Goal: Task Accomplishment & Management: Manage account settings

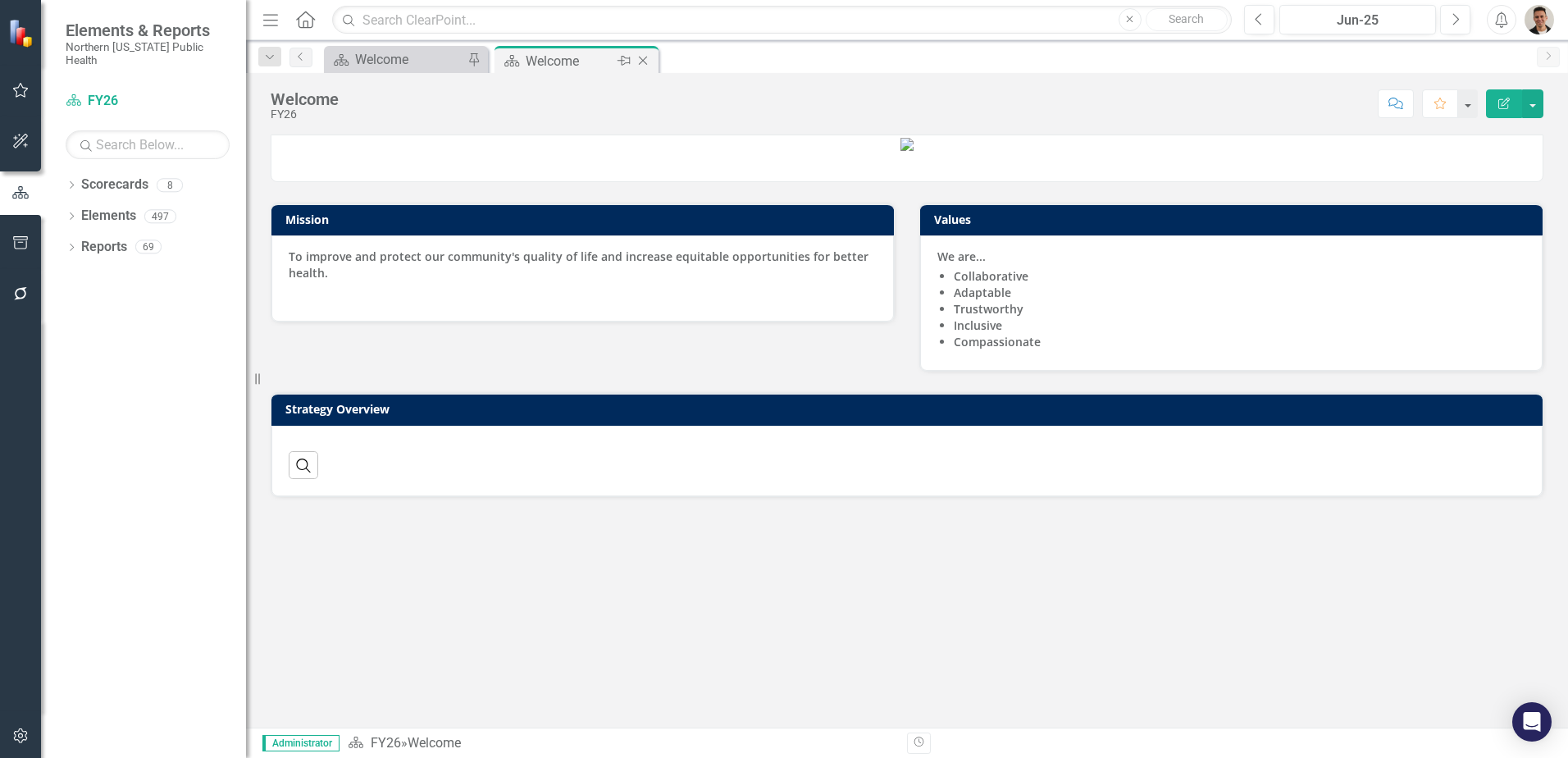
click at [645, 62] on icon "Close" at bounding box center [642, 60] width 16 height 13
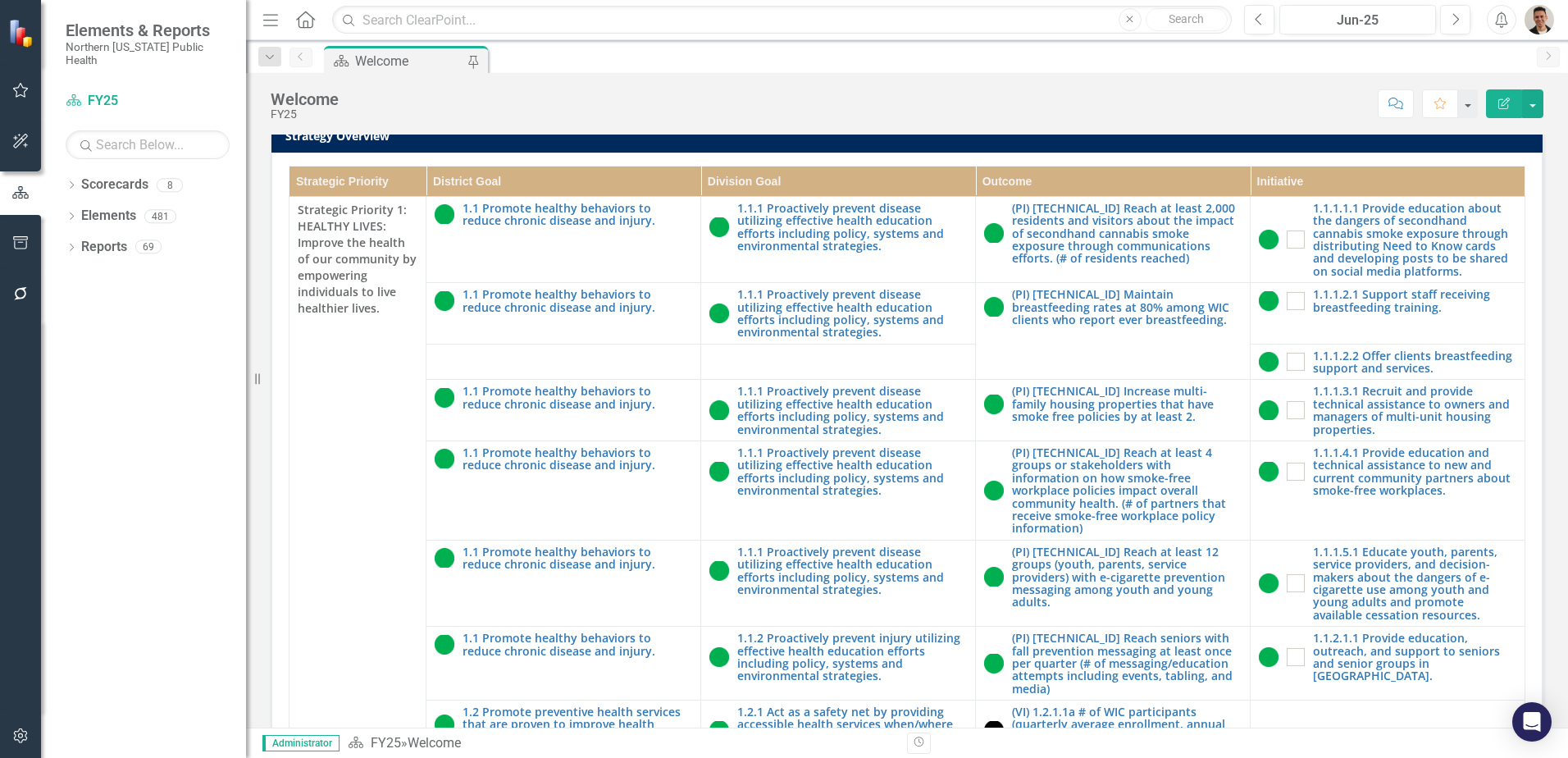
scroll to position [468, 0]
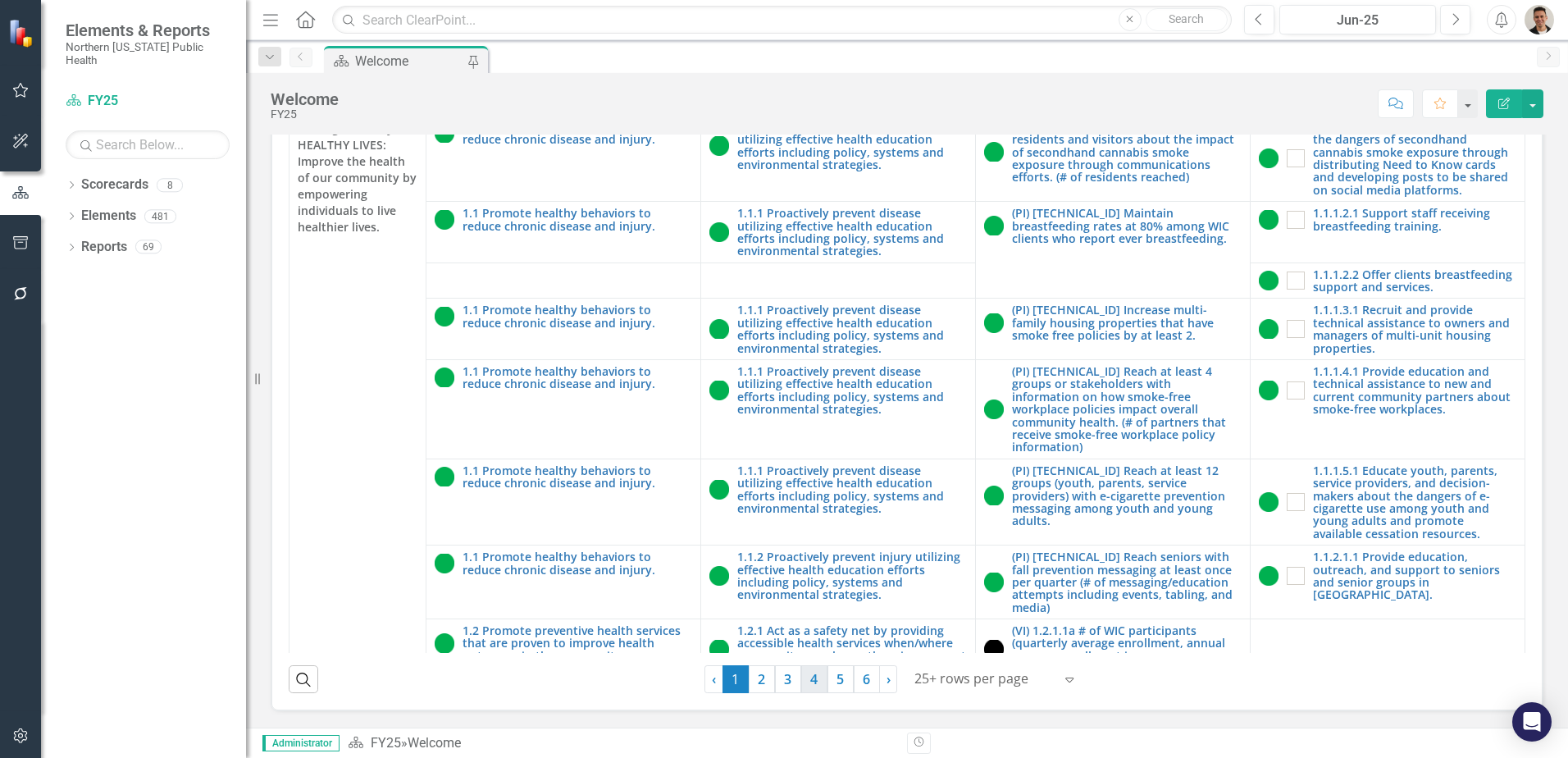
click at [801, 681] on link "4" at bounding box center [813, 679] width 26 height 28
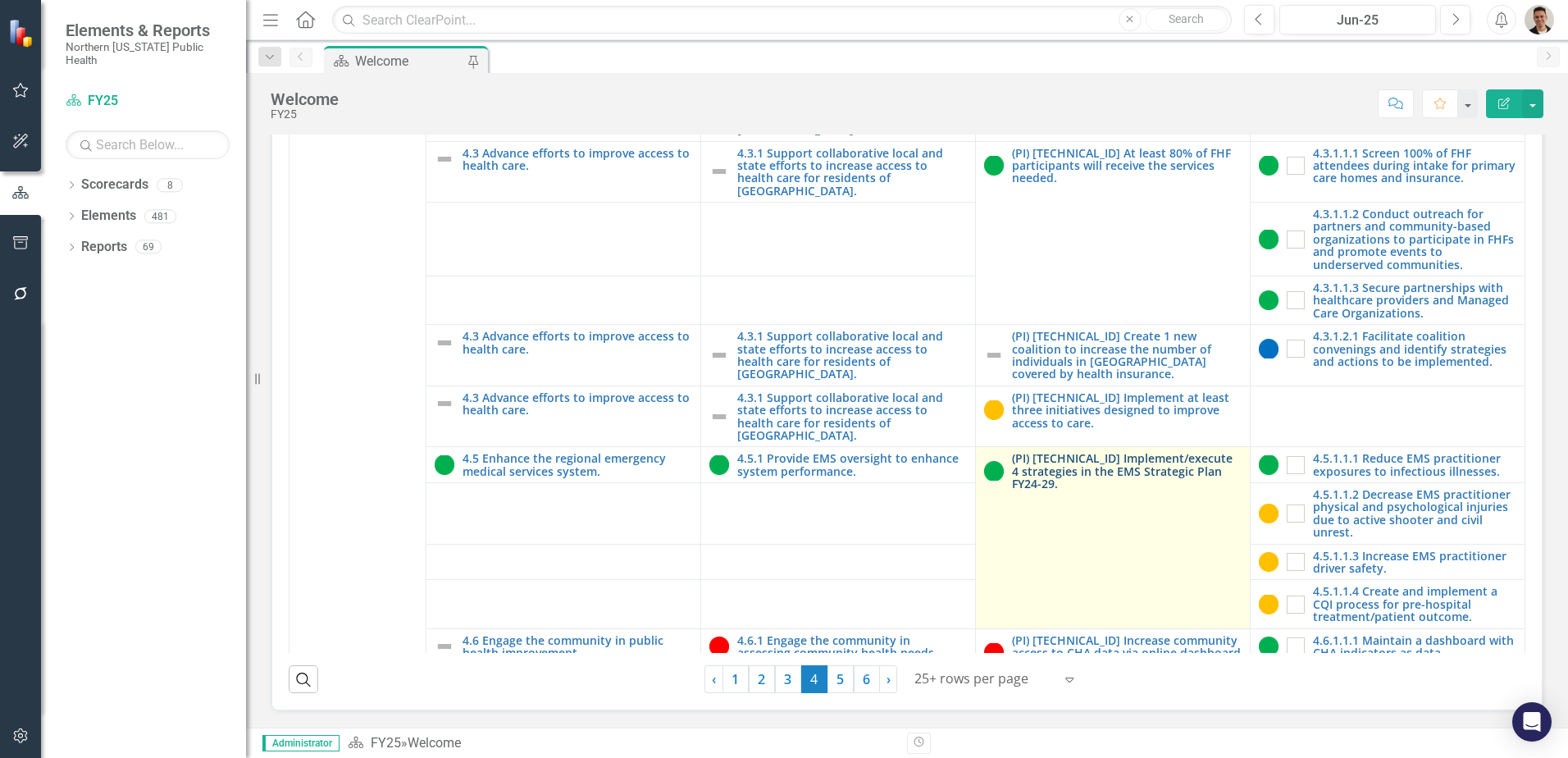
scroll to position [410, 0]
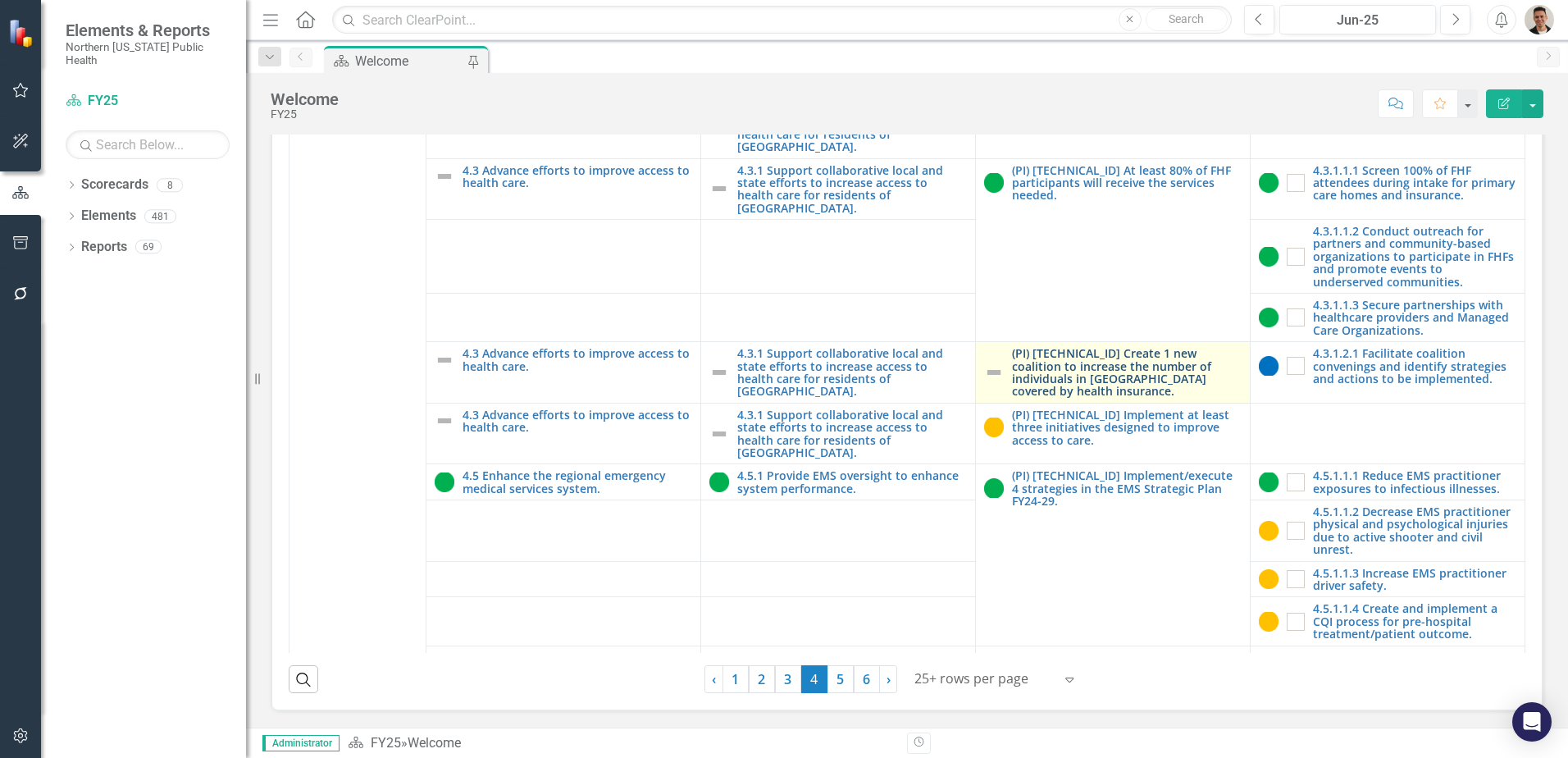
click at [1066, 347] on link "(PI) [TECHNICAL_ID] Create 1 new coalition to increase the number of individual…" at bounding box center [1126, 372] width 230 height 51
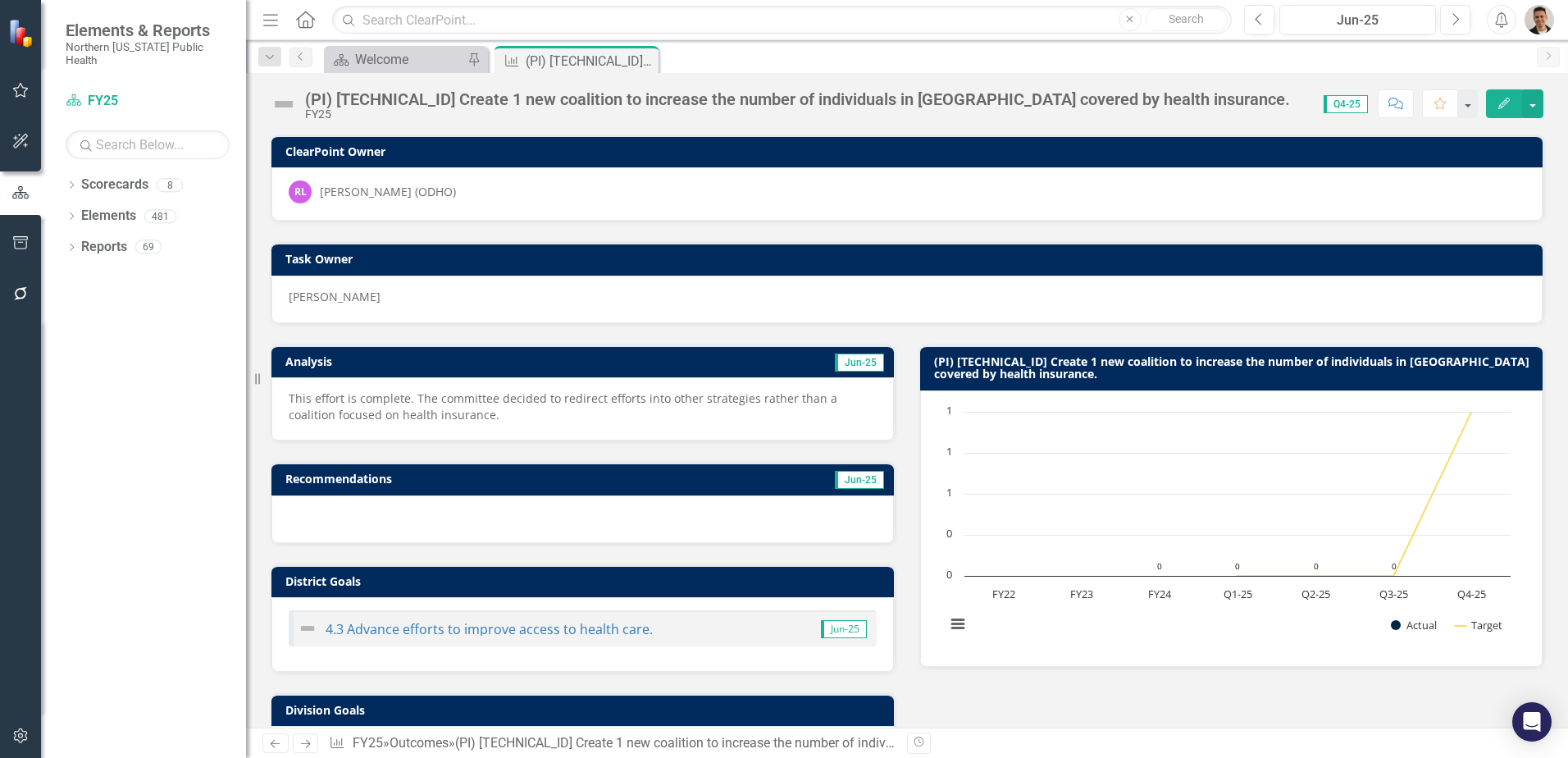
click at [279, 101] on img at bounding box center [283, 104] width 26 height 26
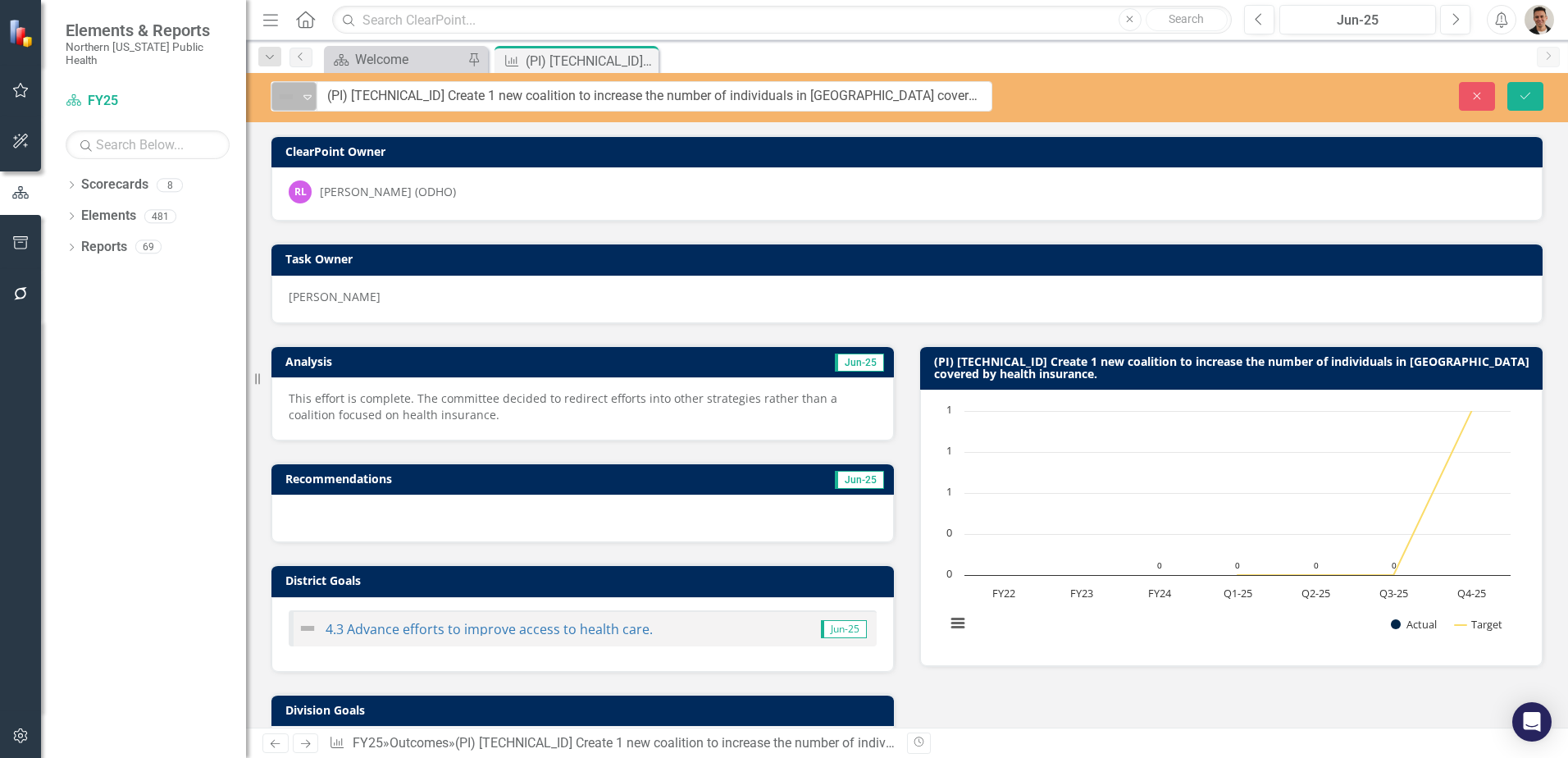
click at [287, 102] on img at bounding box center [286, 96] width 20 height 20
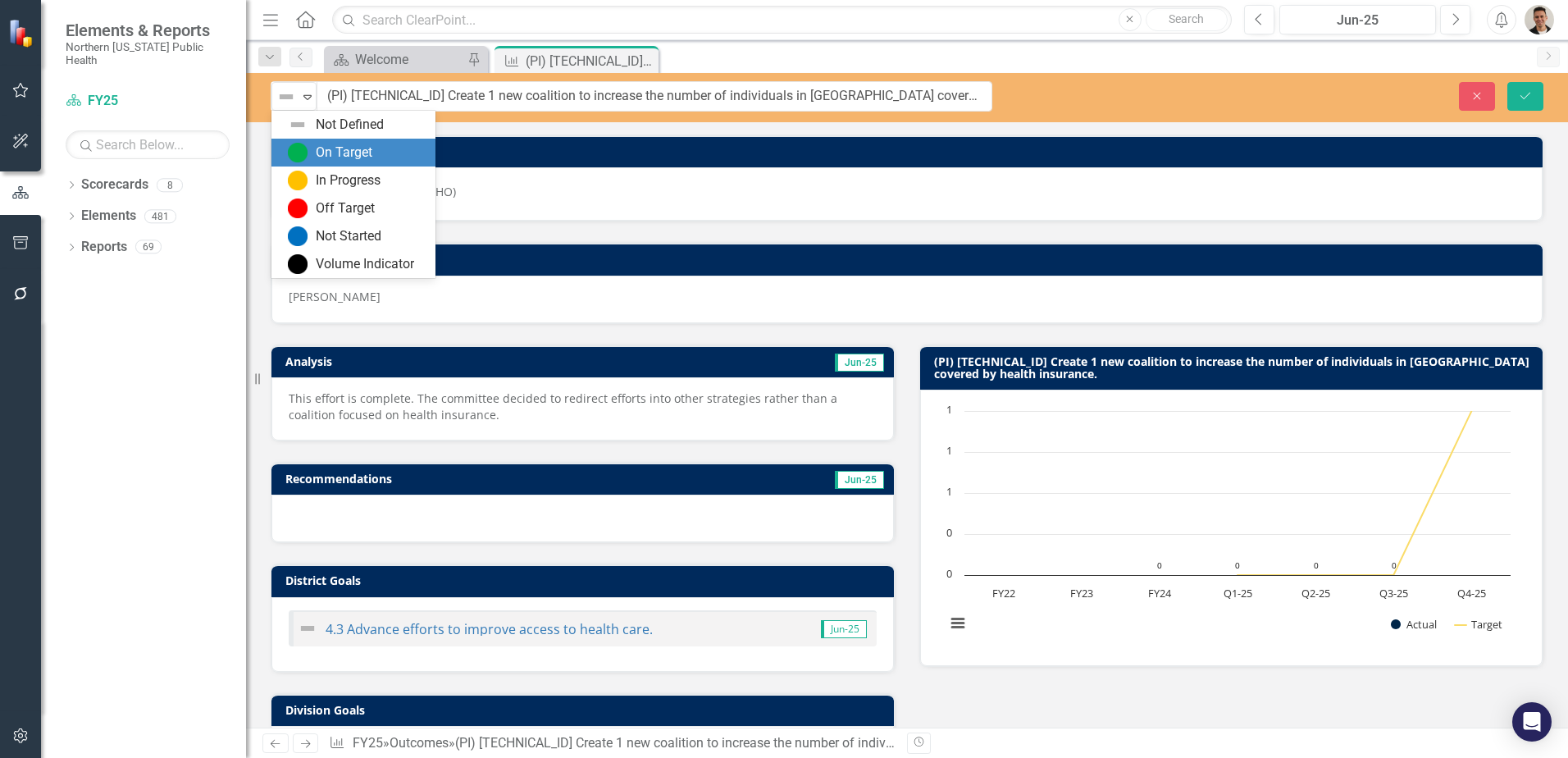
click at [324, 155] on div "On Target" at bounding box center [344, 153] width 56 height 19
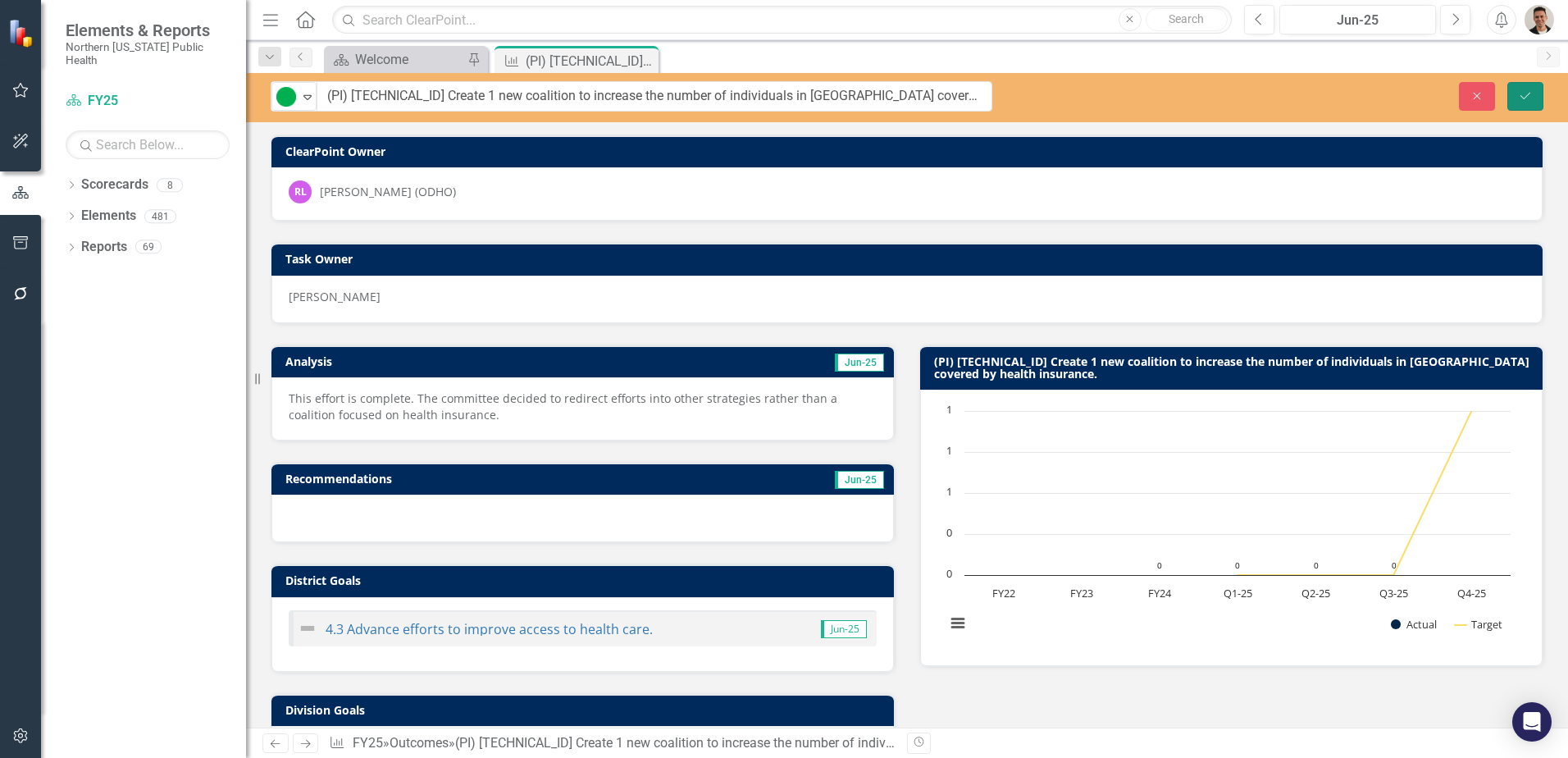
click at [1531, 88] on button "Save" at bounding box center [1525, 96] width 36 height 29
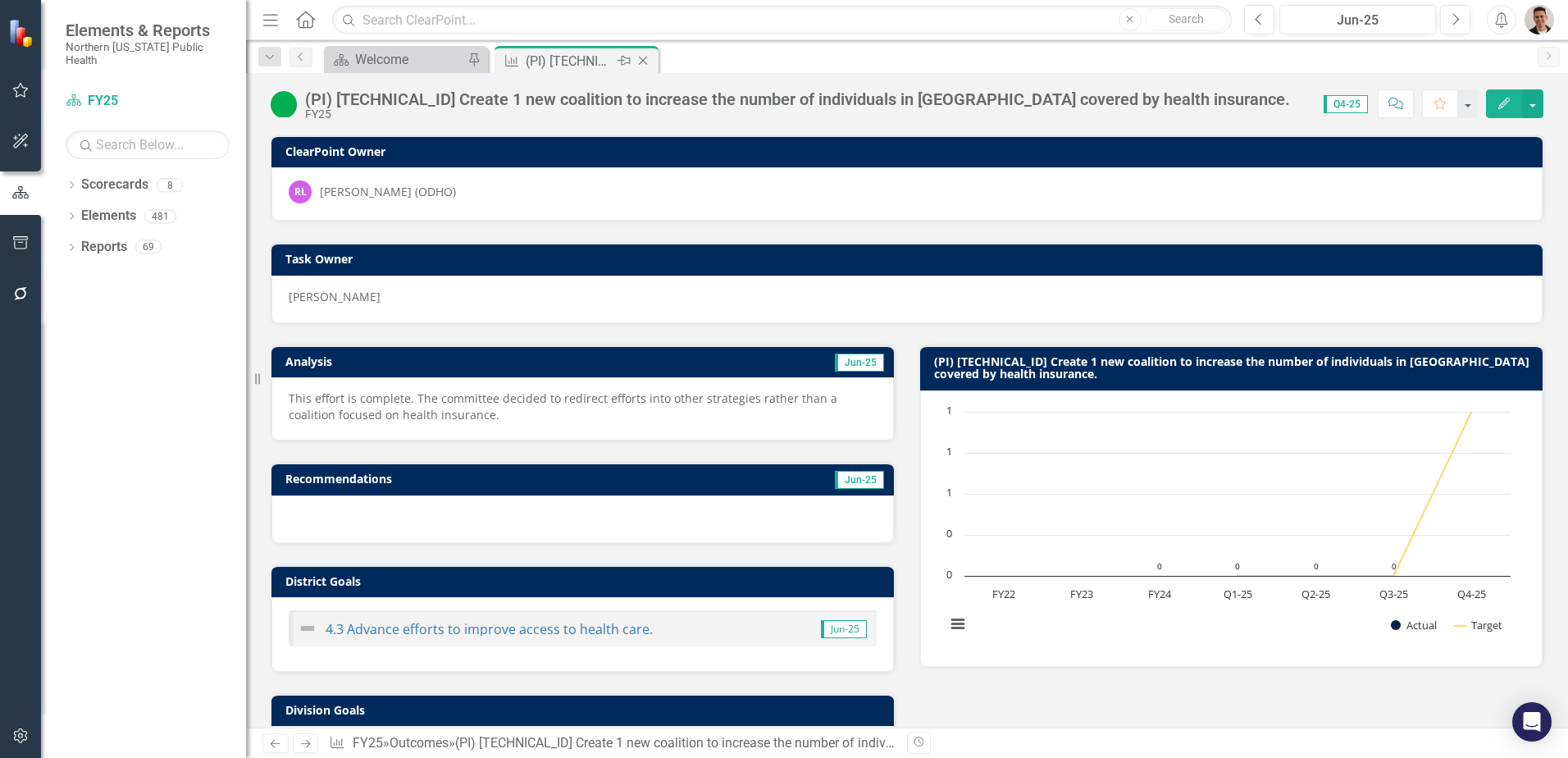
click at [643, 61] on icon "Close" at bounding box center [642, 60] width 16 height 13
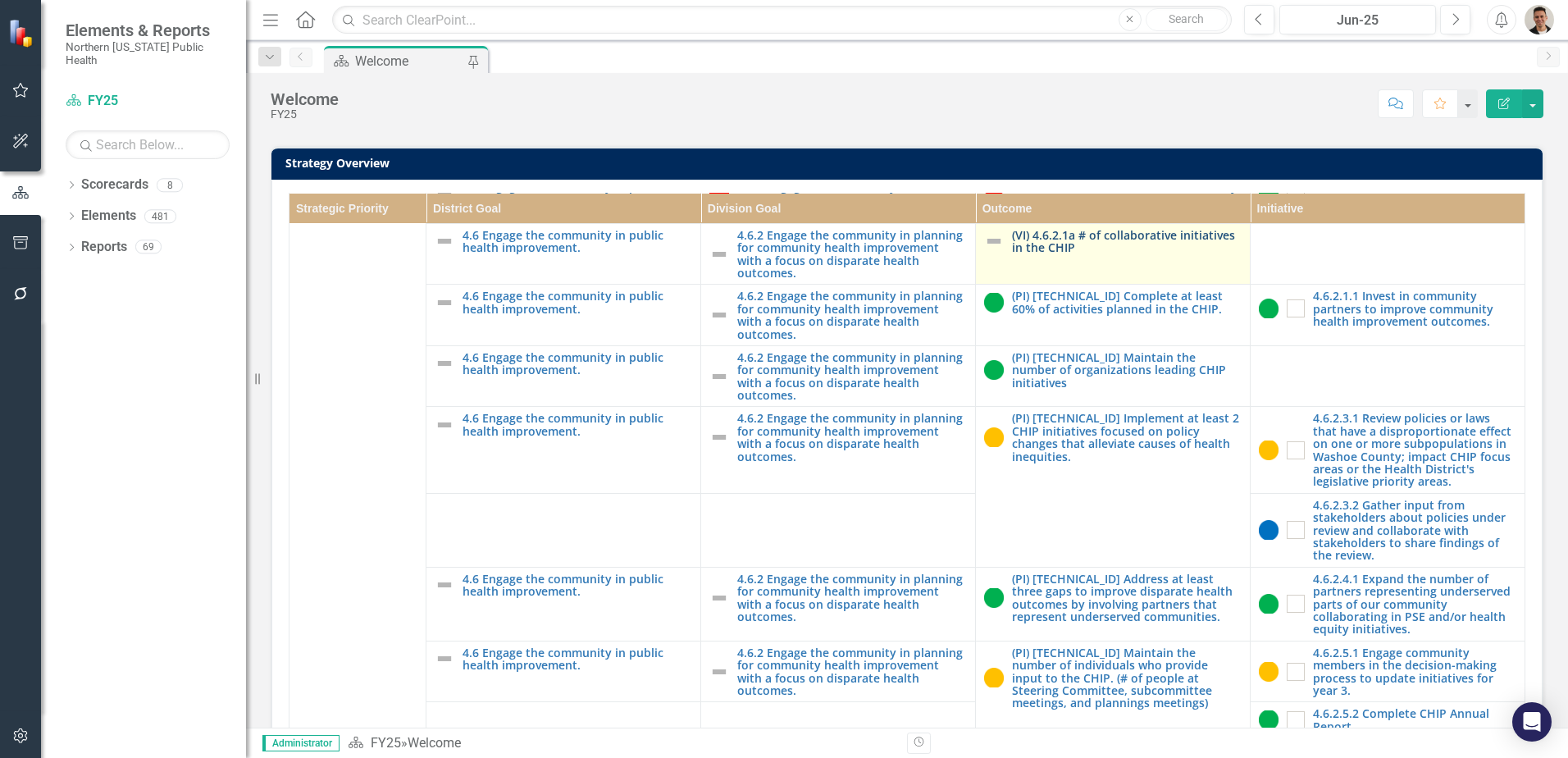
scroll to position [820, 0]
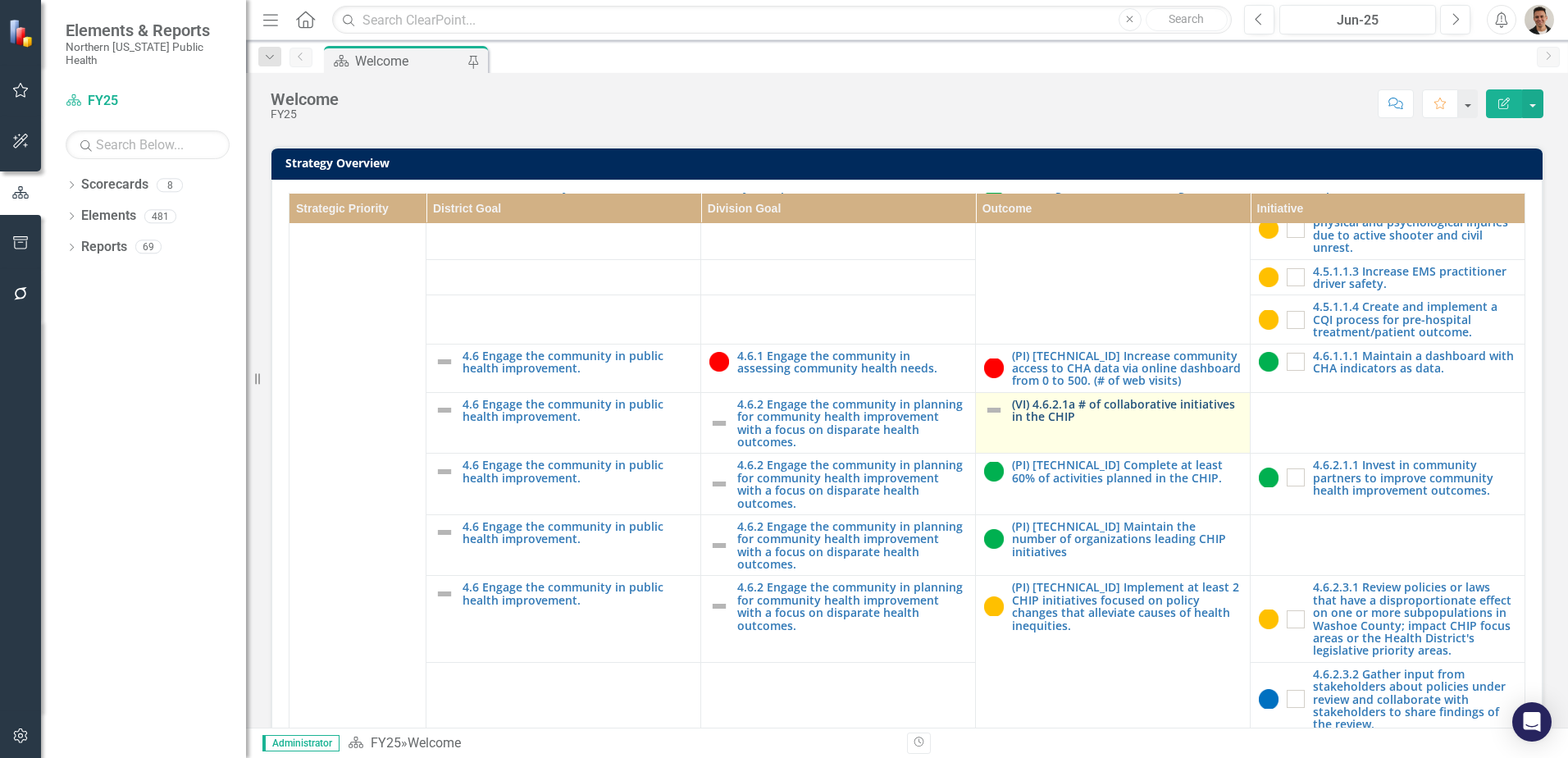
click at [1053, 423] on link "(VI) 4.6.2.1a # of collaborative initiatives in the CHIP" at bounding box center [1126, 411] width 230 height 26
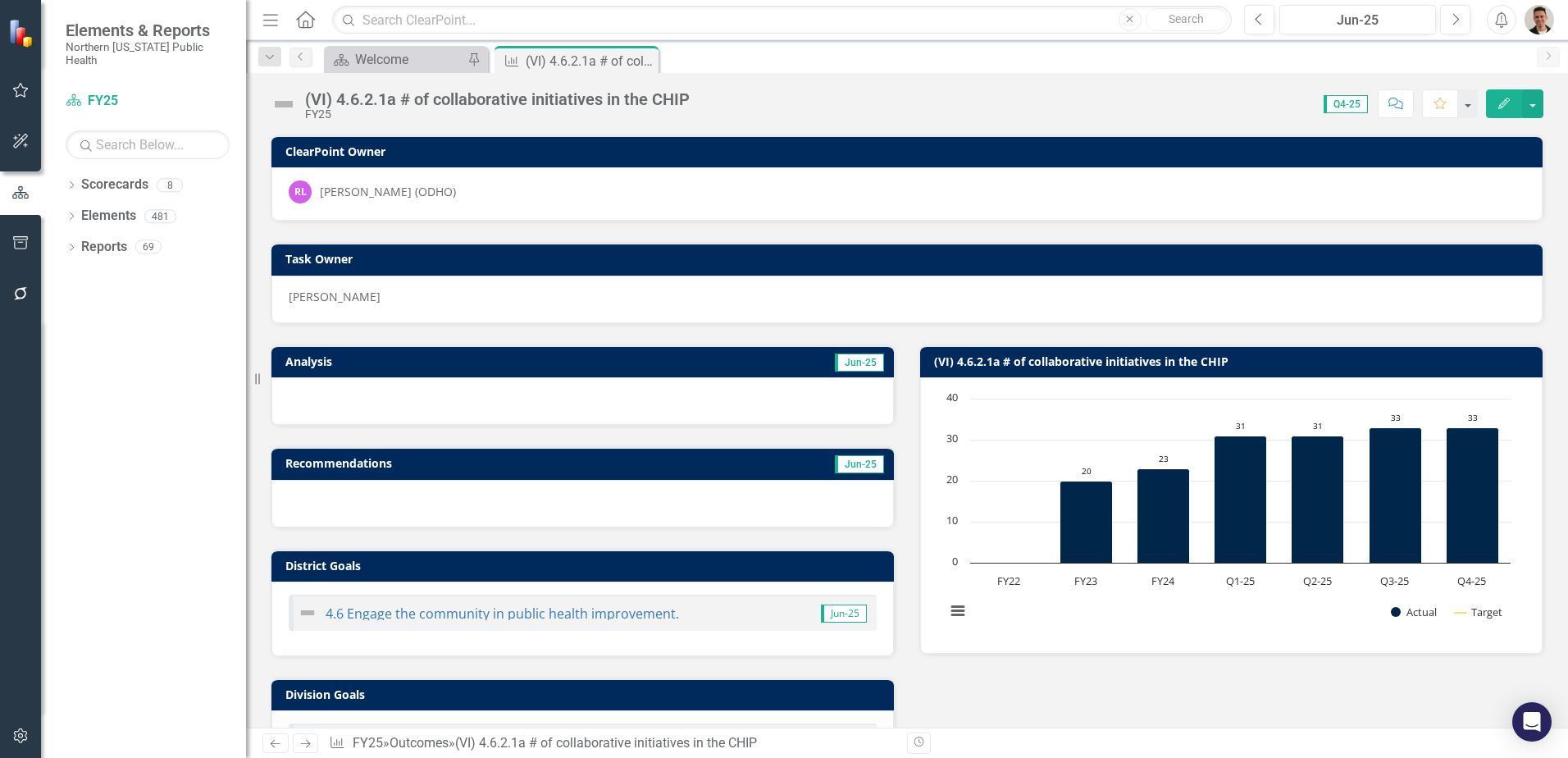
click at [282, 102] on img at bounding box center [283, 104] width 26 height 26
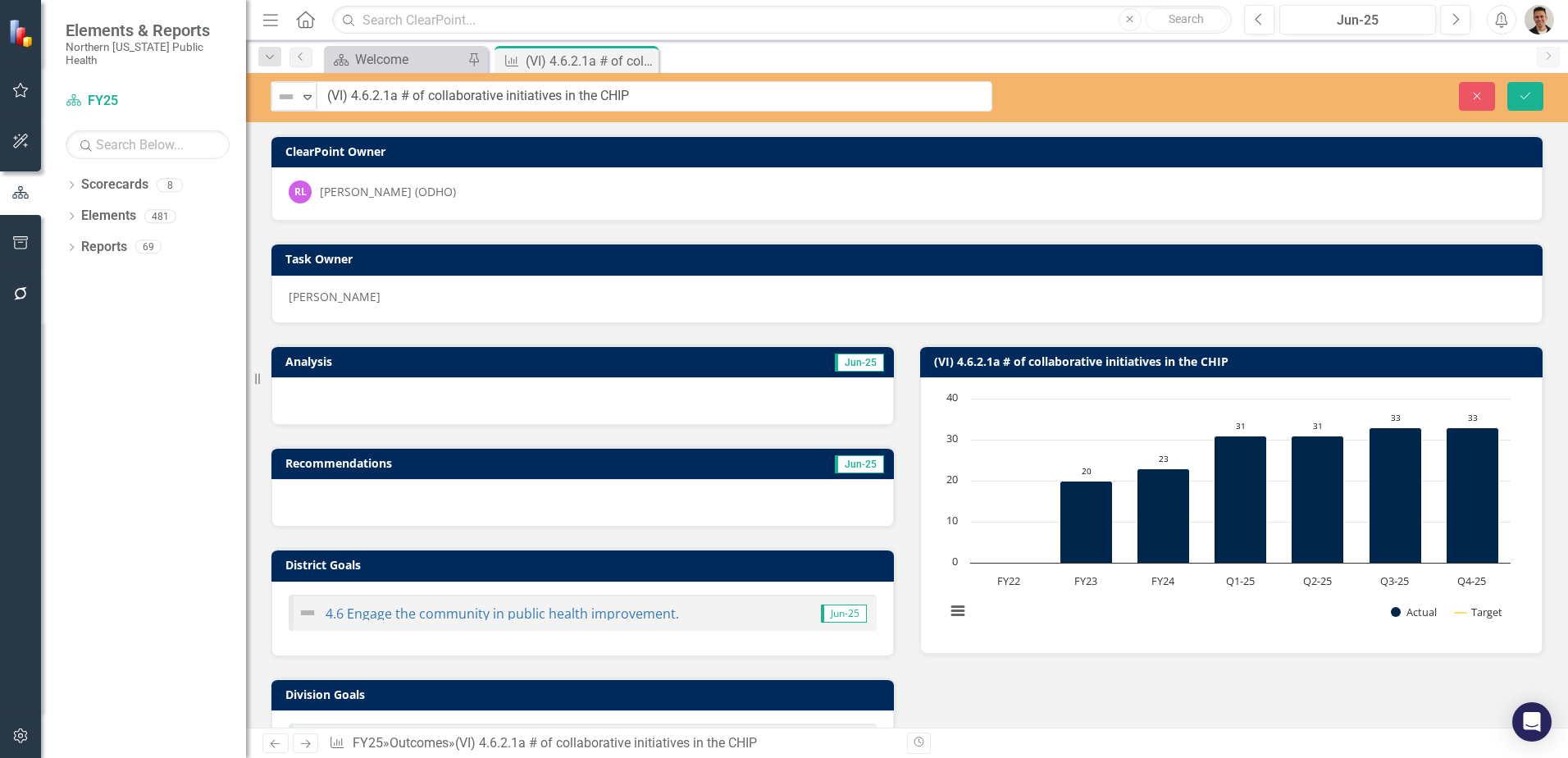
click at [282, 102] on img at bounding box center [286, 96] width 20 height 20
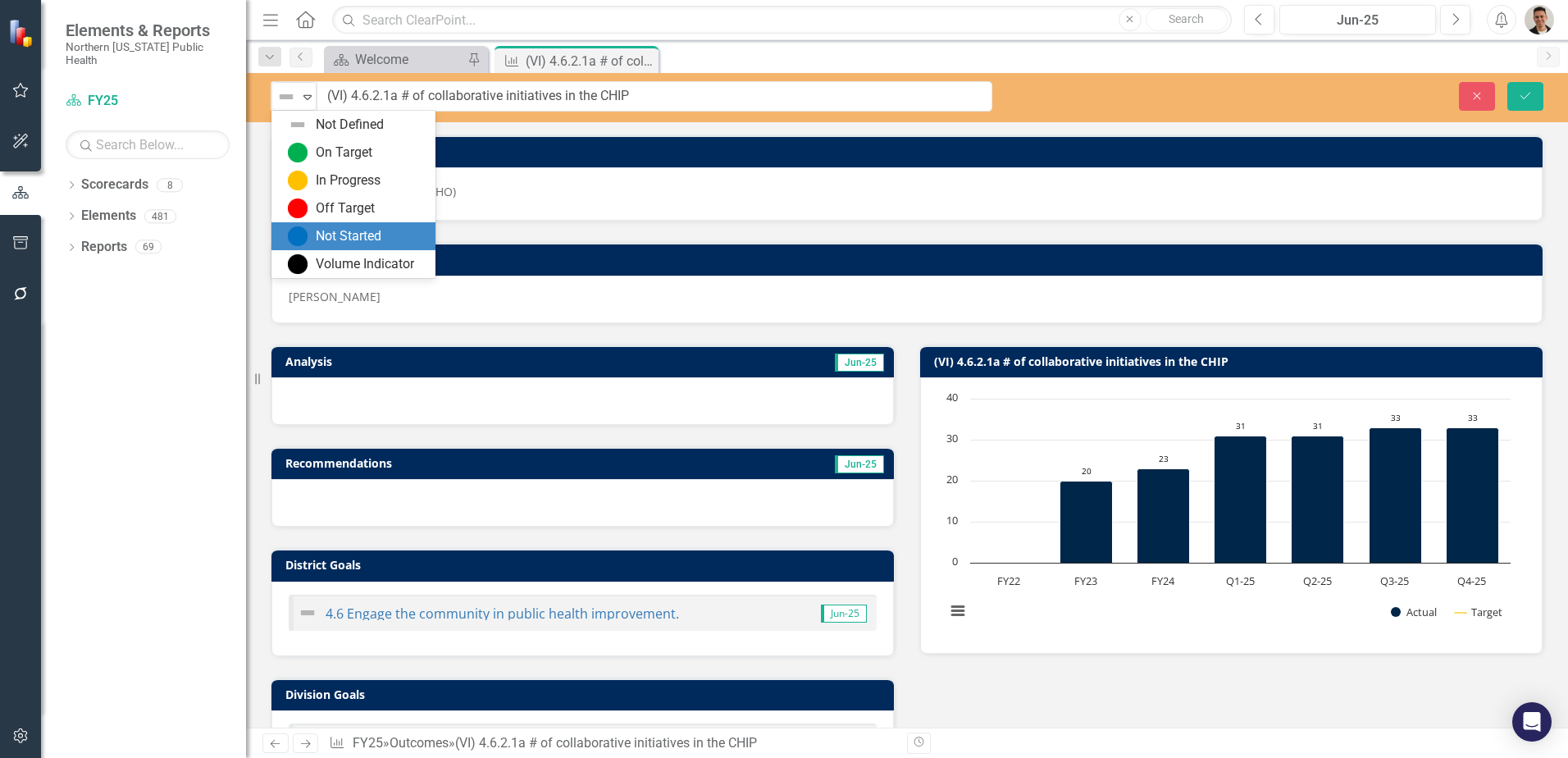
click at [312, 260] on div "Volume Indicator" at bounding box center [356, 264] width 137 height 20
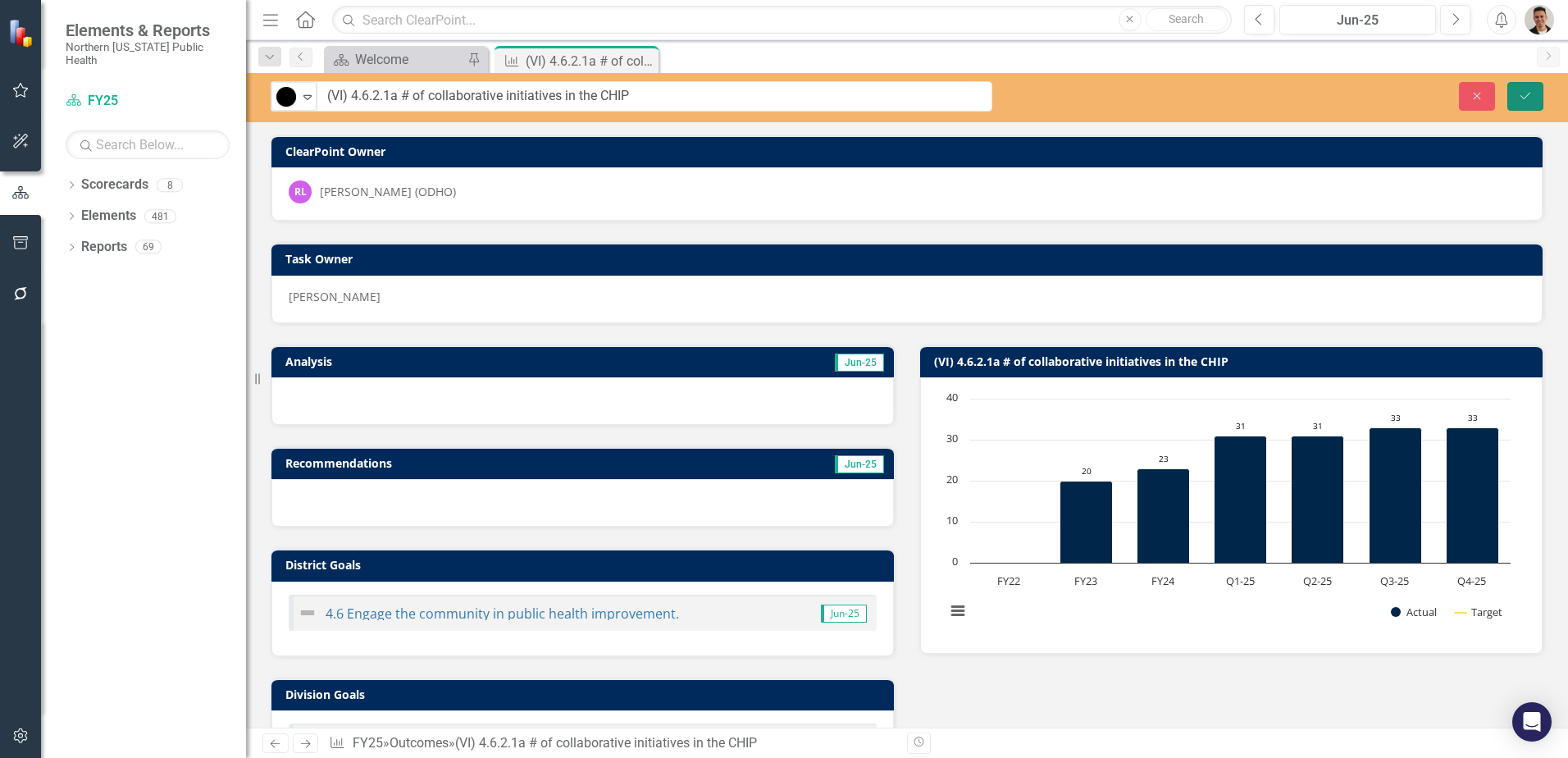
click at [1537, 99] on button "Save" at bounding box center [1525, 96] width 36 height 29
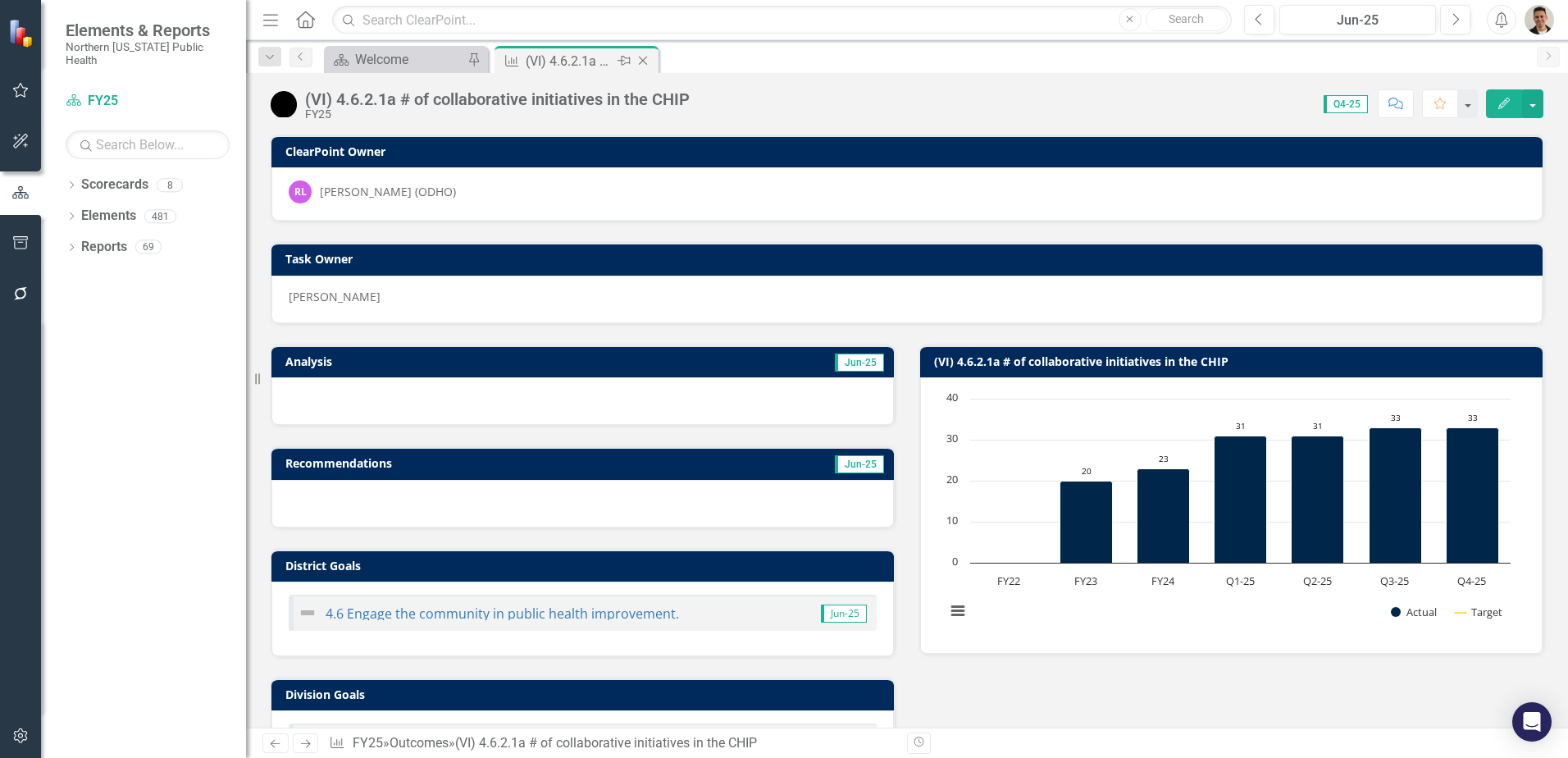
click at [642, 59] on icon "Close" at bounding box center [642, 60] width 16 height 13
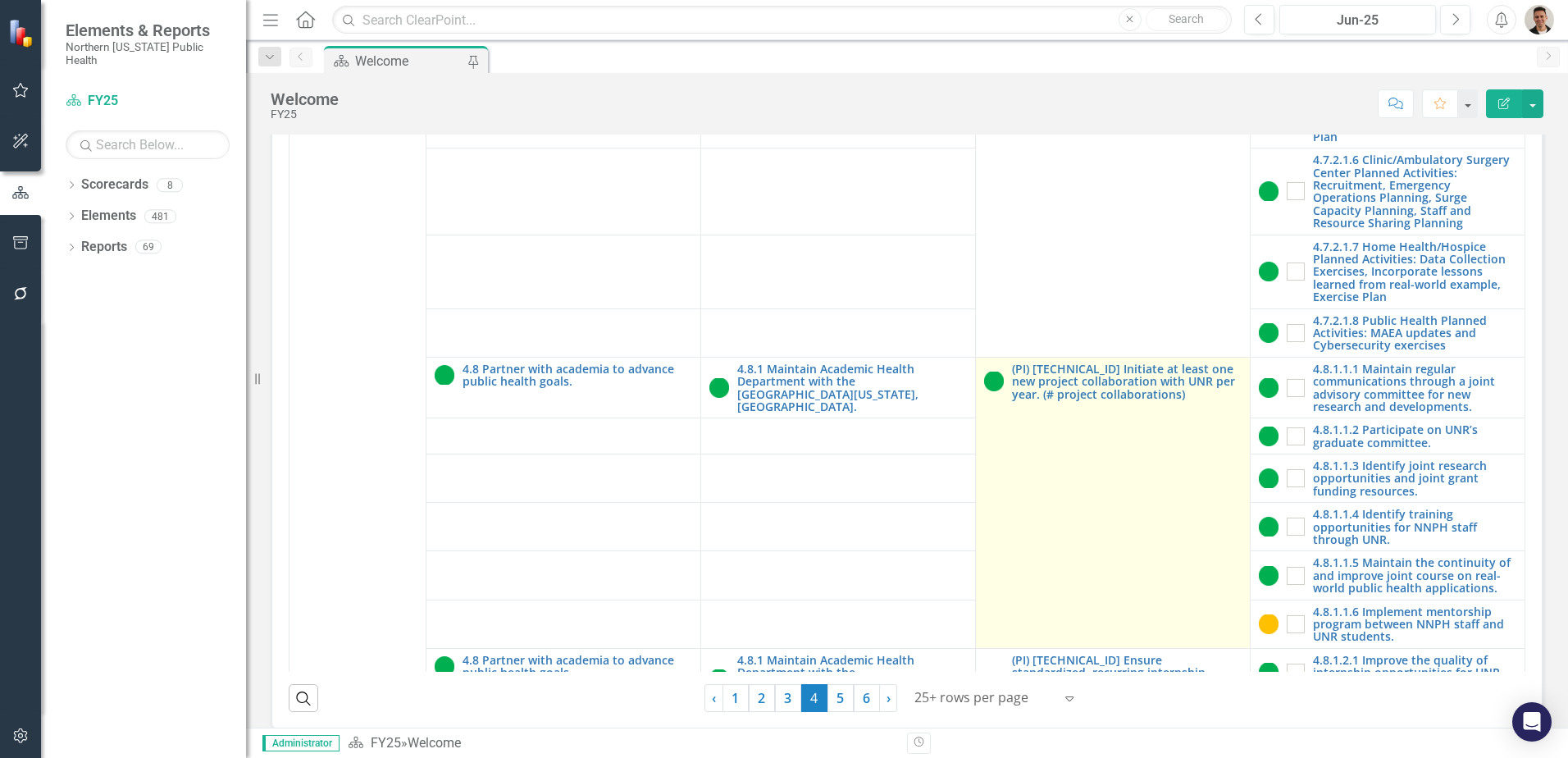
scroll to position [468, 0]
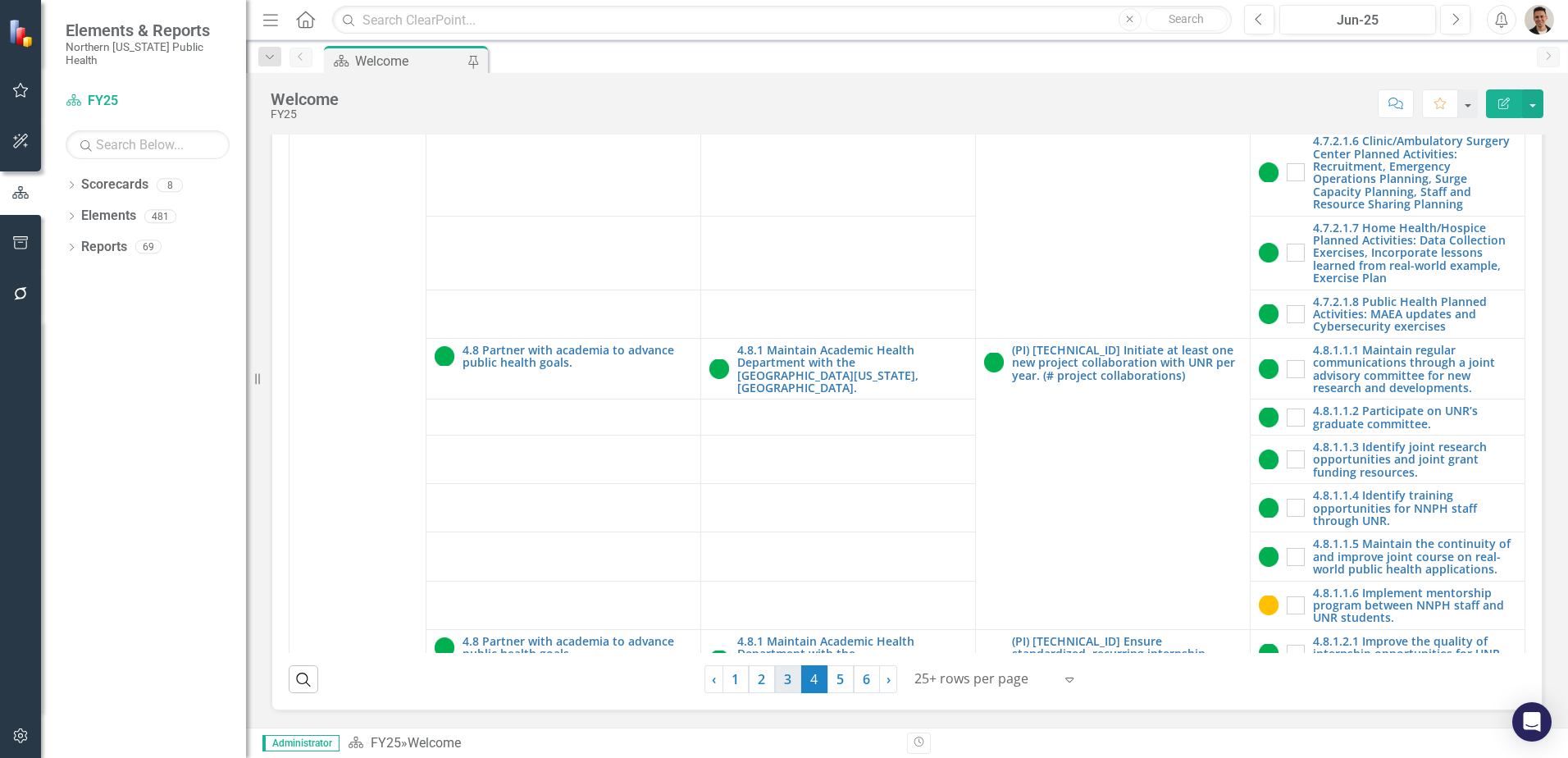
click at [781, 684] on link "3" at bounding box center [788, 679] width 26 height 28
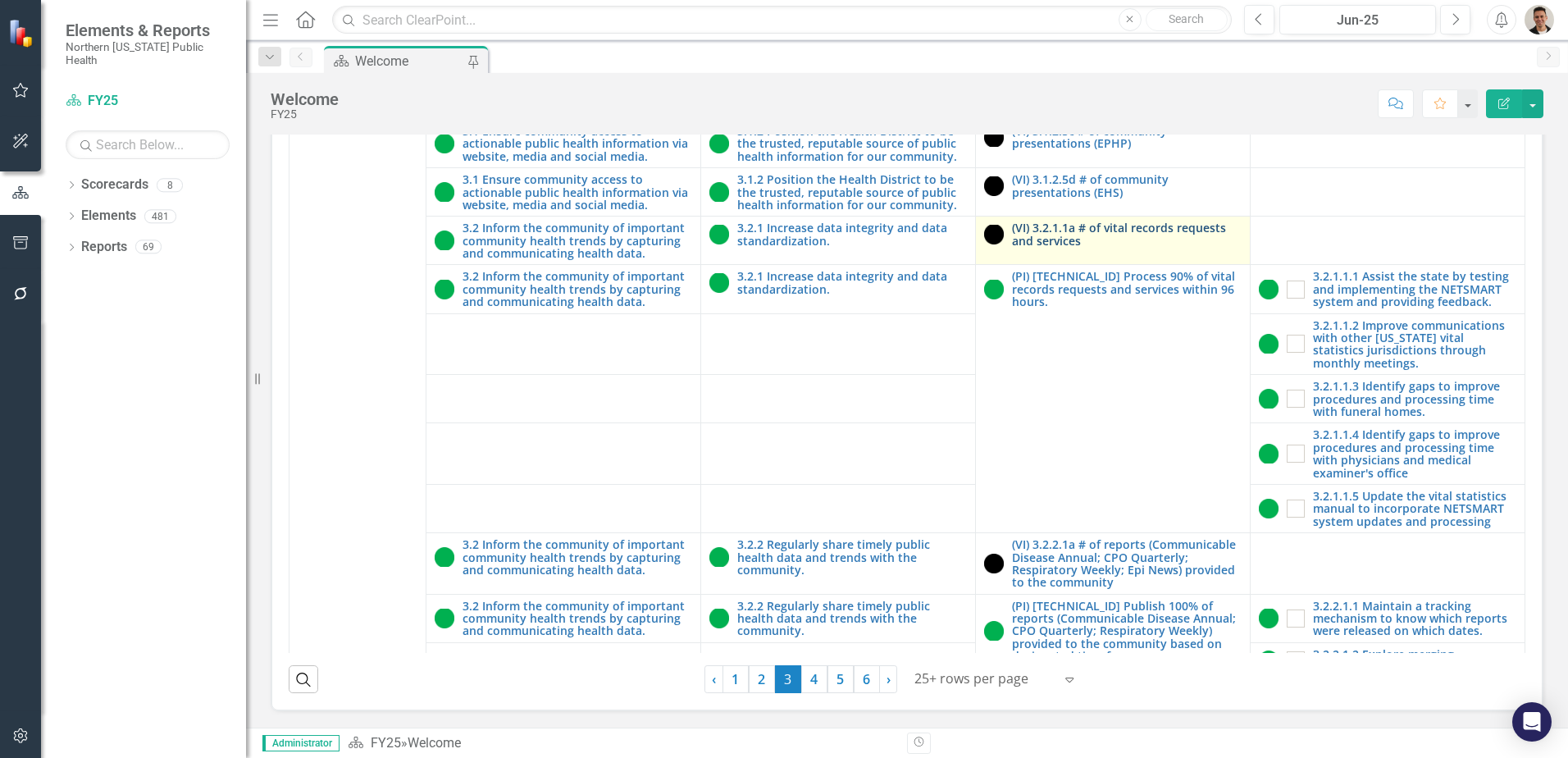
scroll to position [822, 0]
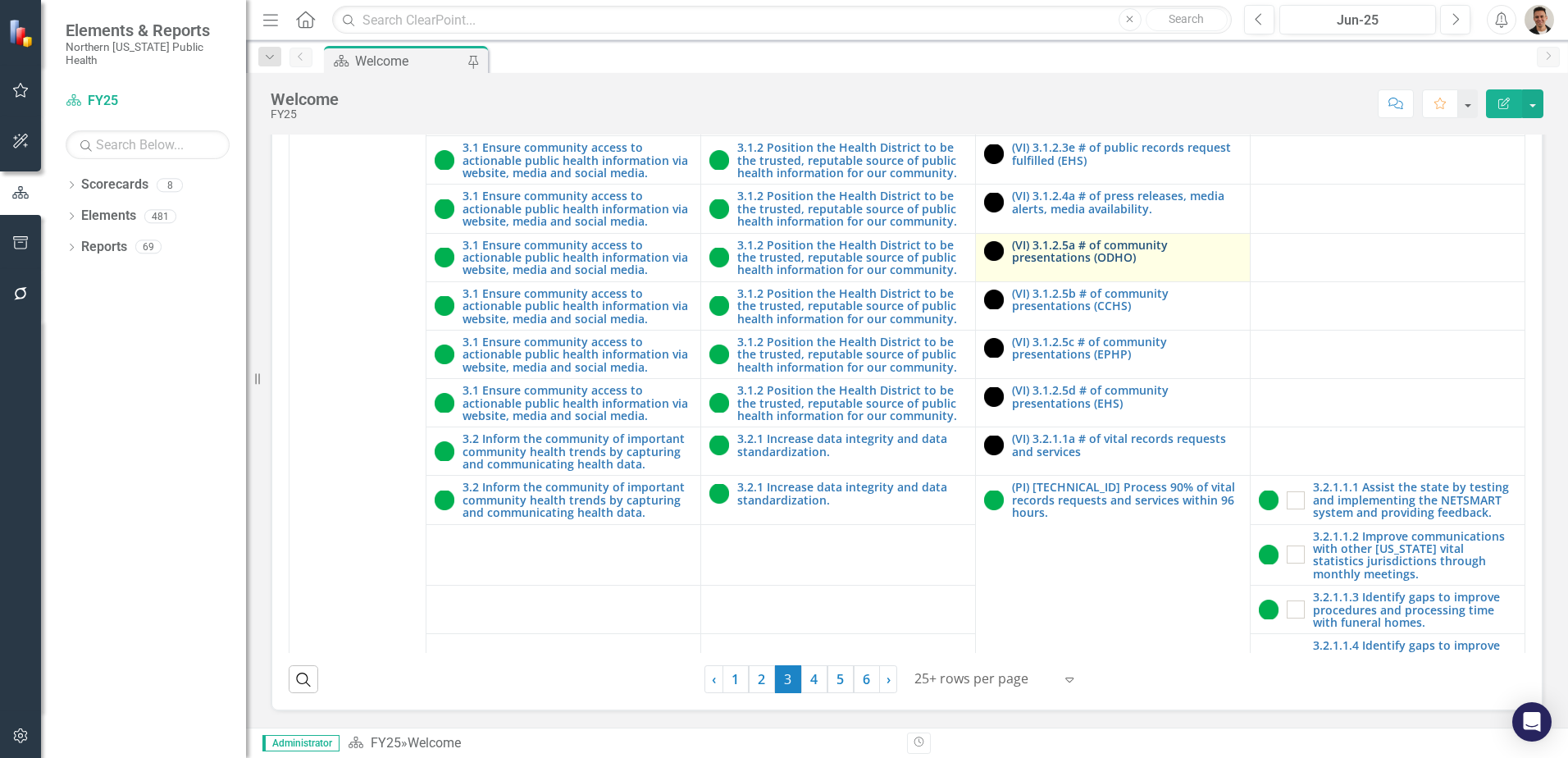
click at [1122, 254] on link "(VI) 3.1.2.5a # of community presentations (ODHO)" at bounding box center [1126, 252] width 230 height 26
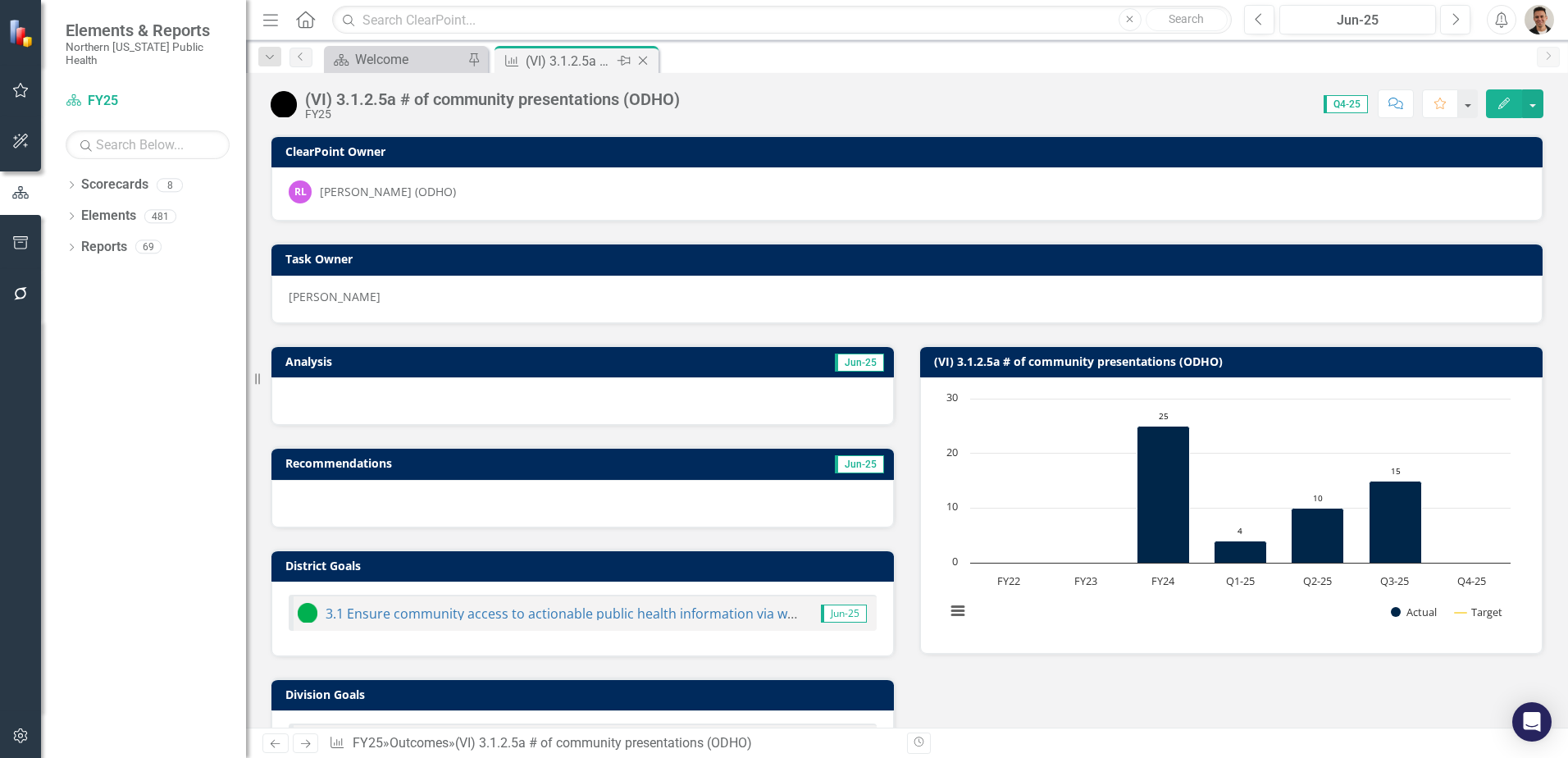
click at [643, 61] on icon "Close" at bounding box center [642, 60] width 16 height 13
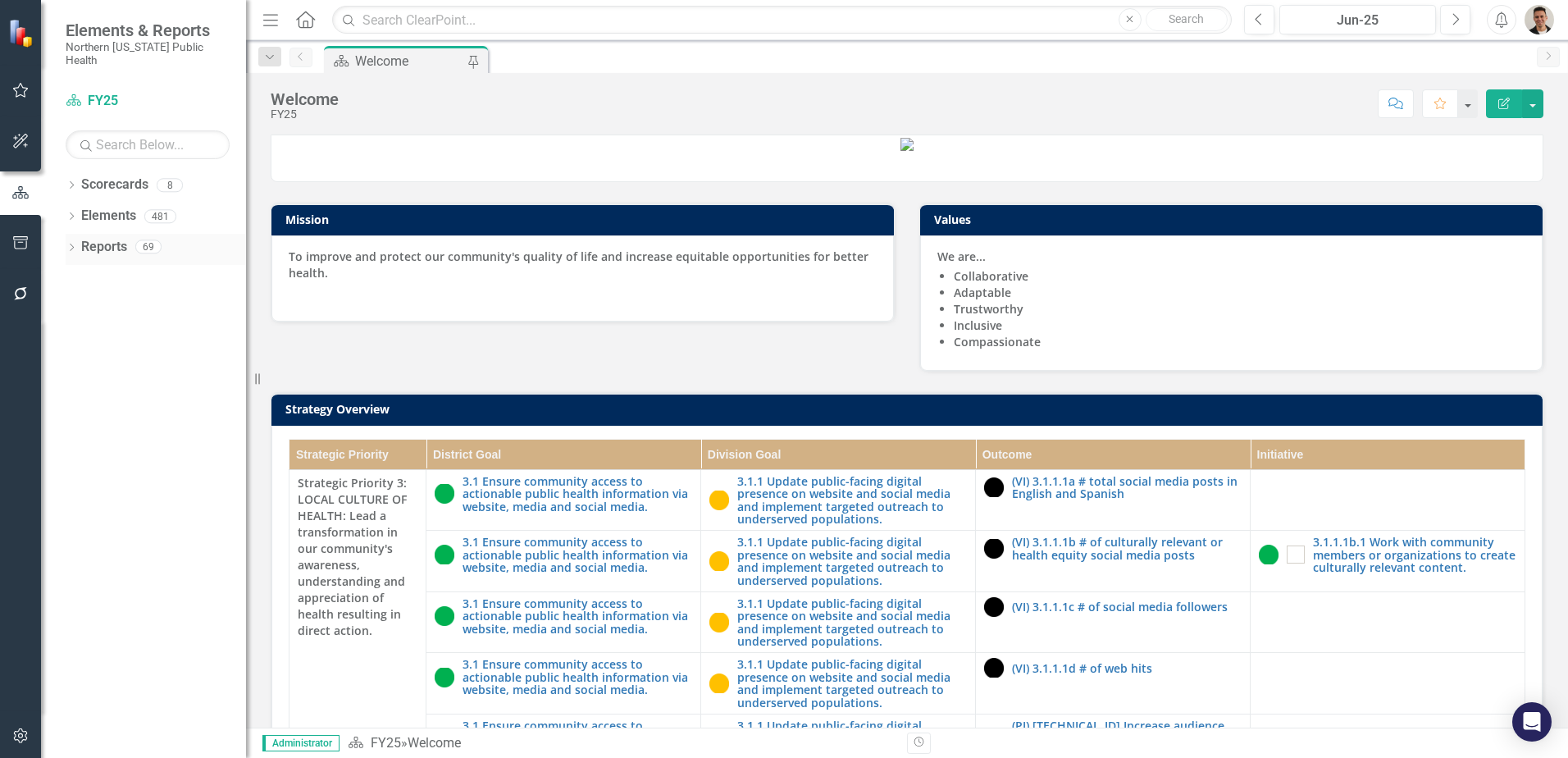
click at [67, 244] on icon "Dropdown" at bounding box center [71, 248] width 11 height 9
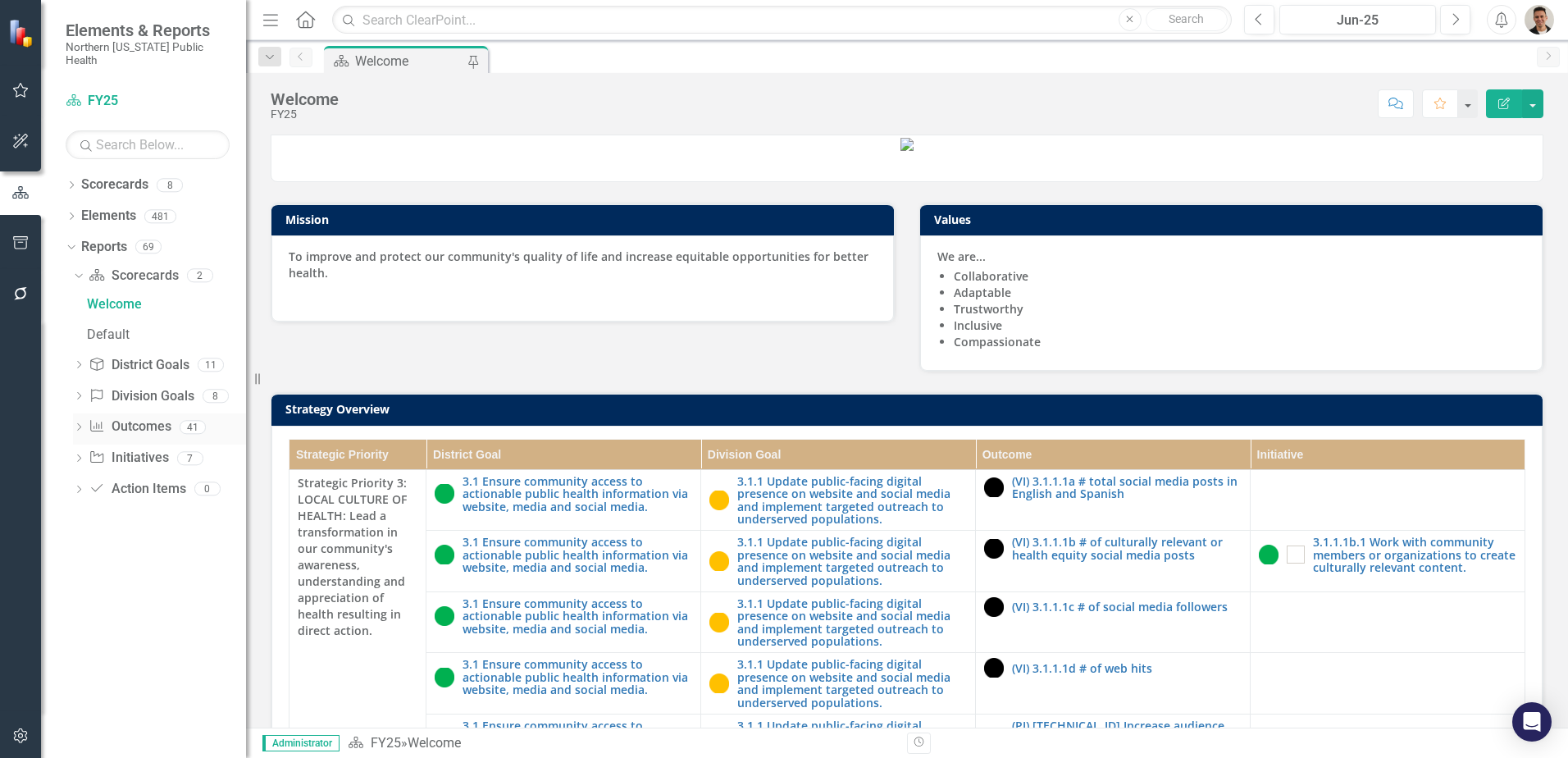
click at [76, 424] on icon "Dropdown" at bounding box center [78, 429] width 11 height 9
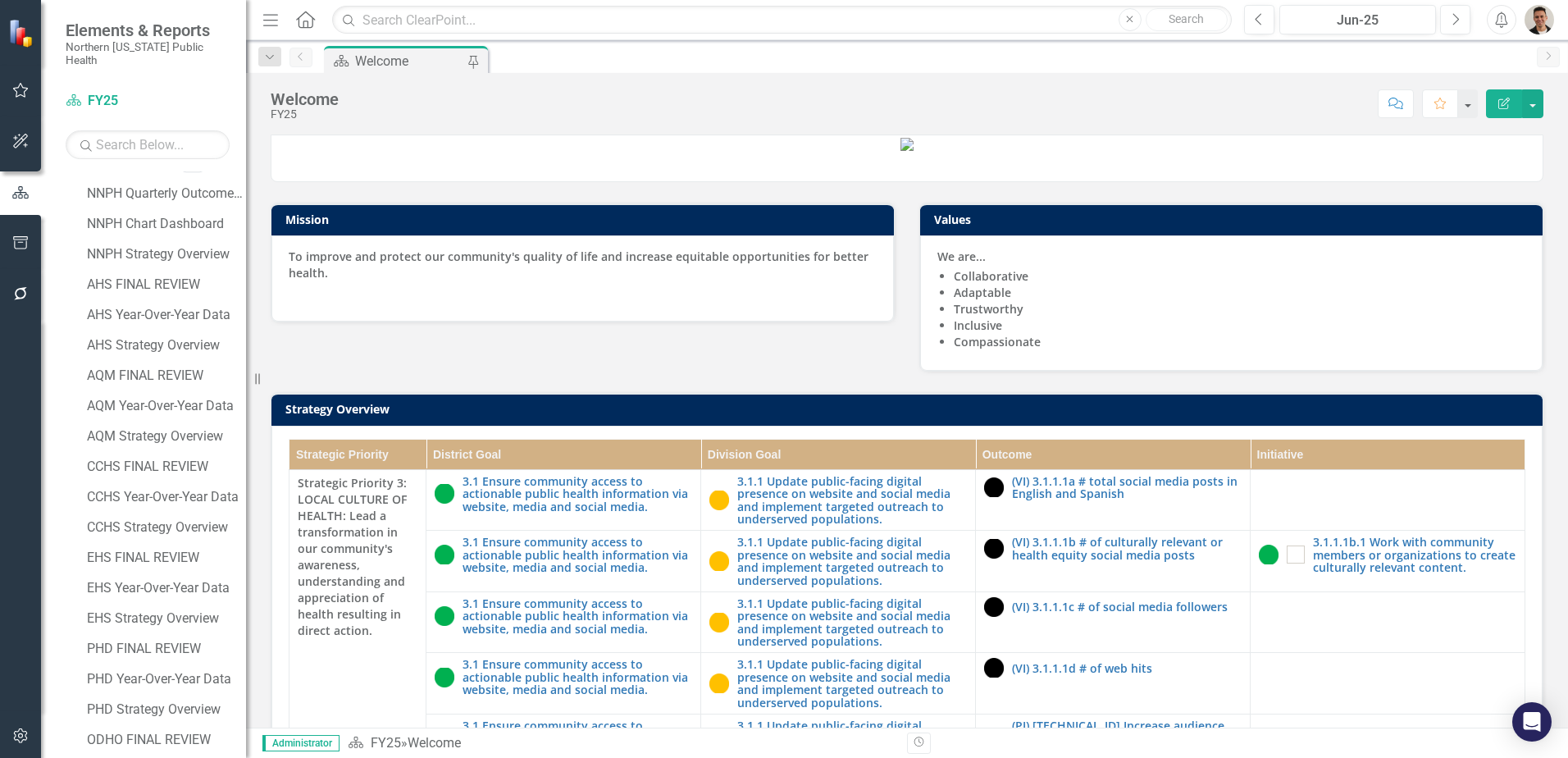
scroll to position [574, 0]
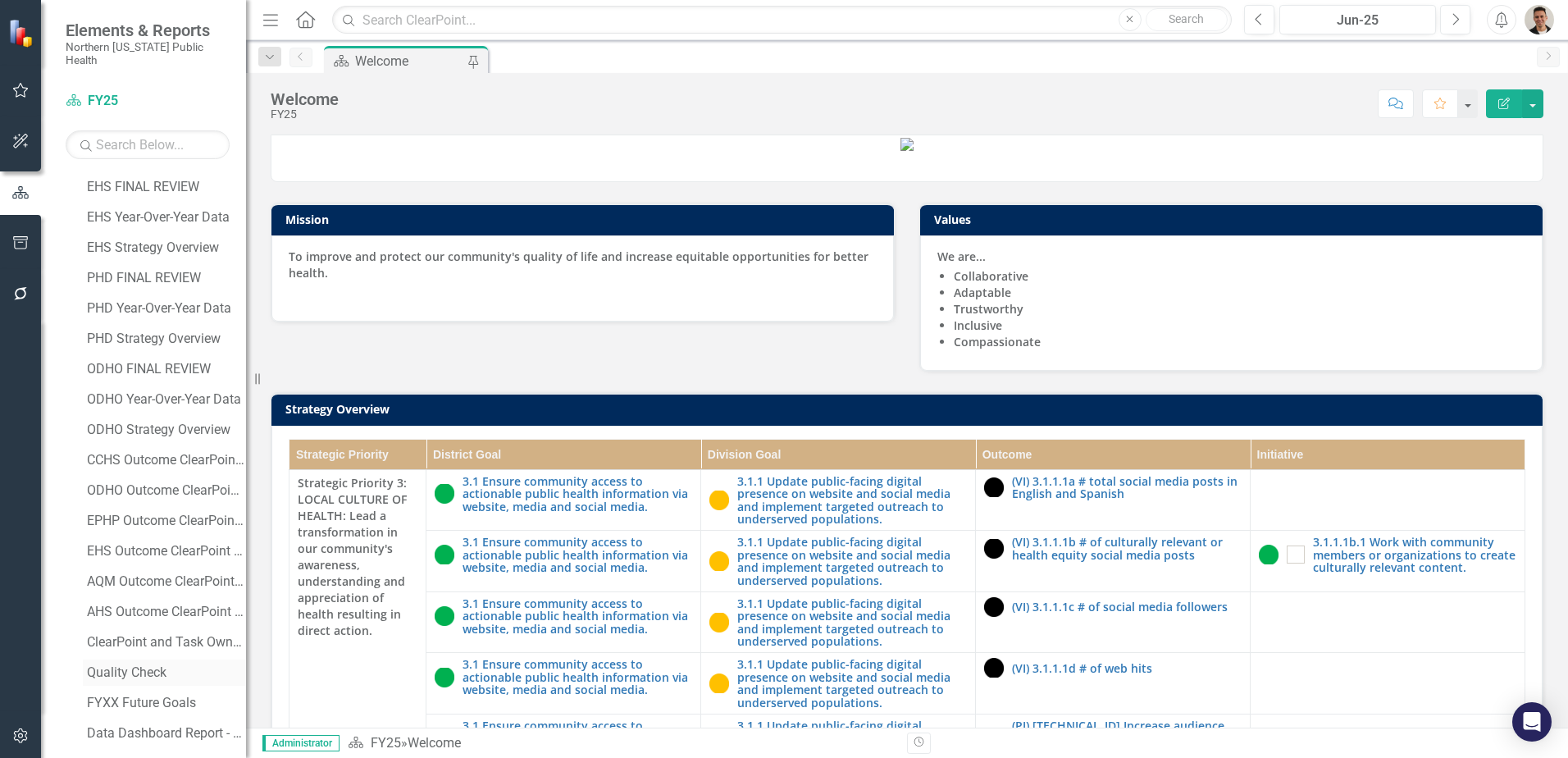
click at [114, 665] on div "Quality Check" at bounding box center [166, 672] width 159 height 15
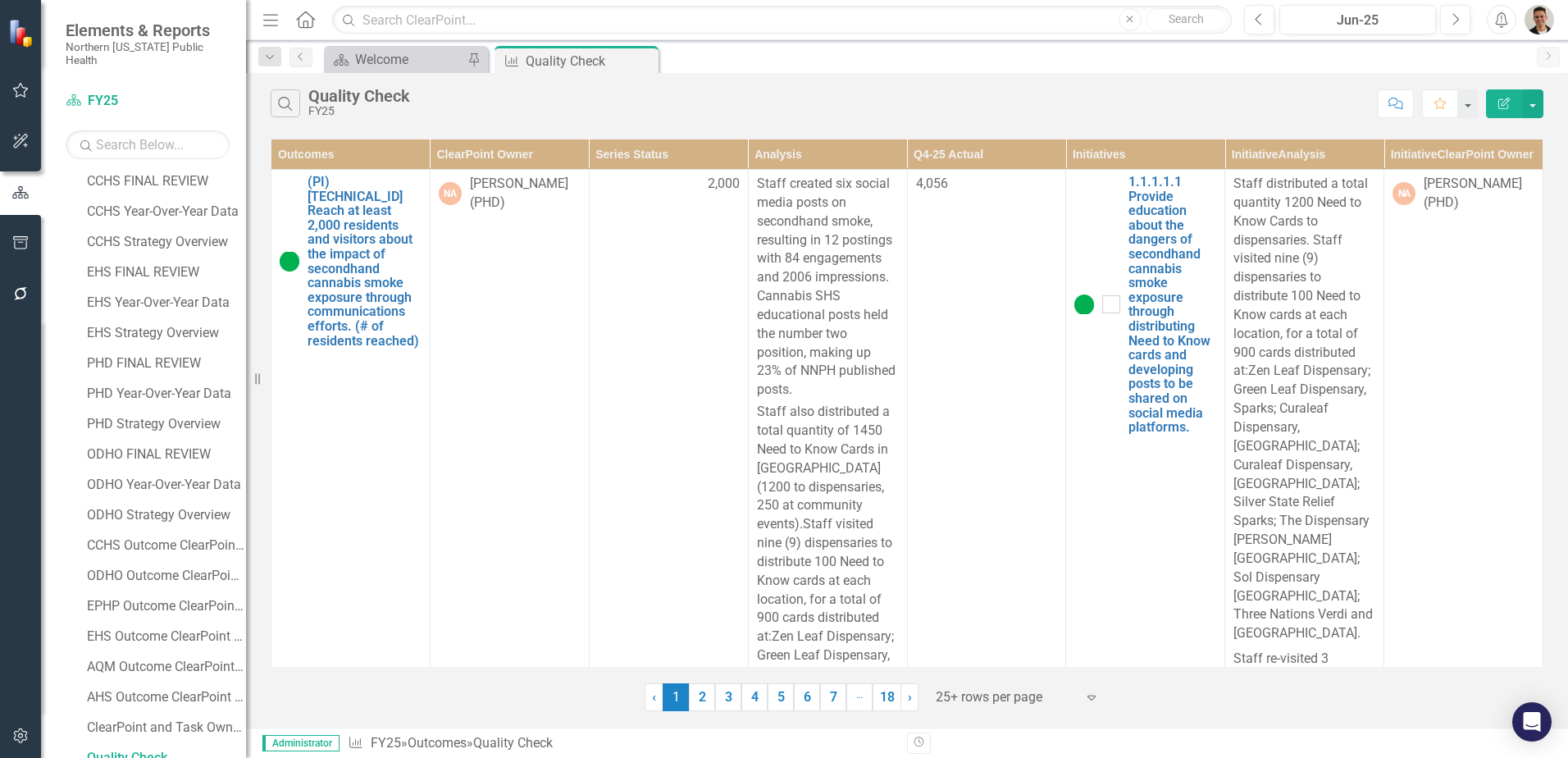
click at [1465, 169] on th "Initiative ClearPoint Owner" at bounding box center [1463, 155] width 159 height 31
click at [353, 160] on th "Outcomes" at bounding box center [351, 155] width 159 height 31
click at [481, 151] on th "ClearPoint Owner" at bounding box center [509, 155] width 159 height 31
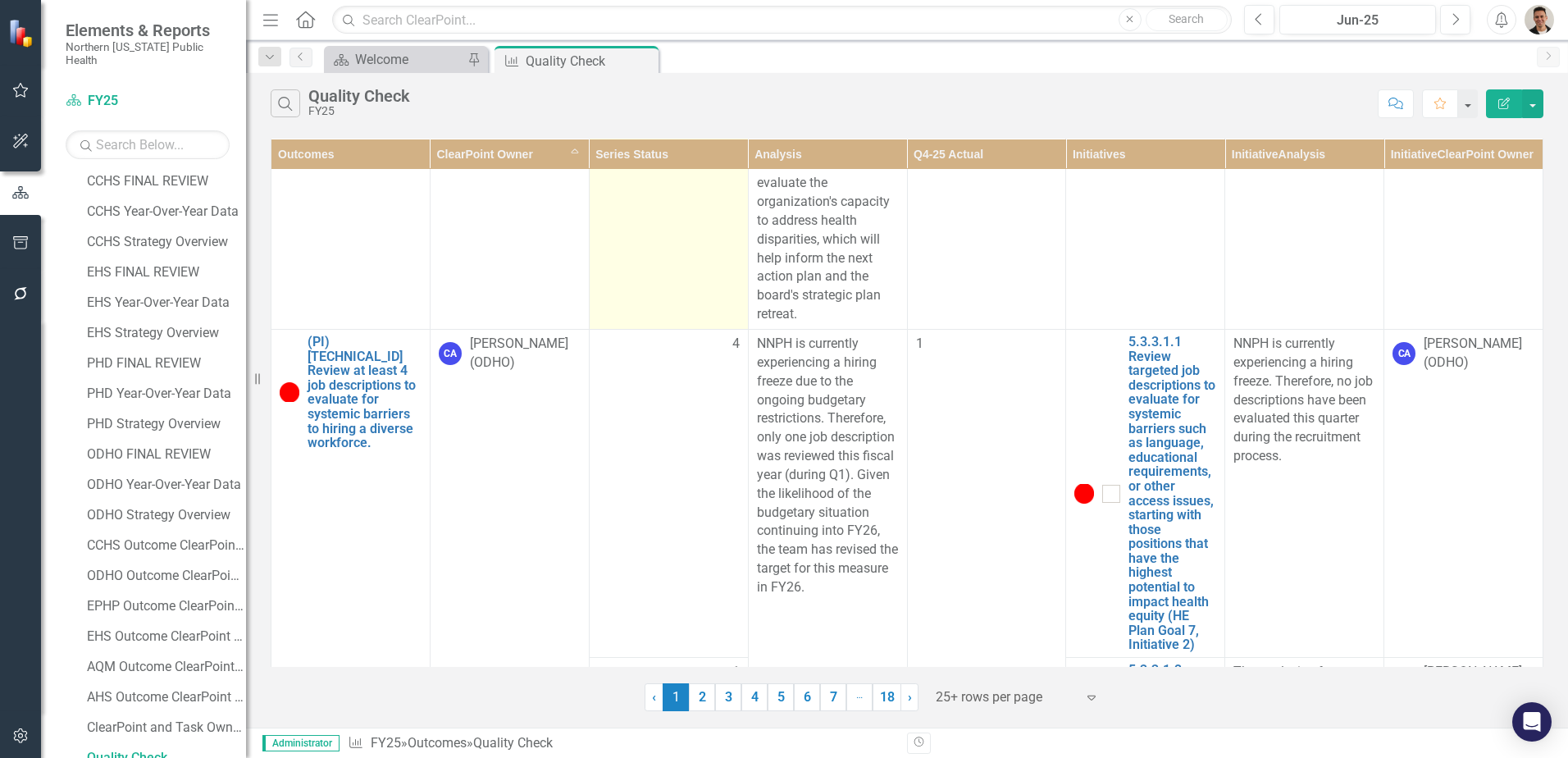
scroll to position [7639, 0]
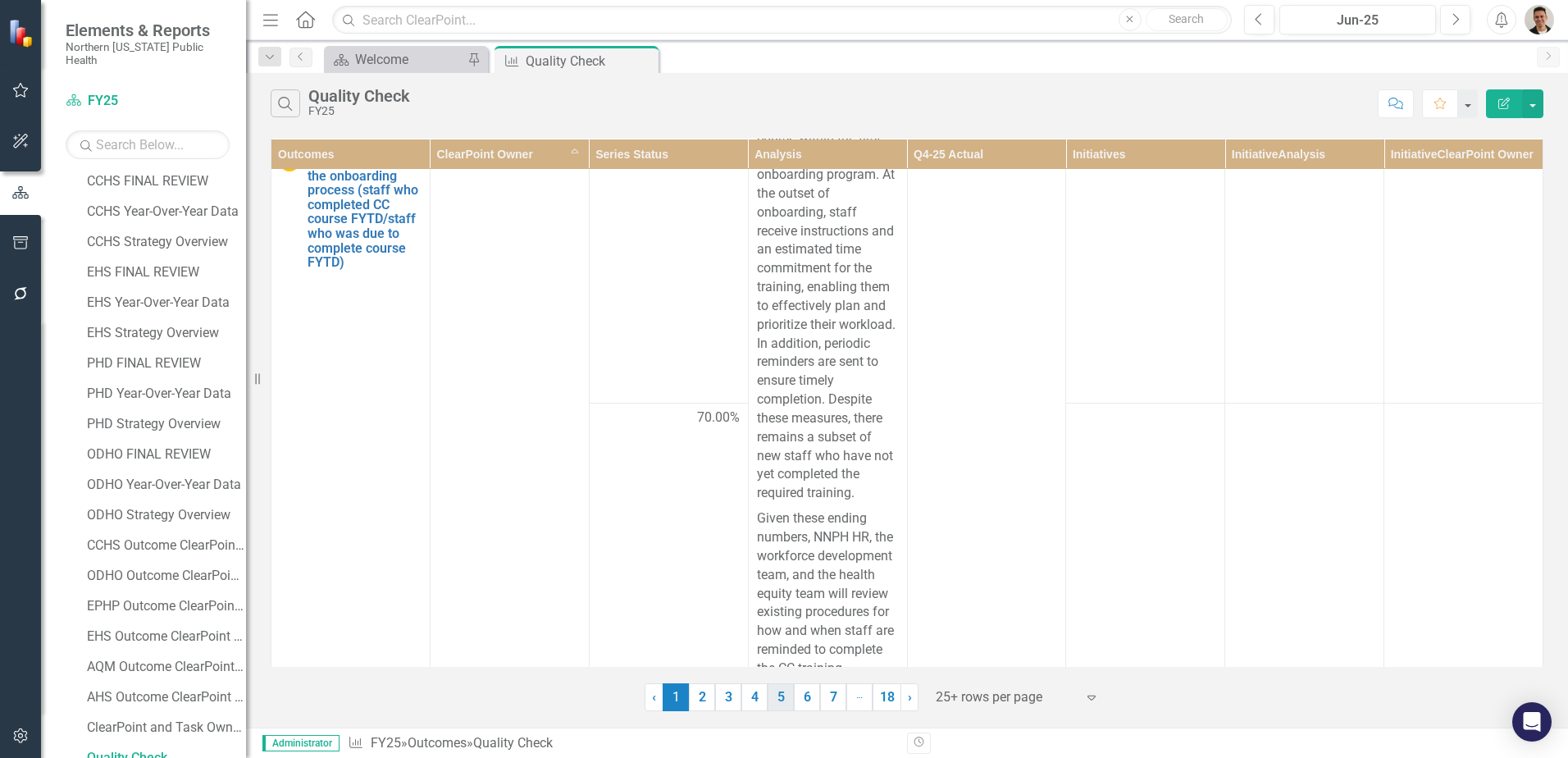
click at [776, 698] on link "5" at bounding box center [780, 697] width 26 height 28
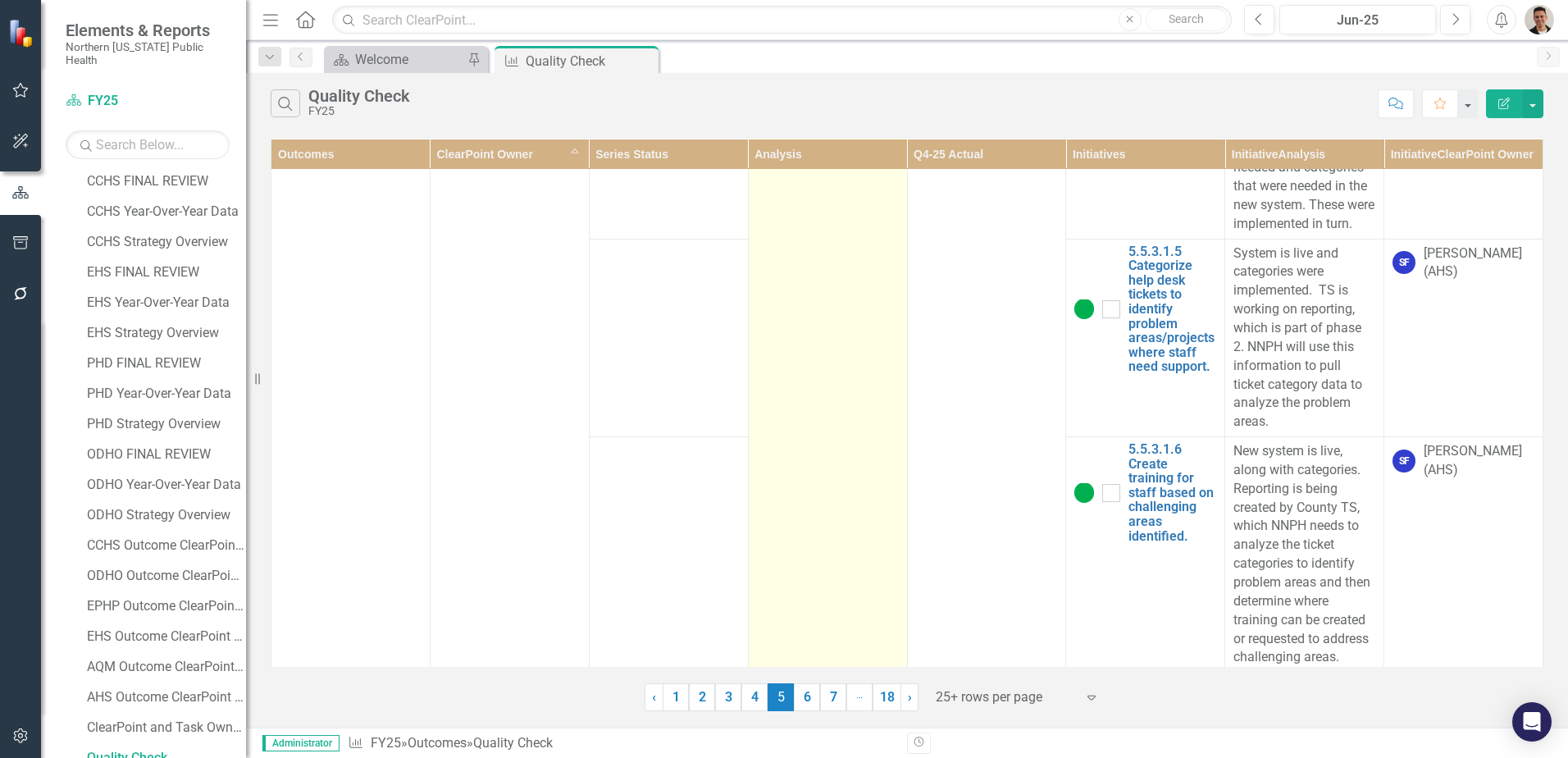
scroll to position [4661, 0]
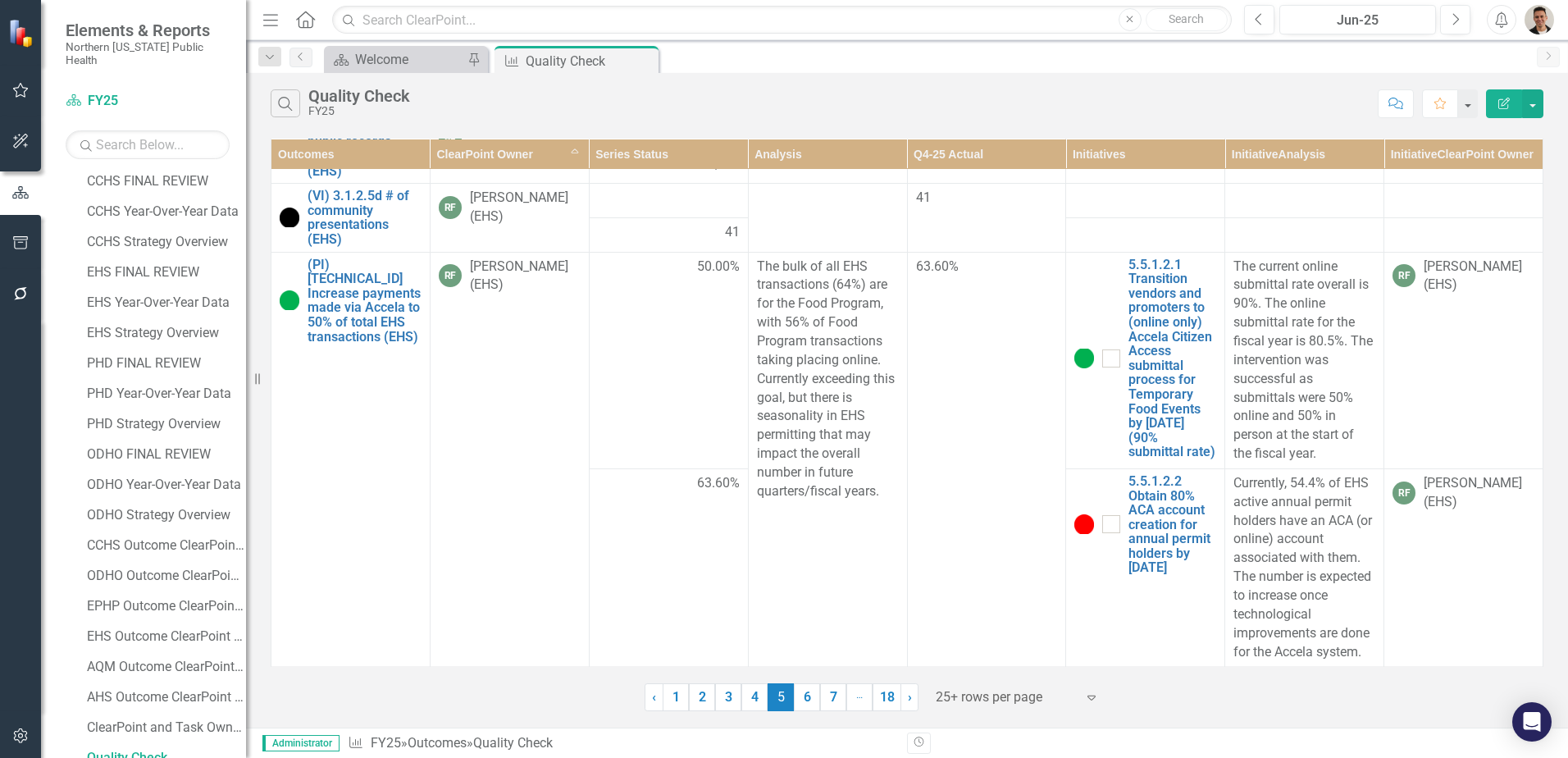
click at [836, 695] on link "7" at bounding box center [833, 697] width 26 height 28
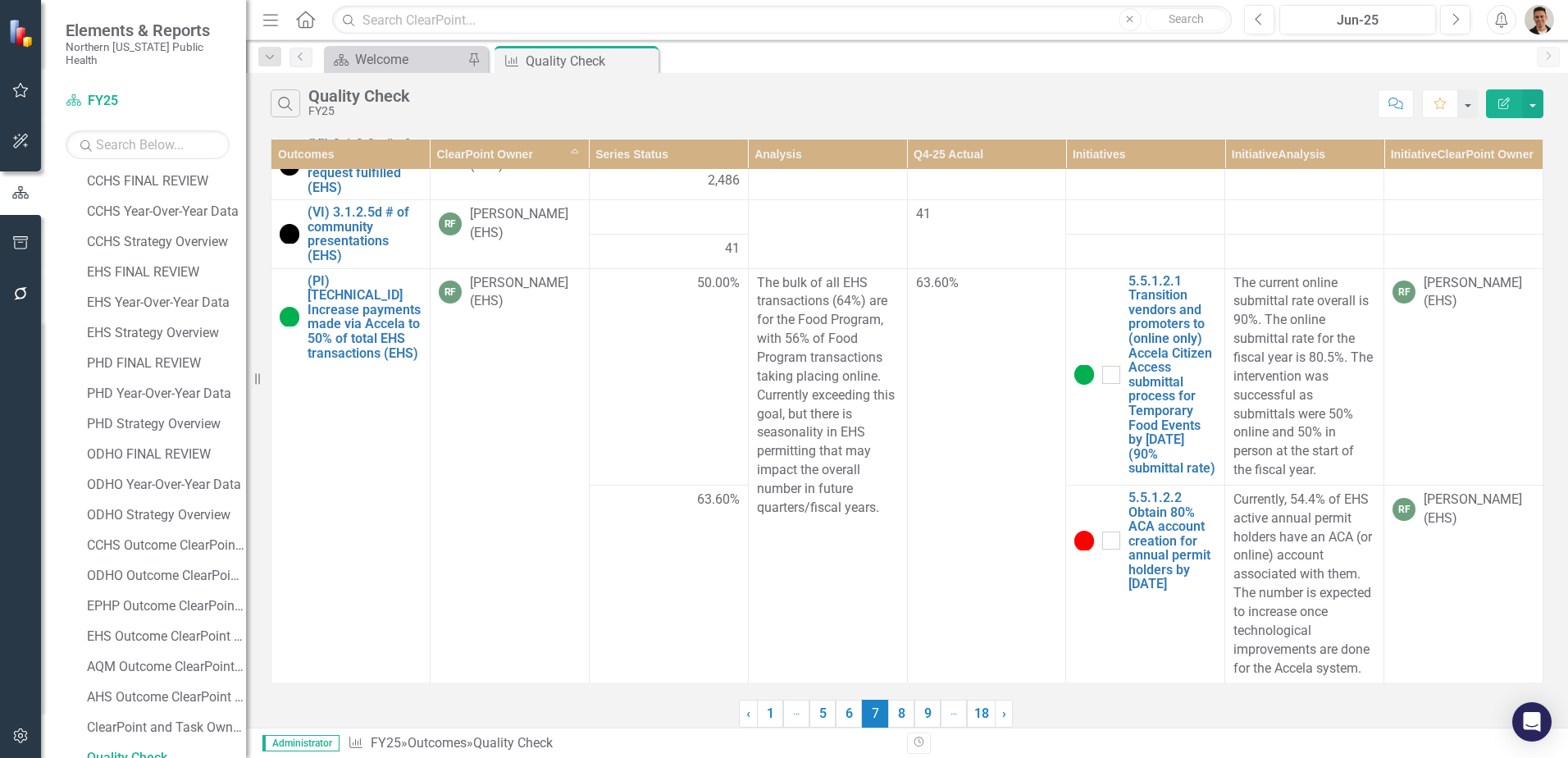
scroll to position [0, 0]
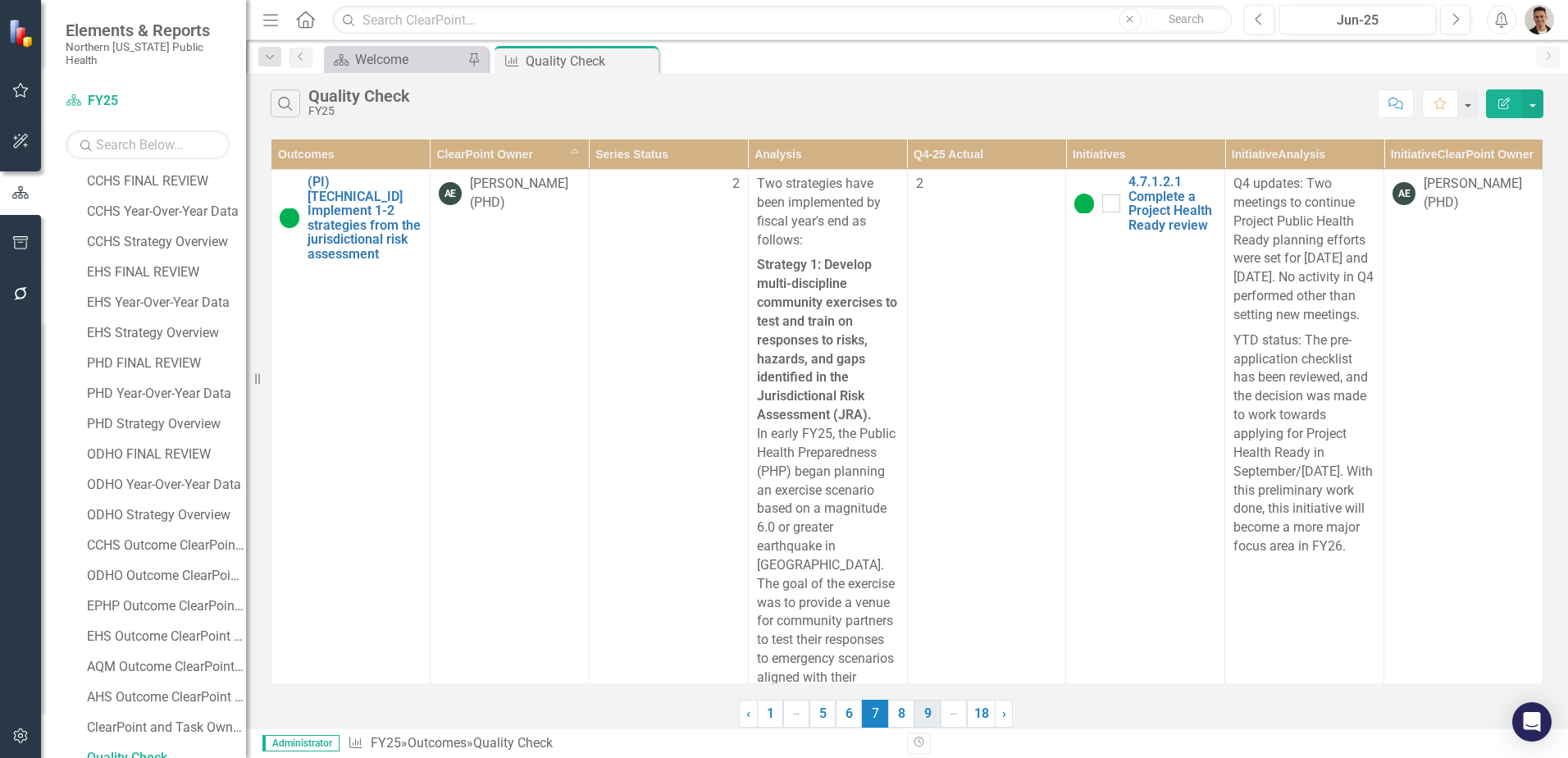
click at [917, 718] on link "9" at bounding box center [927, 713] width 26 height 28
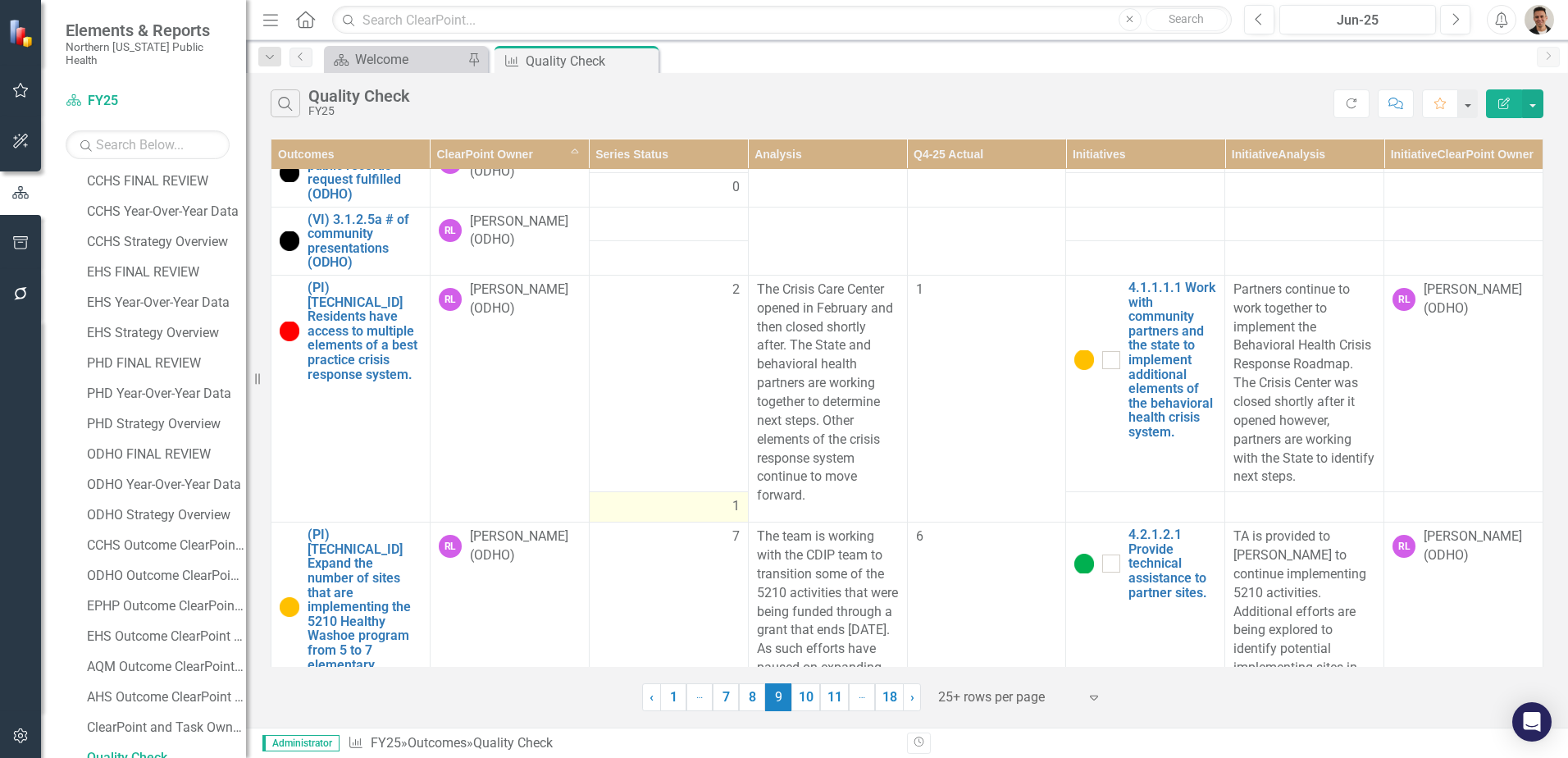
scroll to position [2460, 0]
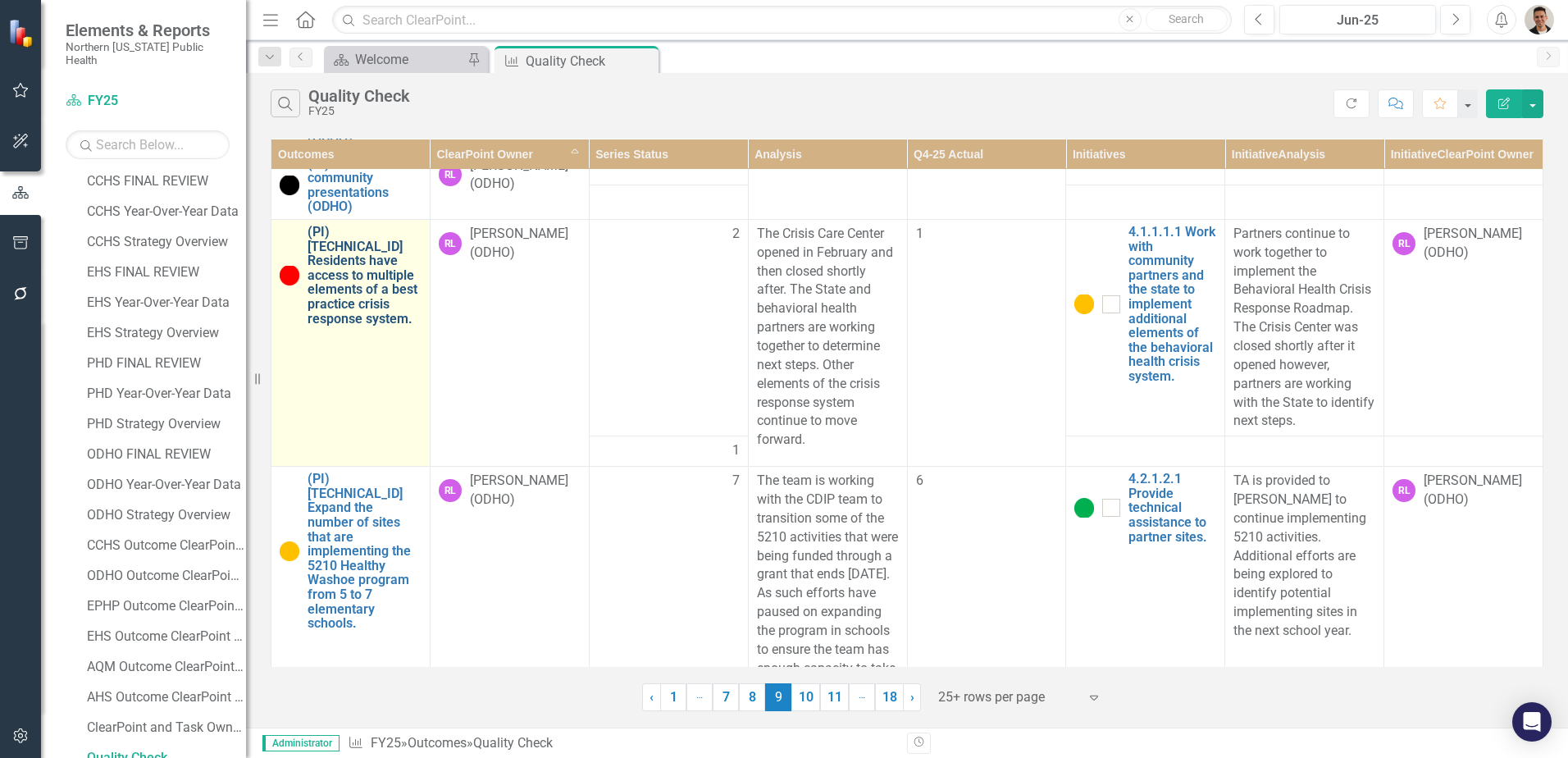
click at [358, 325] on link "(PI) [TECHNICAL_ID] Residents have access to multiple elements of a best practi…" at bounding box center [364, 275] width 114 height 101
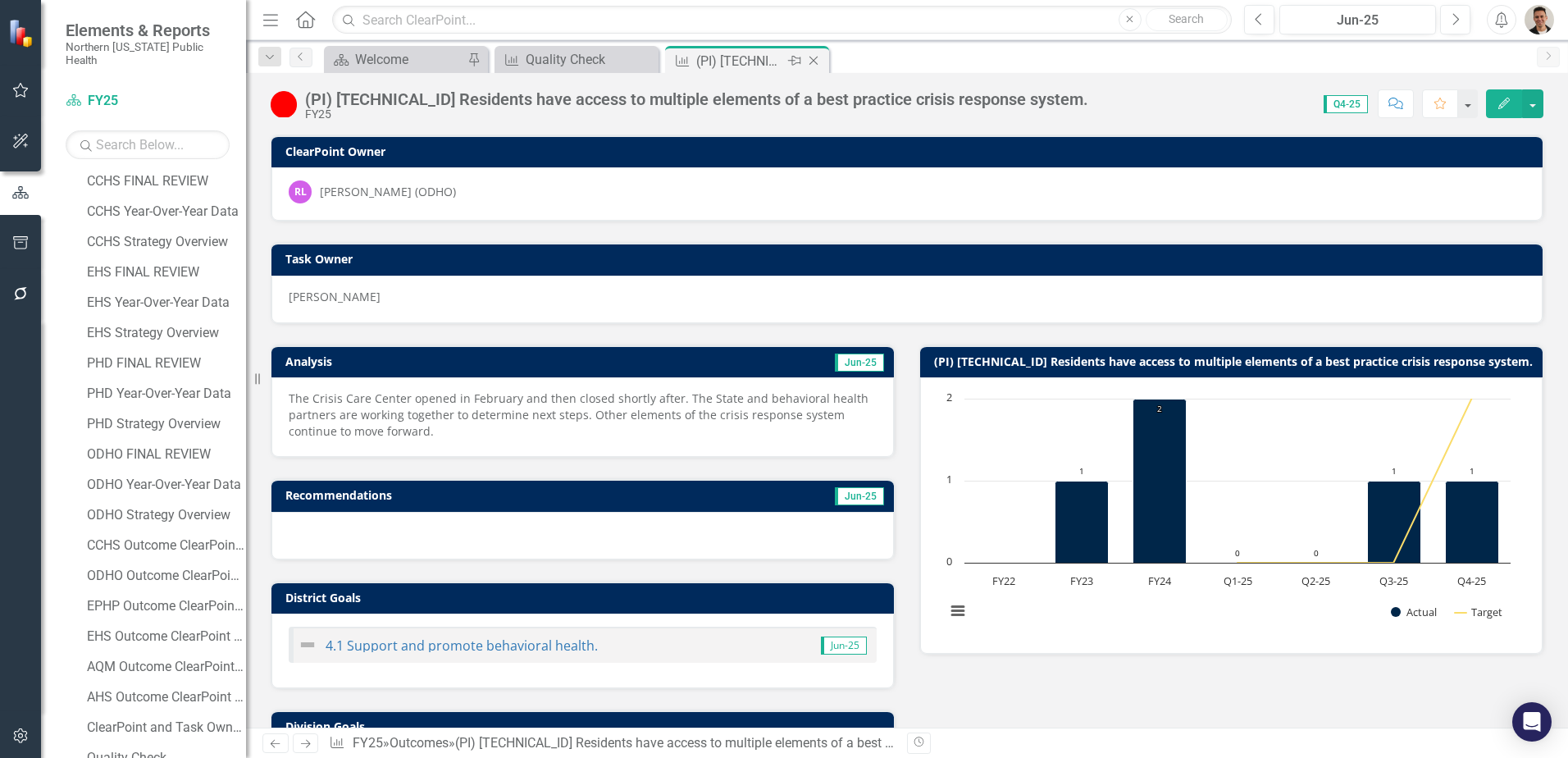
click at [815, 60] on icon "Close" at bounding box center [813, 60] width 16 height 13
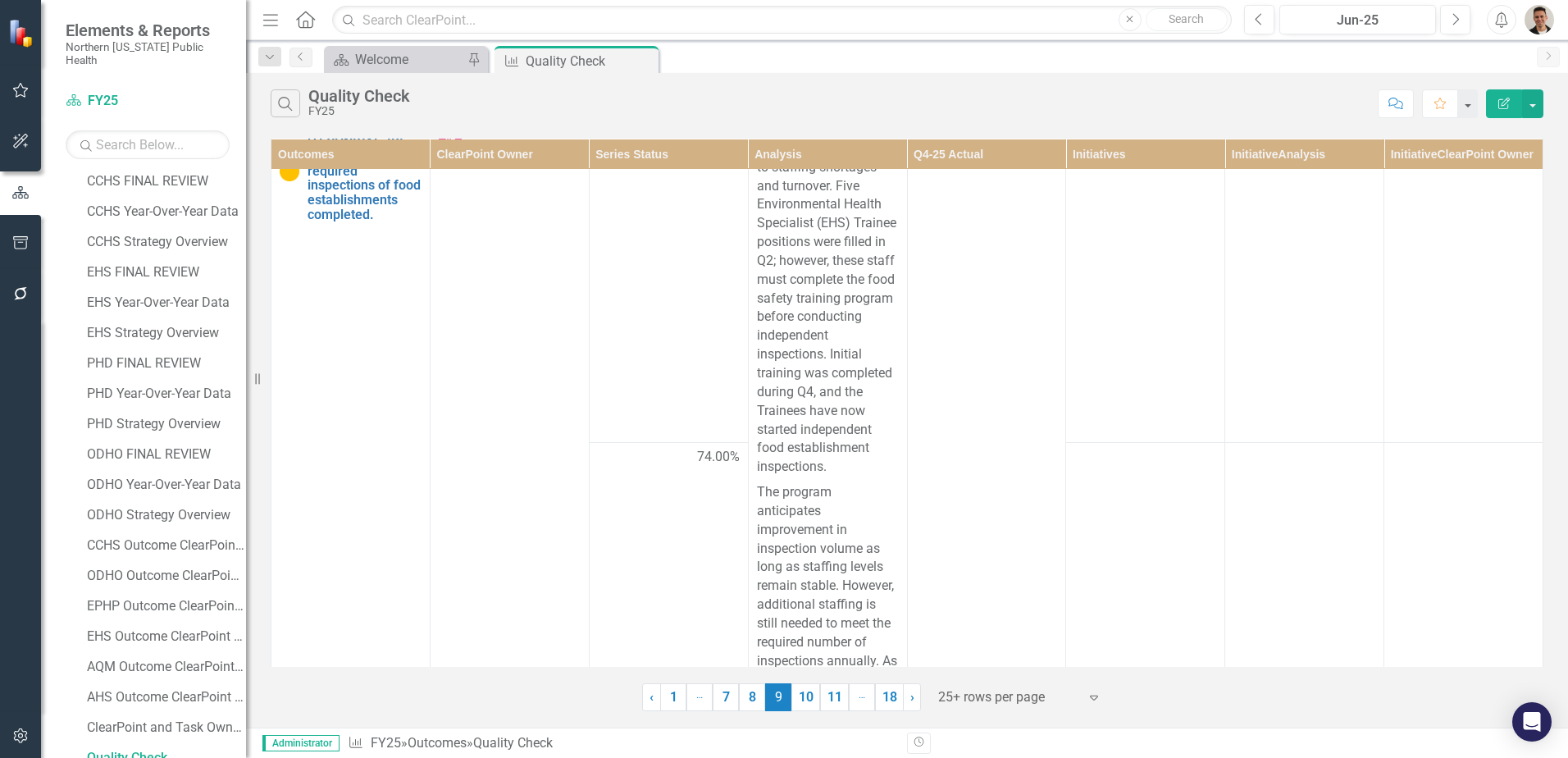
scroll to position [82, 0]
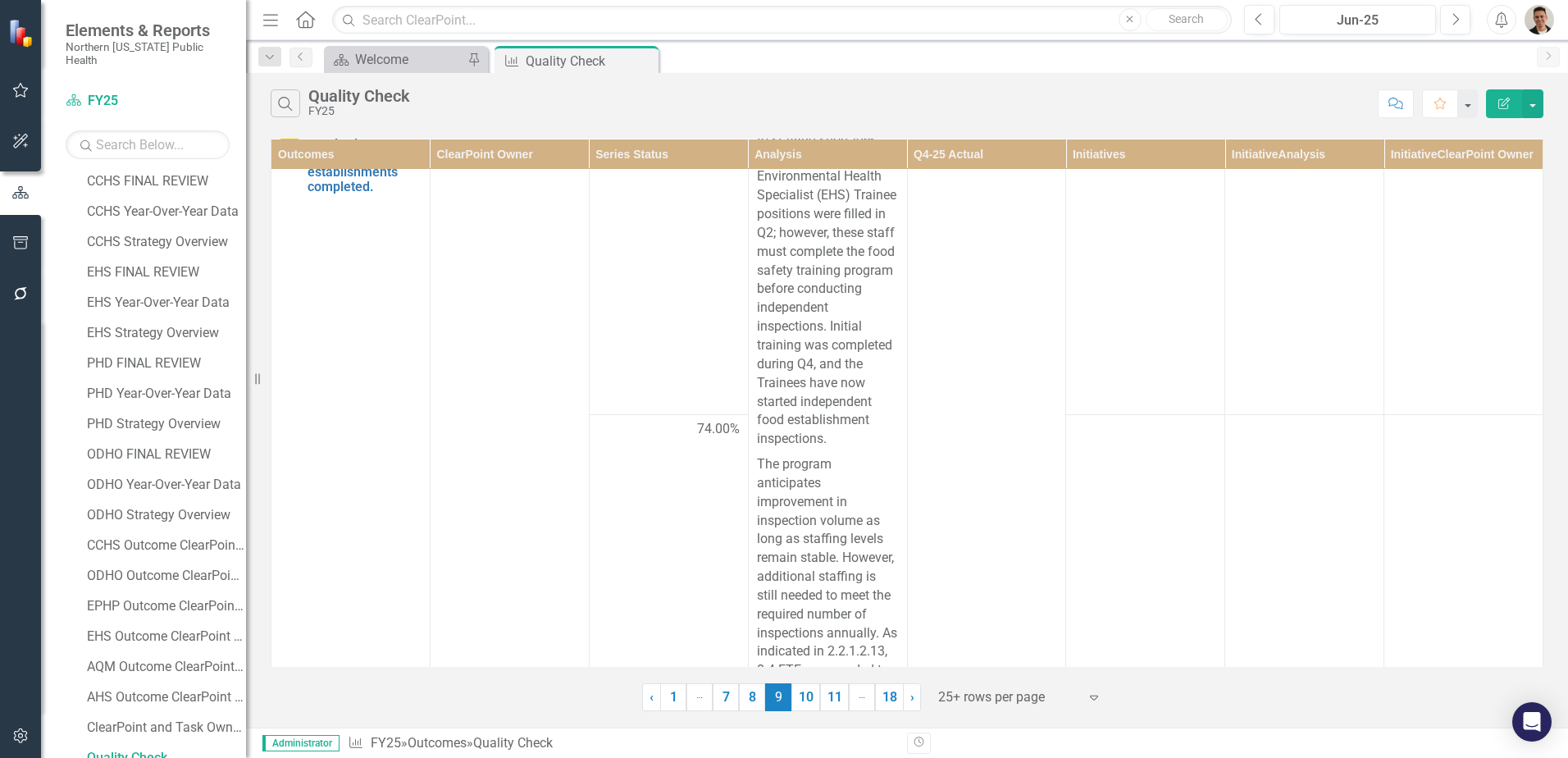
click at [490, 159] on th "ClearPoint Owner" at bounding box center [509, 154] width 159 height 31
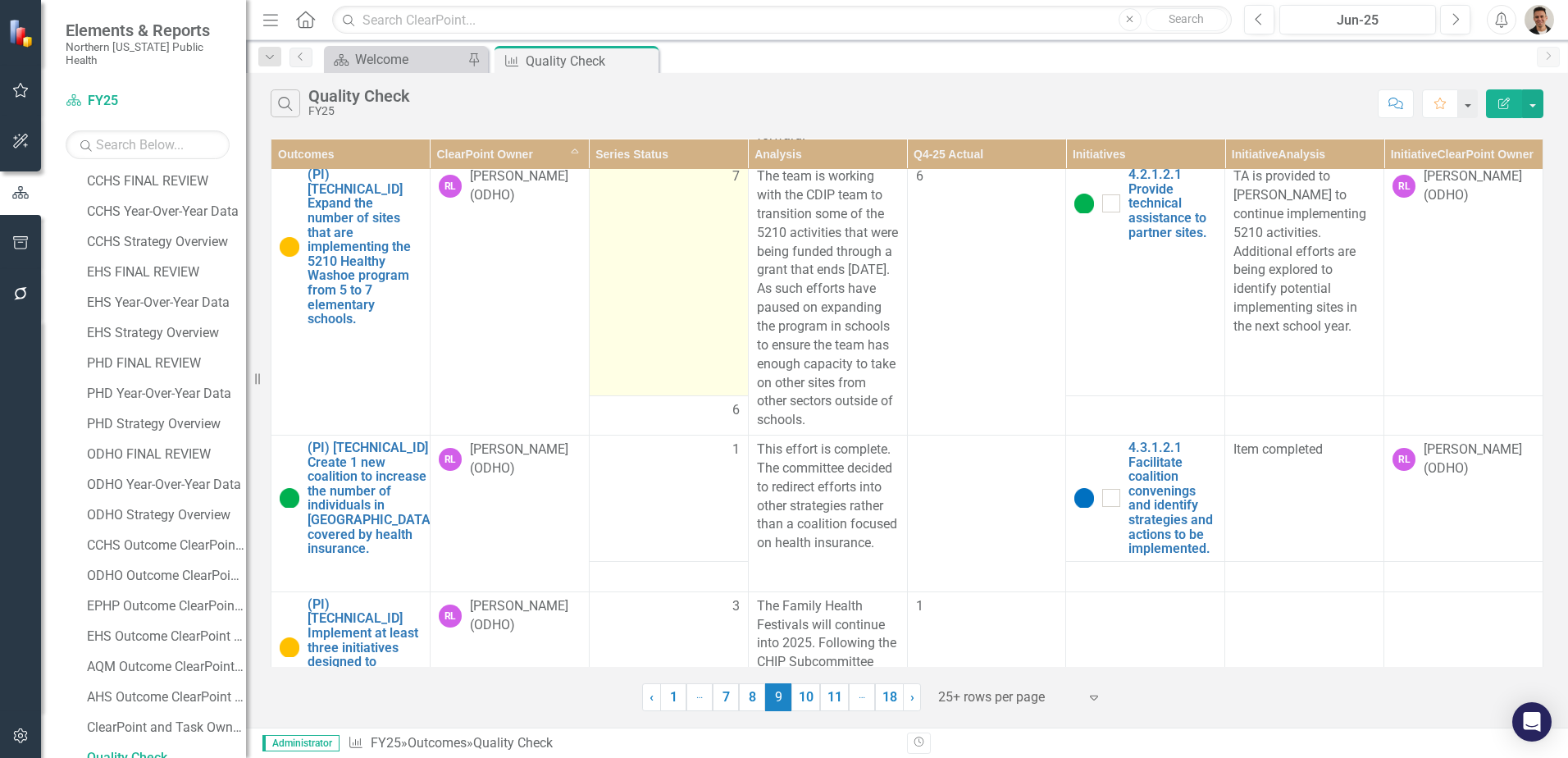
scroll to position [2788, 0]
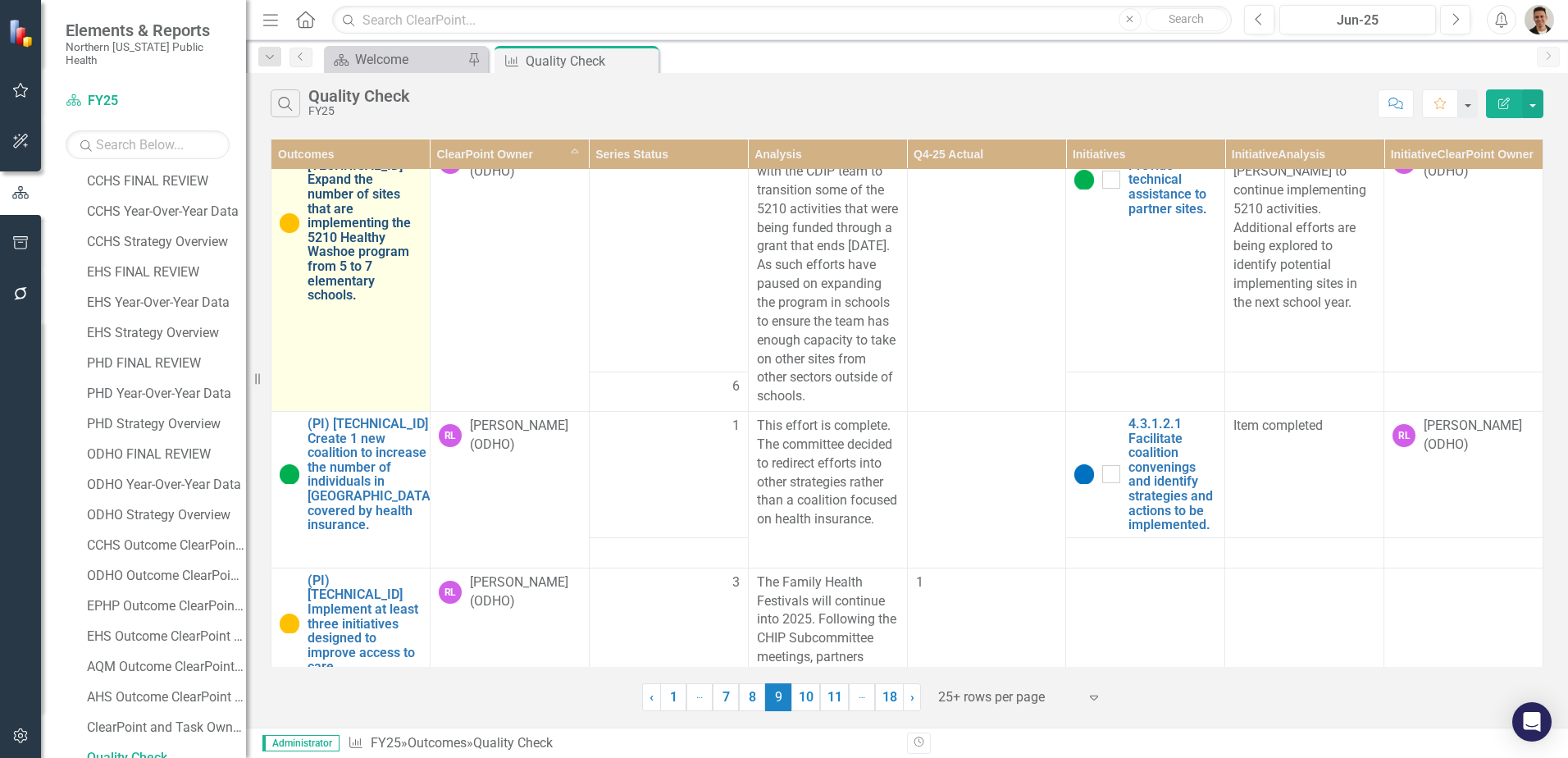
click at [329, 289] on link "(PI) [TECHNICAL_ID] Expand the number of sites that are implementing the 5210 H…" at bounding box center [364, 223] width 114 height 159
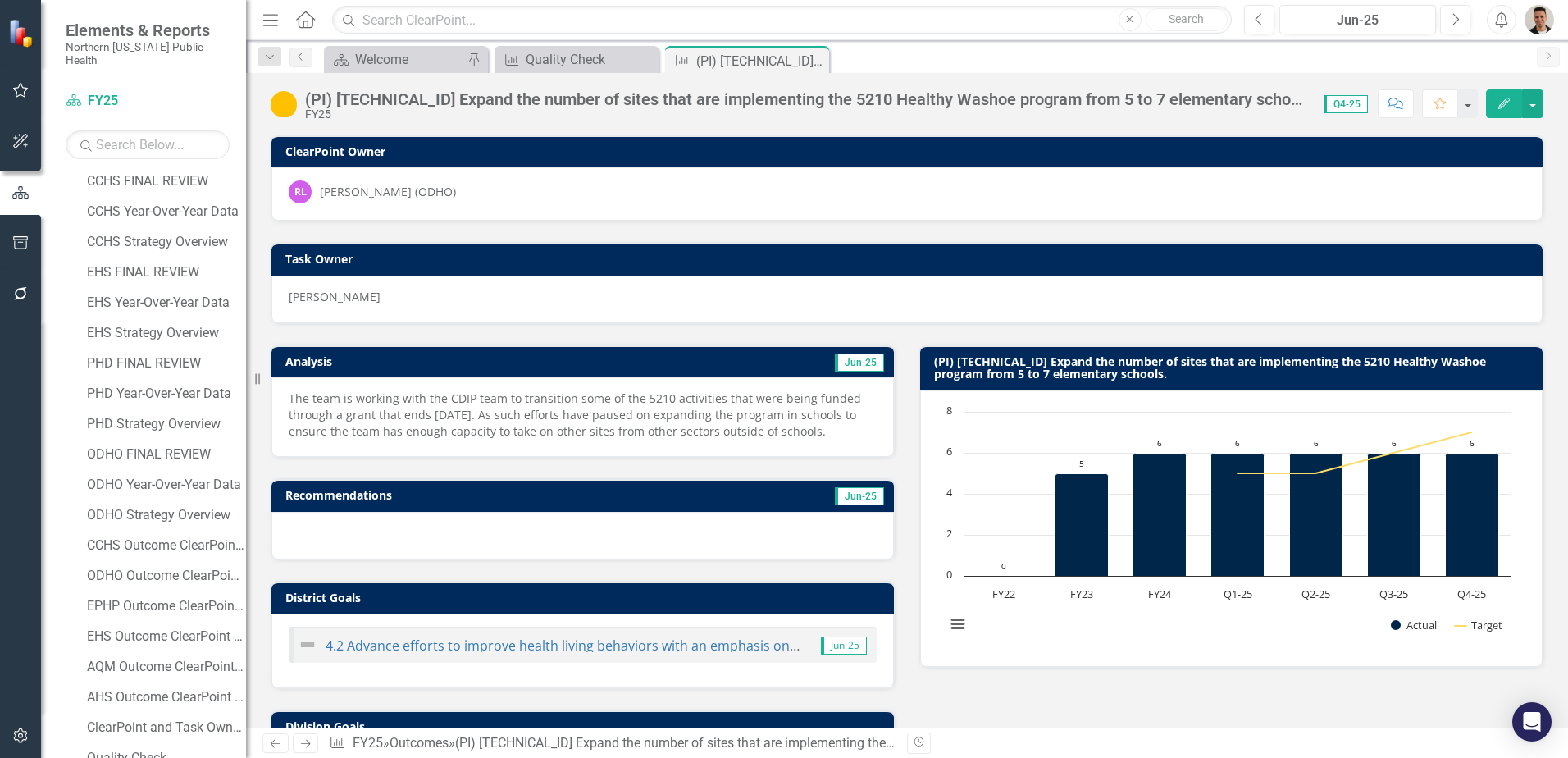
click at [557, 420] on p "The team is working with the CDIP team to transition some of the 5210 activitie…" at bounding box center [582, 415] width 588 height 50
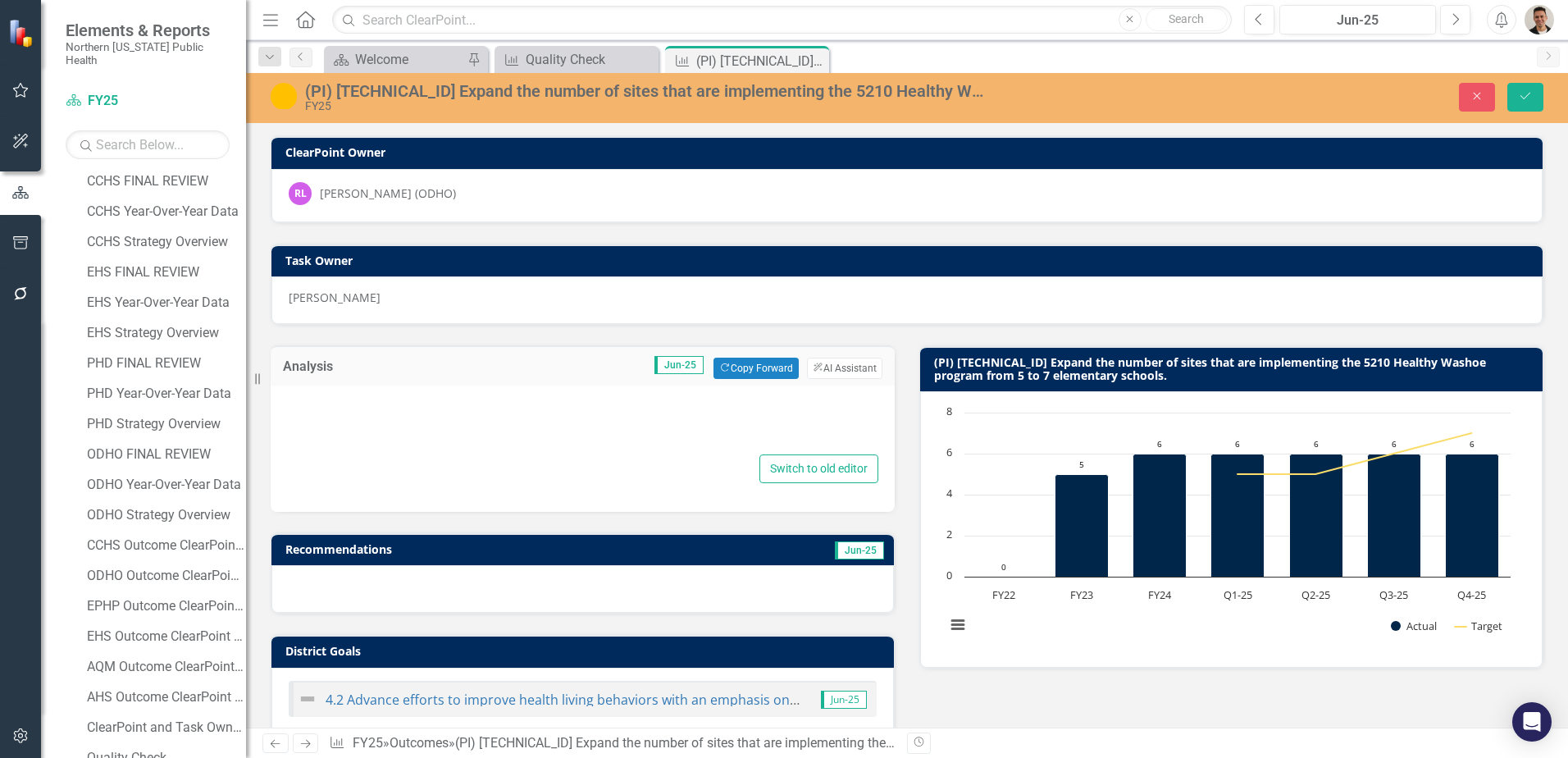
type textarea "<p>The team is working with the CDIP team to transition some of the 5210 activi…"
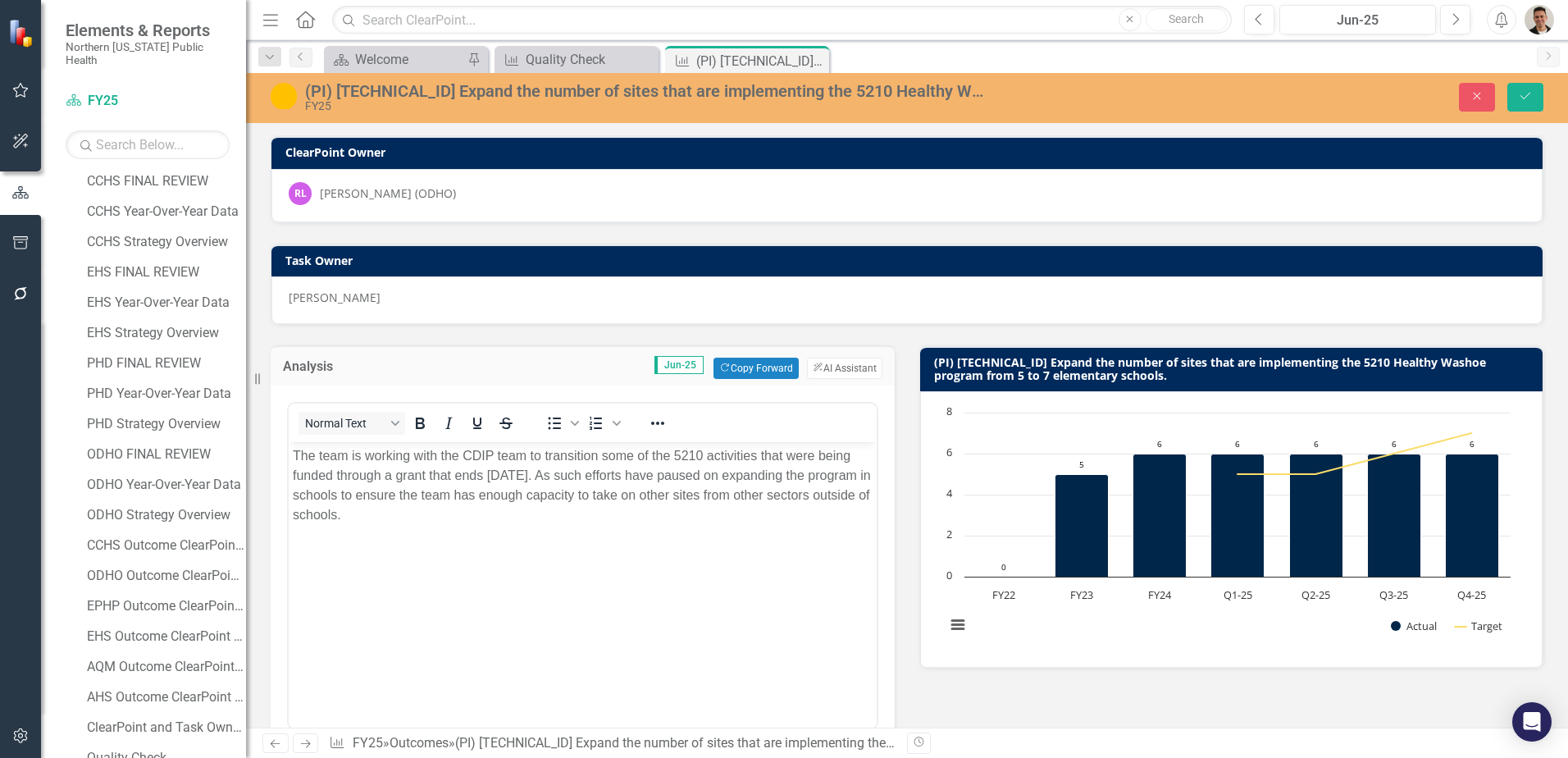
click at [593, 477] on p "The team is working with the CDIP team to transition some of the 5210 activitie…" at bounding box center [582, 486] width 580 height 79
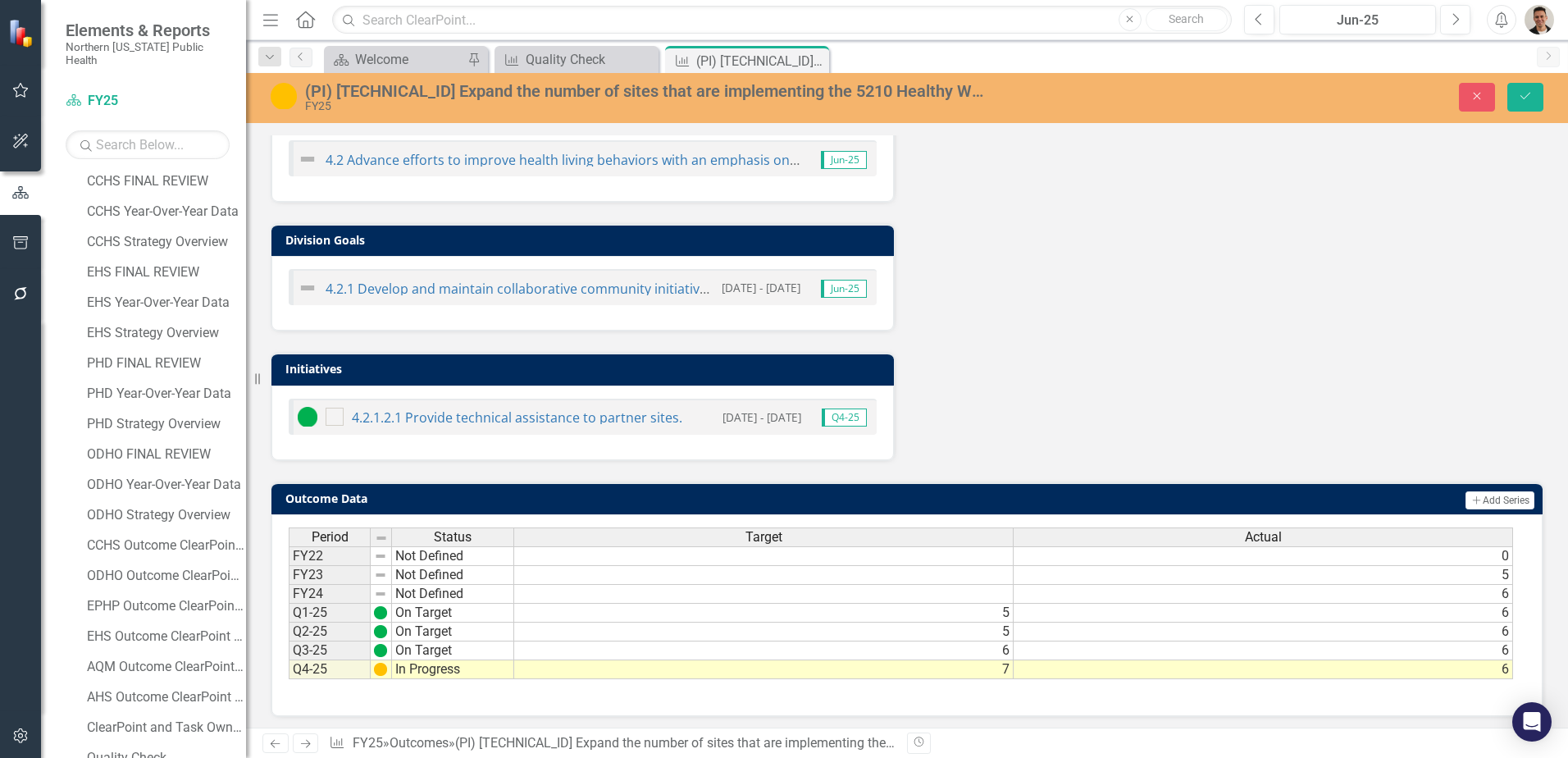
scroll to position [82, 0]
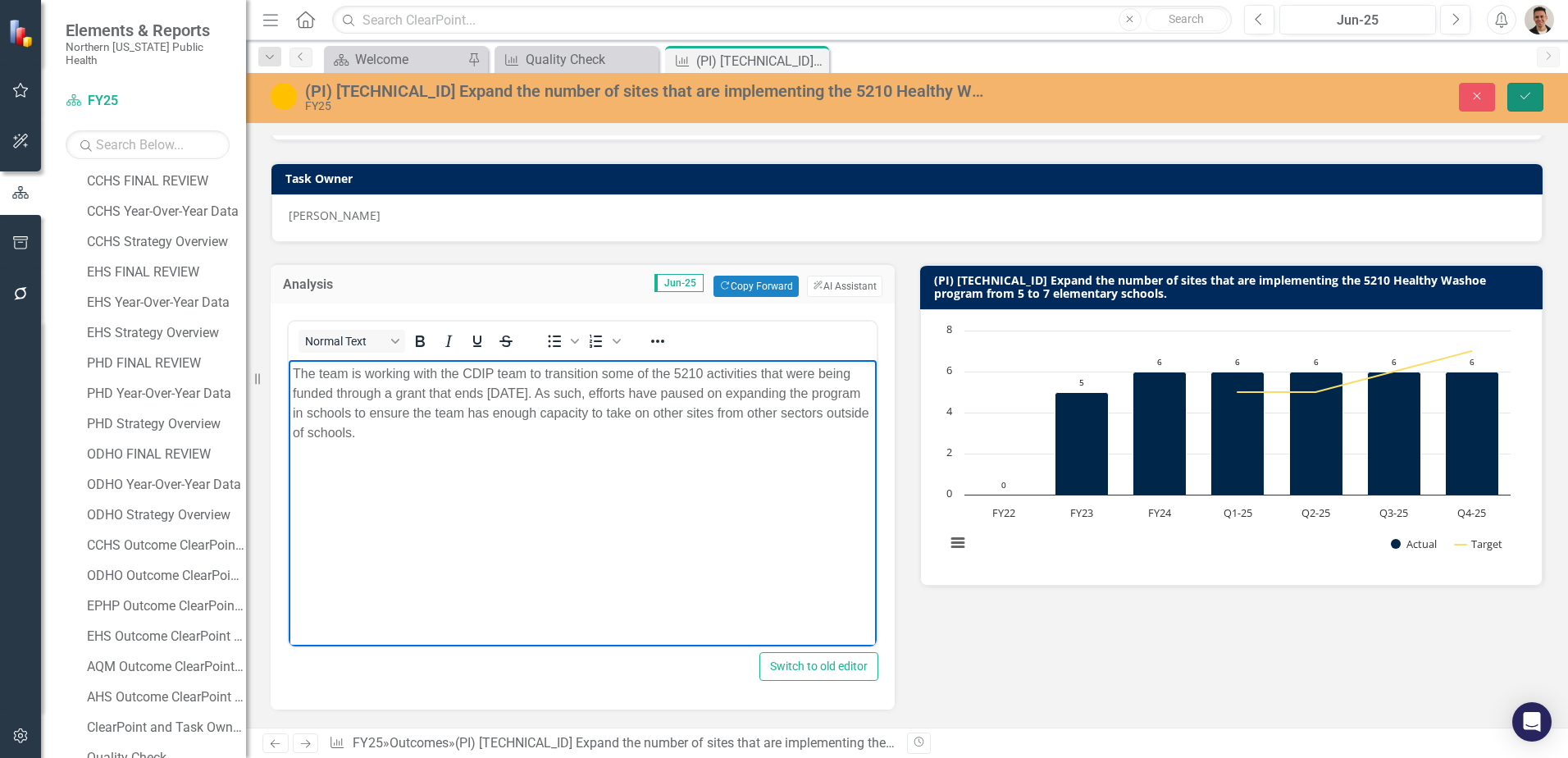
click at [1518, 93] on icon "Save" at bounding box center [1524, 96] width 15 height 11
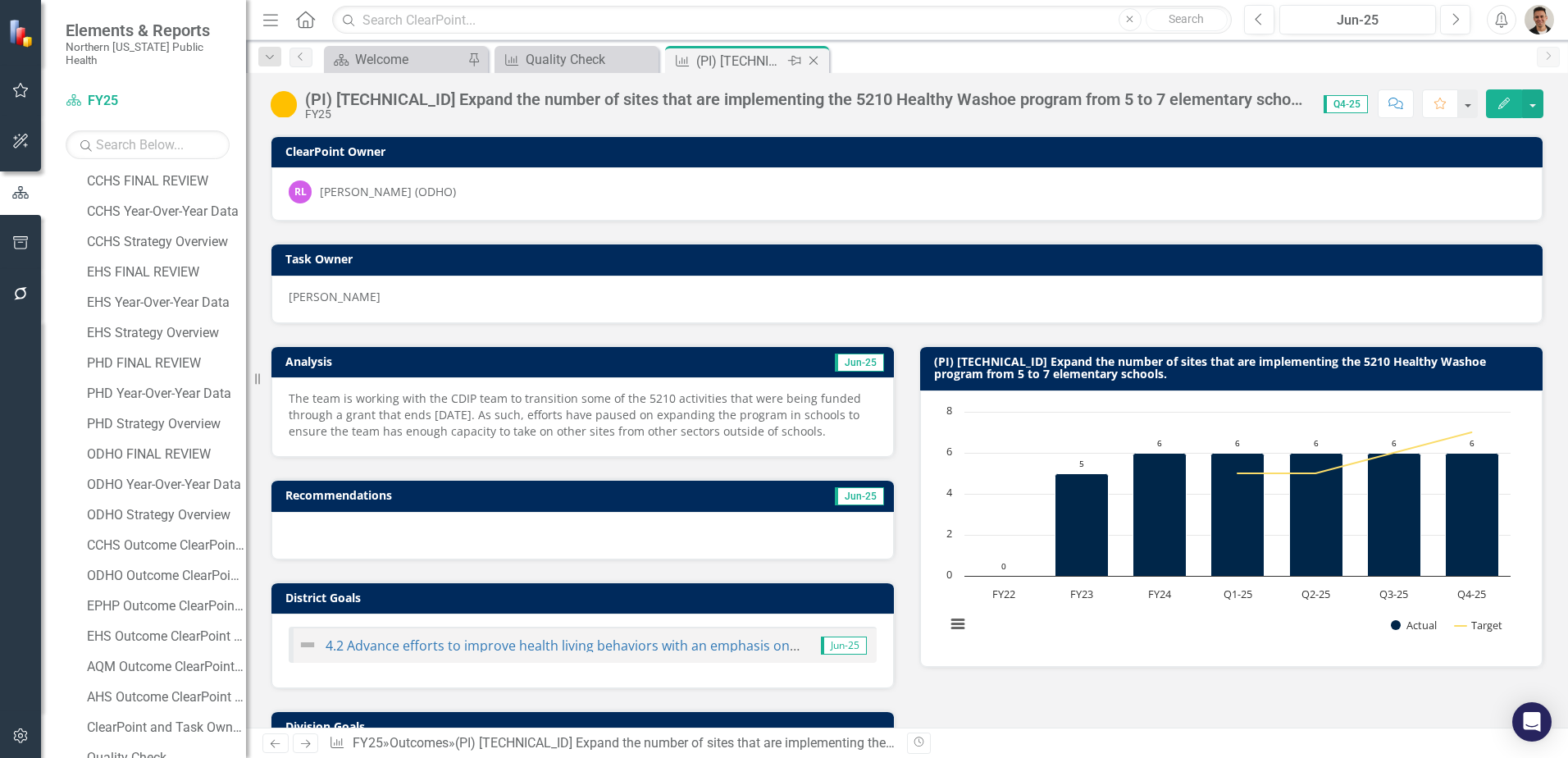
click at [815, 57] on icon "Close" at bounding box center [813, 60] width 16 height 13
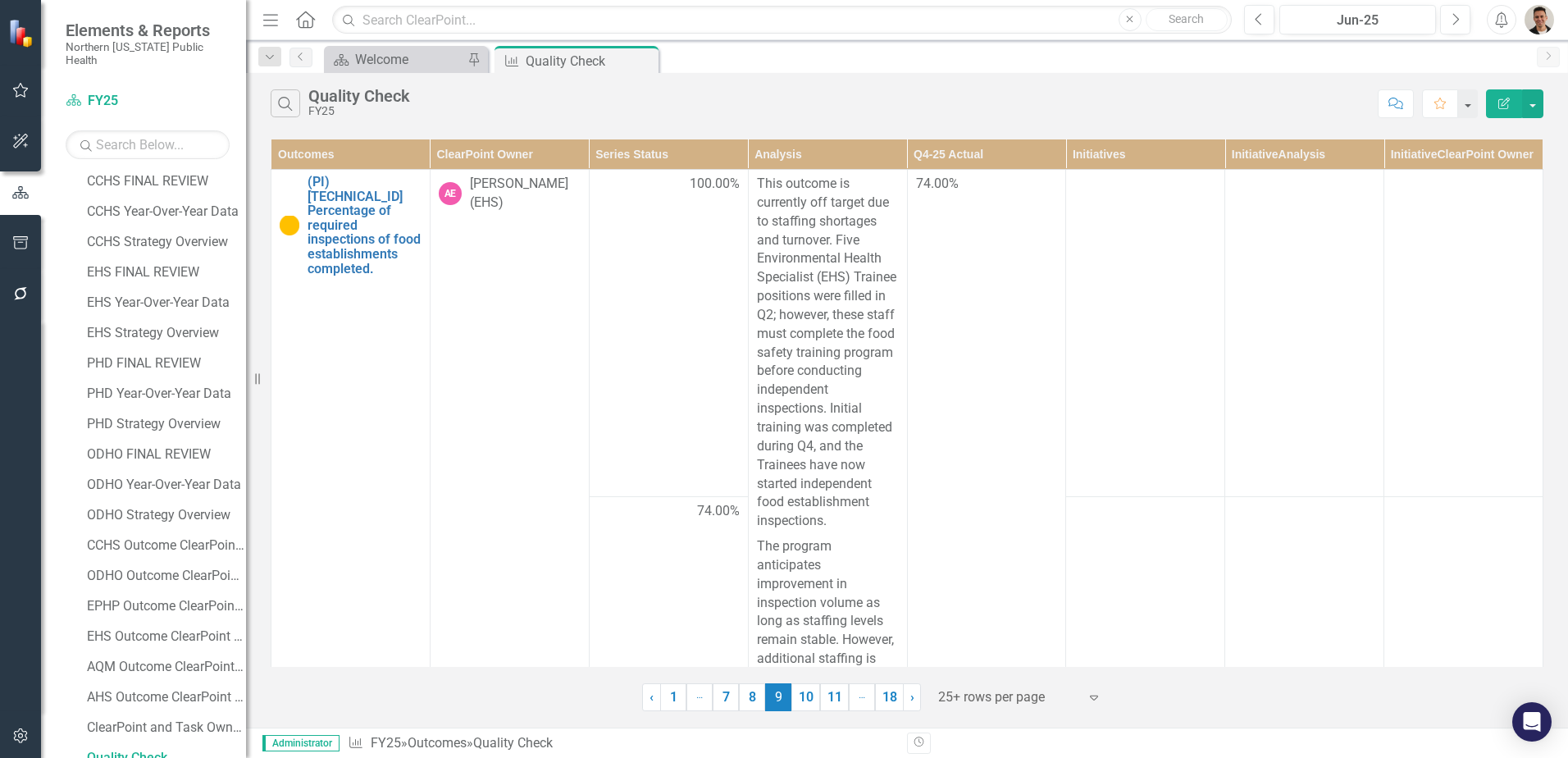
click at [458, 144] on th "ClearPoint Owner" at bounding box center [509, 155] width 159 height 31
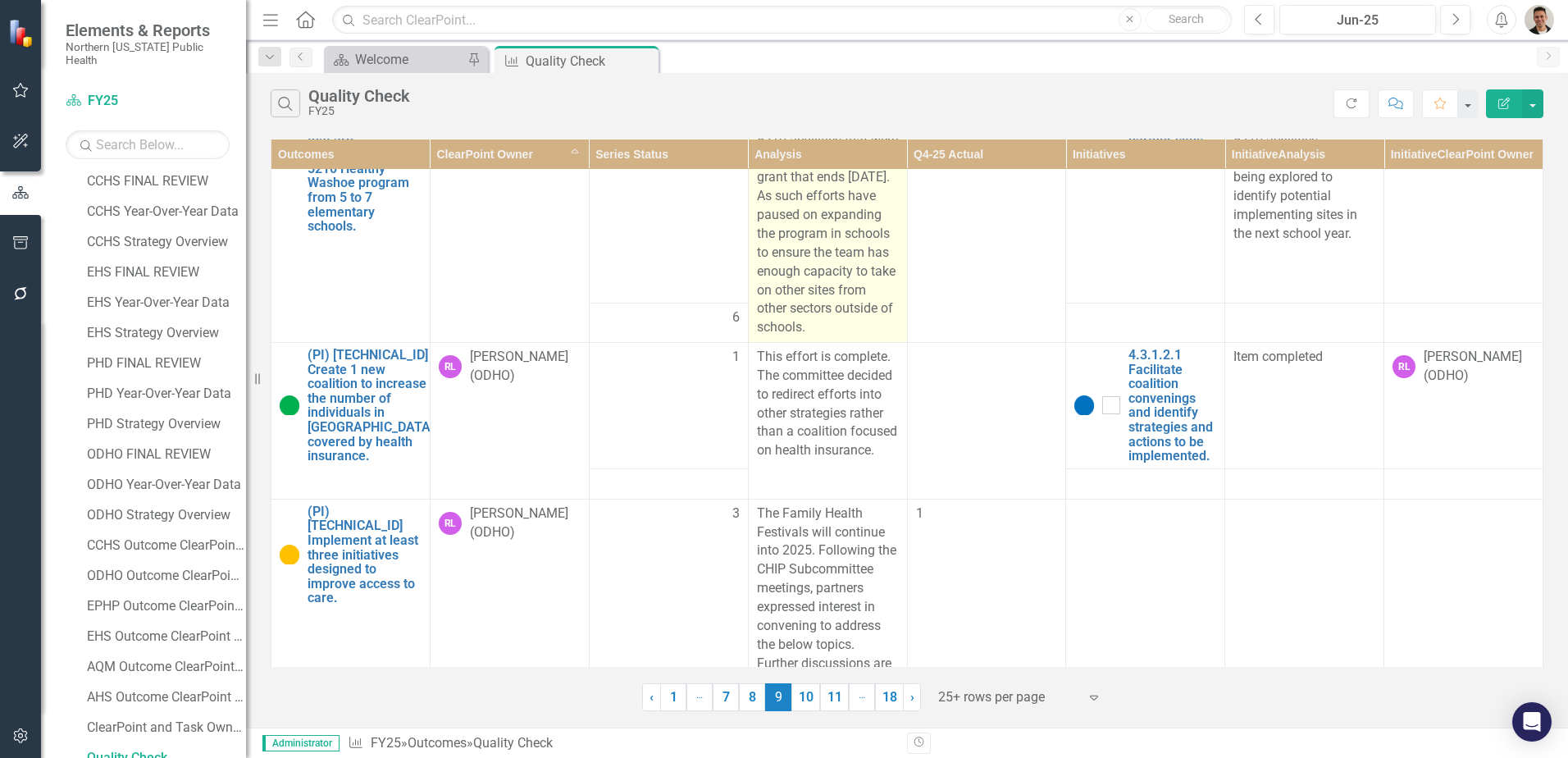
scroll to position [2668, 0]
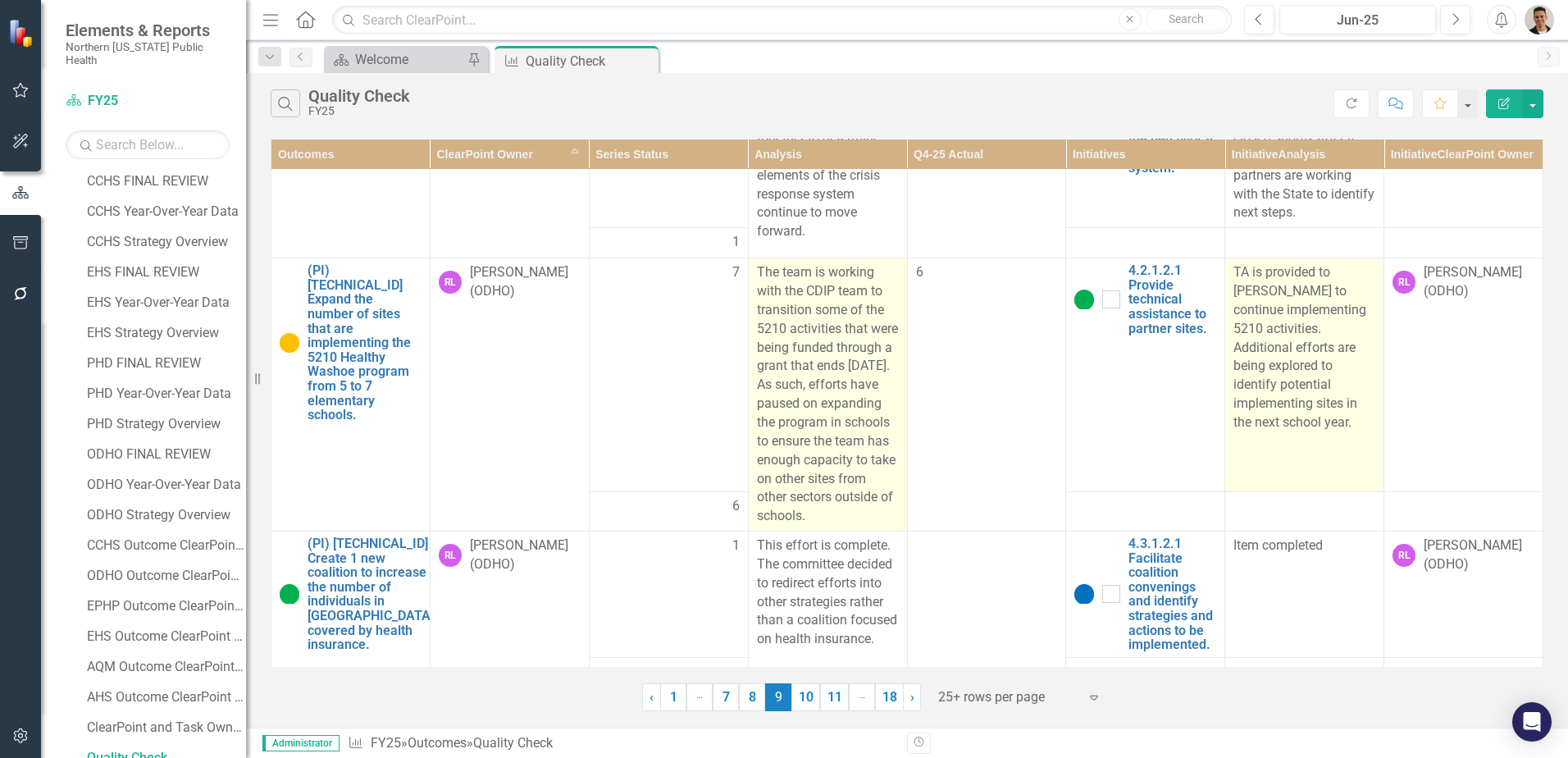
click at [1289, 388] on p "TA is provided to [PERSON_NAME] to continue implementing 5210 activities. Addit…" at bounding box center [1304, 347] width 142 height 169
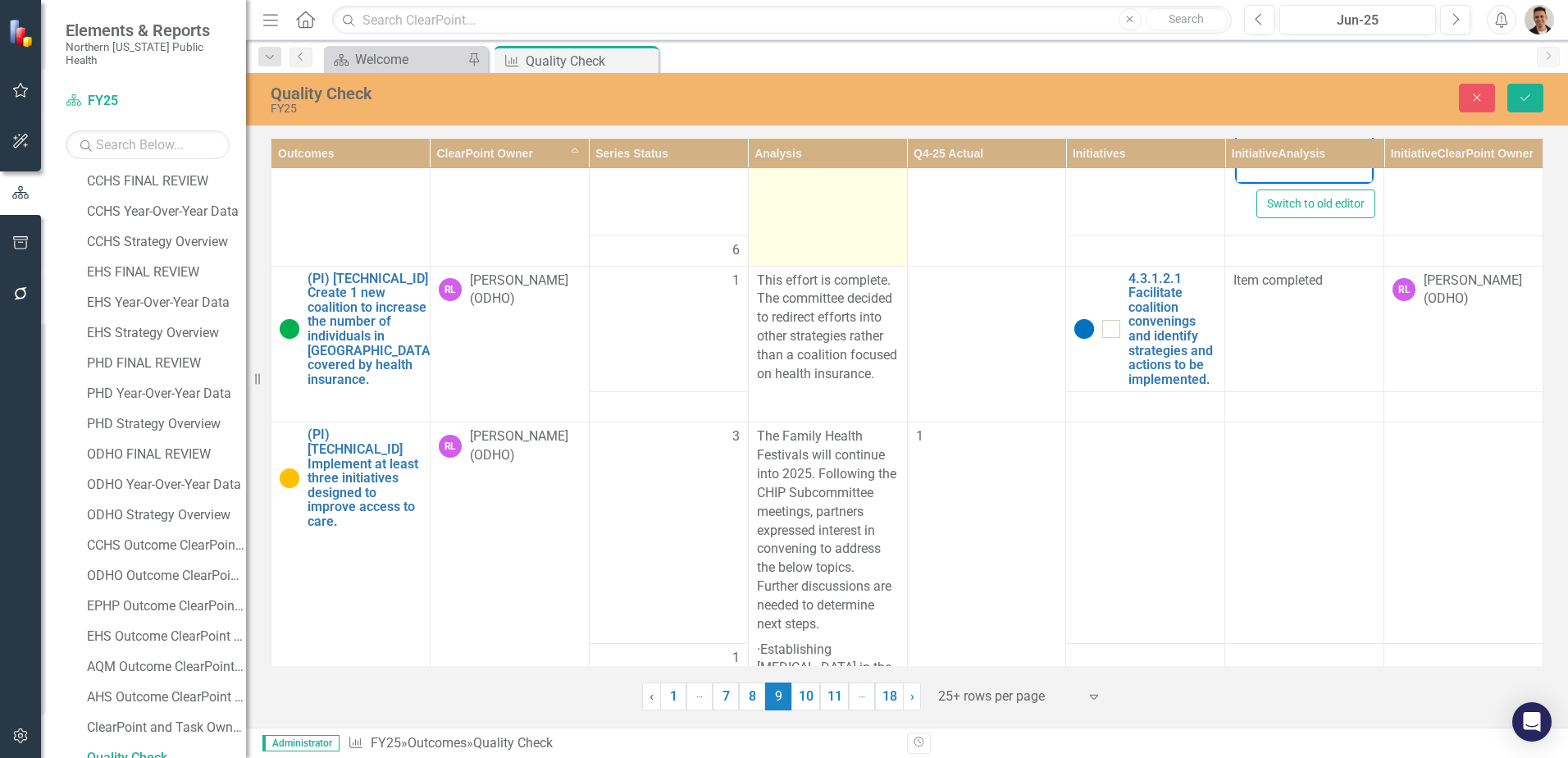
scroll to position [3160, 0]
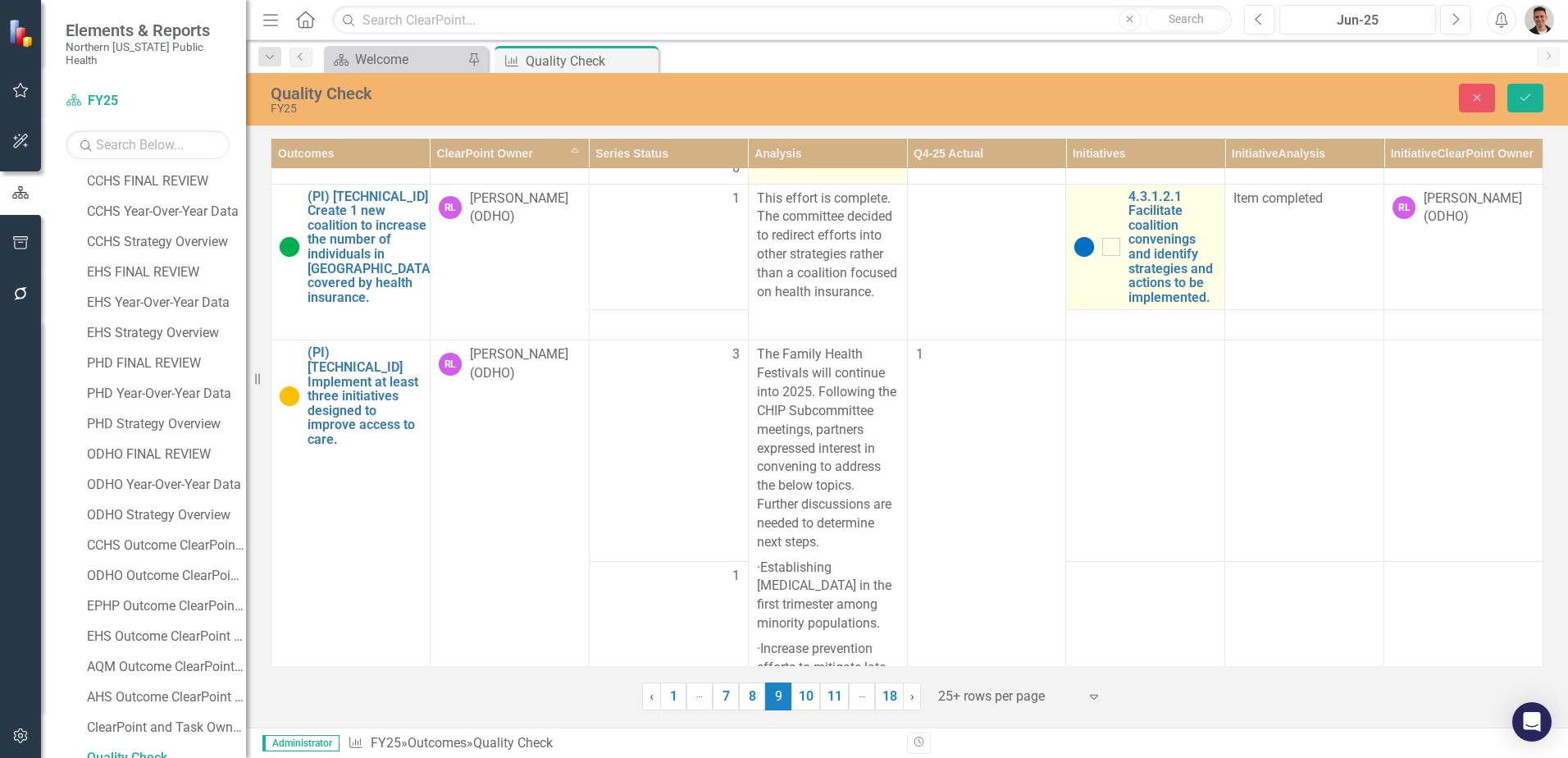
click at [1075, 257] on img at bounding box center [1083, 247] width 20 height 20
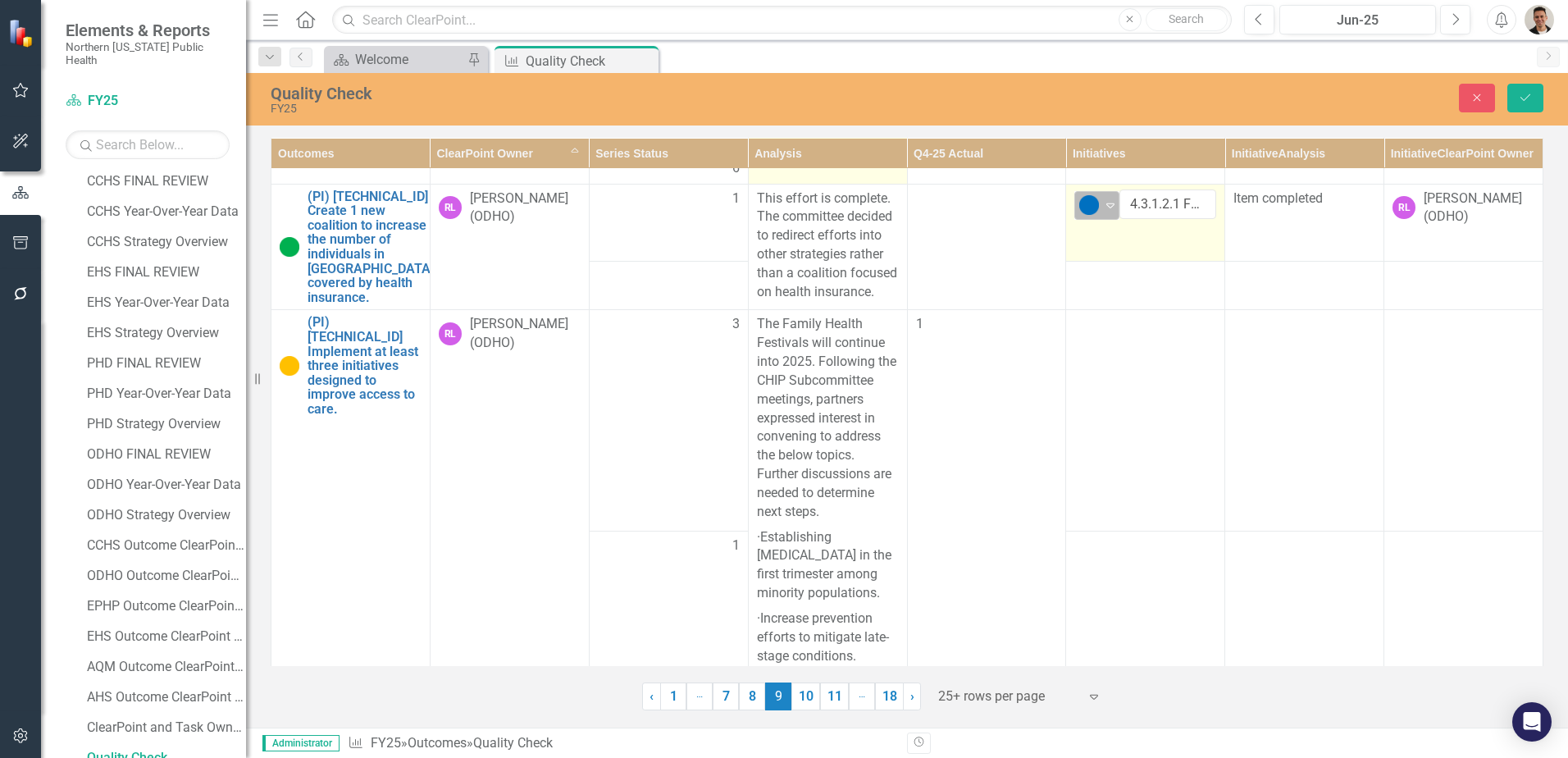
click at [1085, 215] on img at bounding box center [1088, 205] width 20 height 20
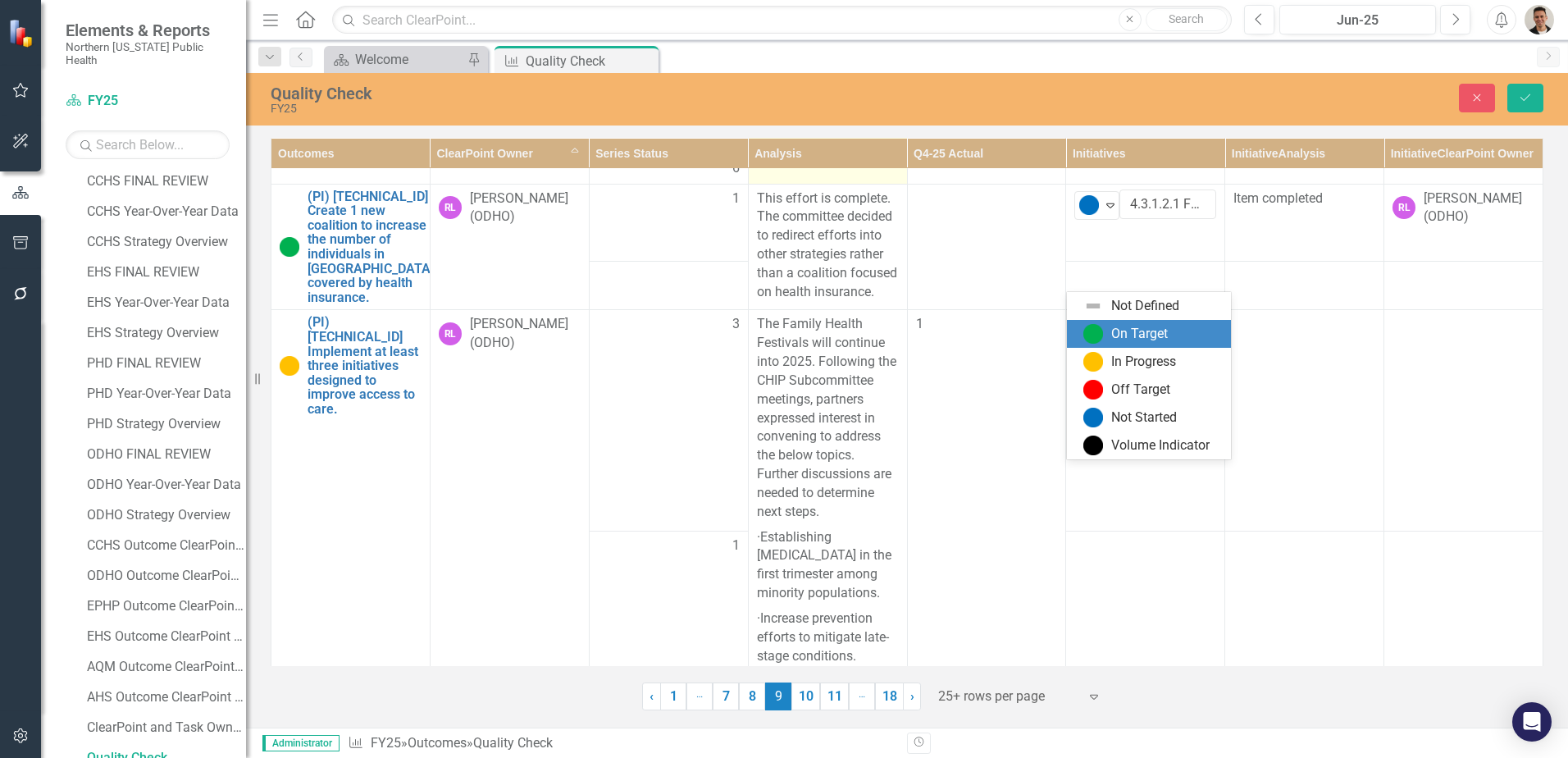
click at [1108, 333] on div "On Target" at bounding box center [1151, 333] width 137 height 20
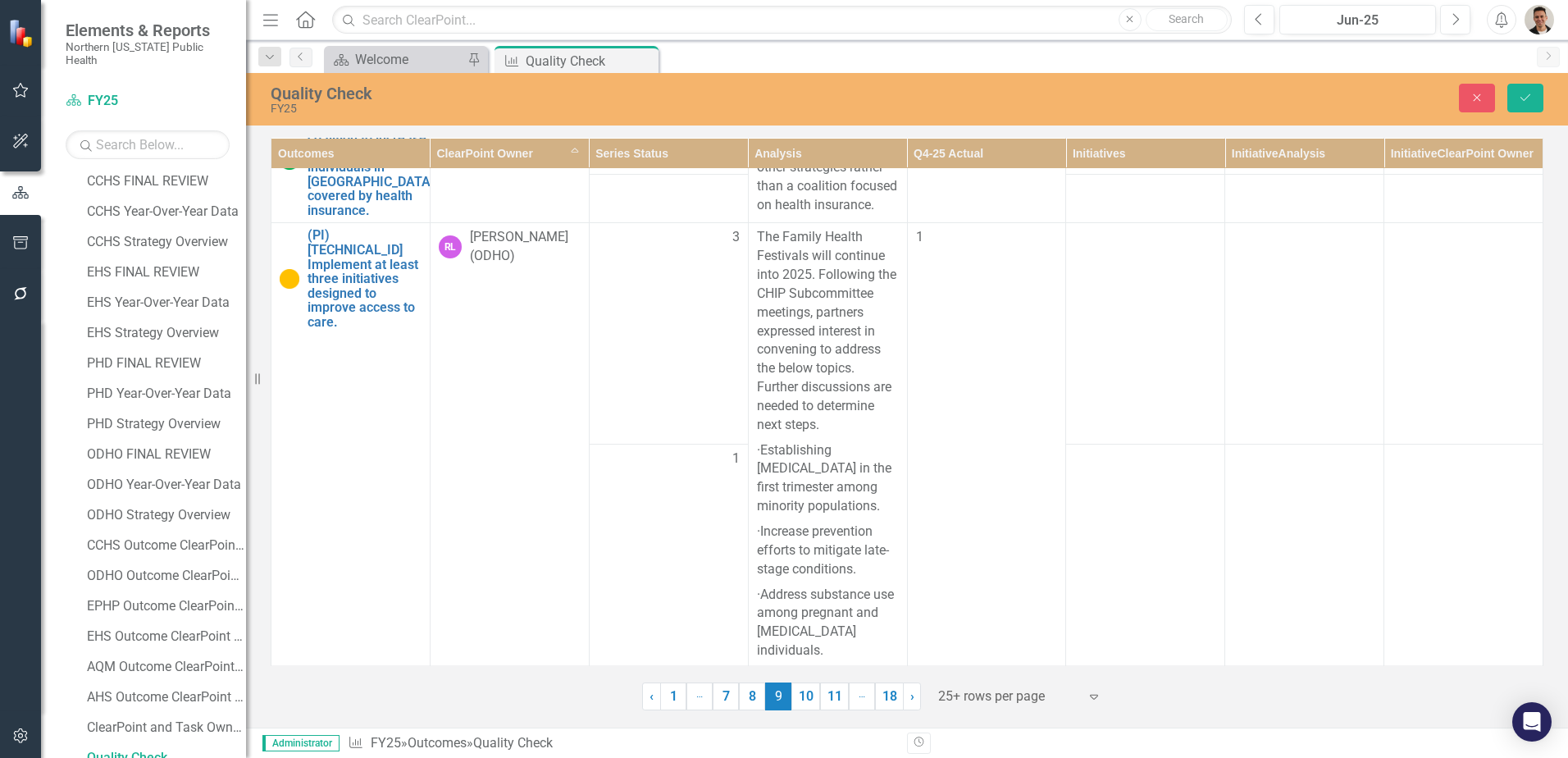
scroll to position [3242, 0]
click at [1528, 95] on icon "Save" at bounding box center [1524, 97] width 15 height 11
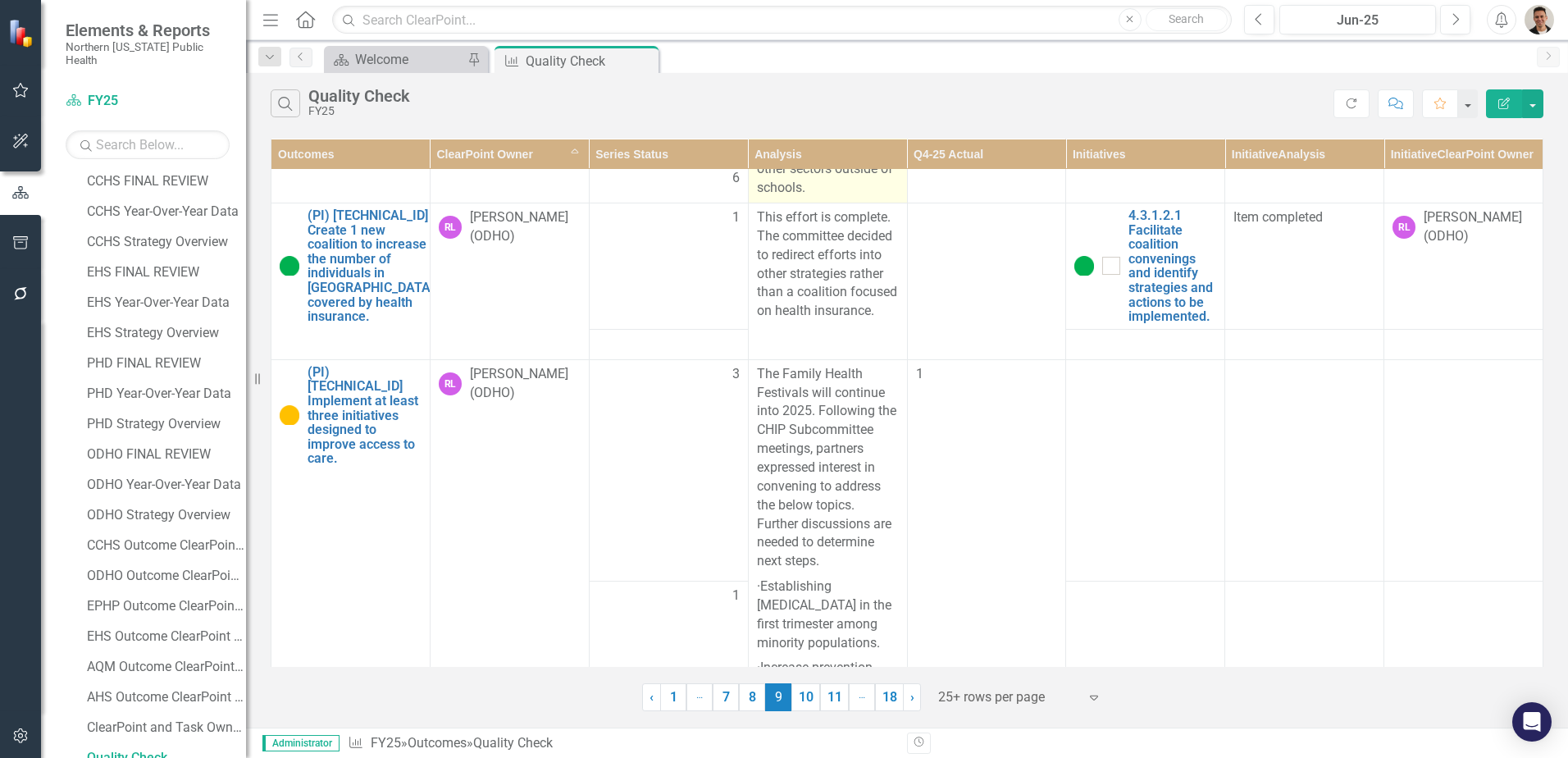
scroll to position [3034, 0]
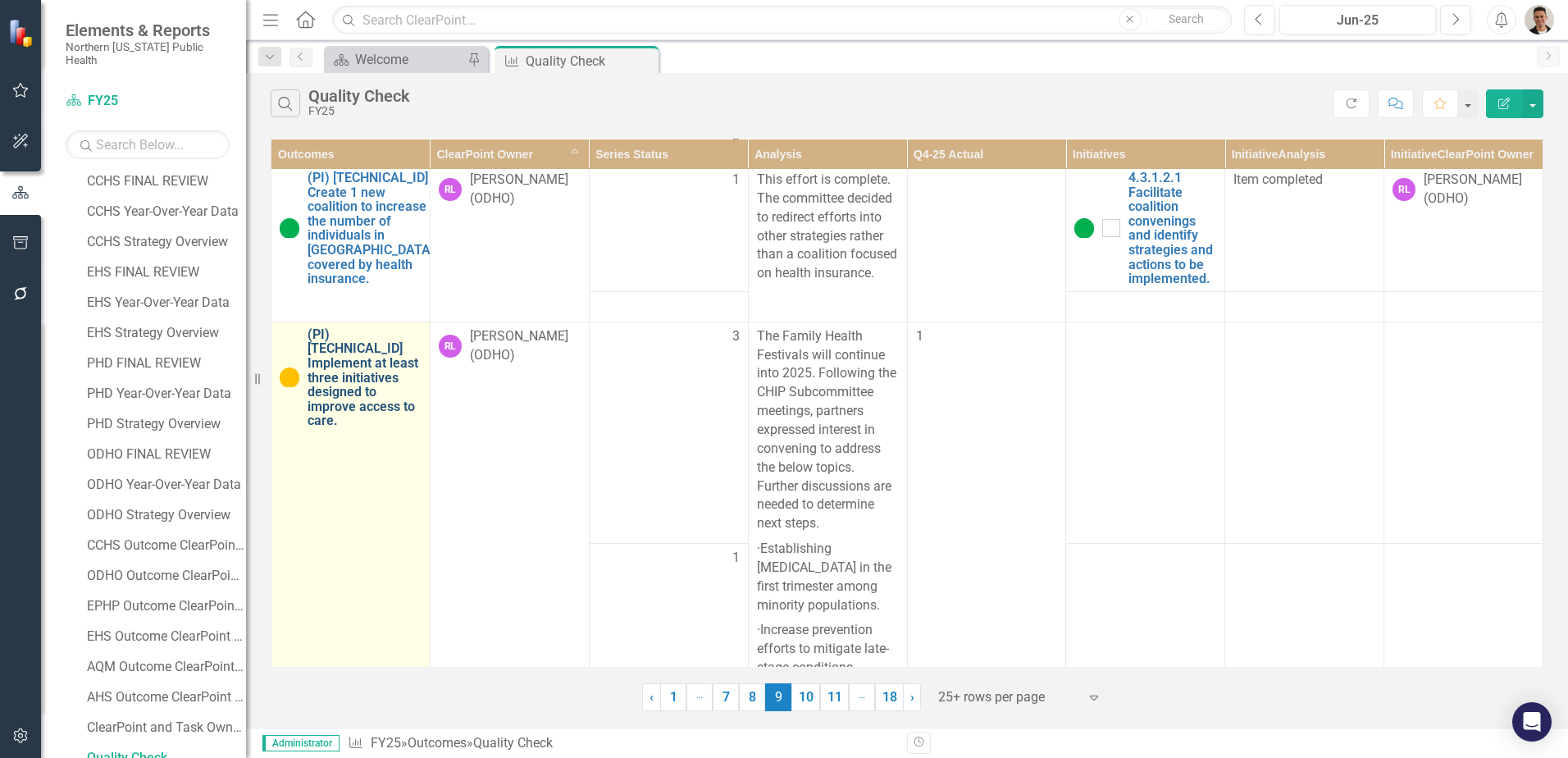
click at [353, 428] on link "(PI) [TECHNICAL_ID] Implement at least three initiatives designed to improve ac…" at bounding box center [364, 377] width 114 height 101
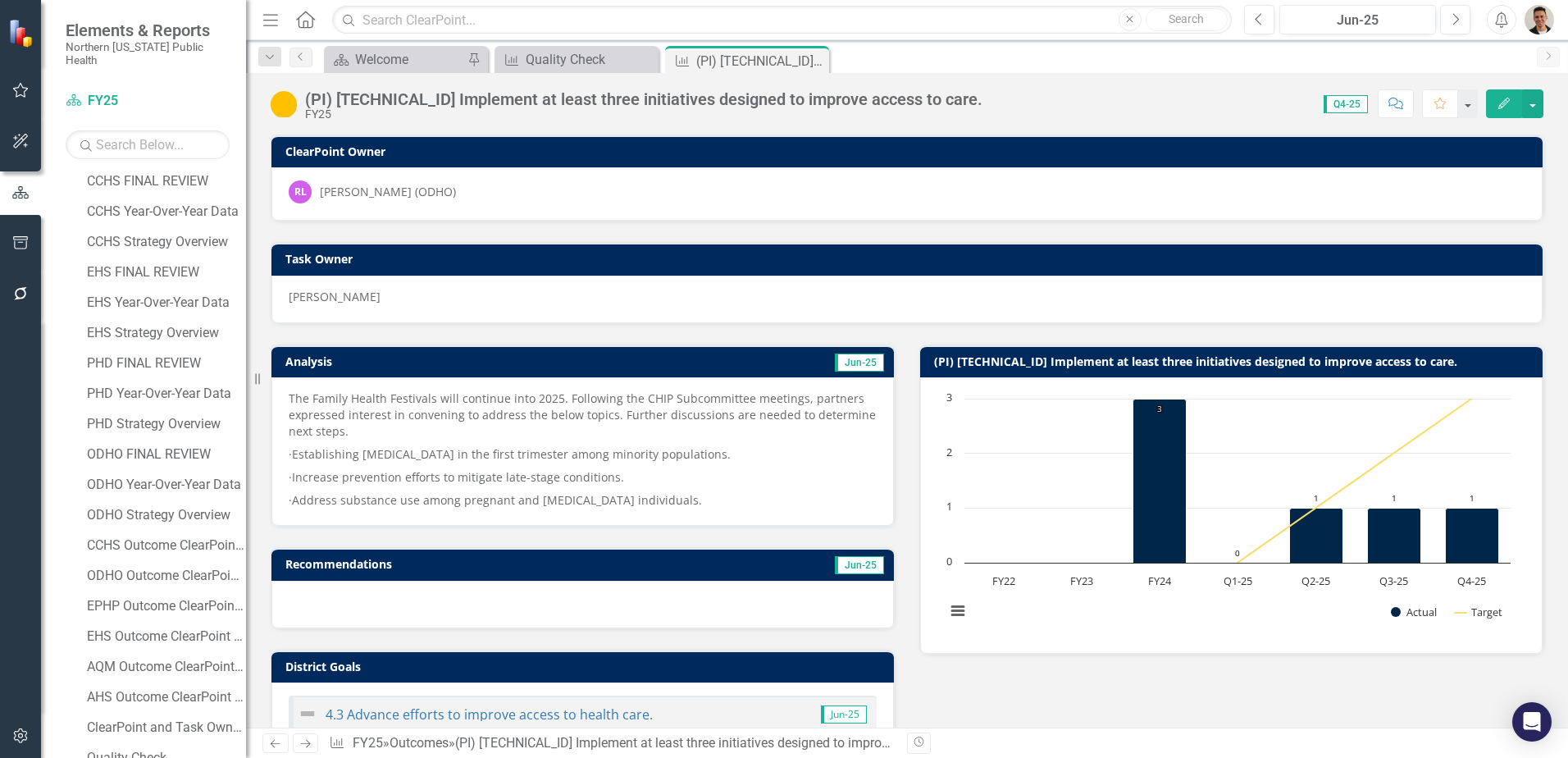
click at [279, 89] on div "(PI) [TECHNICAL_ID] Implement at least three initiatives designed to improve ac…" at bounding box center [906, 97] width 1321 height 50
click at [296, 104] on img at bounding box center [283, 104] width 26 height 26
click at [282, 110] on img at bounding box center [283, 104] width 26 height 26
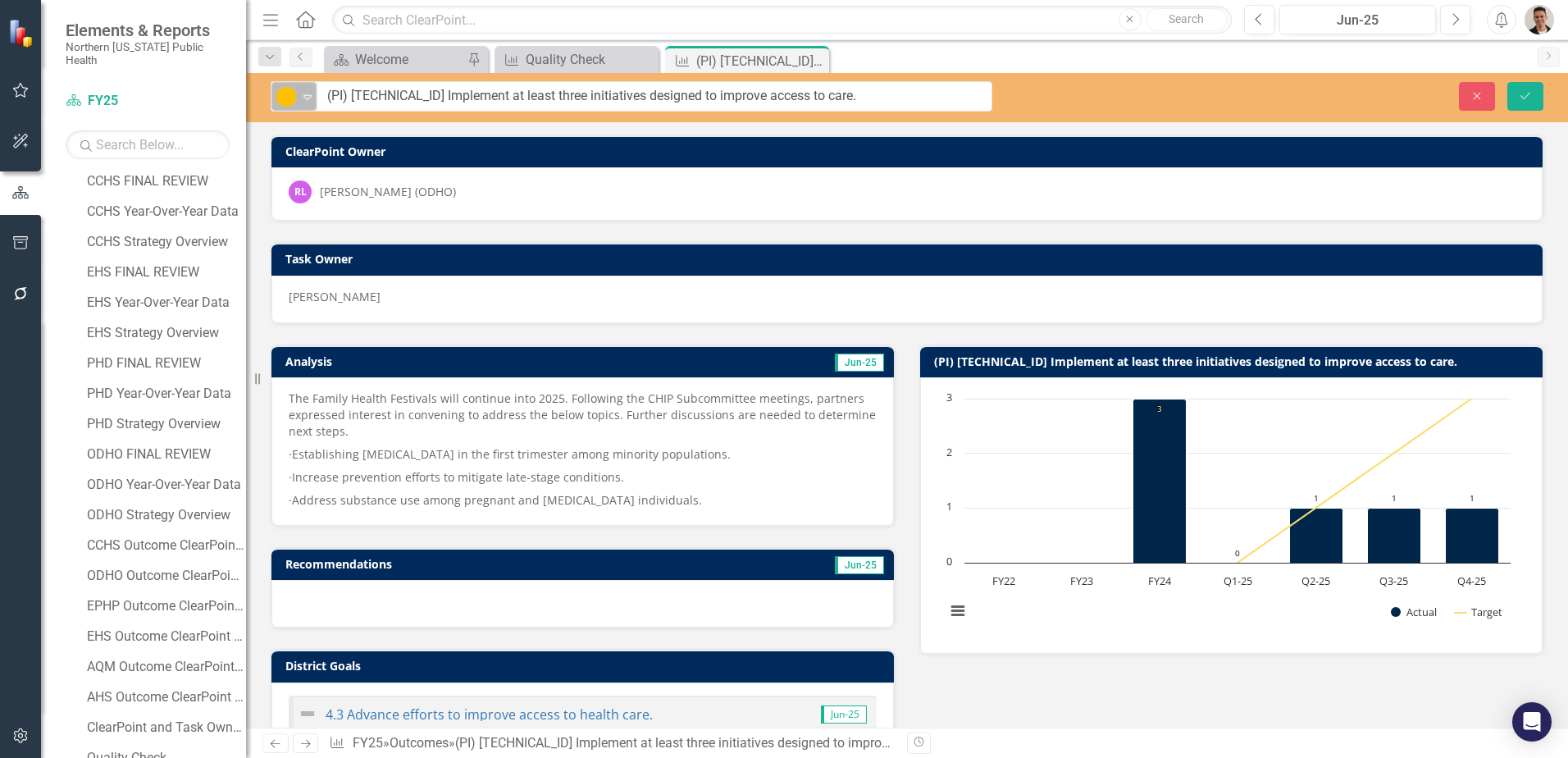
click at [301, 109] on div "Expand" at bounding box center [307, 96] width 16 height 27
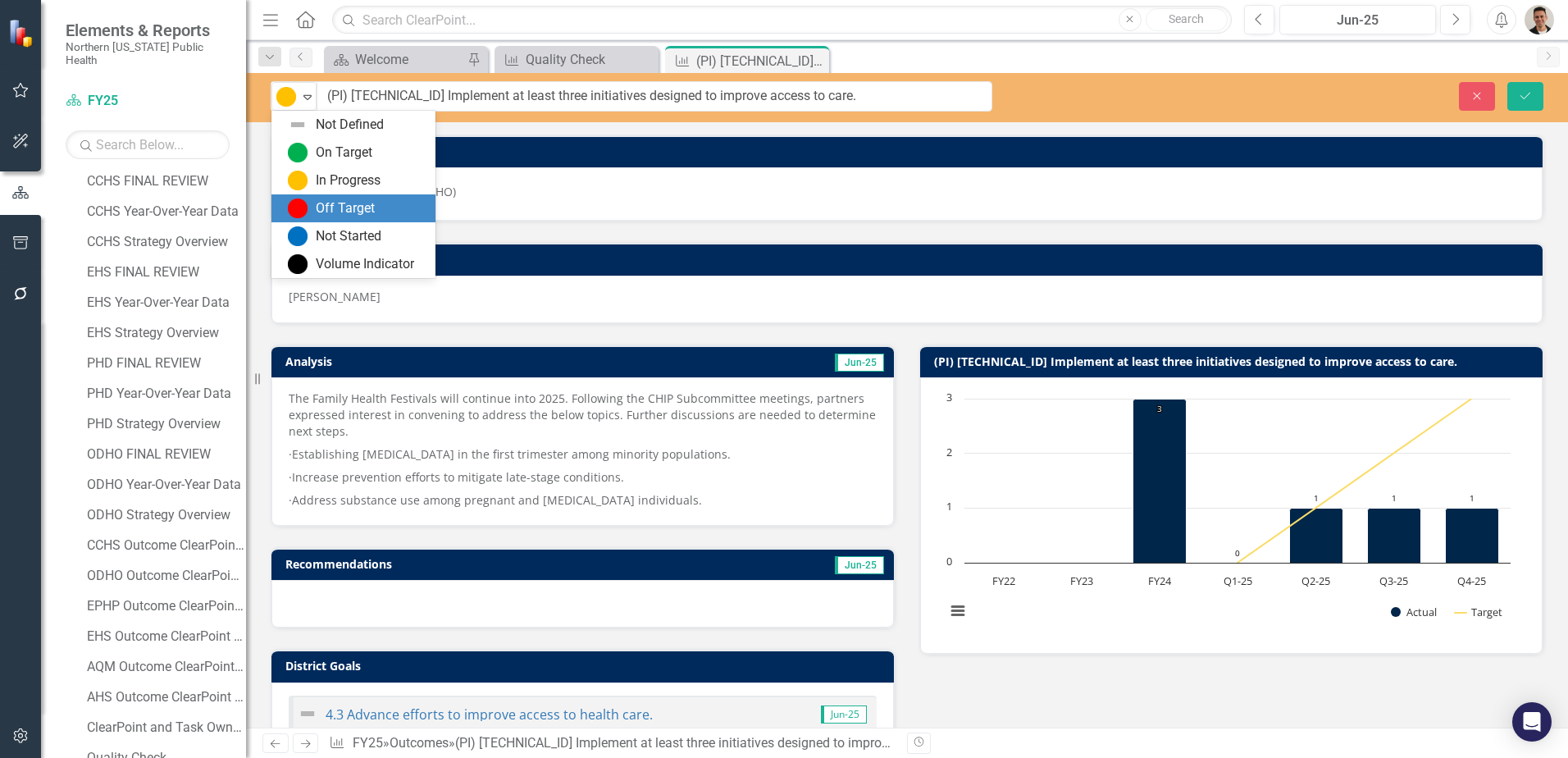
click at [342, 207] on div "Off Target" at bounding box center [345, 208] width 59 height 19
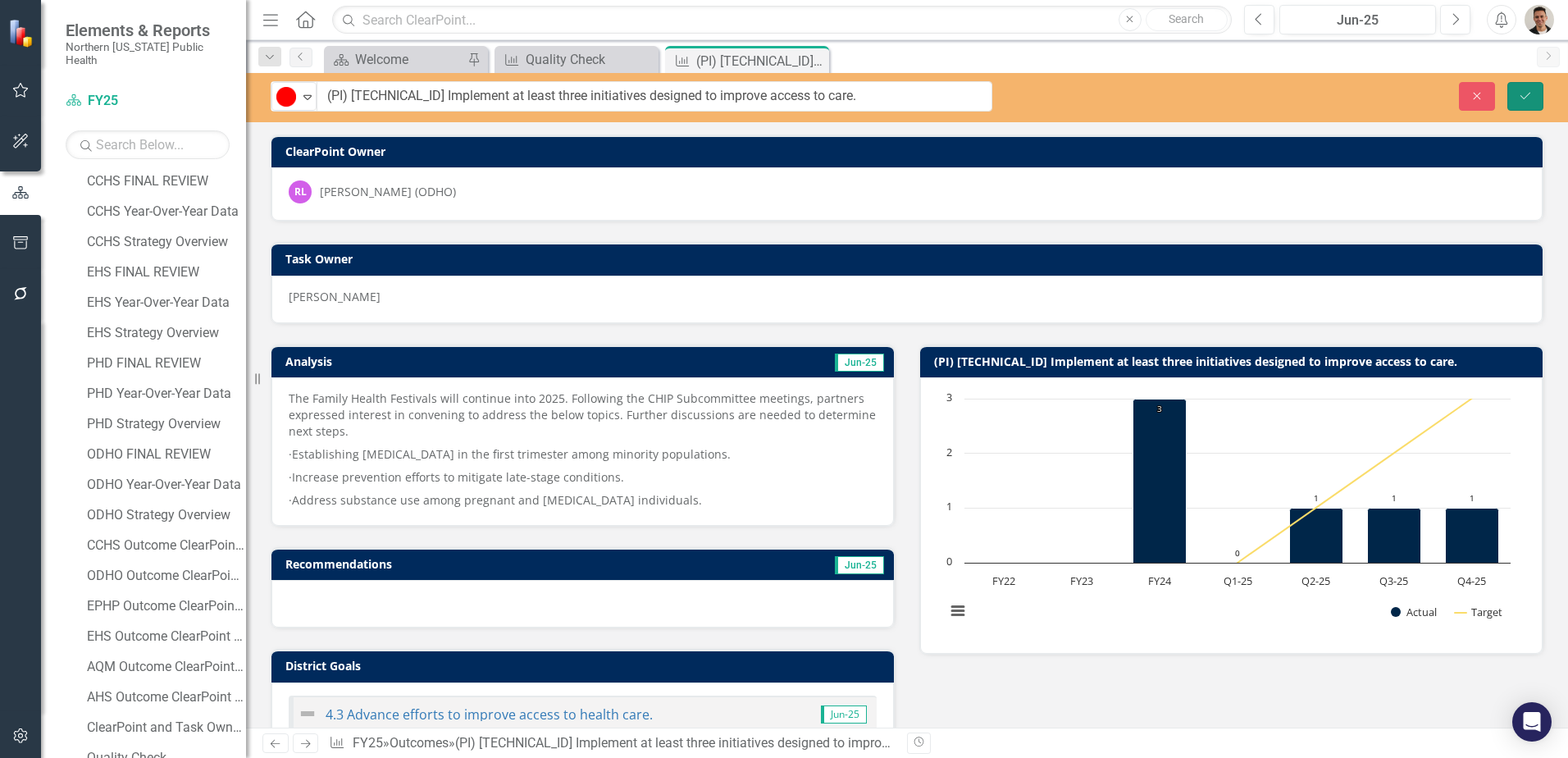
click at [1514, 105] on button "Save" at bounding box center [1525, 96] width 36 height 29
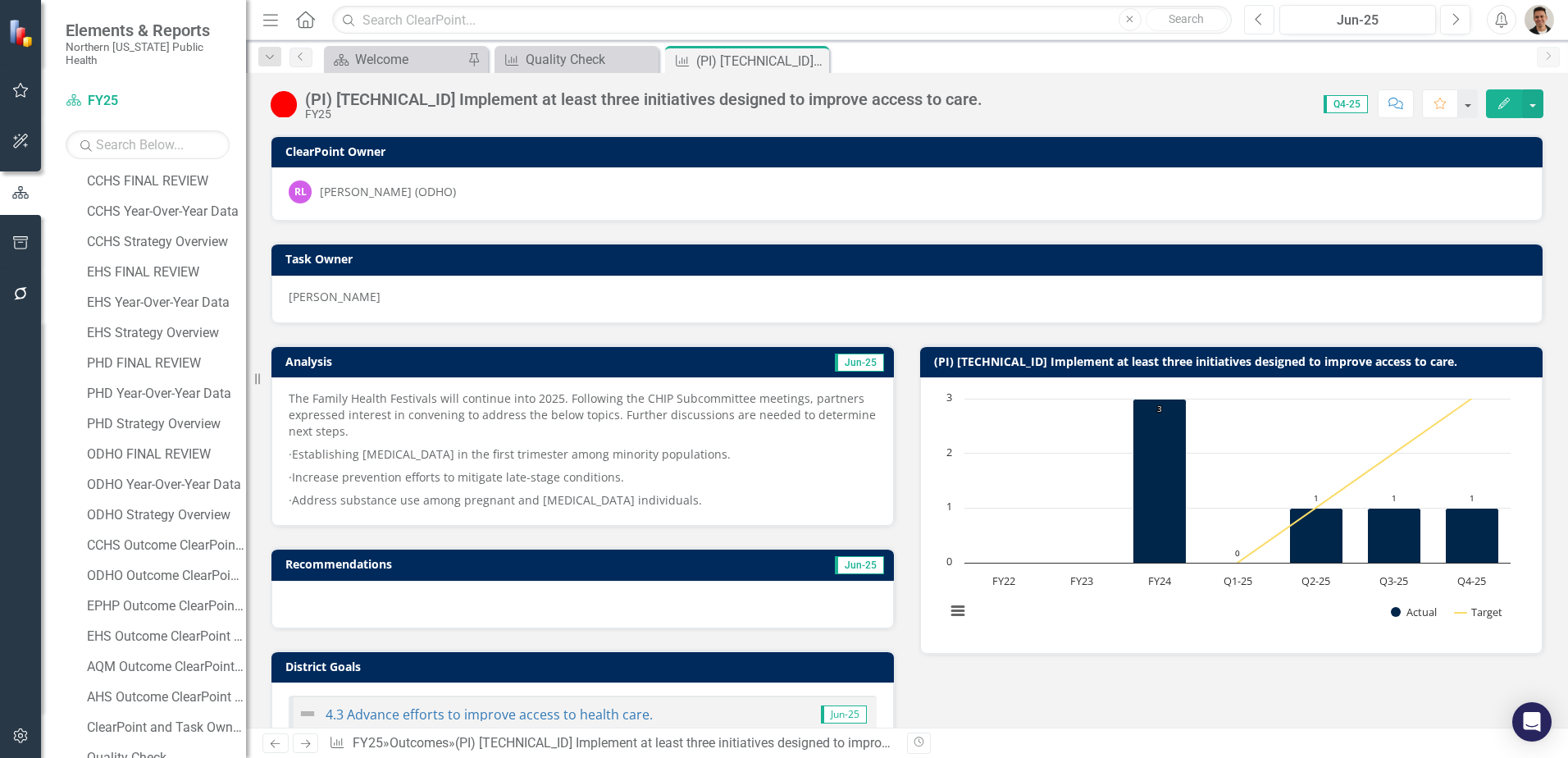
click at [1261, 25] on icon "button" at bounding box center [1258, 18] width 7 height 11
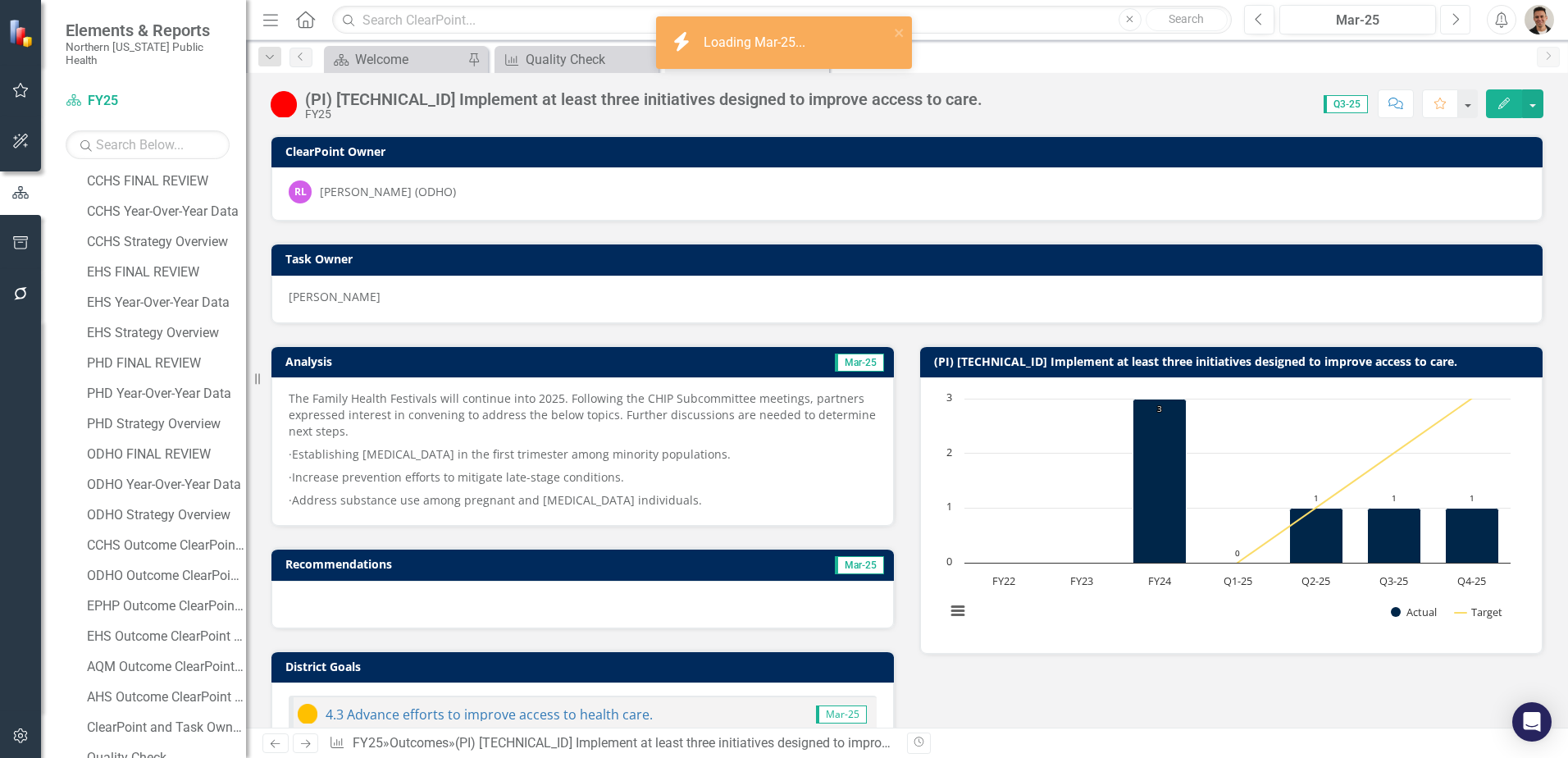
click at [1443, 20] on button "Next" at bounding box center [1455, 20] width 31 height 30
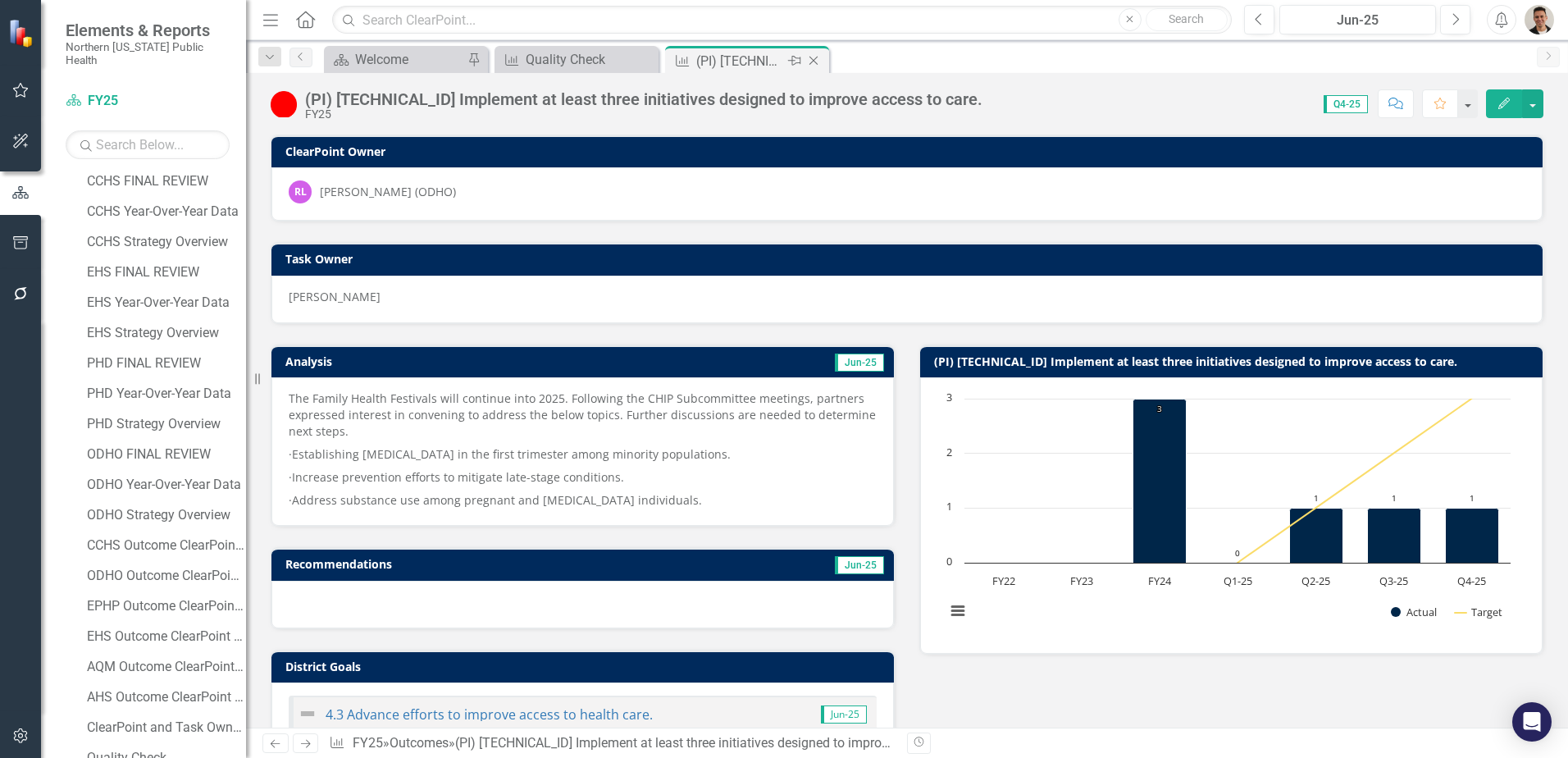
click at [813, 56] on icon "Close" at bounding box center [813, 60] width 16 height 13
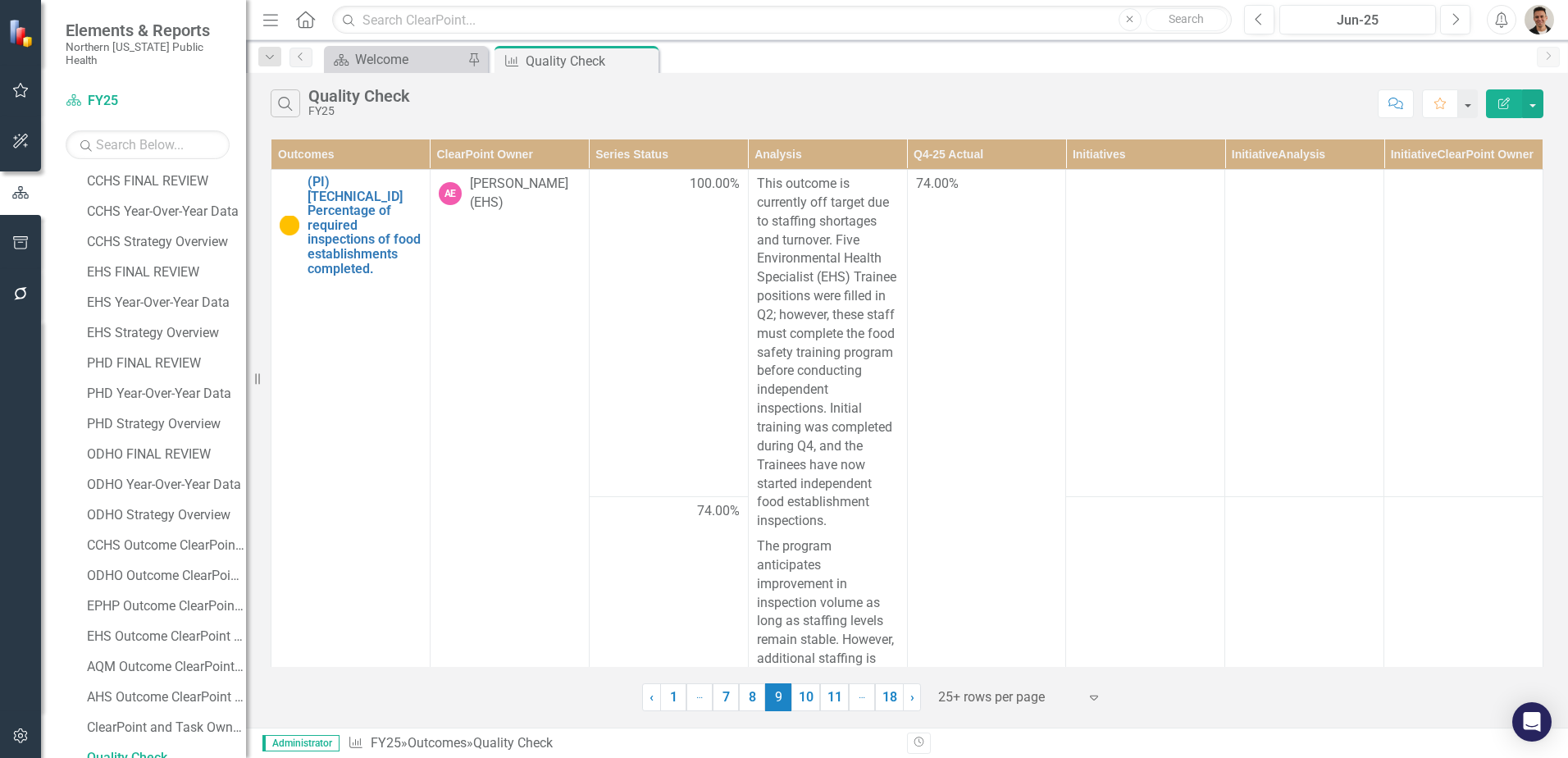
click at [509, 156] on th "ClearPoint Owner" at bounding box center [509, 155] width 159 height 31
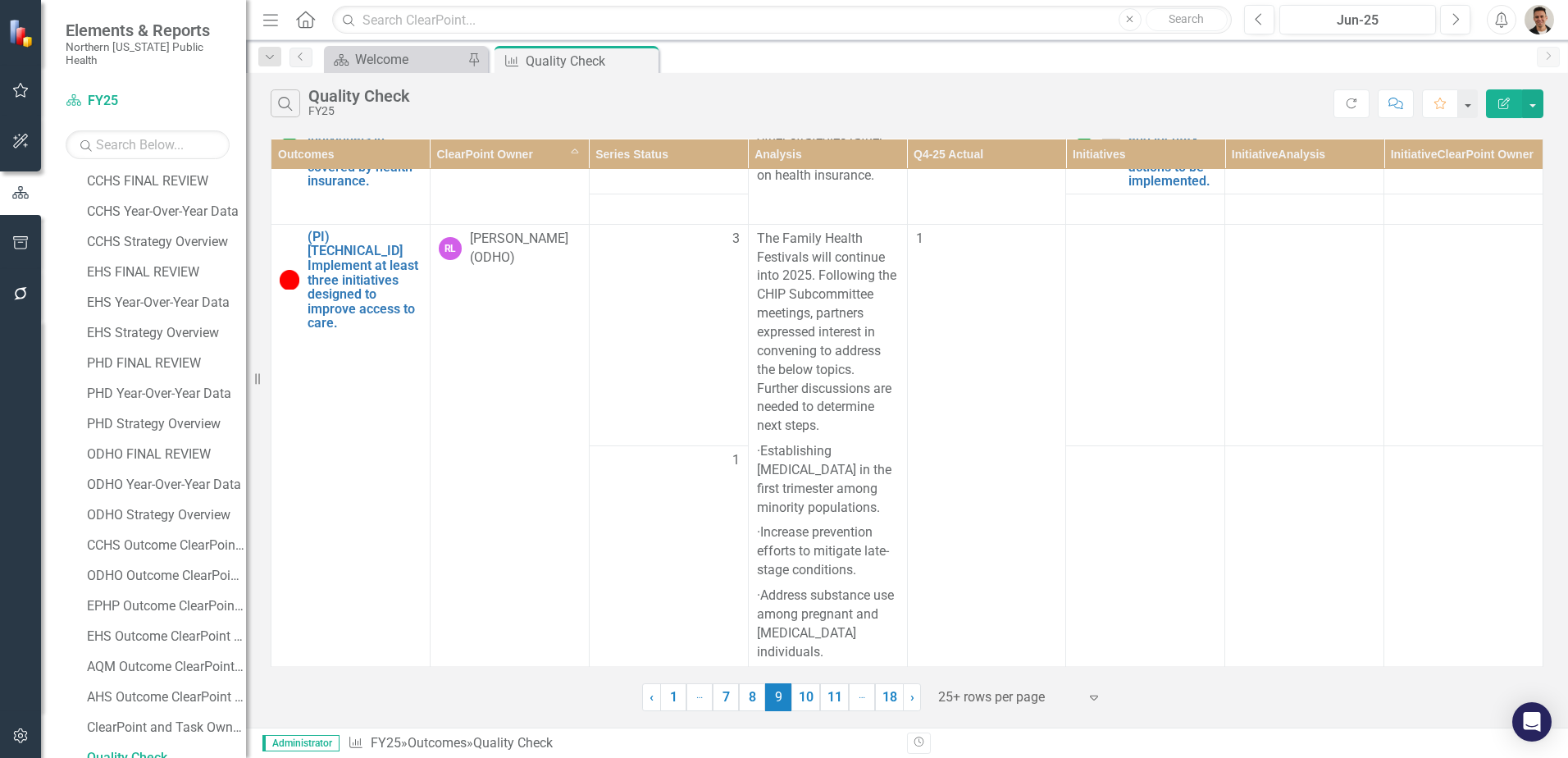
scroll to position [3242, 0]
click at [806, 697] on link "10" at bounding box center [806, 697] width 29 height 28
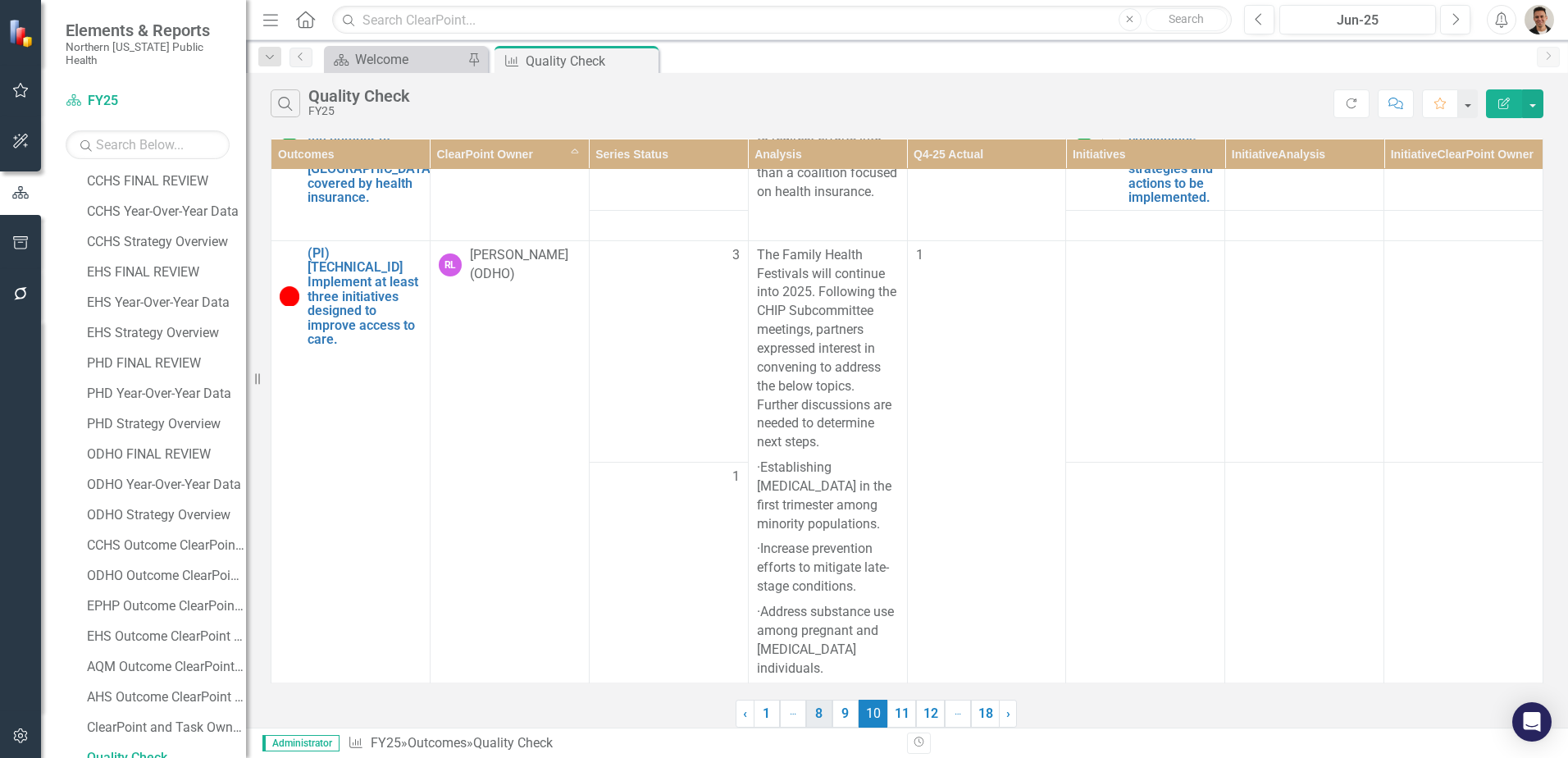
scroll to position [0, 0]
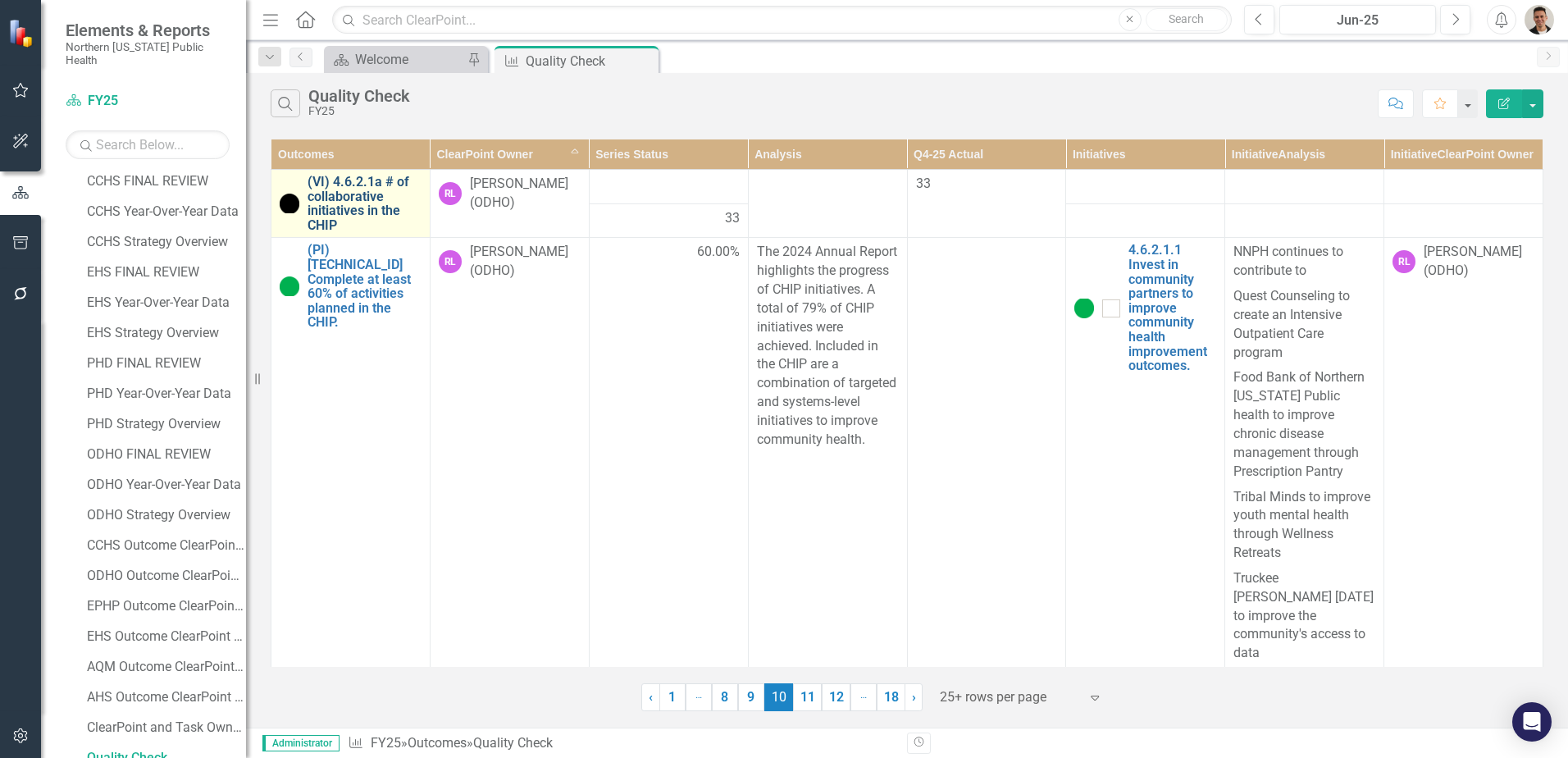
click at [392, 219] on link "(VI) 4.6.2.1a # of collaborative initiatives in the CHIP" at bounding box center [364, 203] width 114 height 57
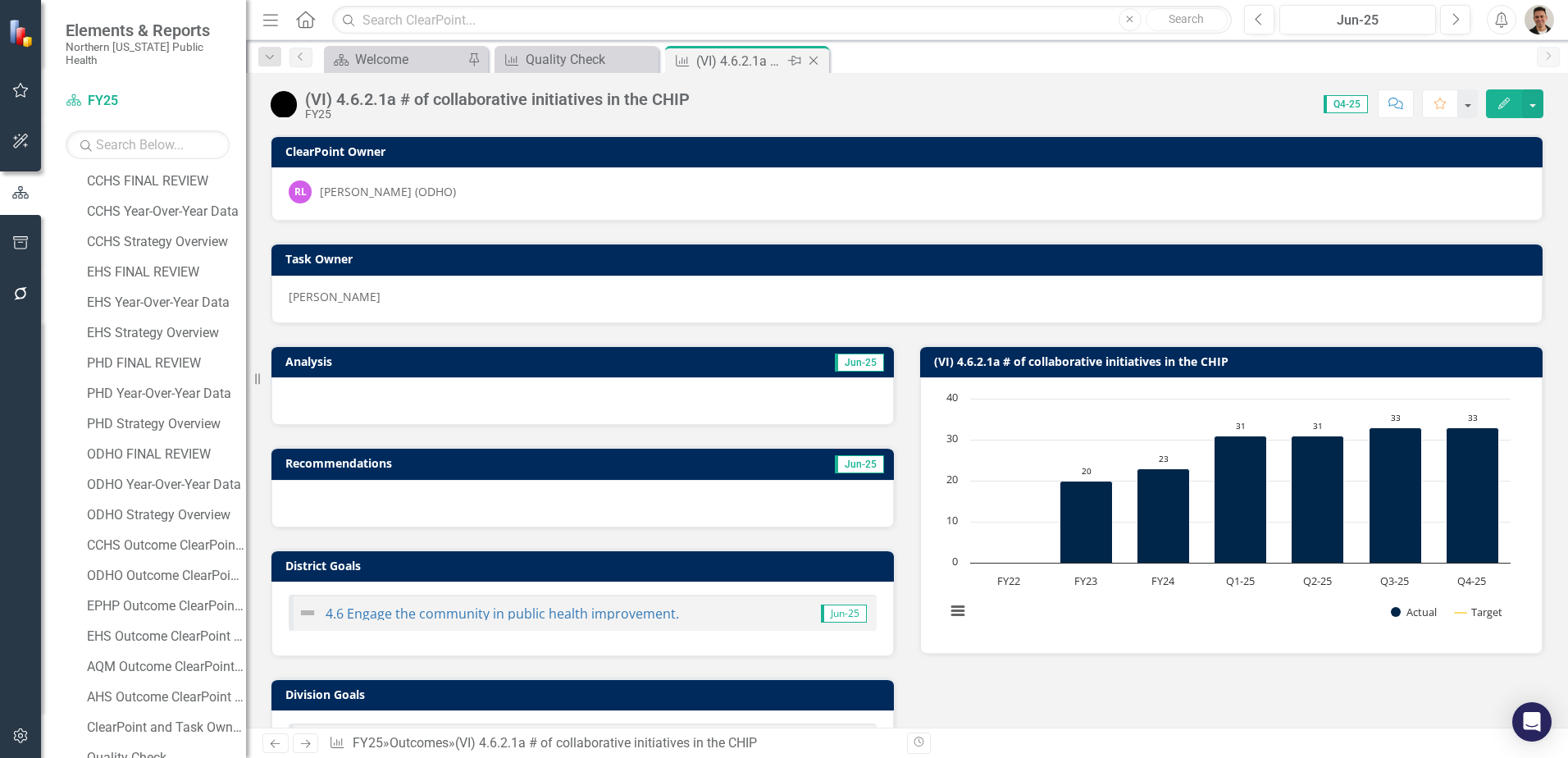
click at [818, 58] on icon "Close" at bounding box center [813, 60] width 16 height 13
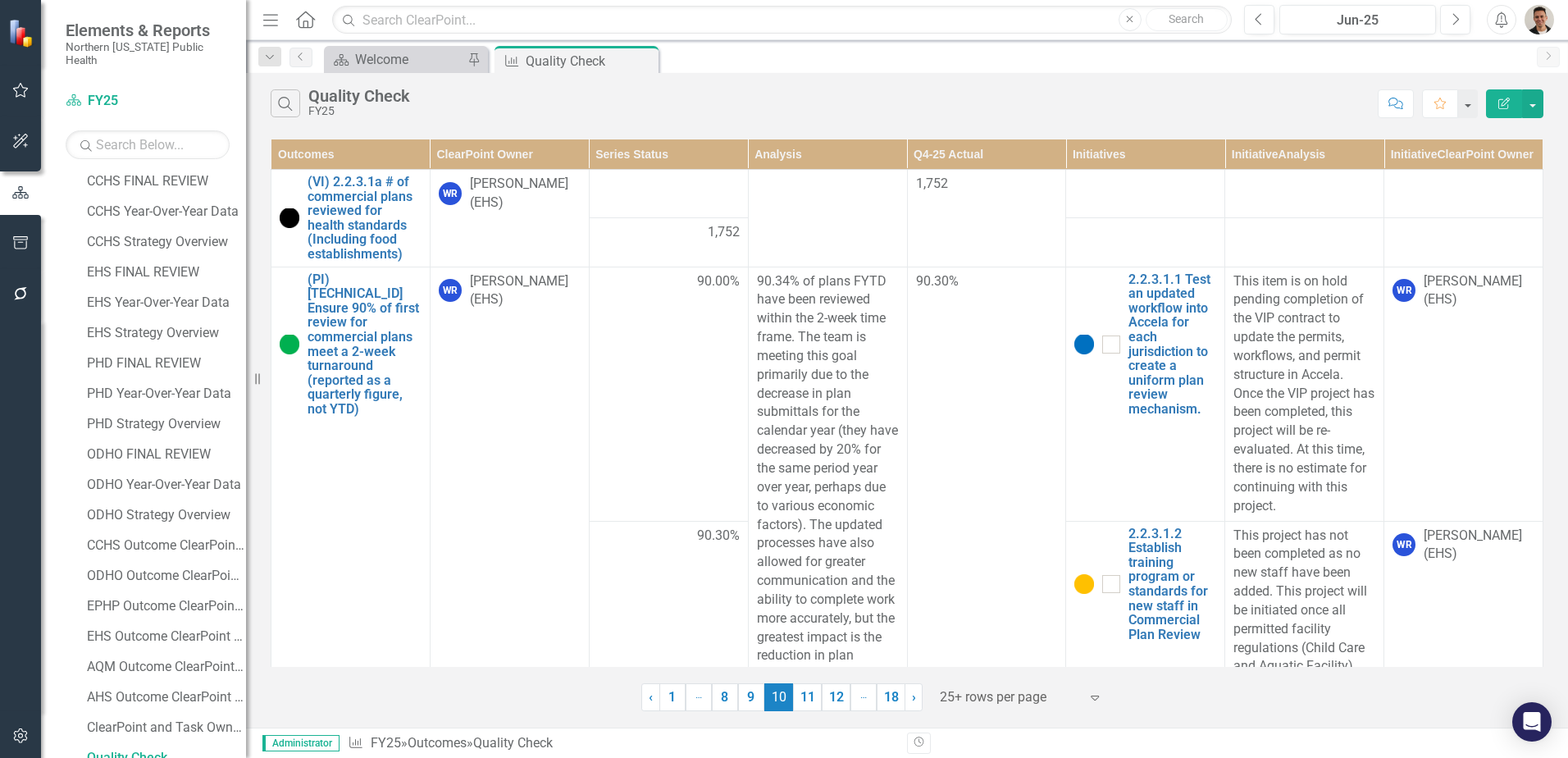
click at [516, 163] on th "ClearPoint Owner" at bounding box center [509, 155] width 159 height 31
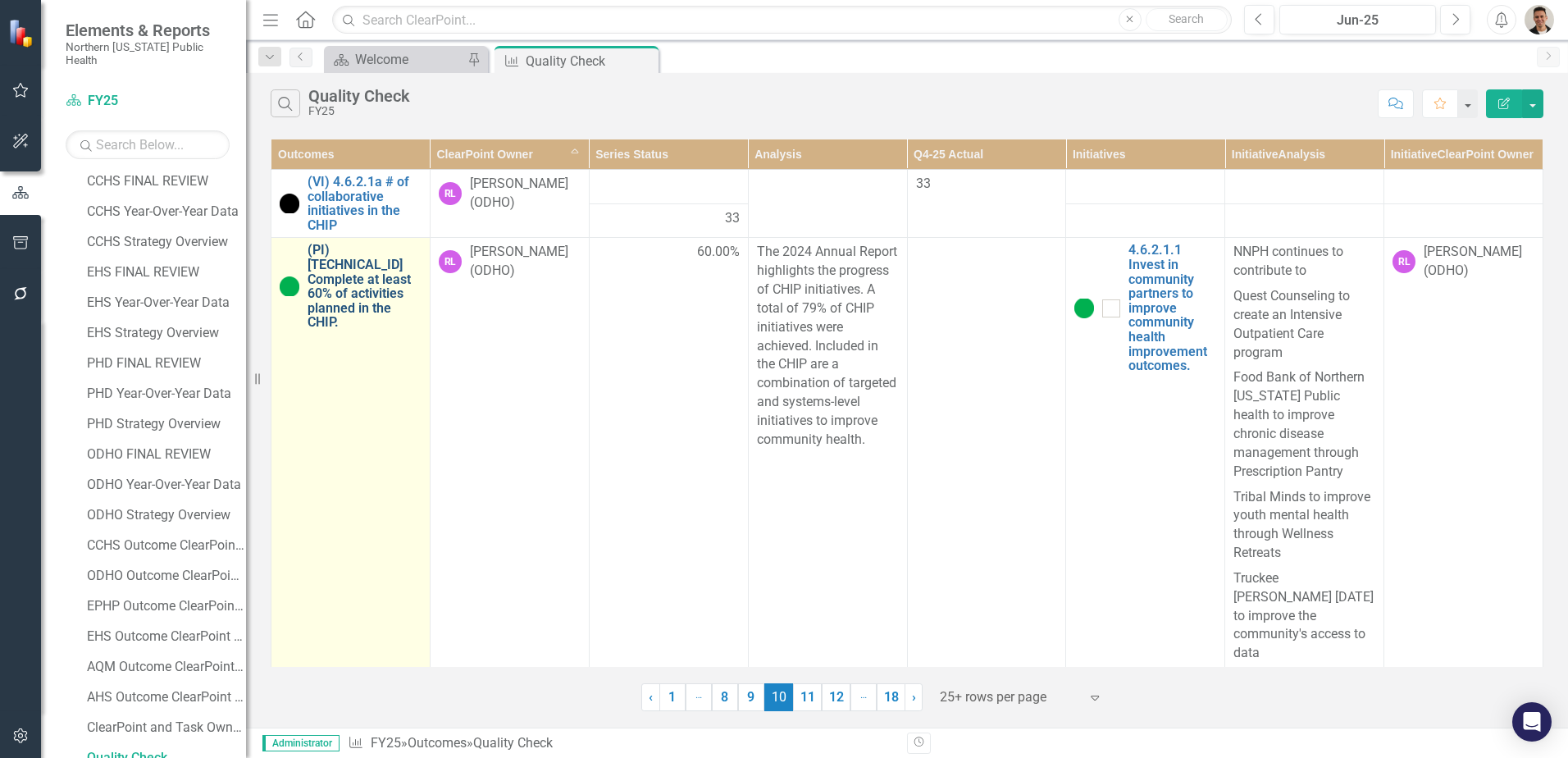
click at [319, 283] on link "(PI) [TECHNICAL_ID] Complete at least 60% of activities planned in the CHIP." at bounding box center [364, 286] width 114 height 87
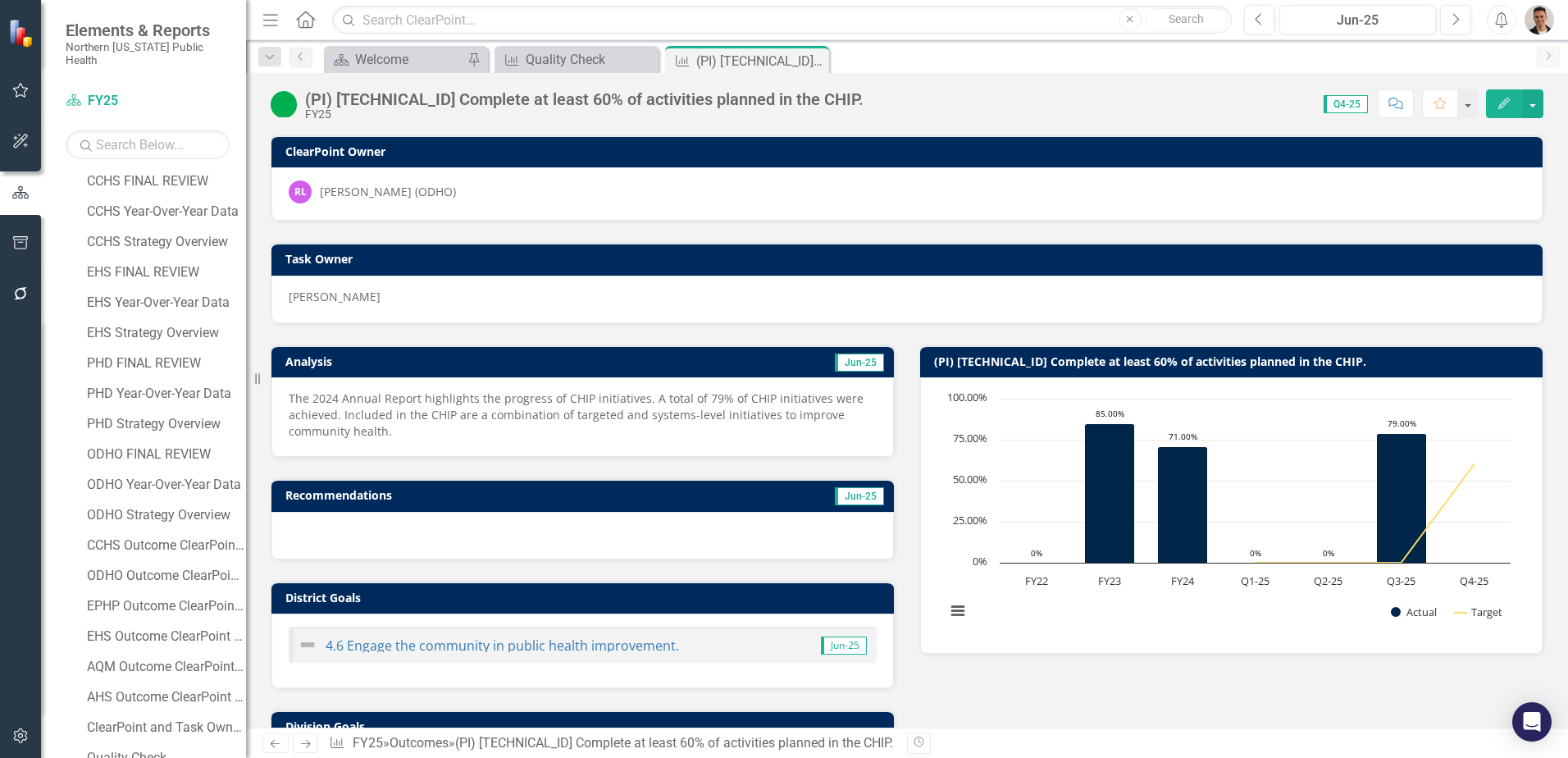
scroll to position [492, 0]
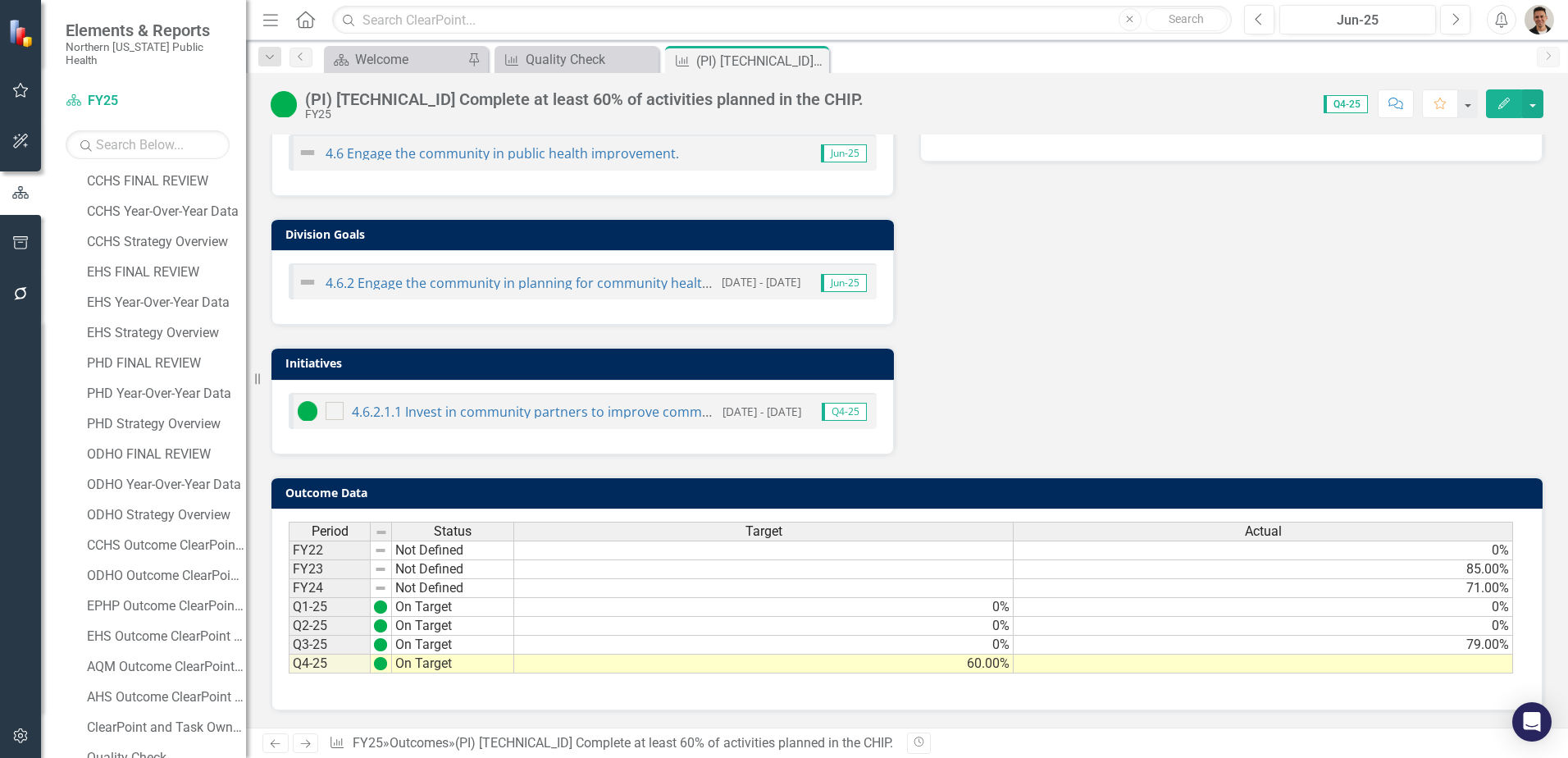
click at [1299, 668] on td at bounding box center [1262, 664] width 499 height 19
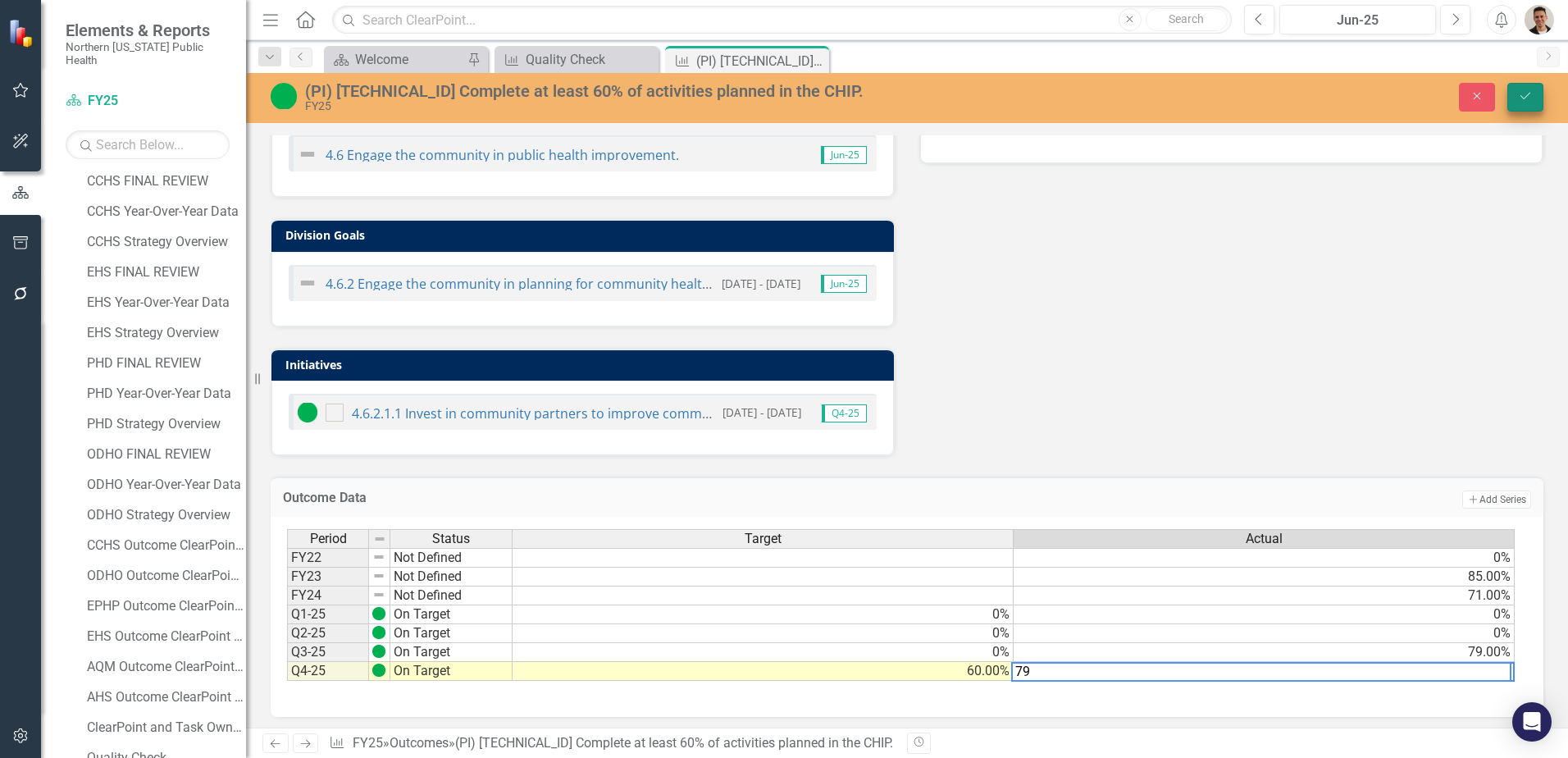
type textarea "79"
click at [1529, 92] on icon "Save" at bounding box center [1524, 96] width 15 height 11
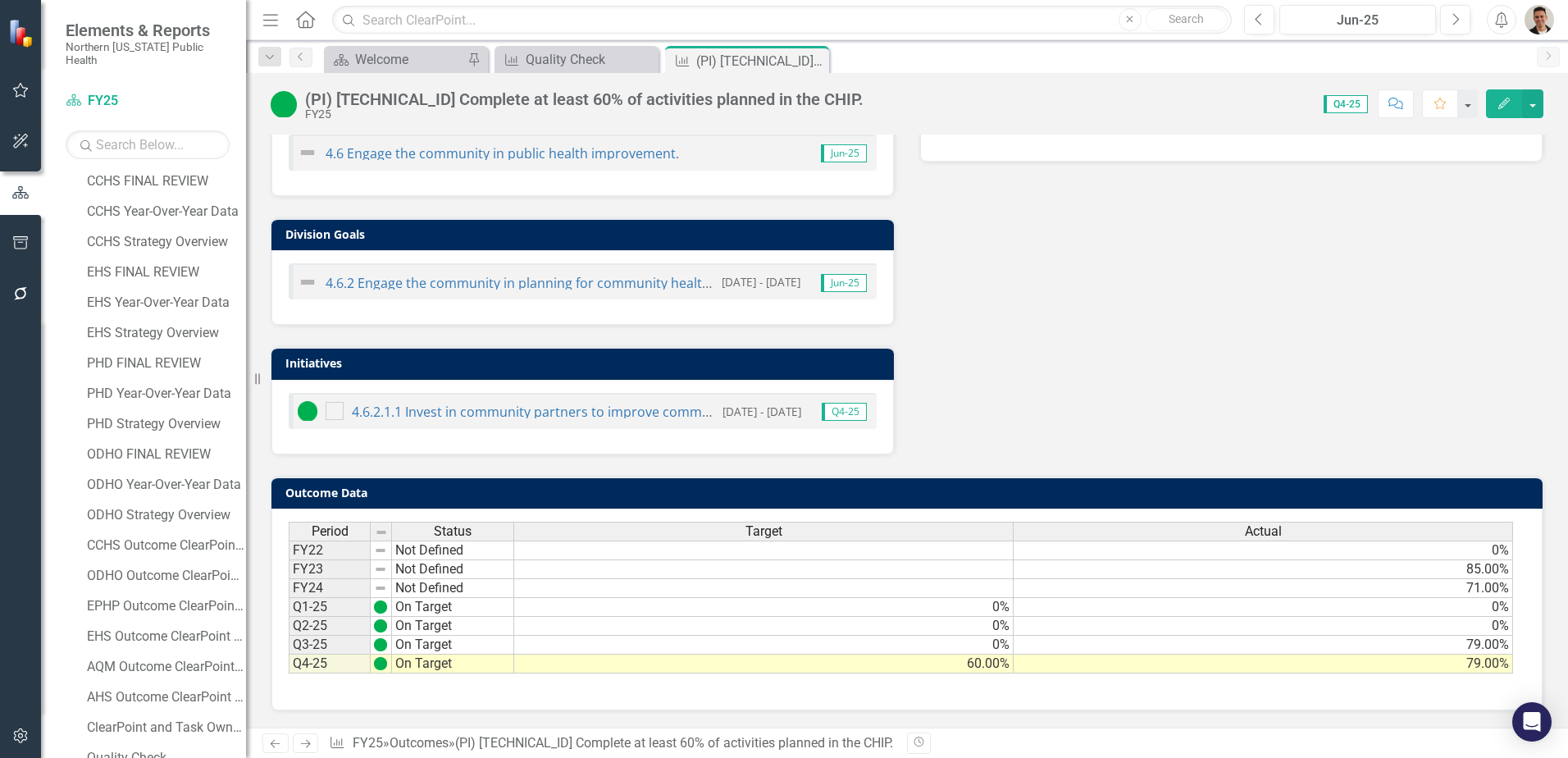
scroll to position [0, 0]
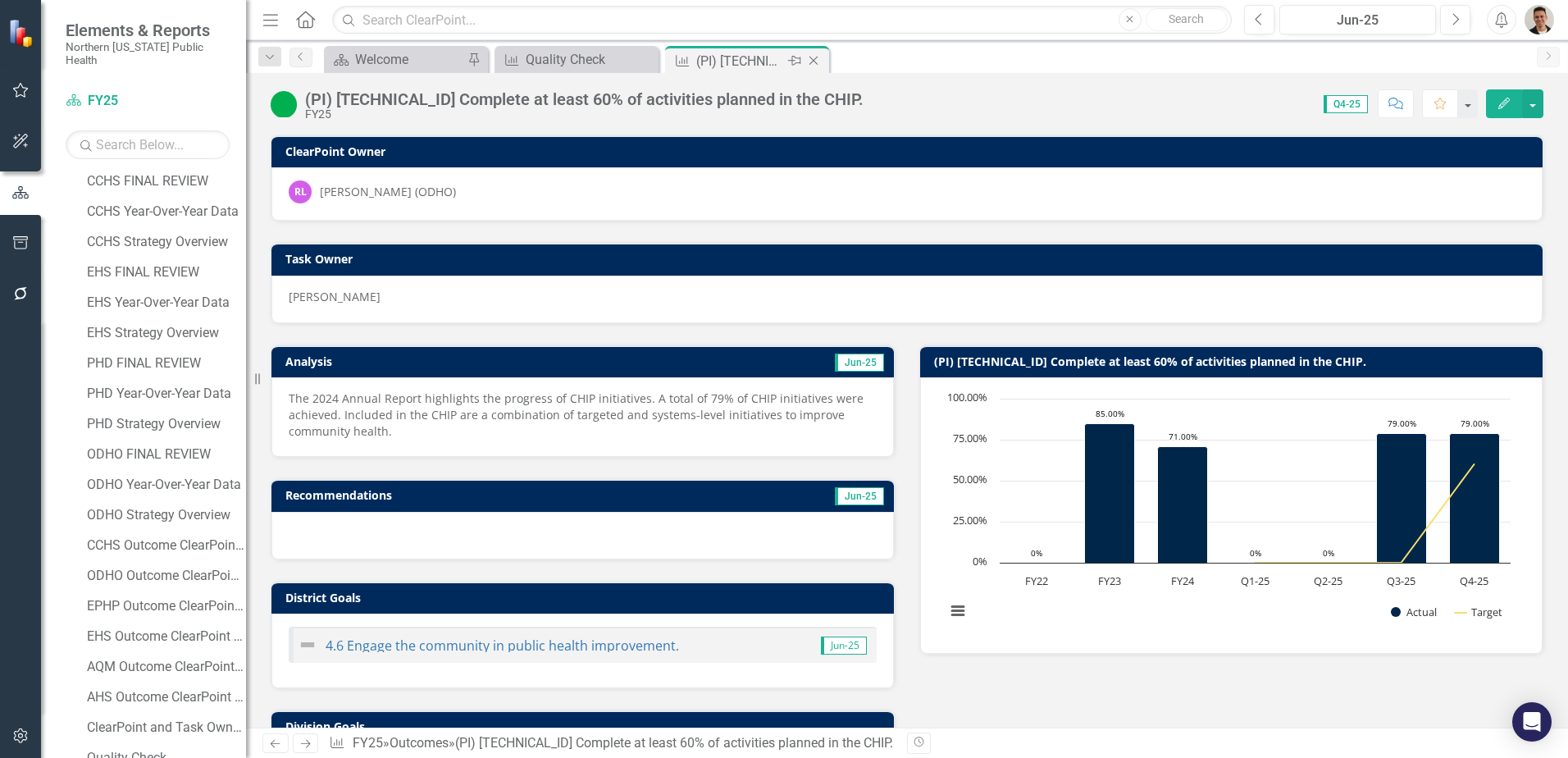
click at [816, 56] on icon "Close" at bounding box center [813, 60] width 16 height 13
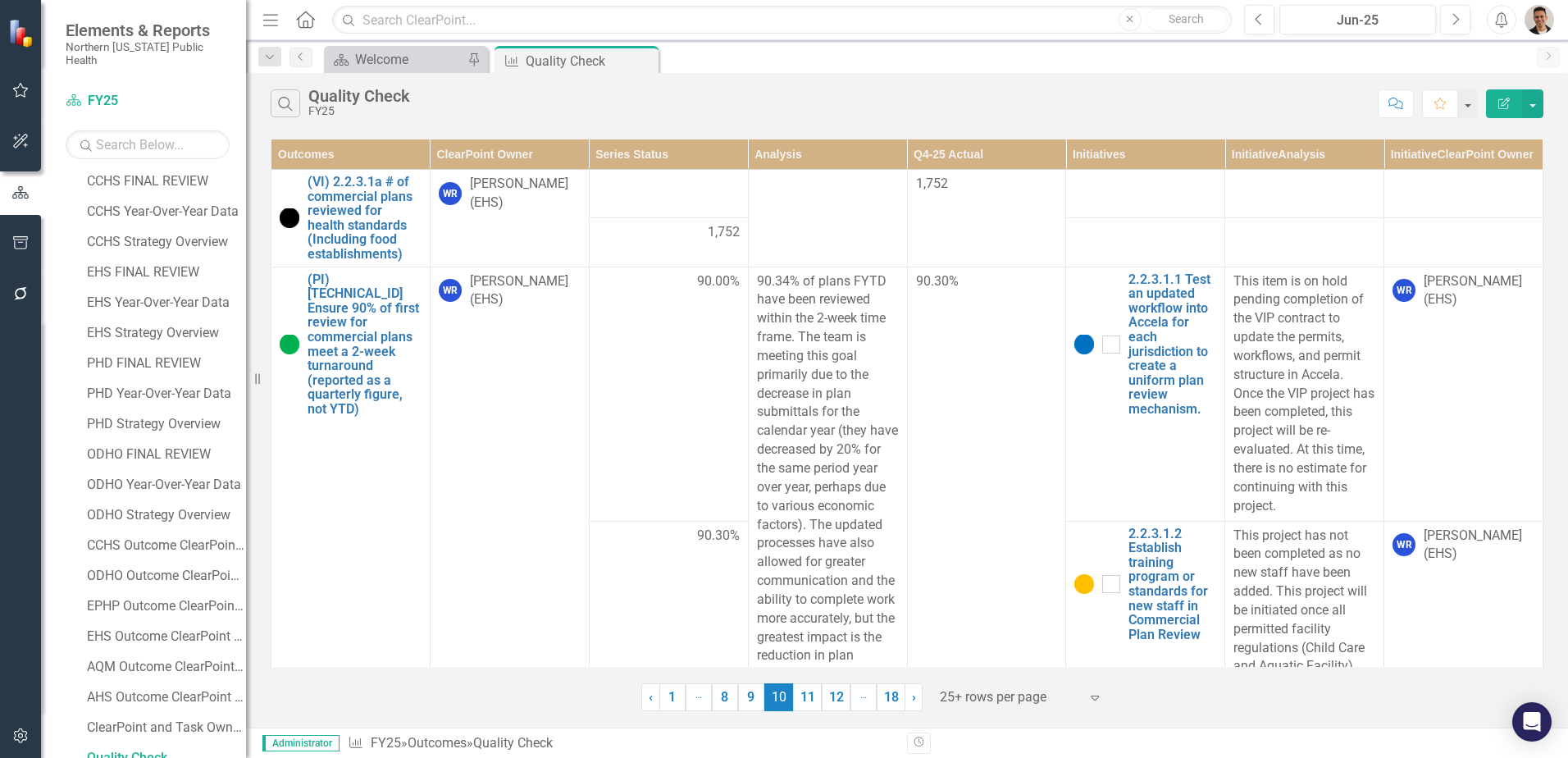
click at [510, 159] on th "ClearPoint Owner" at bounding box center [509, 155] width 159 height 31
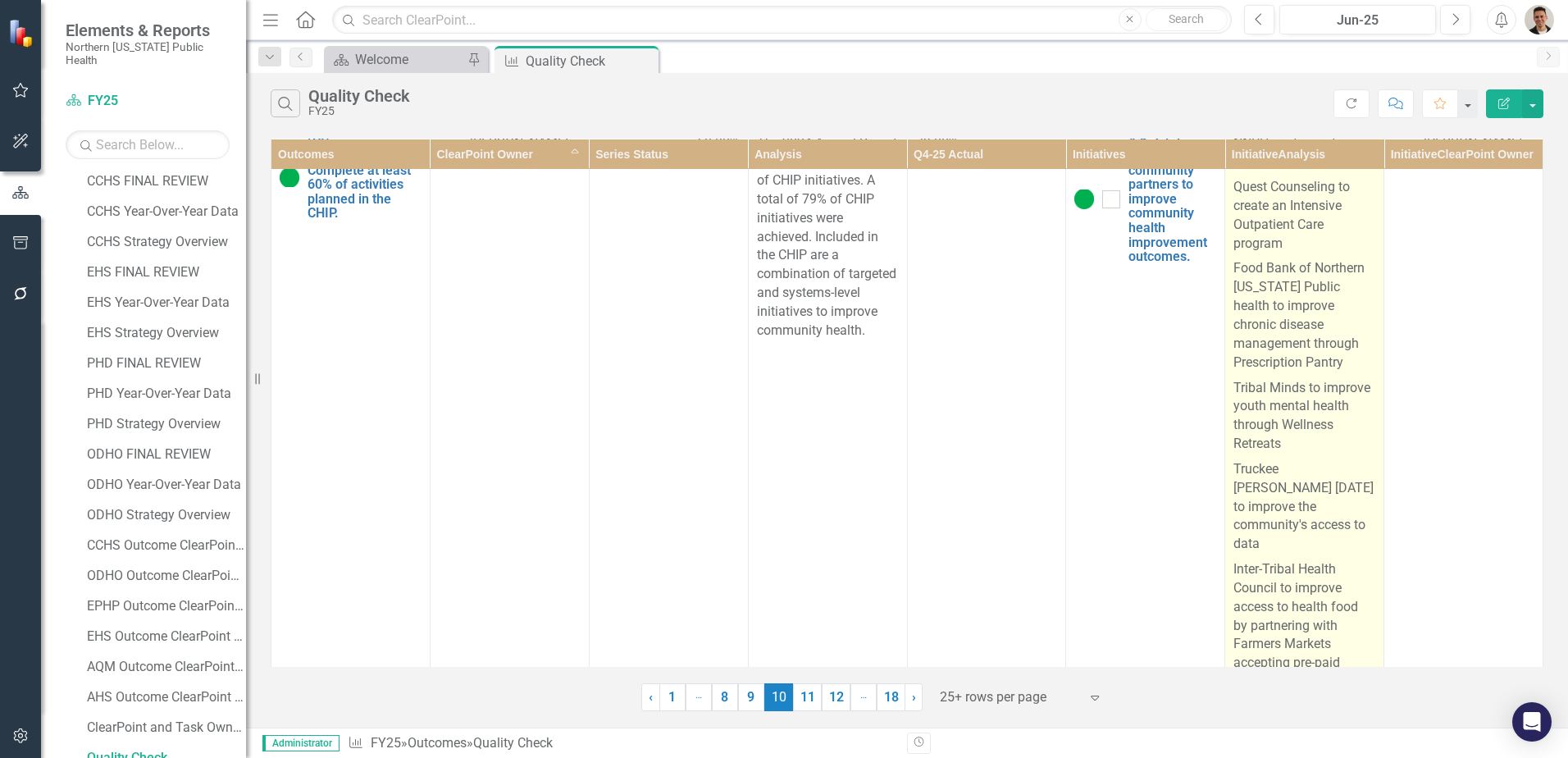
scroll to position [82, 0]
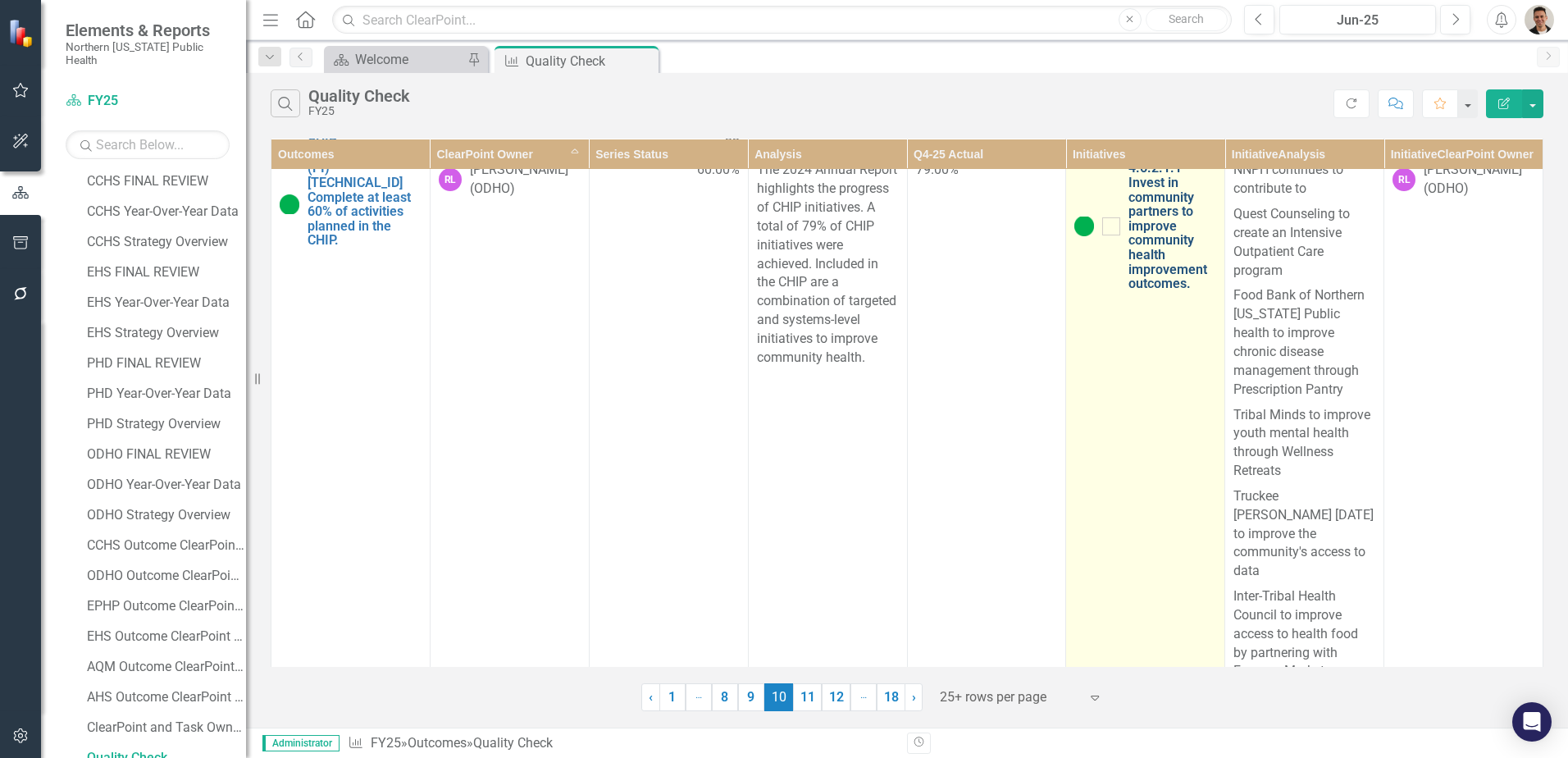
click at [1161, 235] on link "4.6.2.1.1 Invest in community partners to improve community health improvement …" at bounding box center [1172, 225] width 88 height 130
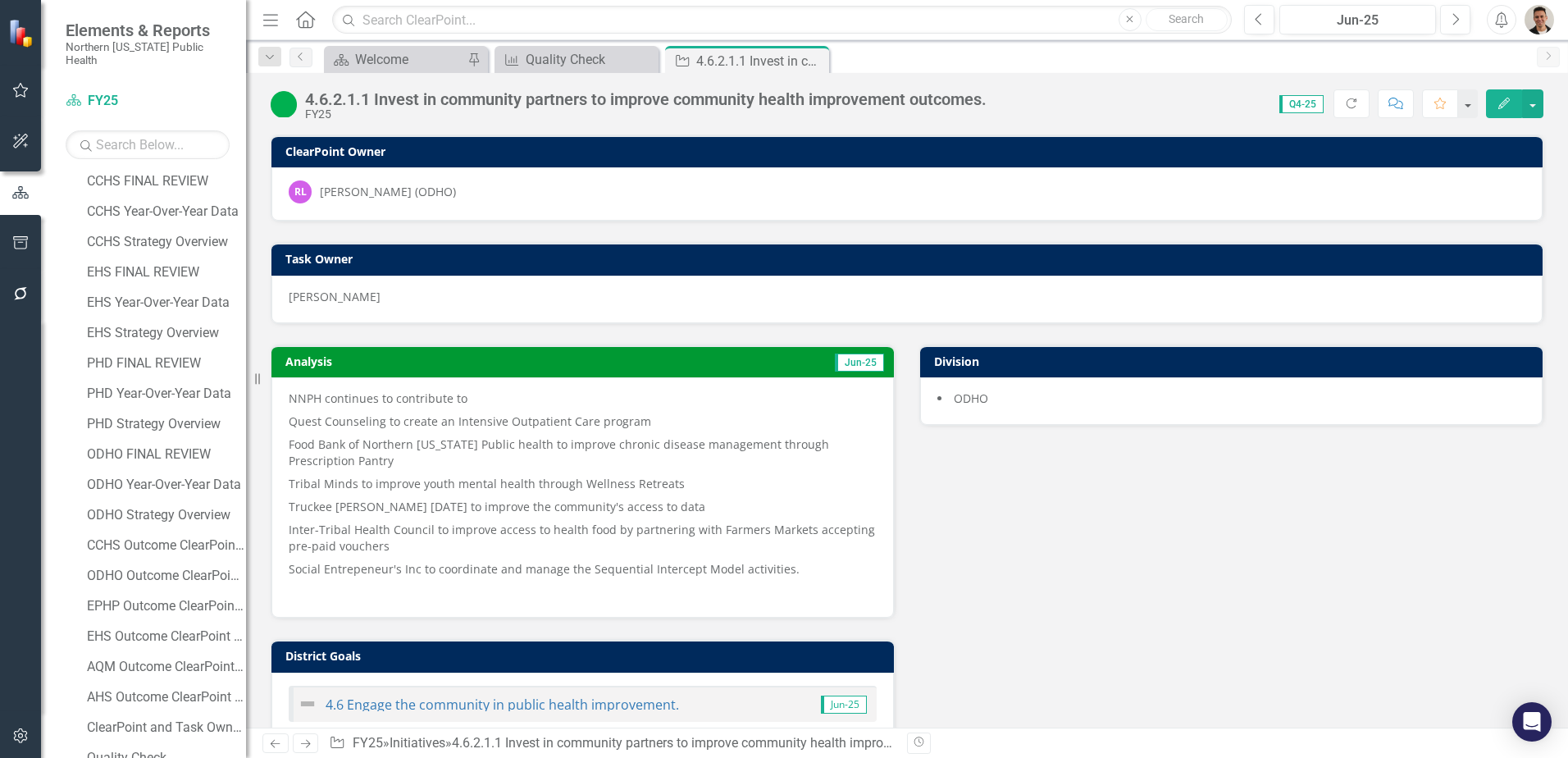
click at [452, 454] on p "Food Bank of Northern [US_STATE] Public health to improve chronic disease manag…" at bounding box center [582, 452] width 588 height 39
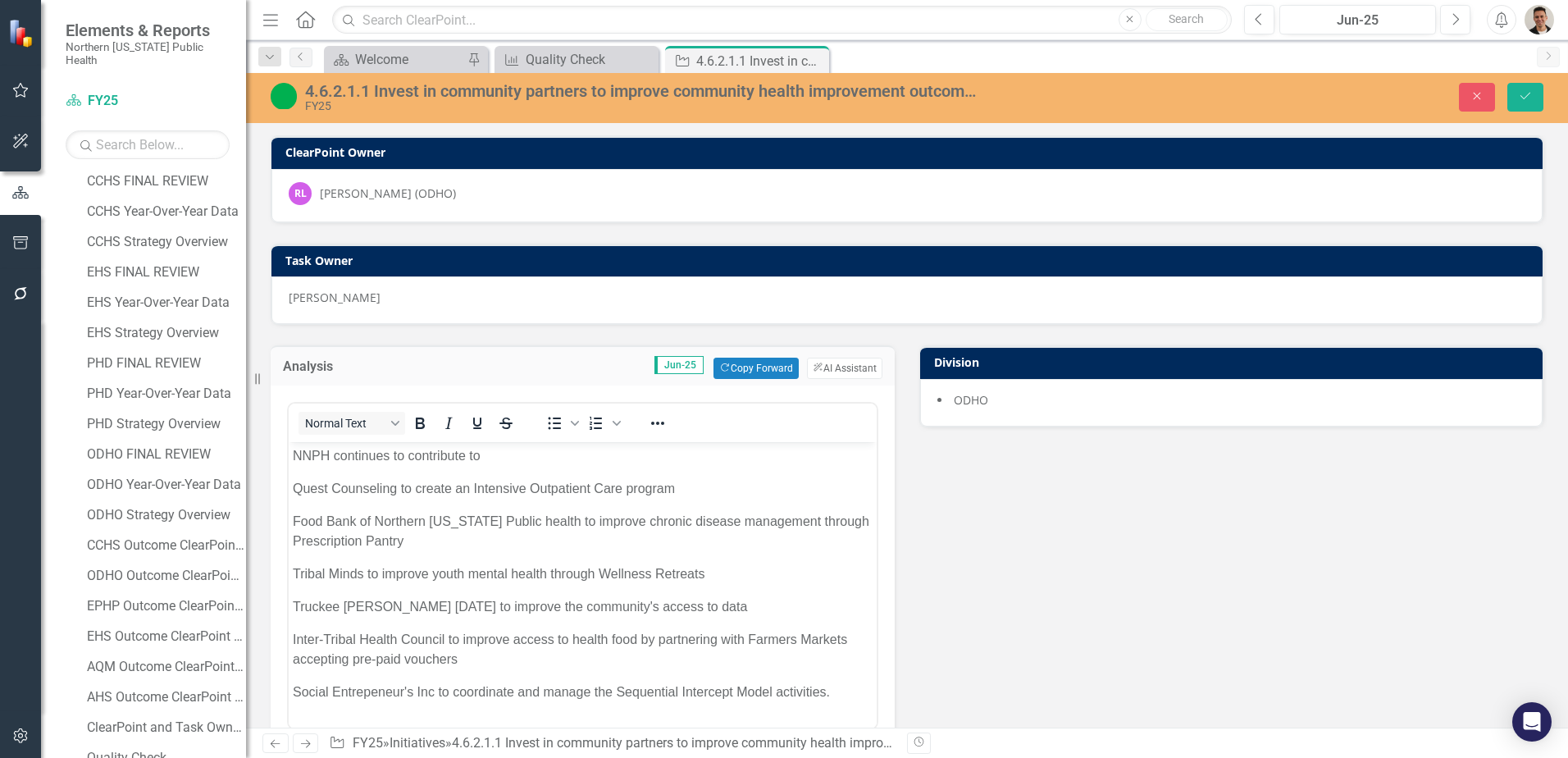
click at [489, 463] on p "NNPH continues to contribute to" at bounding box center [582, 456] width 580 height 20
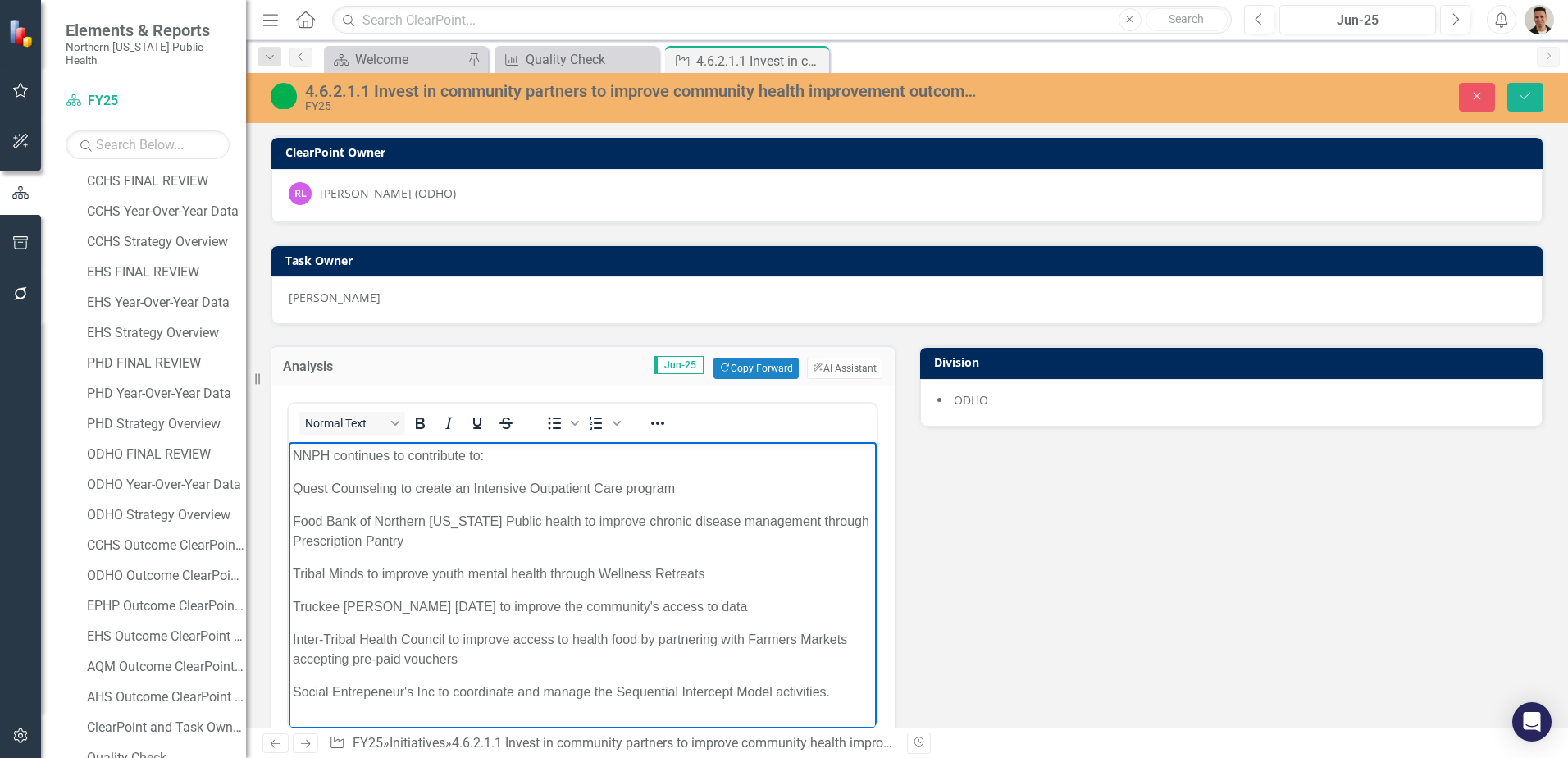
click at [667, 495] on p "Quest Counseling to create an Intensive Outpatient Care program" at bounding box center [582, 488] width 580 height 20
click at [677, 487] on p "Quest Counseling to create an Intensive Outpatient Care program" at bounding box center [582, 488] width 580 height 20
click at [515, 545] on p "Food Bank of Northern [US_STATE] Public health to improve chronic disease manag…" at bounding box center [582, 531] width 580 height 39
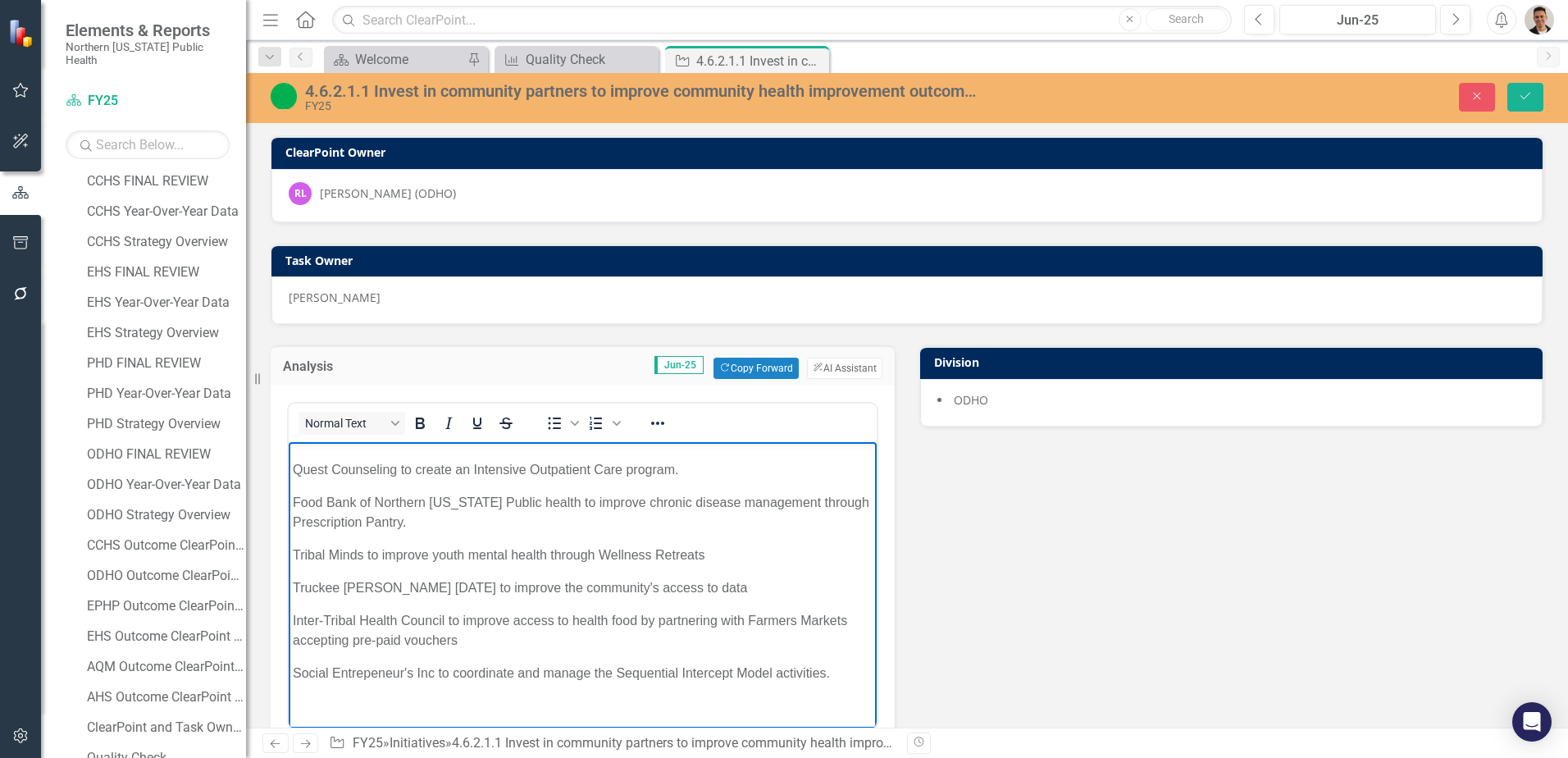
scroll to position [24, 0]
click at [708, 551] on p "Tribal Minds to improve youth mental health through Wellness Retreats" at bounding box center [582, 550] width 580 height 20
click at [724, 580] on p "Truckee [PERSON_NAME] [DATE] to improve the community's access to data" at bounding box center [582, 582] width 580 height 20
click at [468, 632] on p "Inter-Tribal Health Council to improve access to health food by partnering with…" at bounding box center [582, 626] width 580 height 39
click at [606, 616] on p "Inter-Tribal Health Council to improve access to health food by partnering with…" at bounding box center [582, 626] width 580 height 39
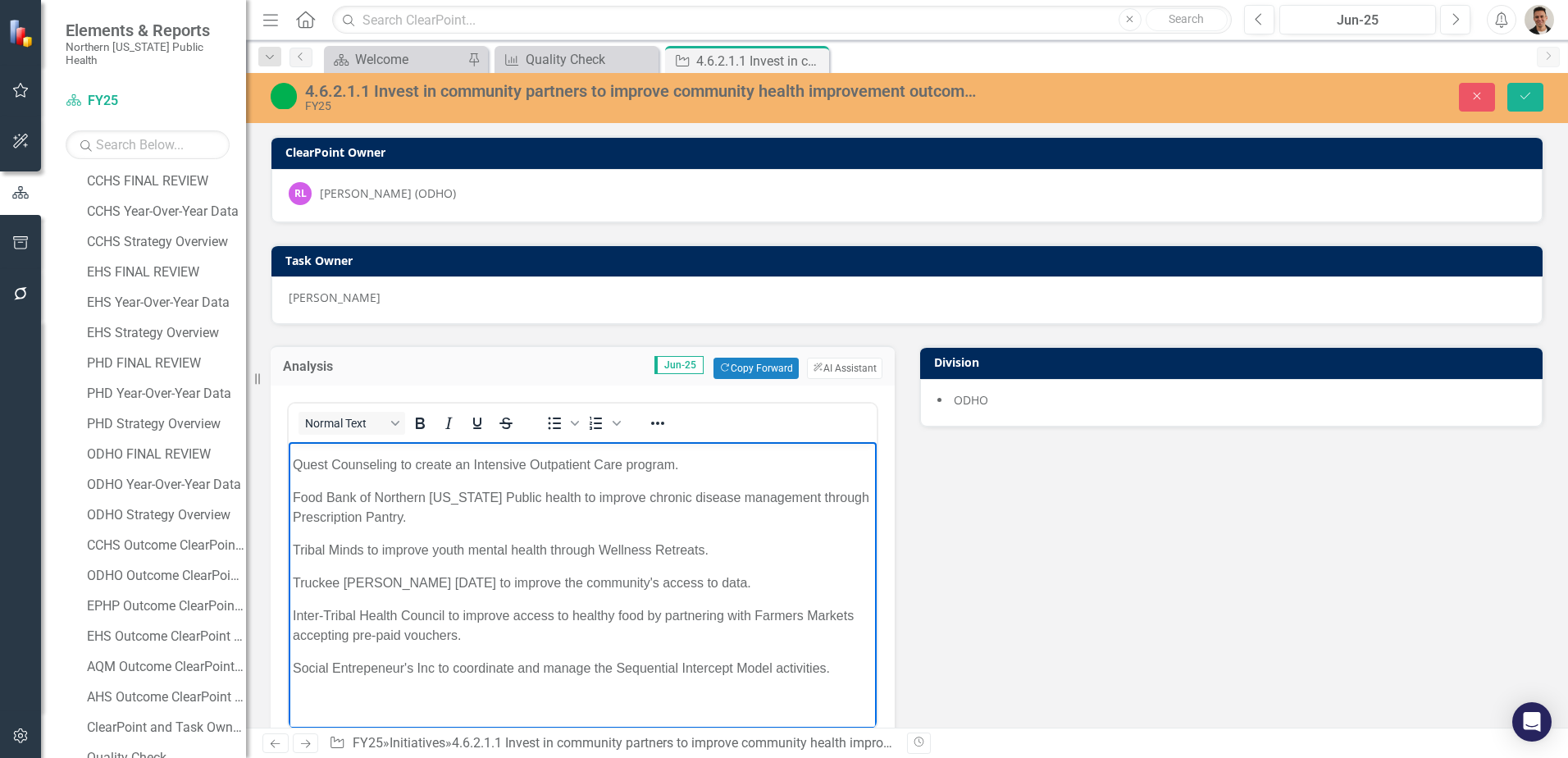
click at [804, 613] on p "Inter-Tribal Health Council to improve access to healthy food by partnering wit…" at bounding box center [582, 626] width 580 height 39
click at [411, 670] on p "Social Entrepeneur's Inc to coordinate and manage the Sequential Intercept Mode…" at bounding box center [582, 668] width 580 height 20
click at [437, 668] on p "Social Entrepeneur's, Inc to coordinate and manage the Sequential Intercept Mod…" at bounding box center [582, 668] width 580 height 20
click at [1532, 95] on button "Save" at bounding box center [1525, 97] width 36 height 29
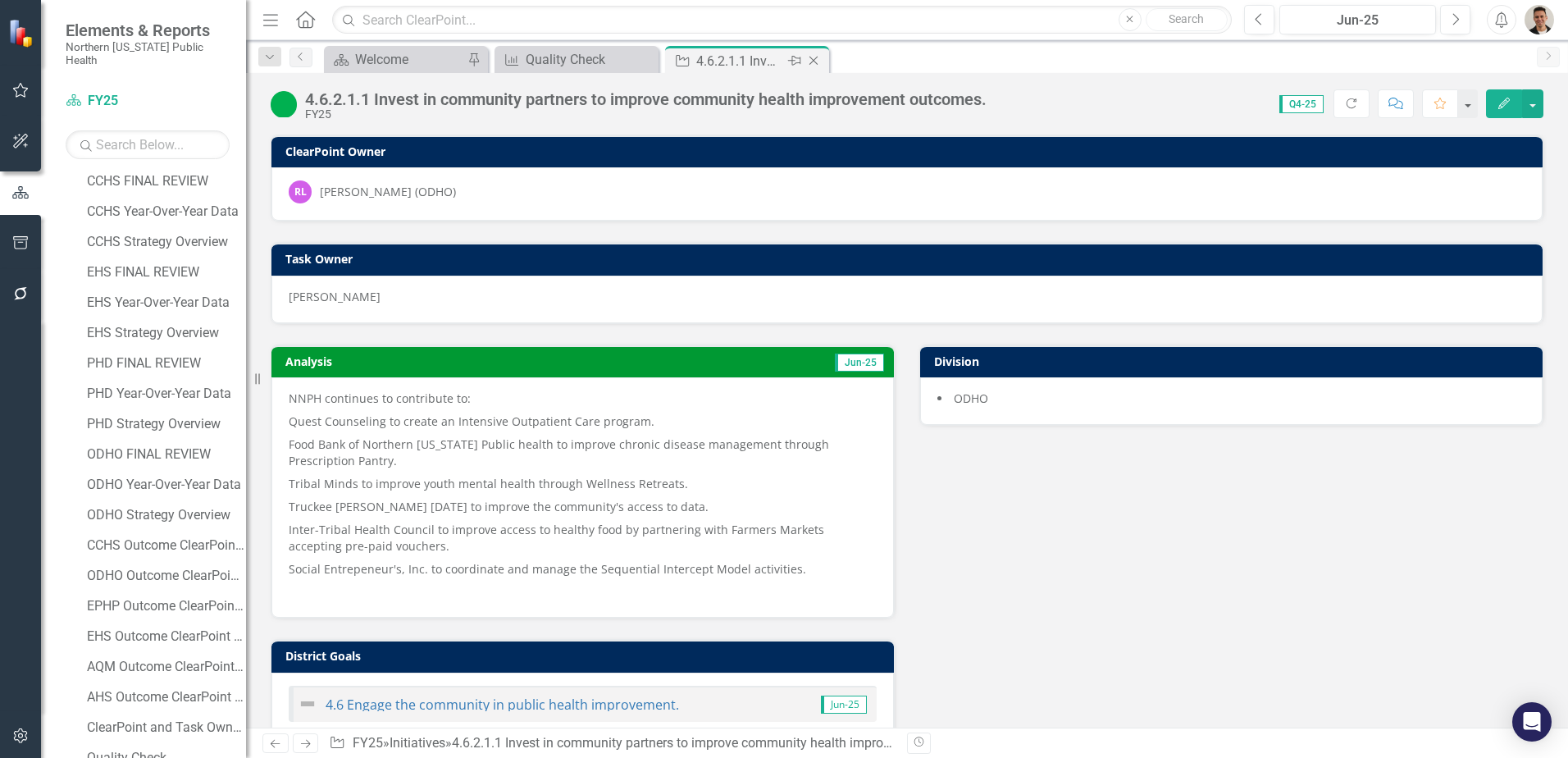
click at [812, 61] on icon "Close" at bounding box center [813, 60] width 16 height 13
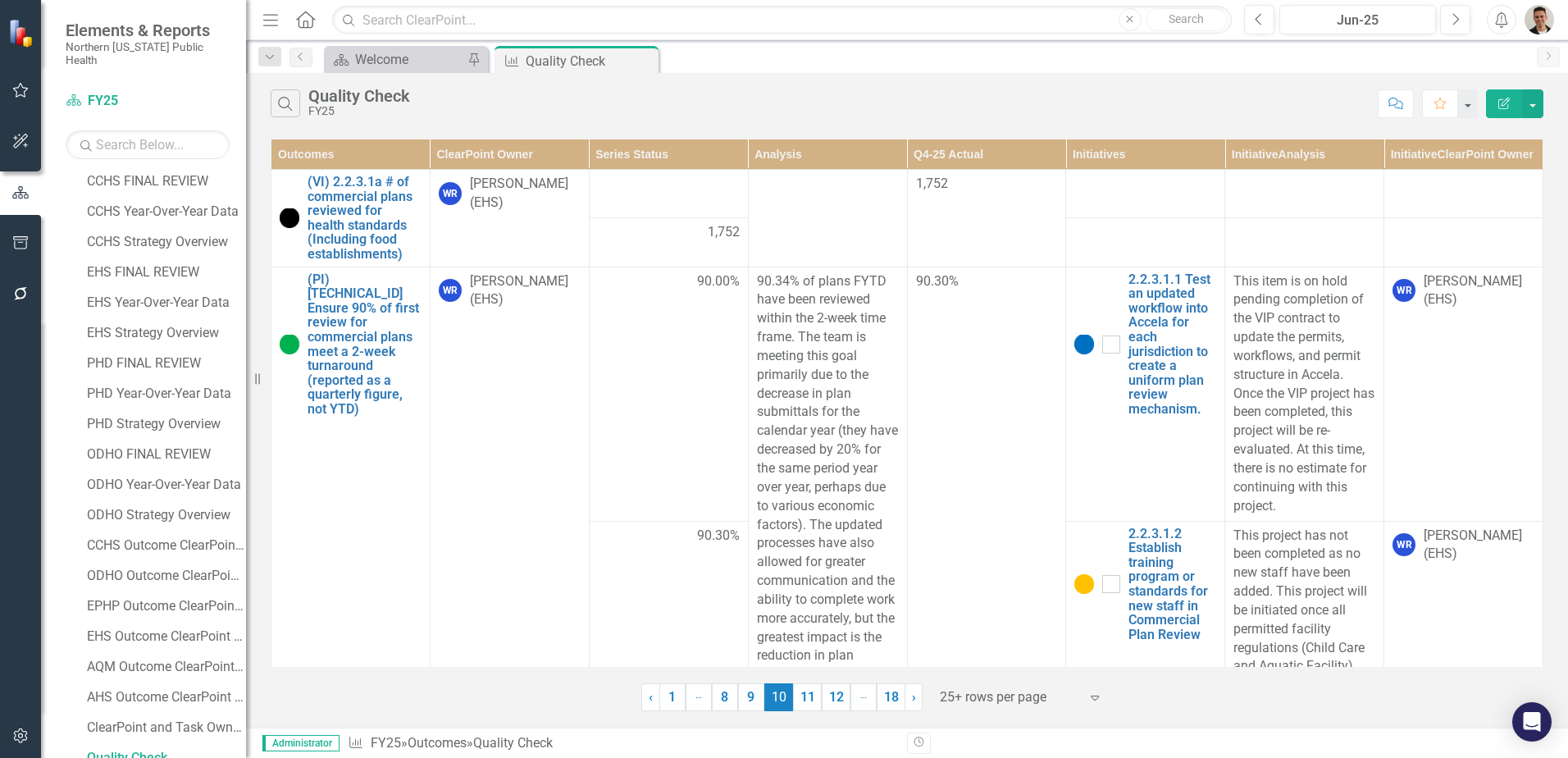
click at [493, 165] on th "ClearPoint Owner" at bounding box center [509, 155] width 159 height 31
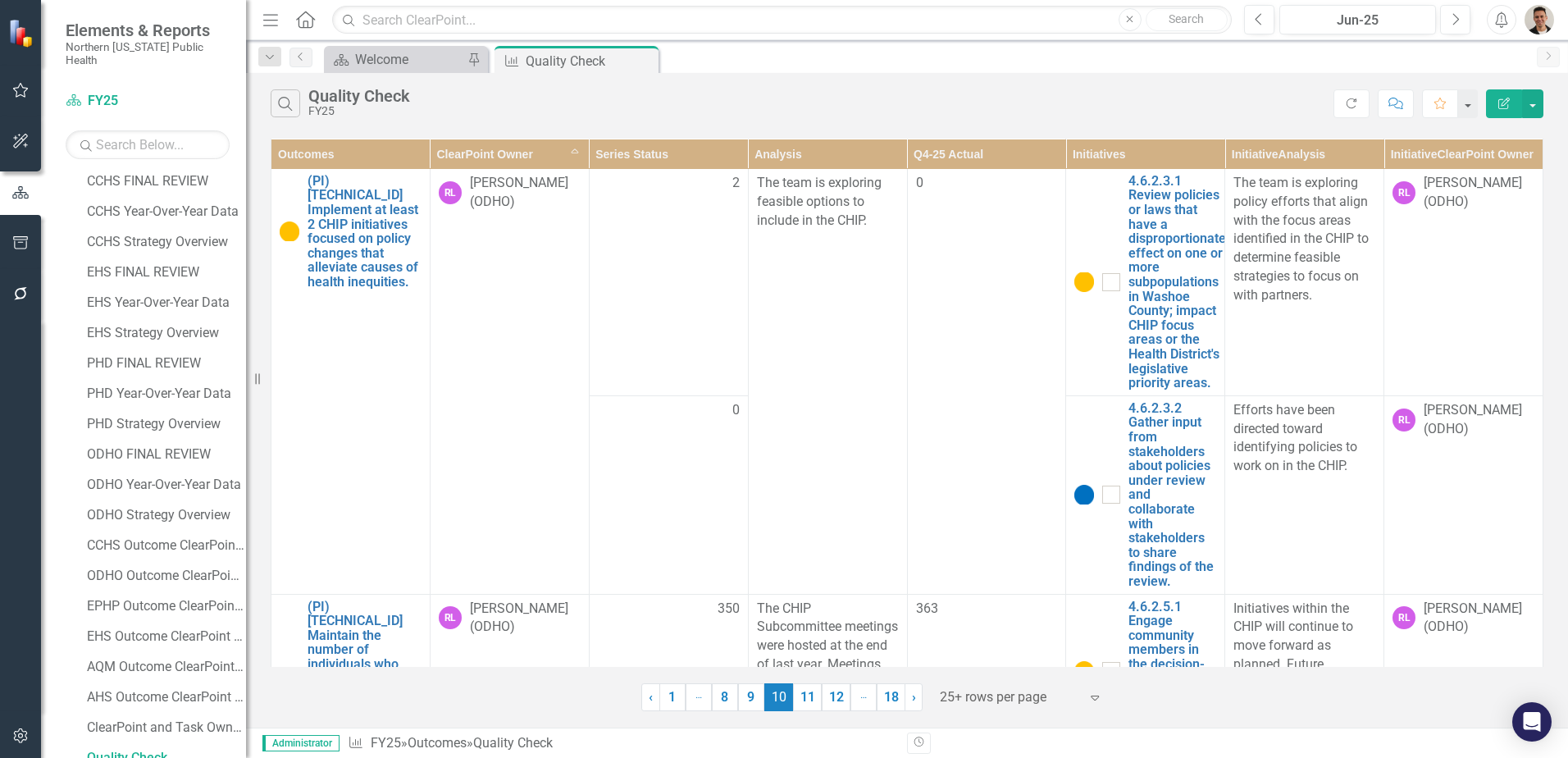
scroll to position [984, 0]
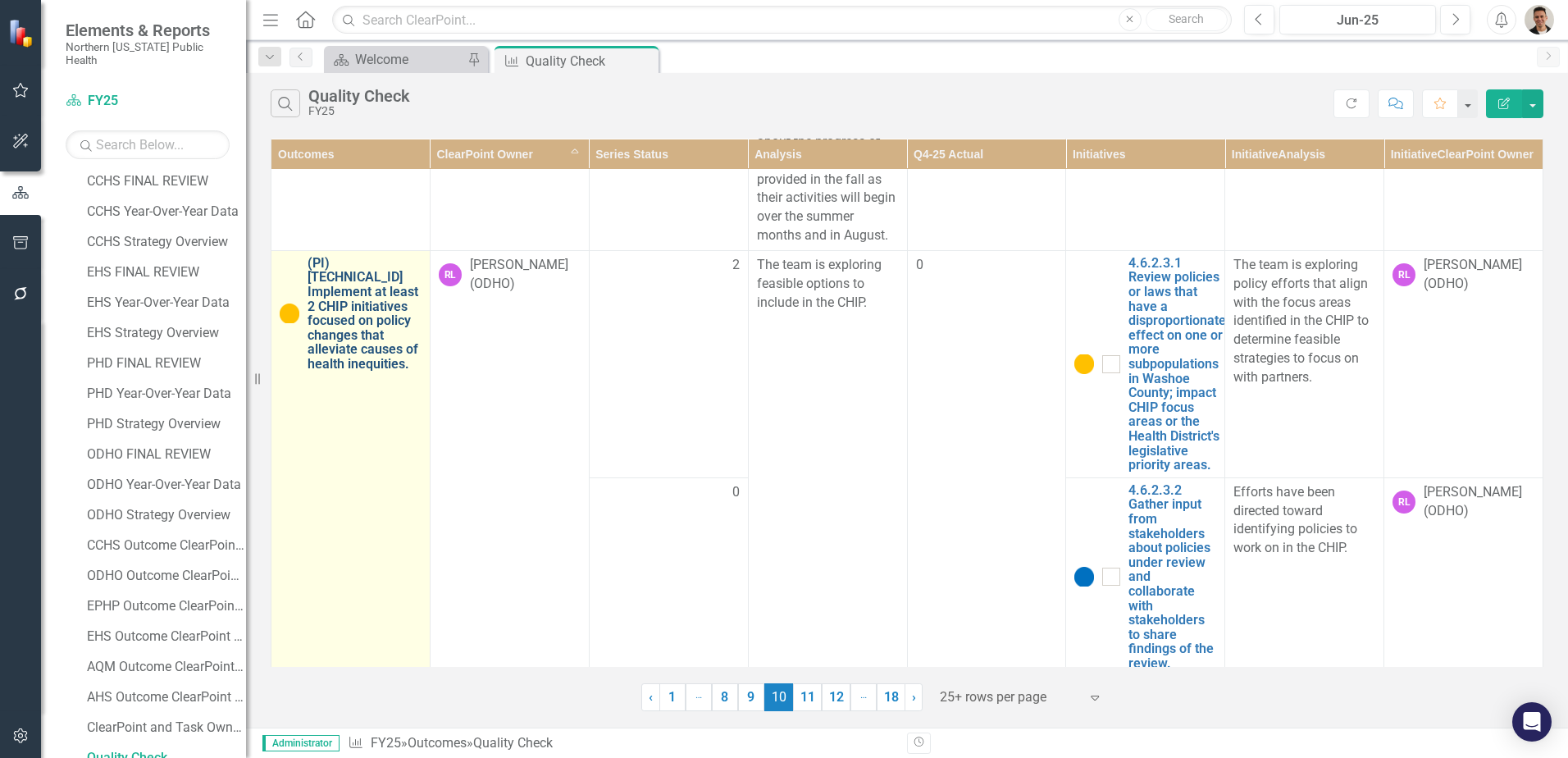
click at [365, 328] on link "(PI) [TECHNICAL_ID] Implement at least 2 CHIP initiatives focused on policy cha…" at bounding box center [364, 313] width 114 height 115
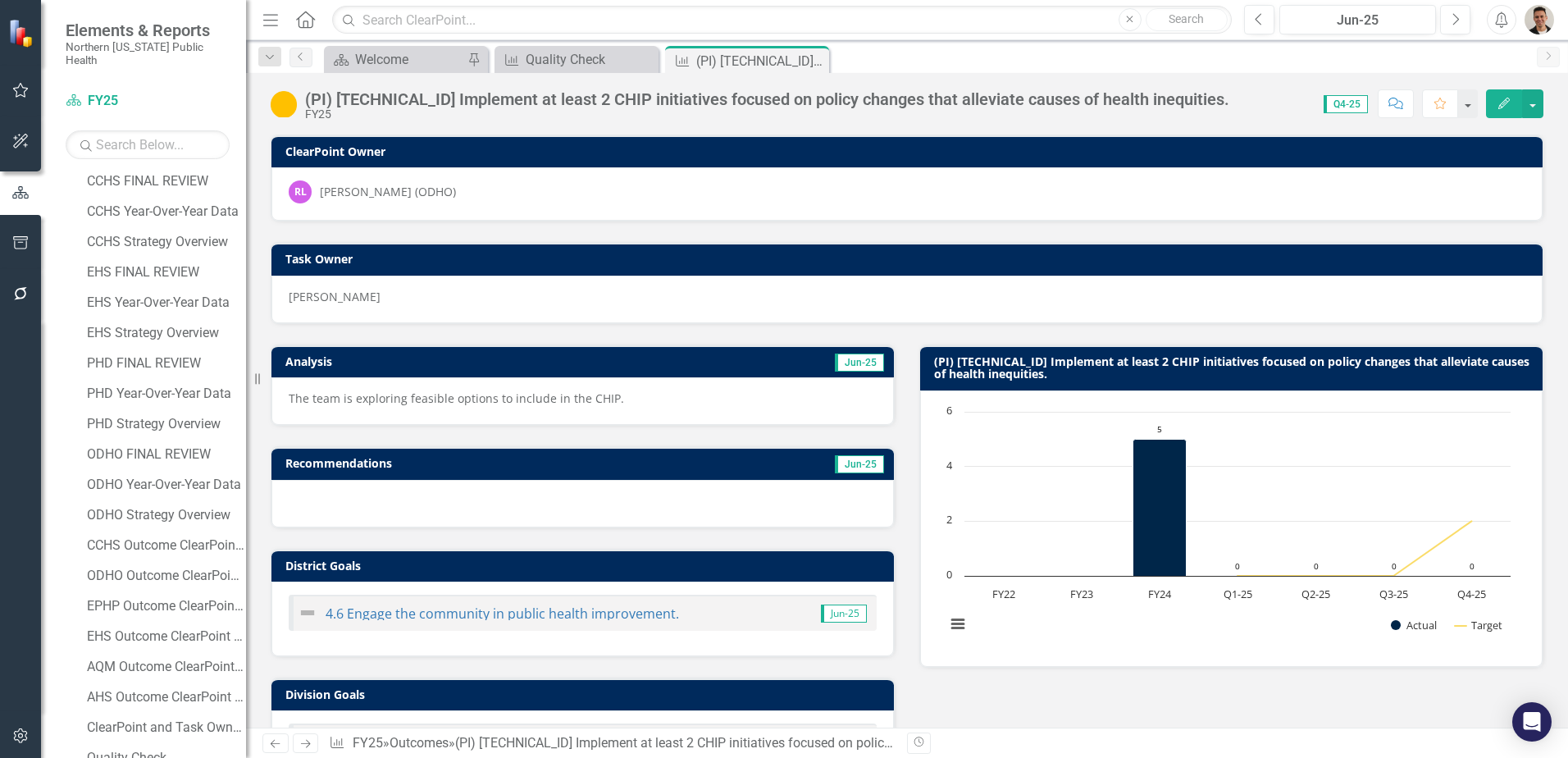
click at [289, 104] on img at bounding box center [283, 104] width 26 height 26
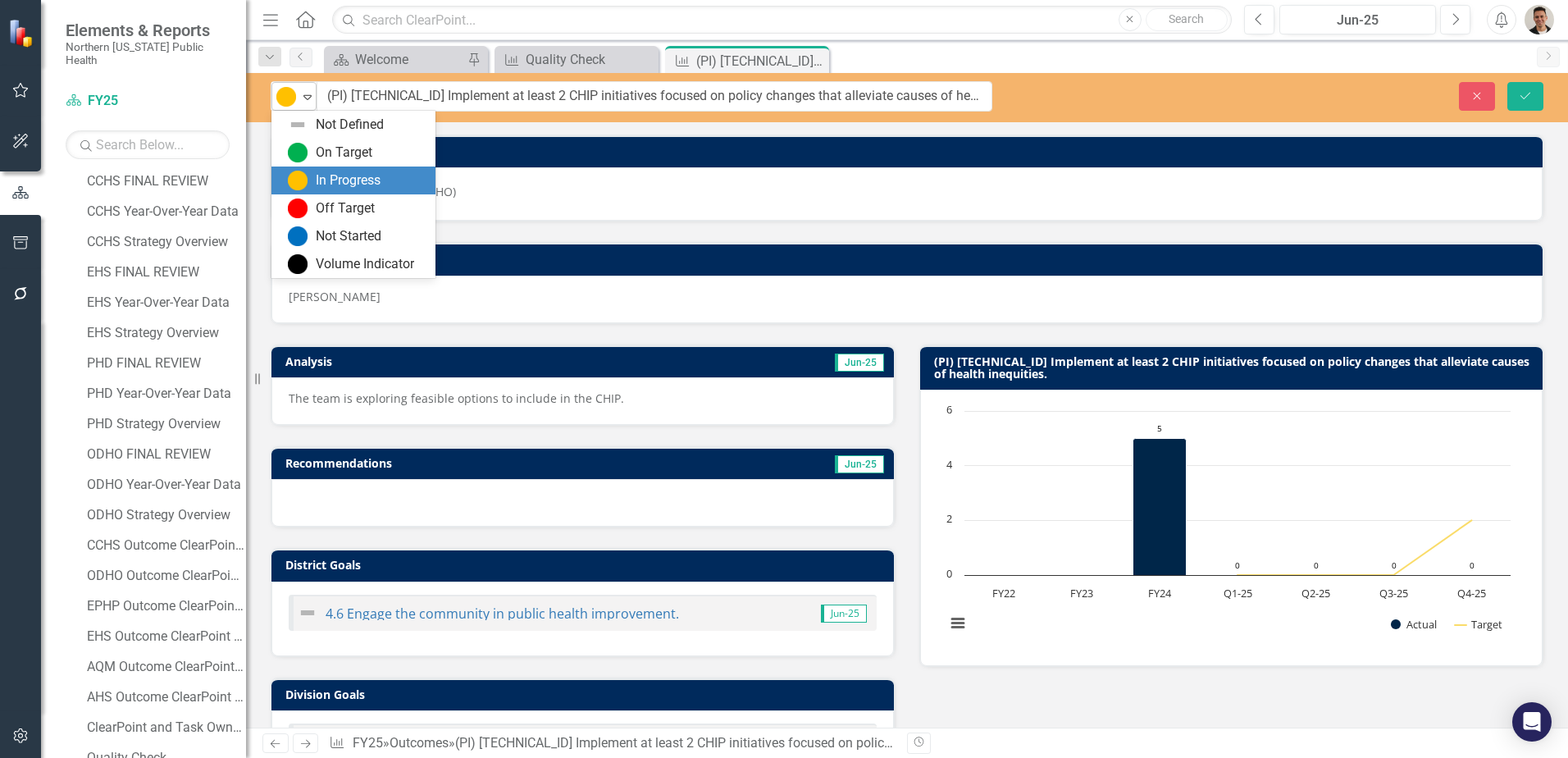
click at [295, 105] on img at bounding box center [286, 96] width 20 height 20
click at [325, 207] on div "Off Target" at bounding box center [345, 208] width 59 height 19
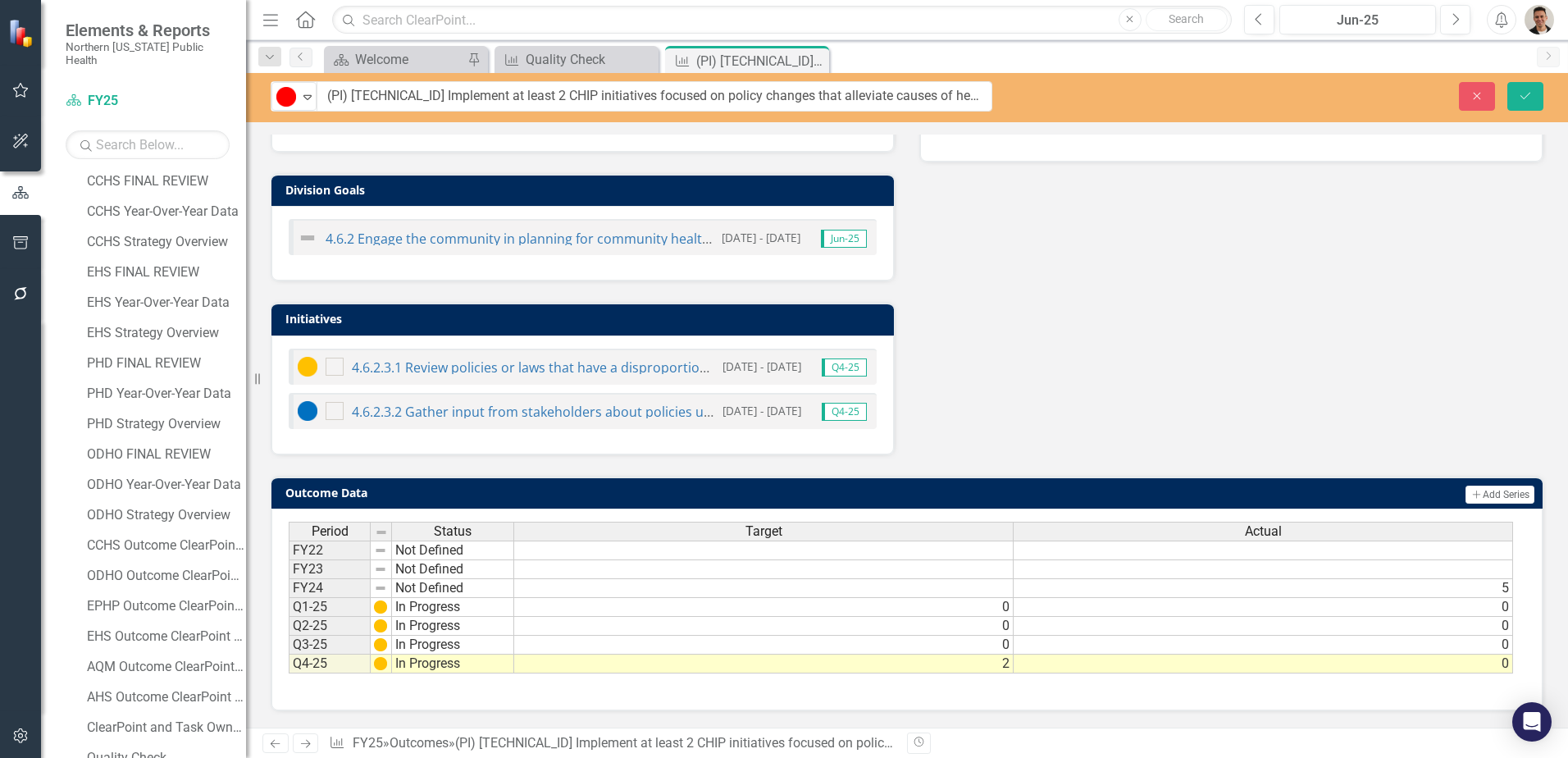
scroll to position [94, 0]
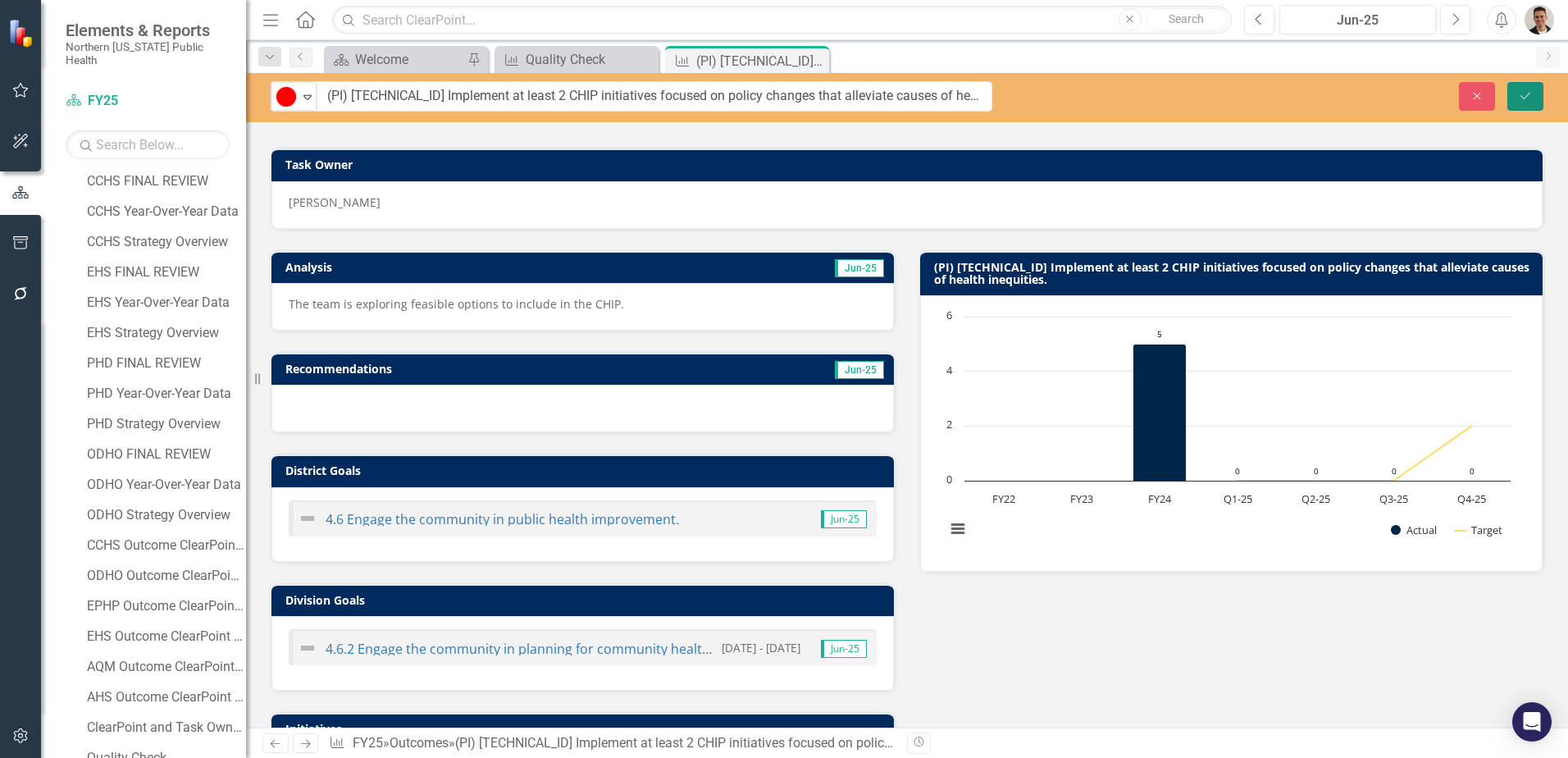
click at [1511, 99] on button "Save" at bounding box center [1525, 96] width 36 height 29
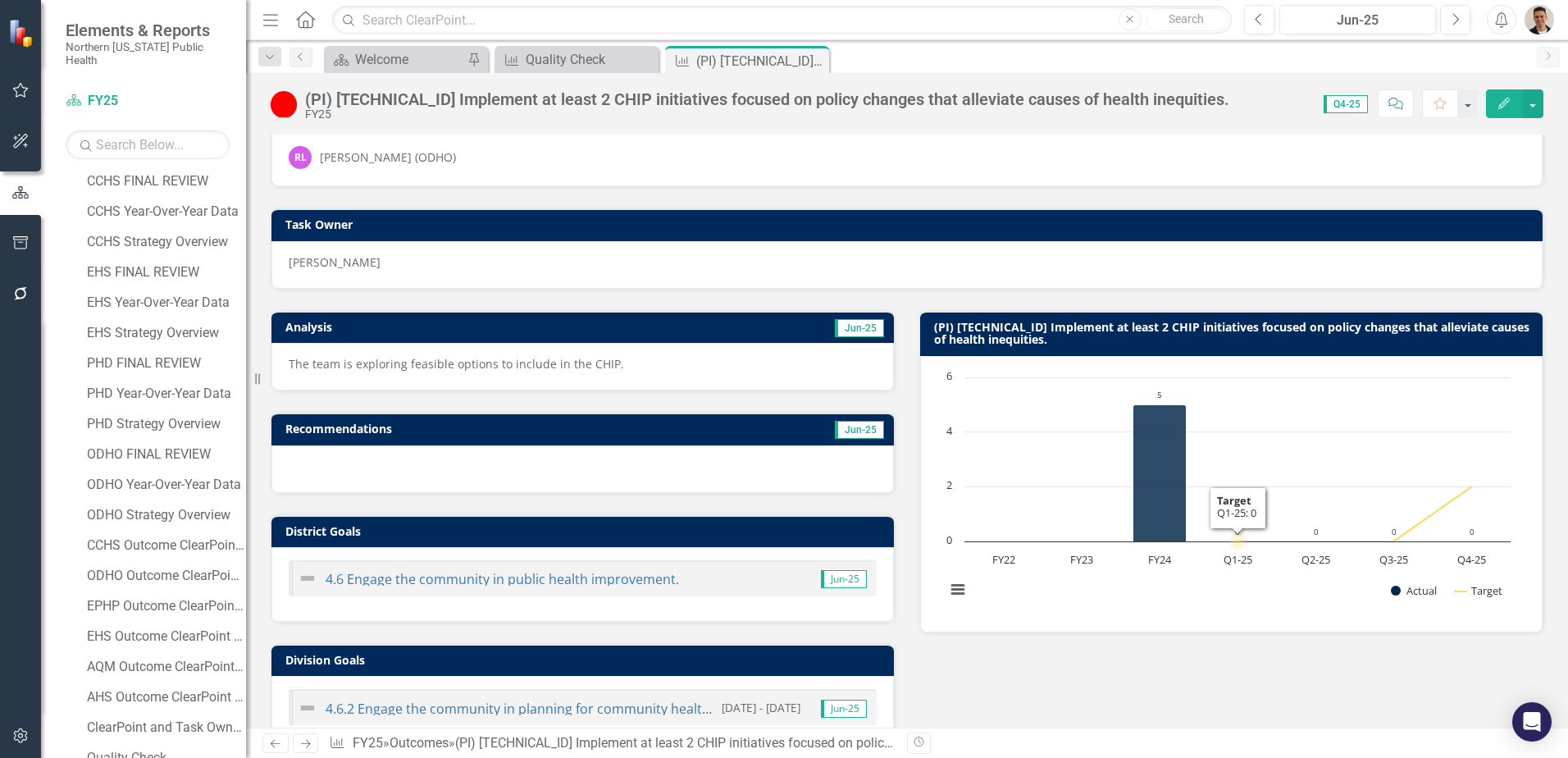
scroll to position [0, 0]
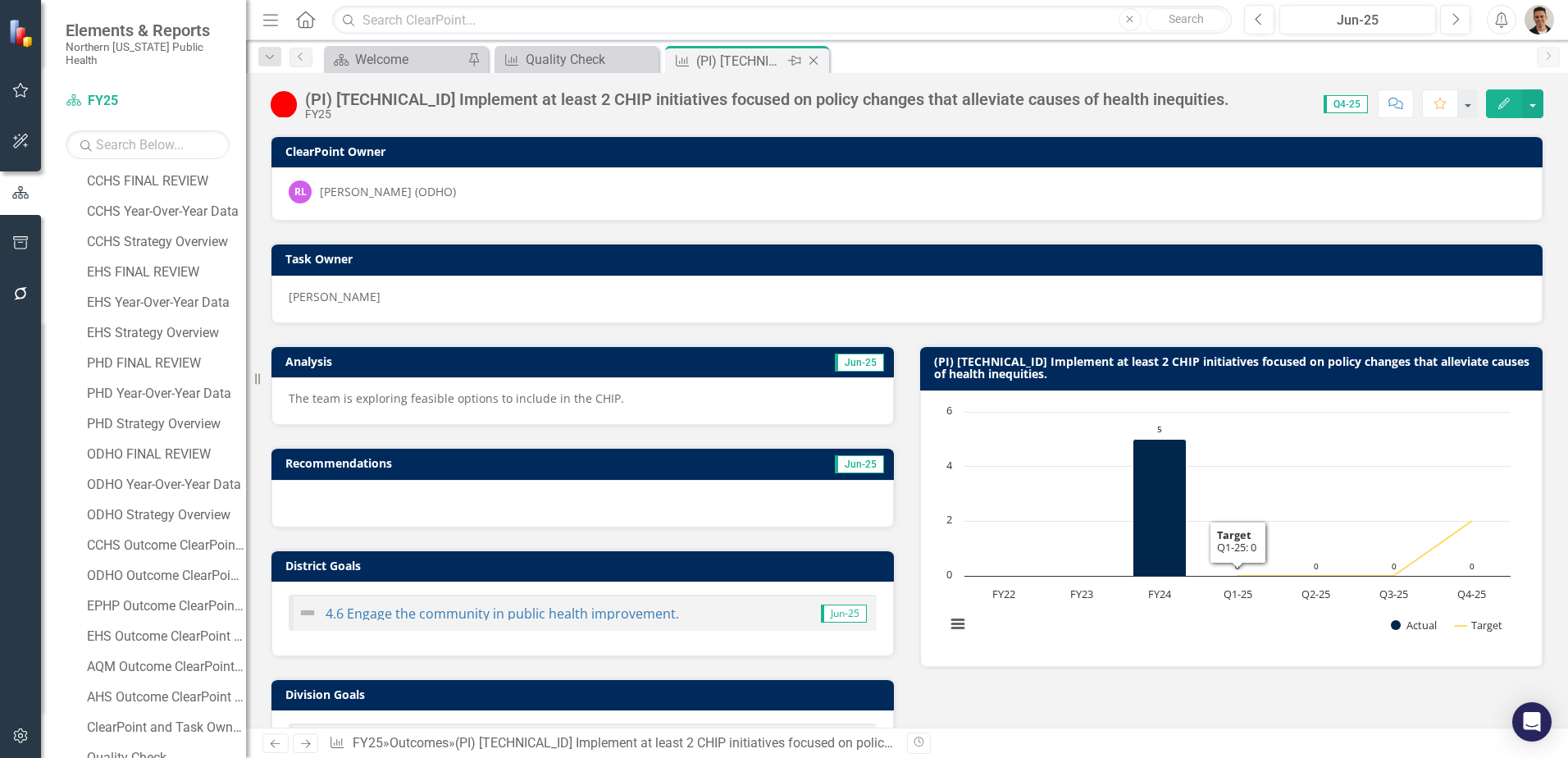
click at [819, 53] on div "Close" at bounding box center [814, 61] width 20 height 20
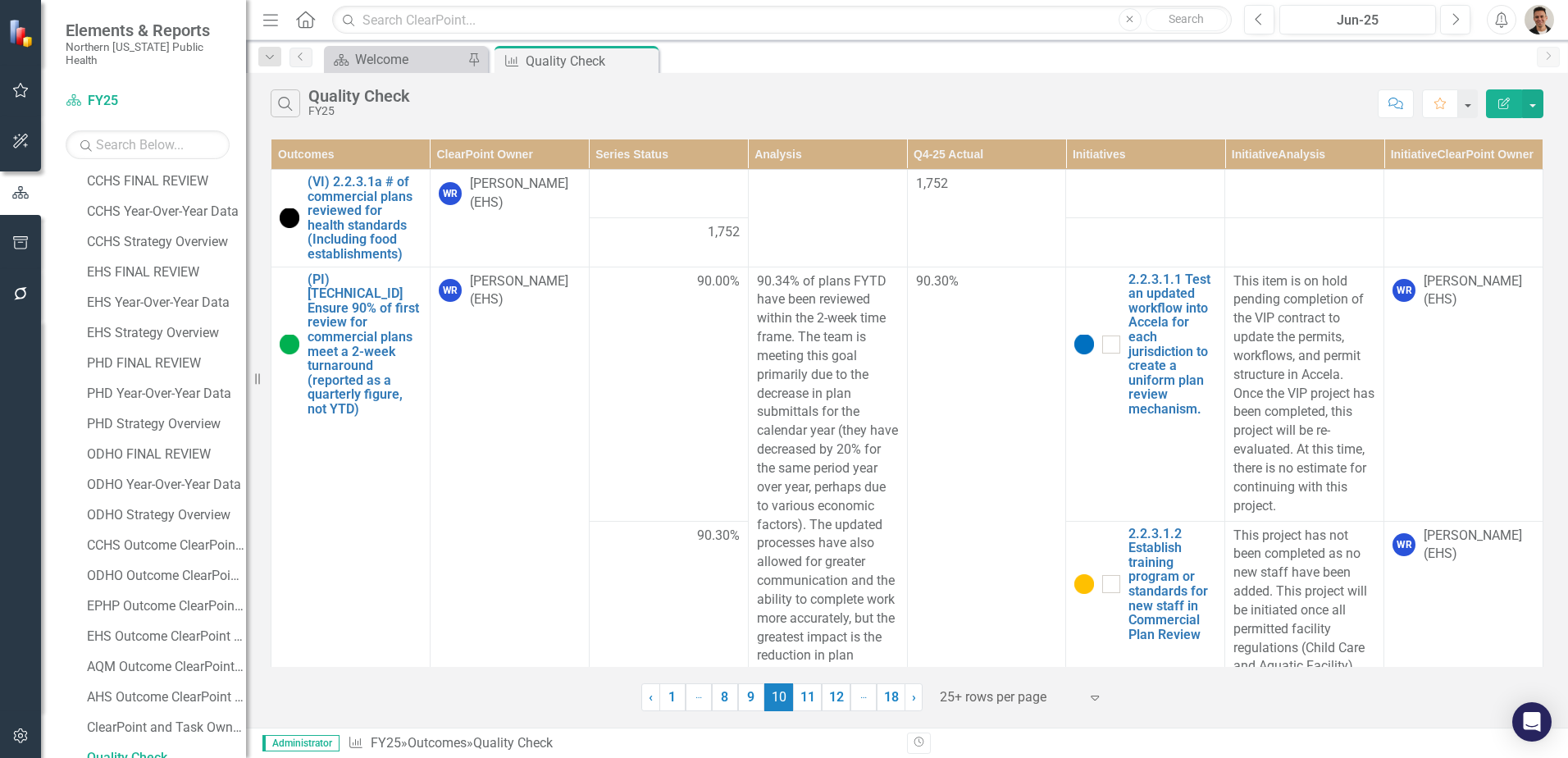
click at [496, 159] on th "ClearPoint Owner" at bounding box center [509, 155] width 159 height 31
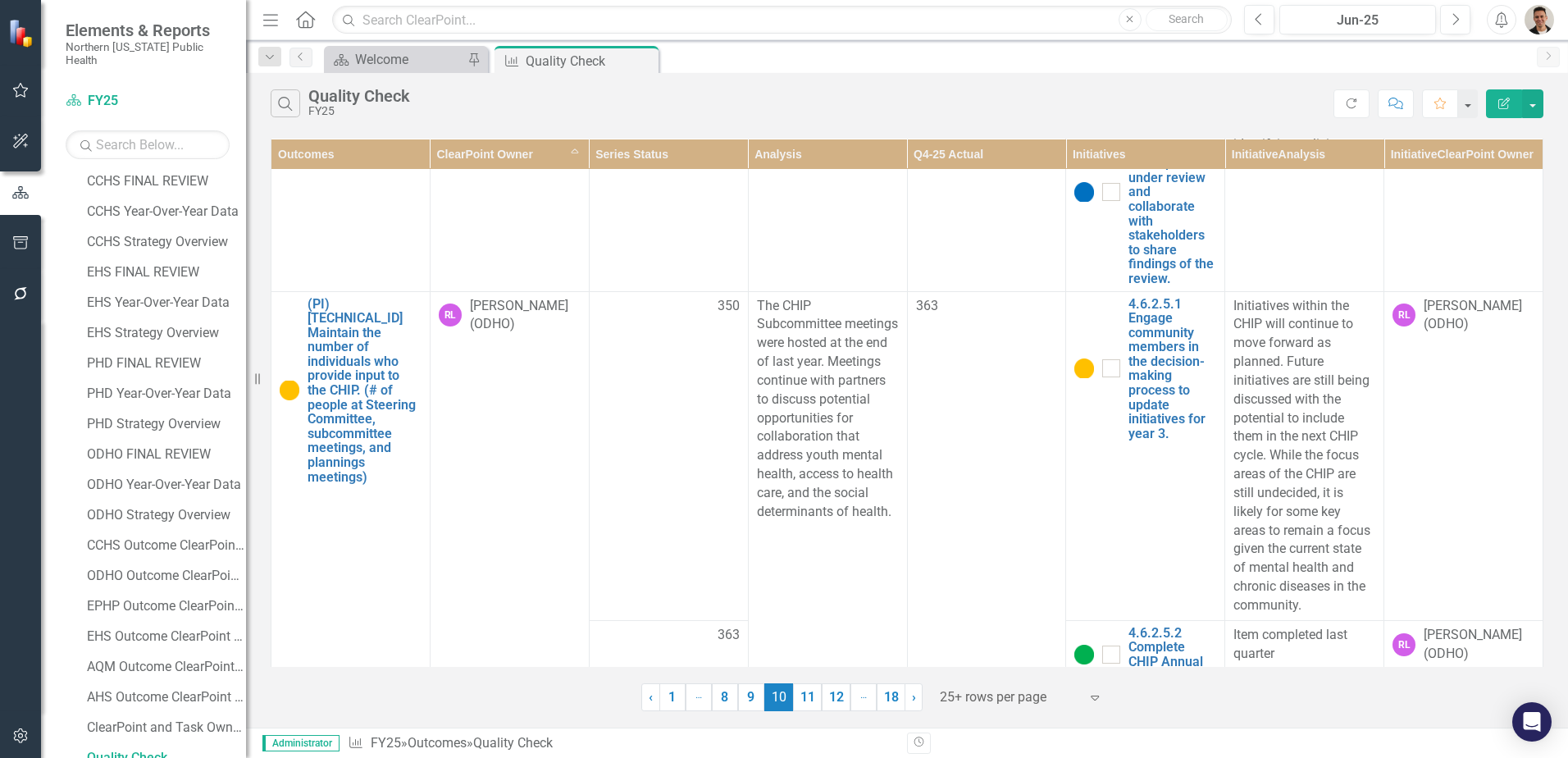
scroll to position [1394, 0]
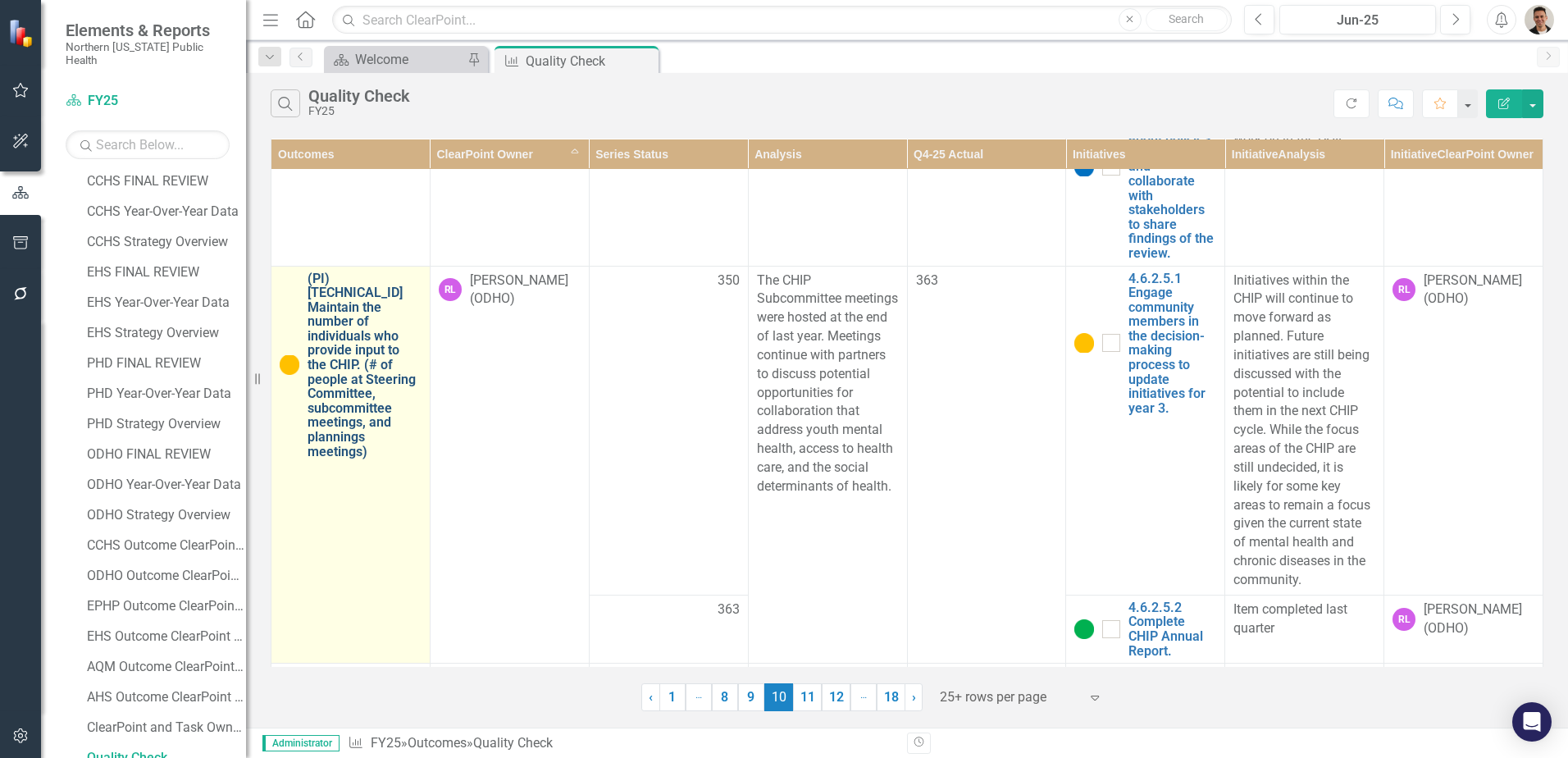
click at [351, 334] on link "(PI) [TECHNICAL_ID] Maintain the number of individuals who provide input to the…" at bounding box center [364, 365] width 114 height 188
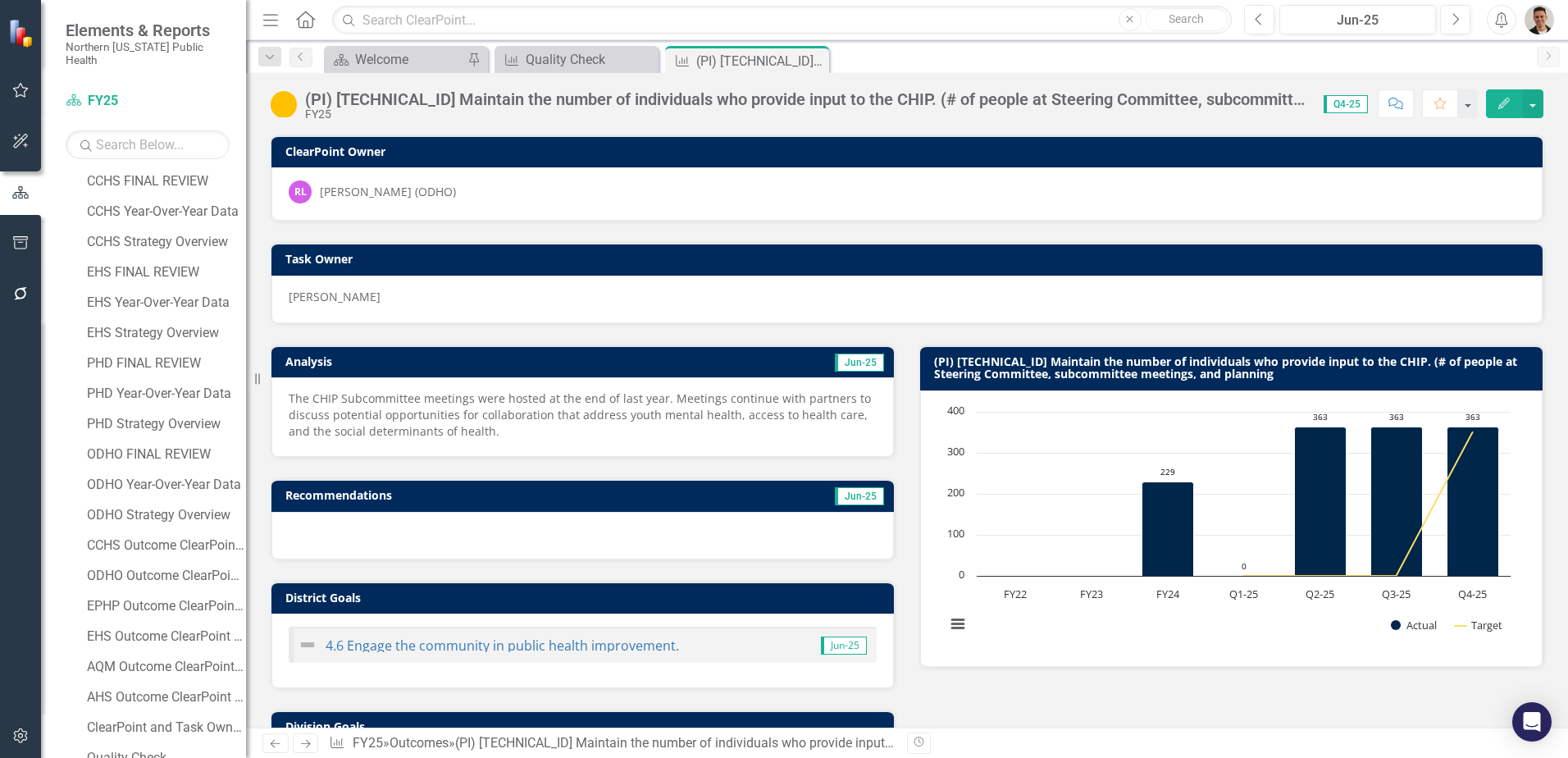
click at [275, 95] on img at bounding box center [283, 104] width 26 height 26
click at [276, 95] on img at bounding box center [283, 104] width 26 height 26
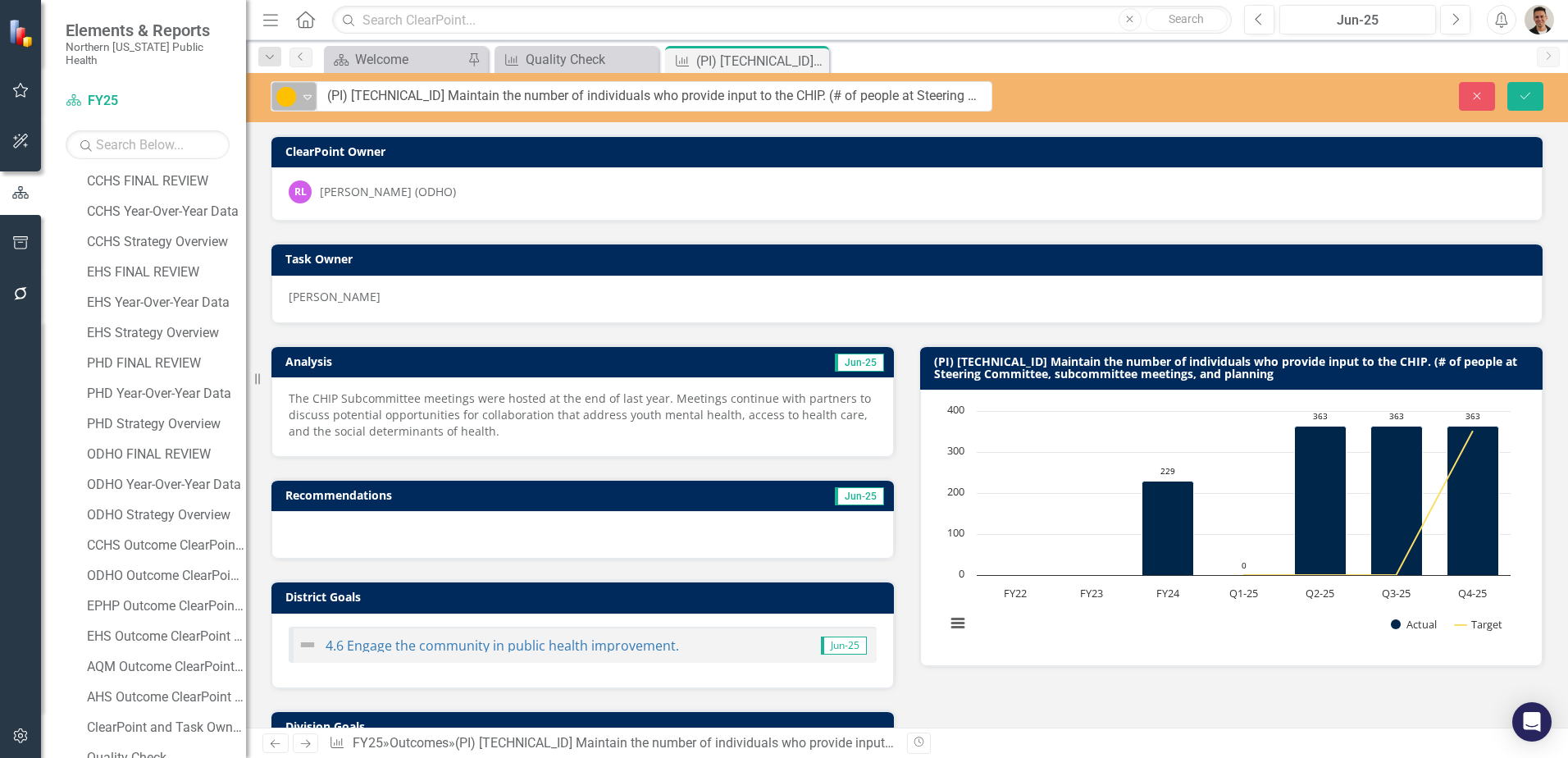
click at [294, 106] on img at bounding box center [286, 96] width 20 height 20
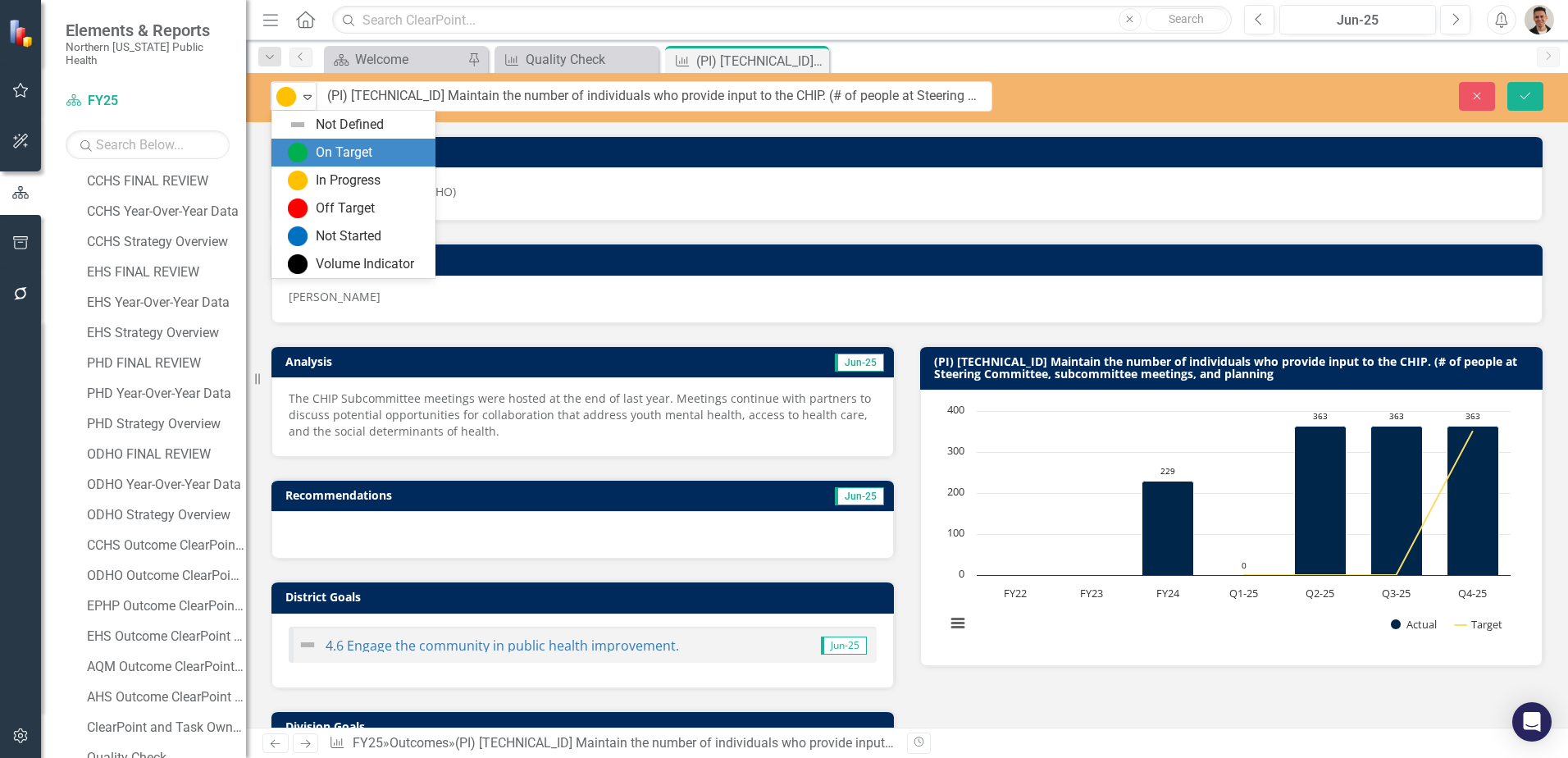
click at [307, 149] on div "On Target" at bounding box center [356, 152] width 137 height 20
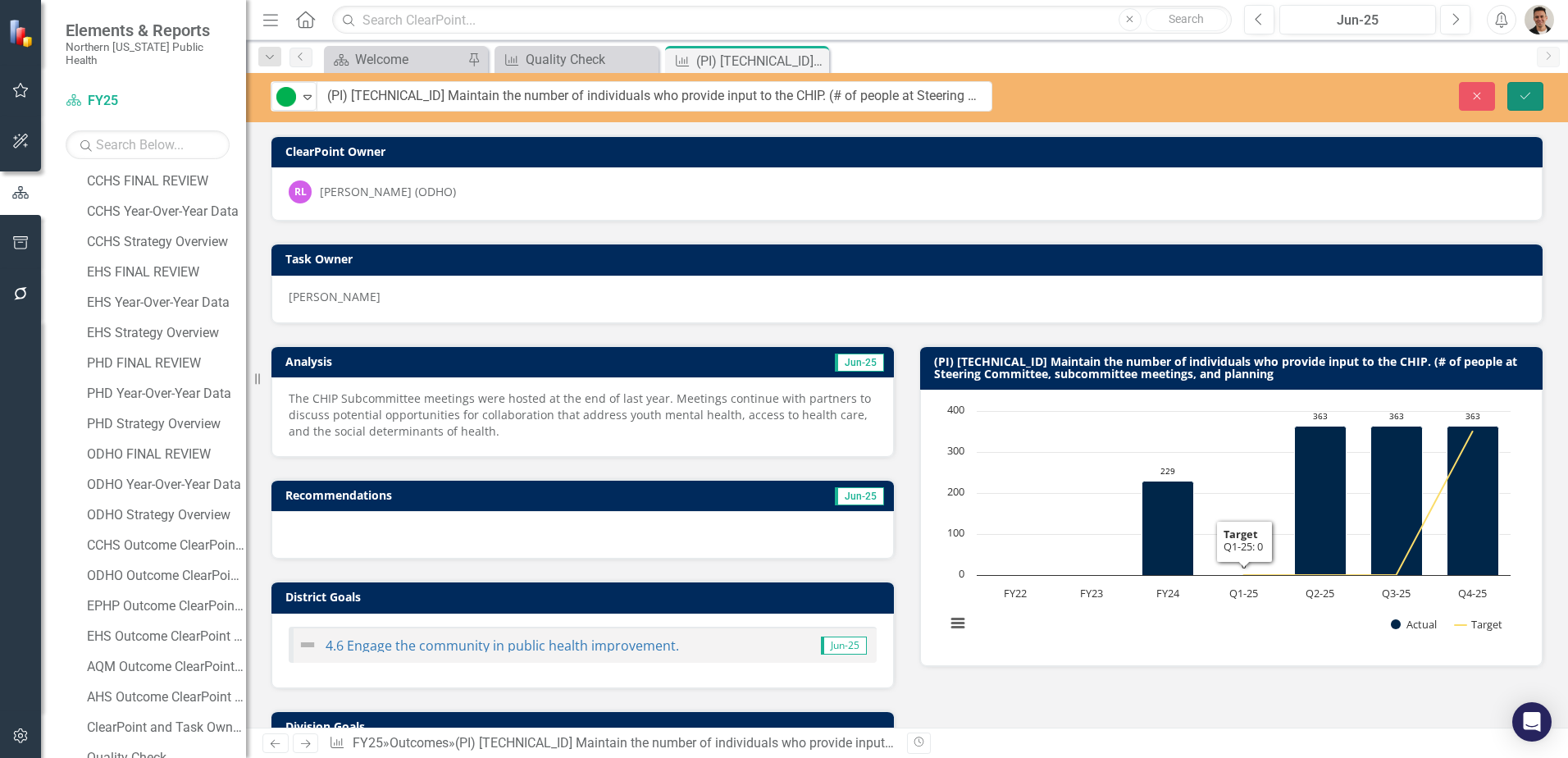
click at [1523, 85] on button "Save" at bounding box center [1525, 96] width 36 height 29
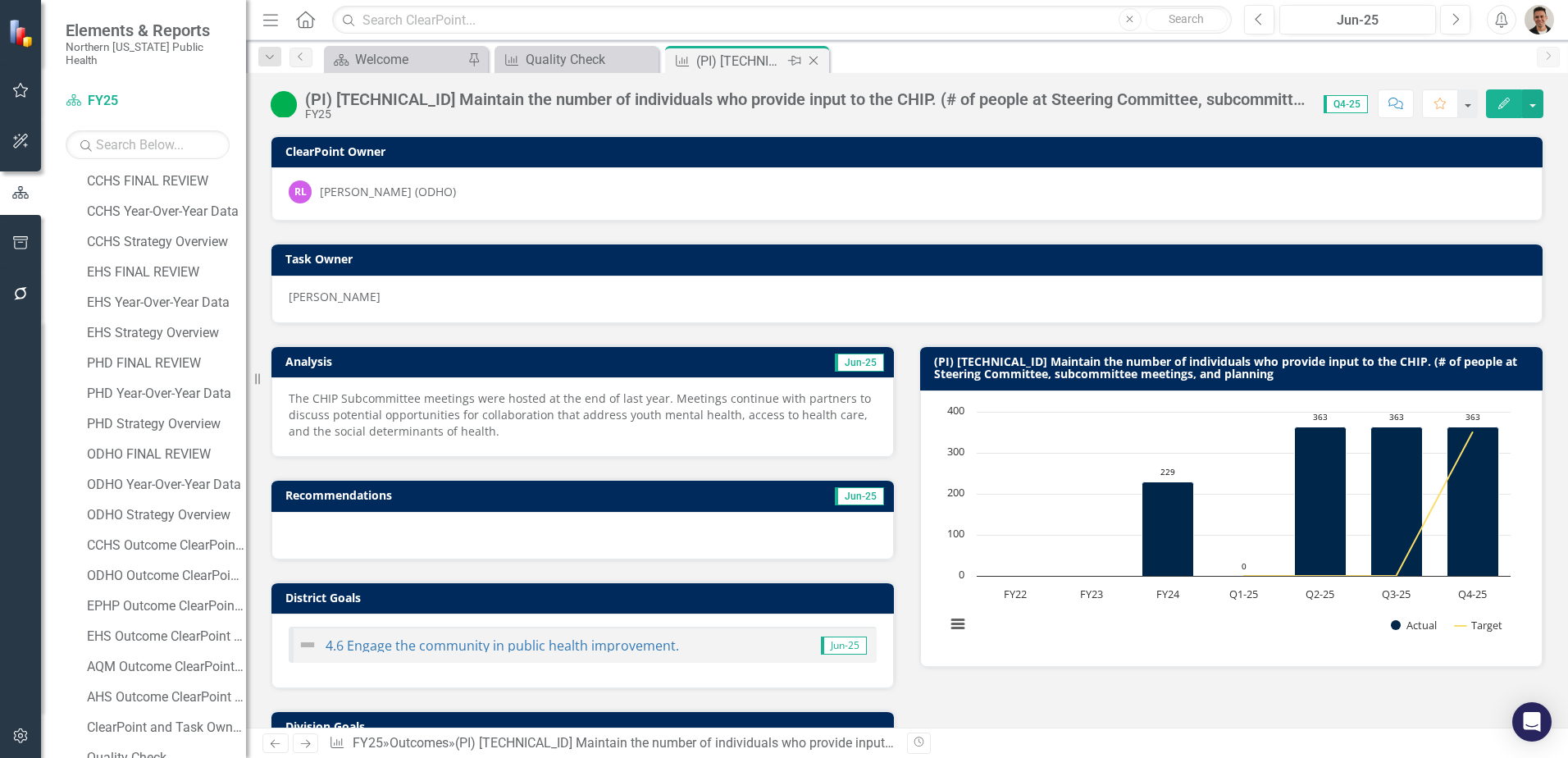
click at [818, 63] on icon "Close" at bounding box center [813, 60] width 16 height 13
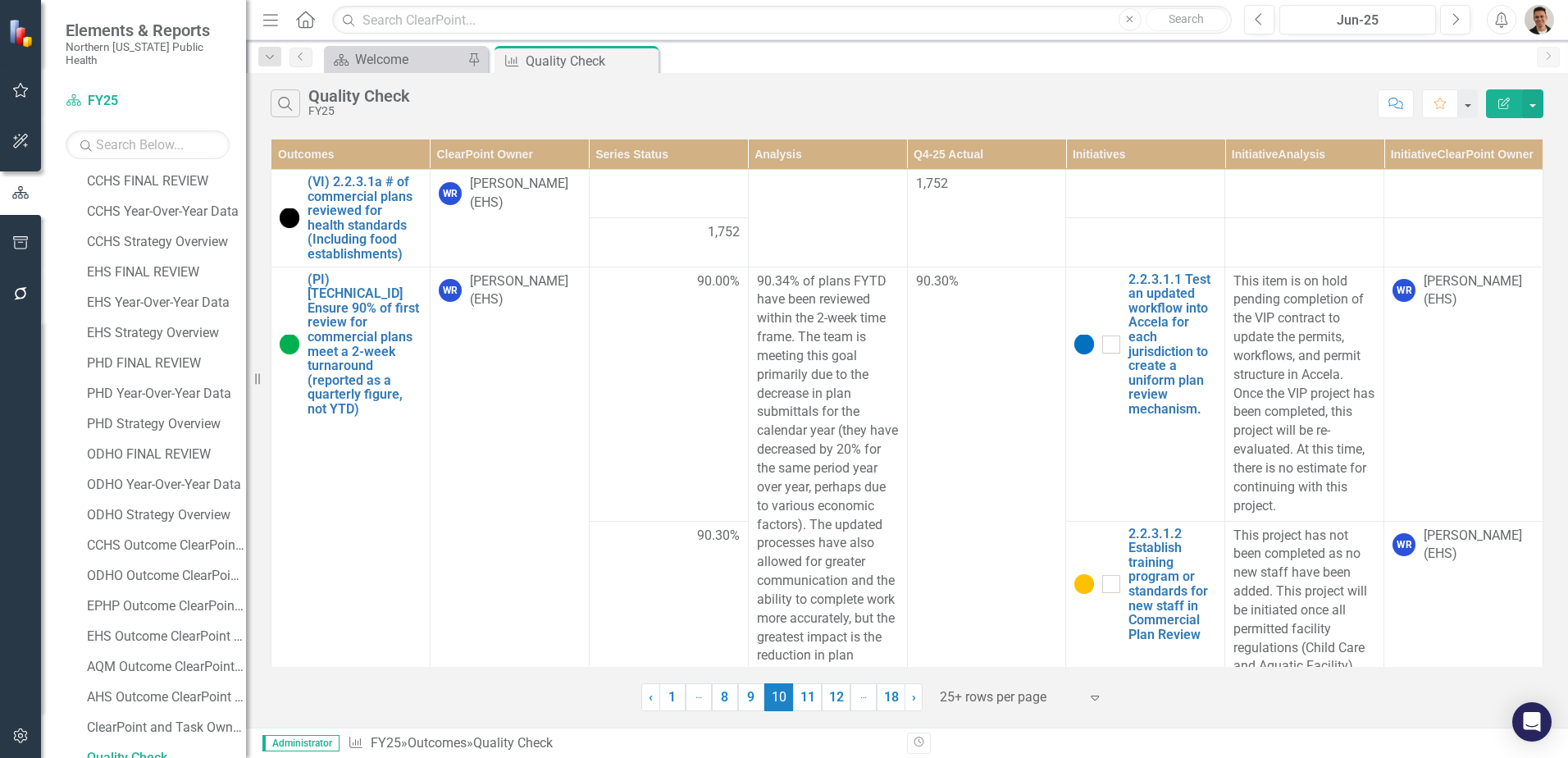
click at [493, 170] on th "ClearPoint Owner" at bounding box center [509, 155] width 159 height 31
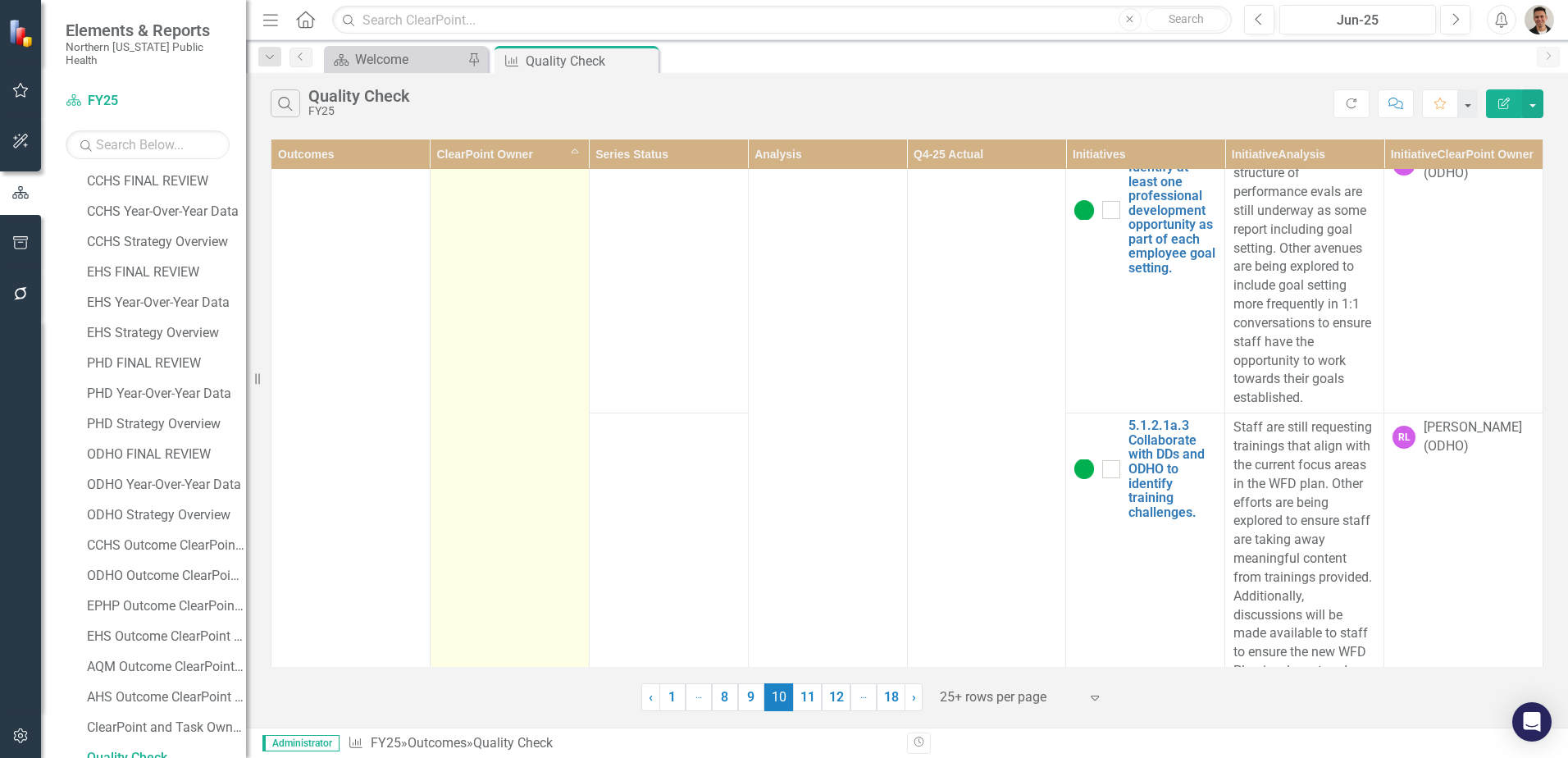
scroll to position [4673, 0]
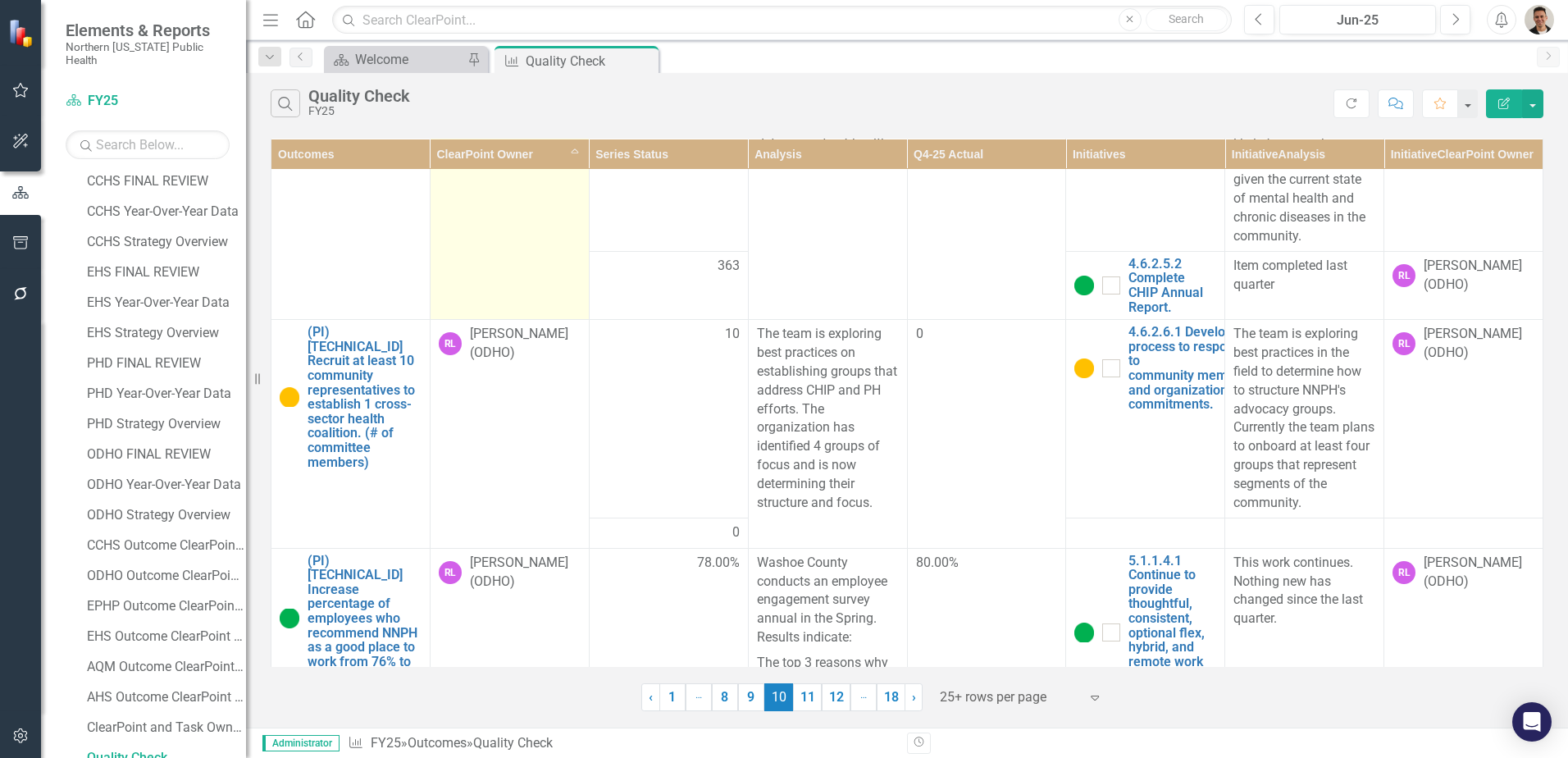
scroll to position [1808, 0]
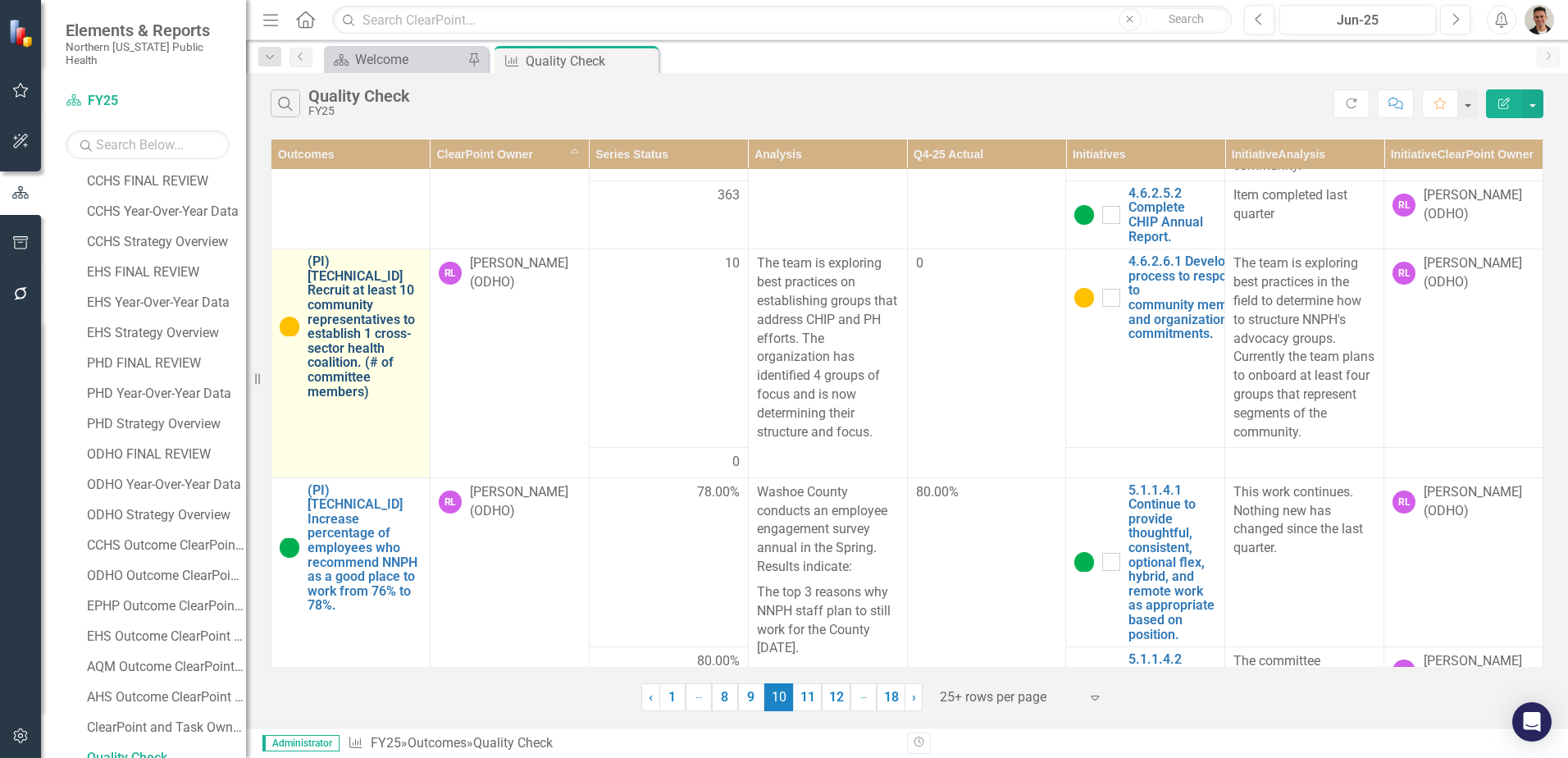
click at [322, 301] on link "(PI) [TECHNICAL_ID] Recruit at least 10 community representatives to establish …" at bounding box center [364, 326] width 114 height 144
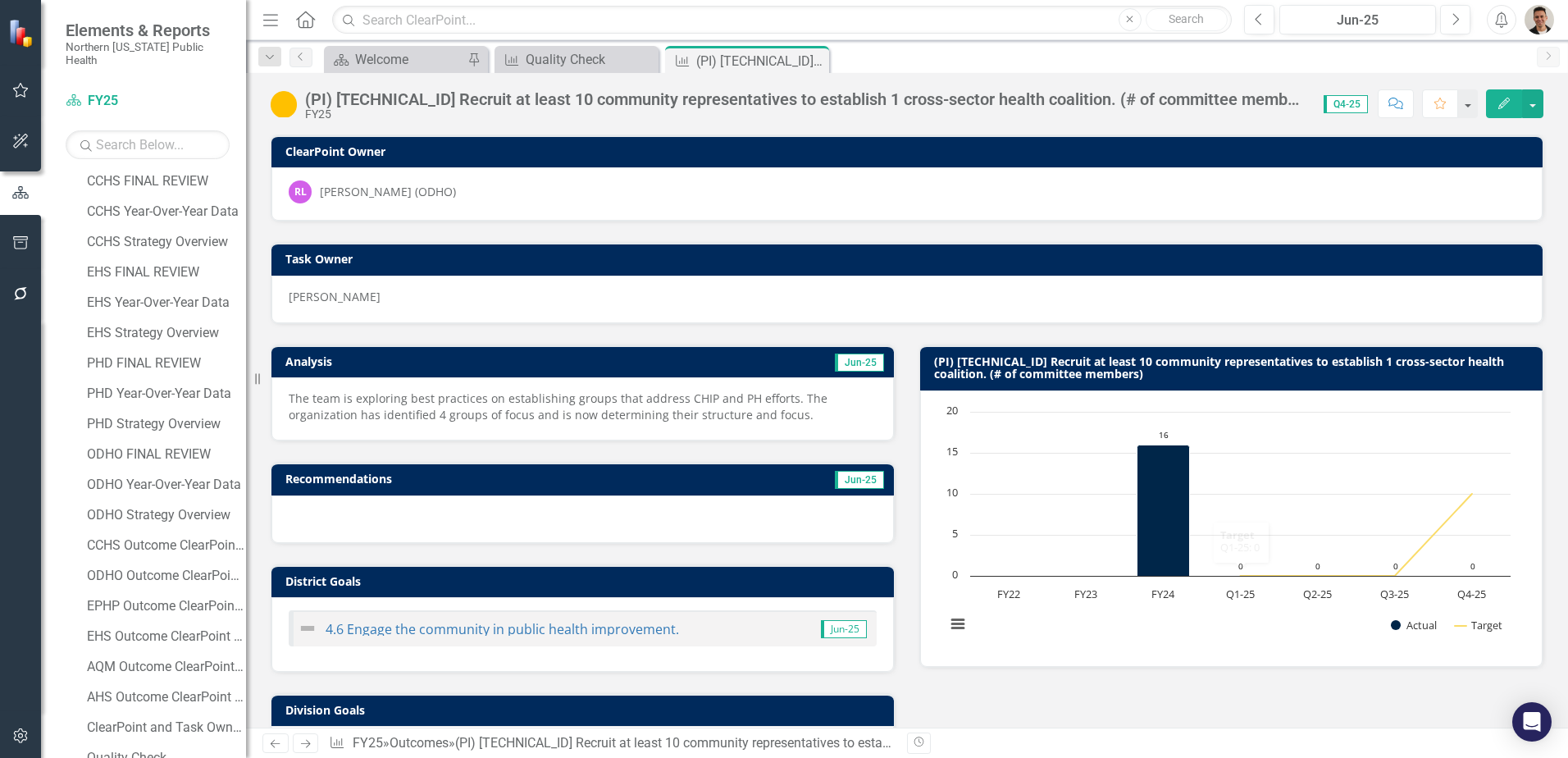
click at [285, 103] on img at bounding box center [283, 104] width 26 height 26
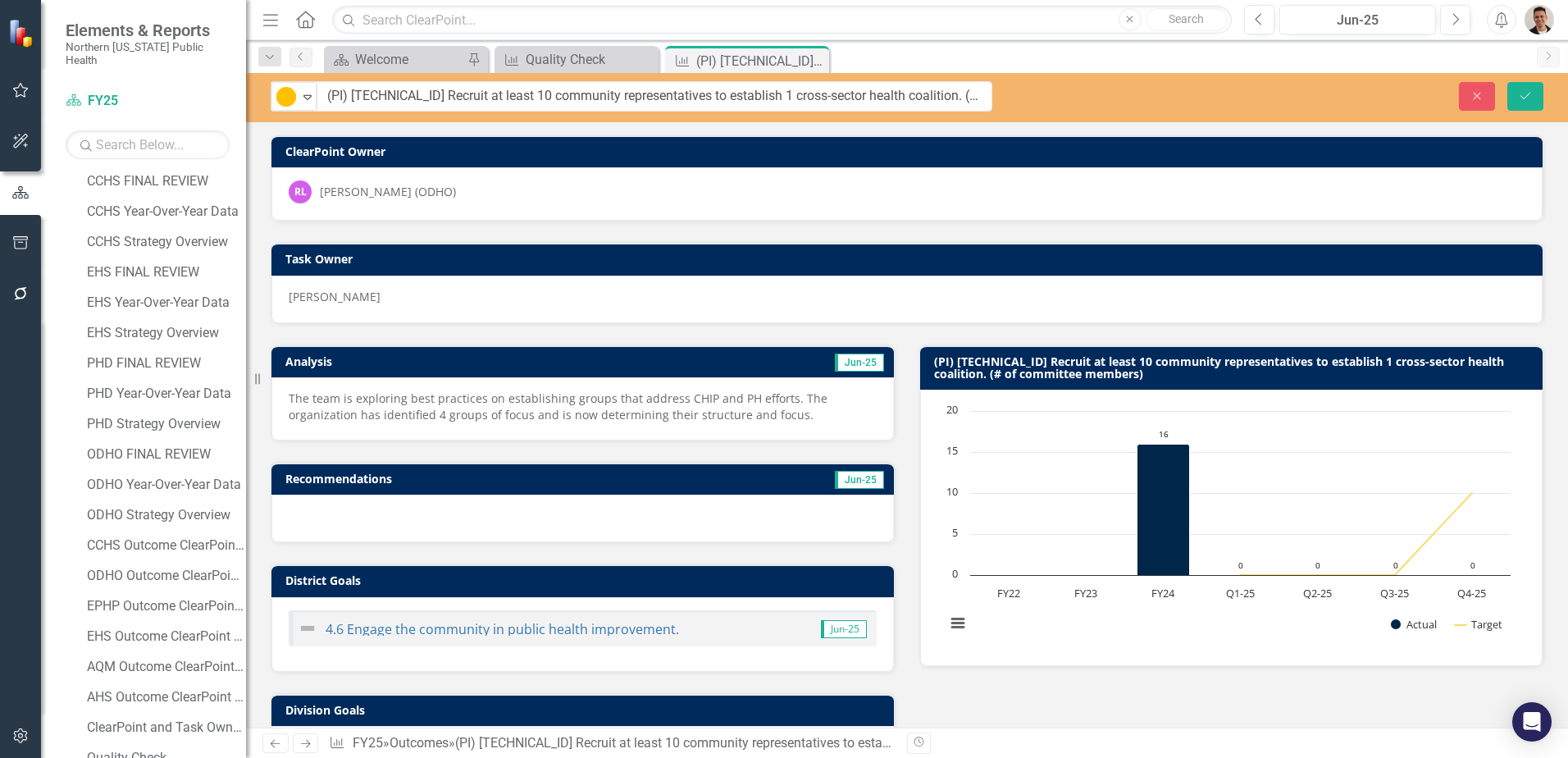
click at [298, 116] on div "In Progress Expand (PI) 4.6.2.6 Recruit at least 10 community representatives t…" at bounding box center [906, 97] width 1321 height 50
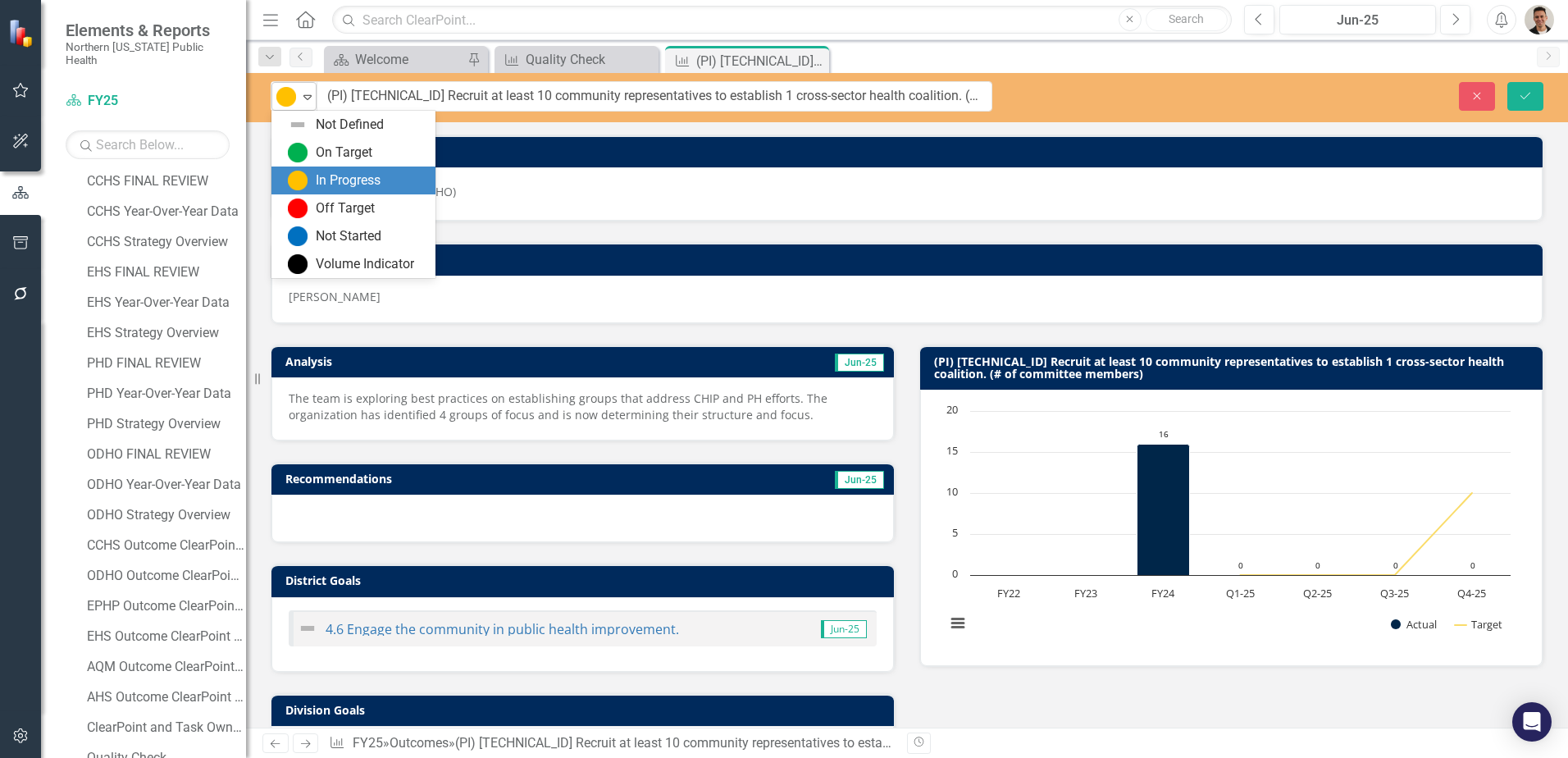
click at [301, 99] on icon "Expand" at bounding box center [307, 96] width 16 height 13
click at [318, 193] on div "In Progress" at bounding box center [353, 180] width 164 height 28
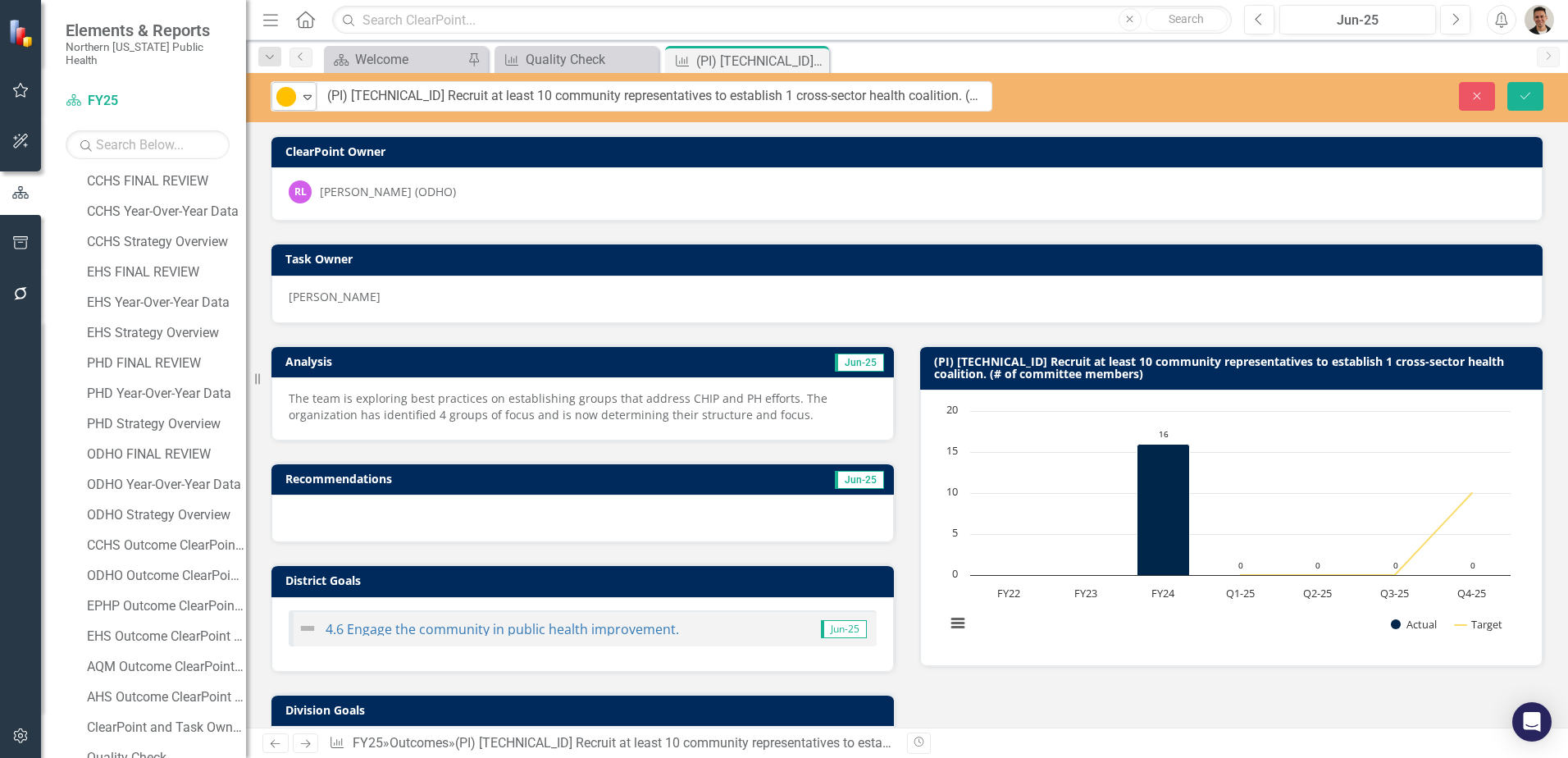
click at [303, 106] on div "Expand" at bounding box center [307, 96] width 16 height 27
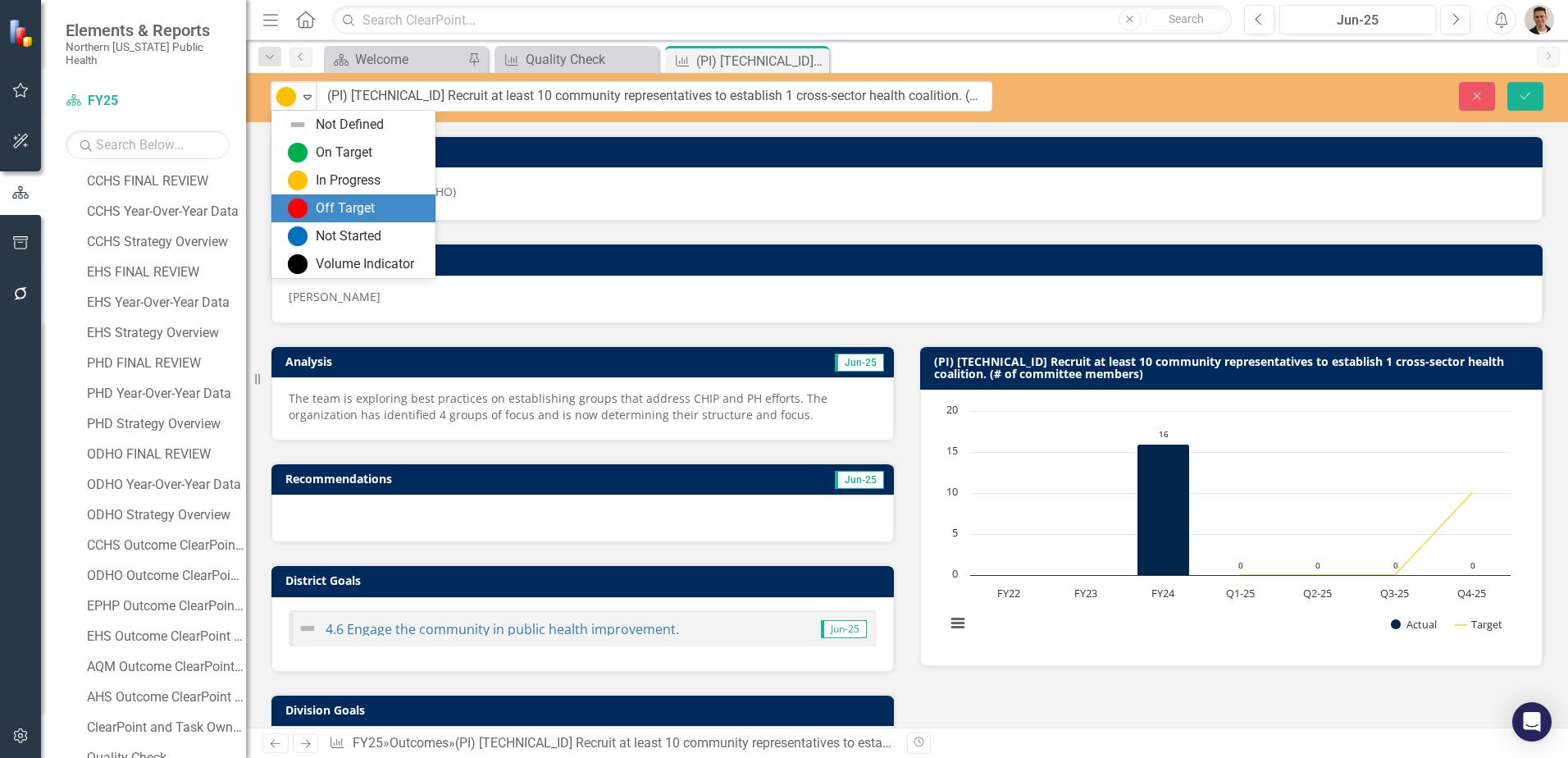
click at [320, 198] on div "Off Target" at bounding box center [353, 208] width 164 height 28
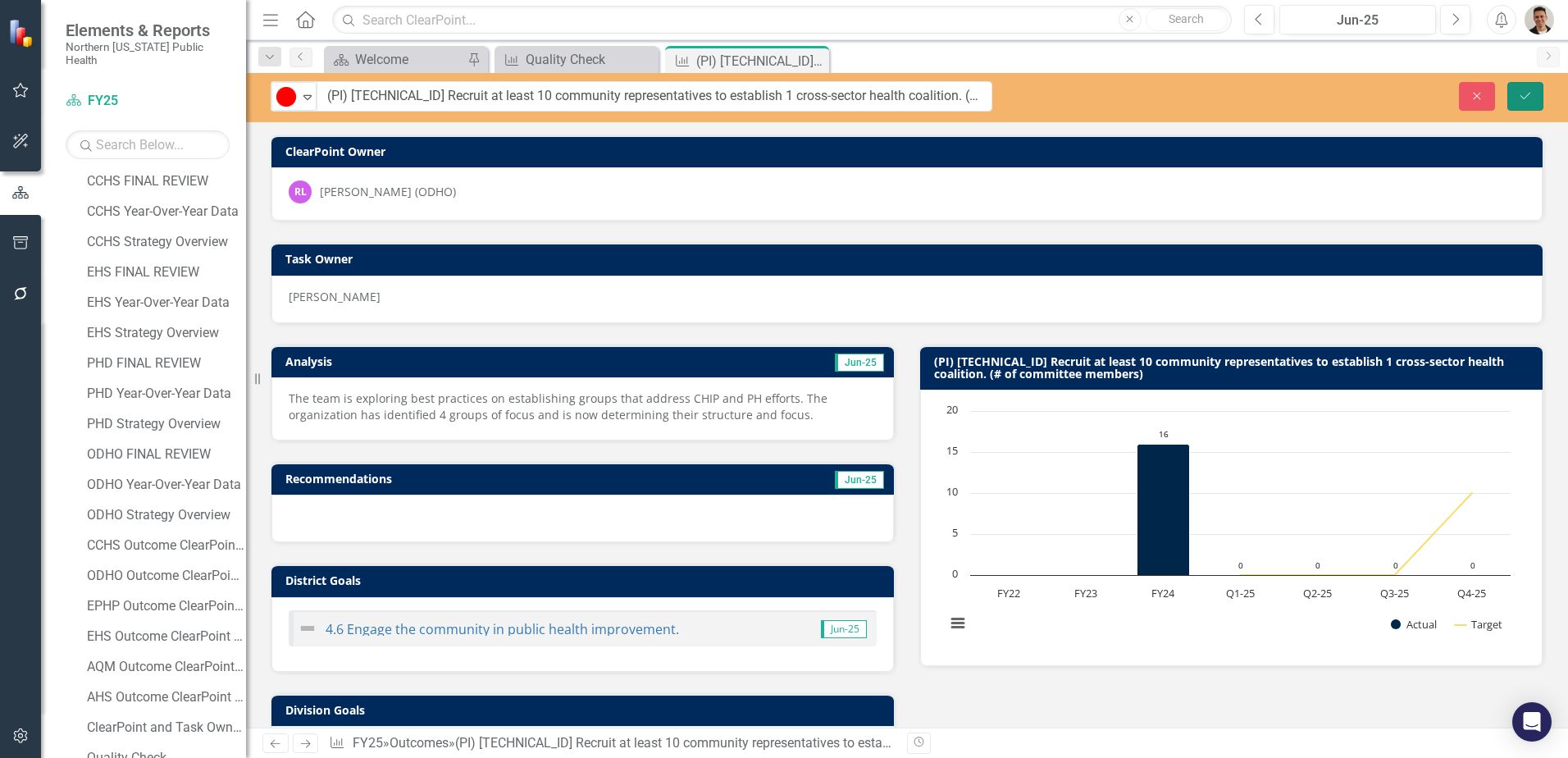
click at [1525, 96] on icon "submit" at bounding box center [1525, 96] width 10 height 7
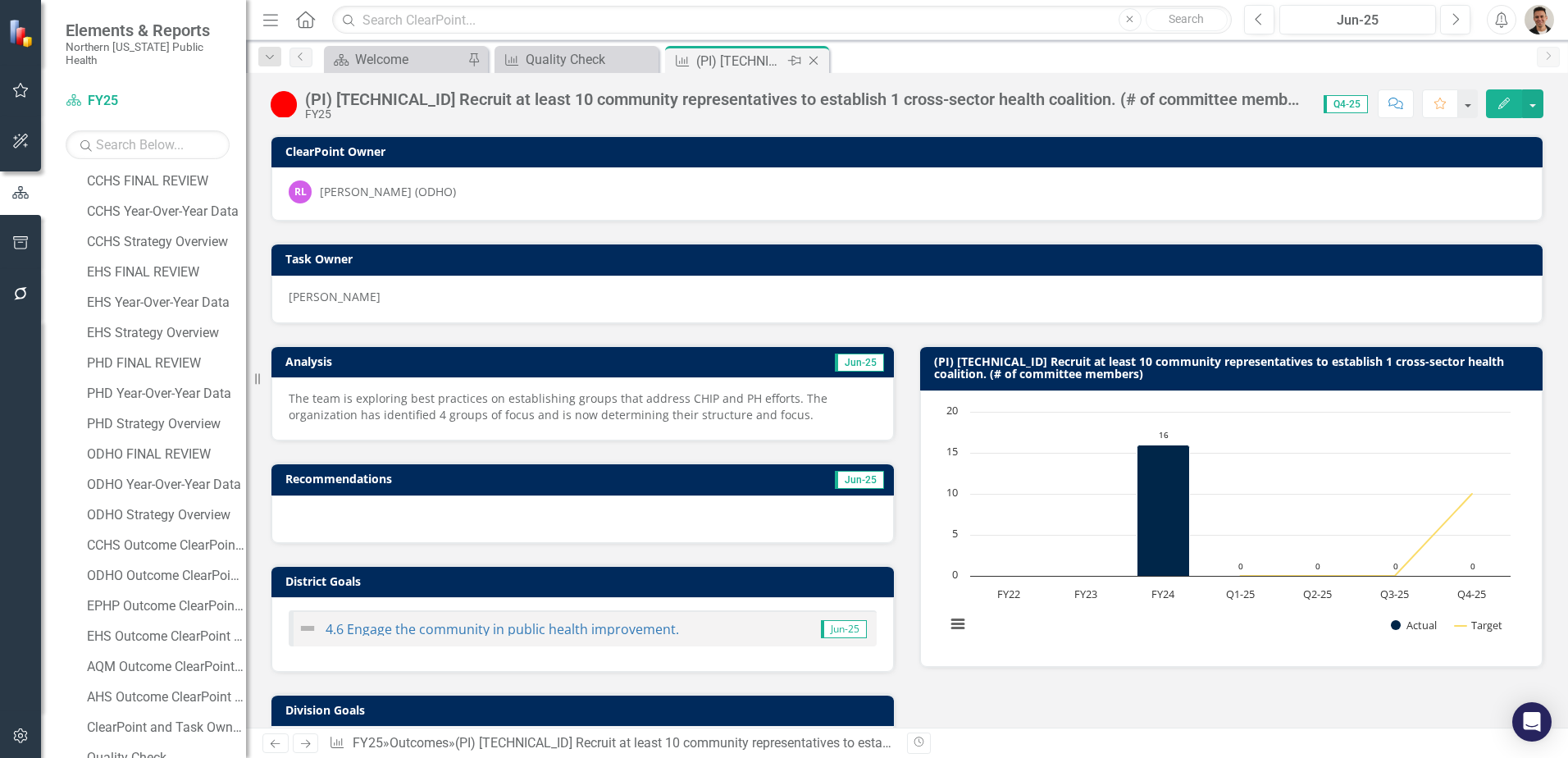
click at [814, 61] on icon "Close" at bounding box center [813, 60] width 16 height 13
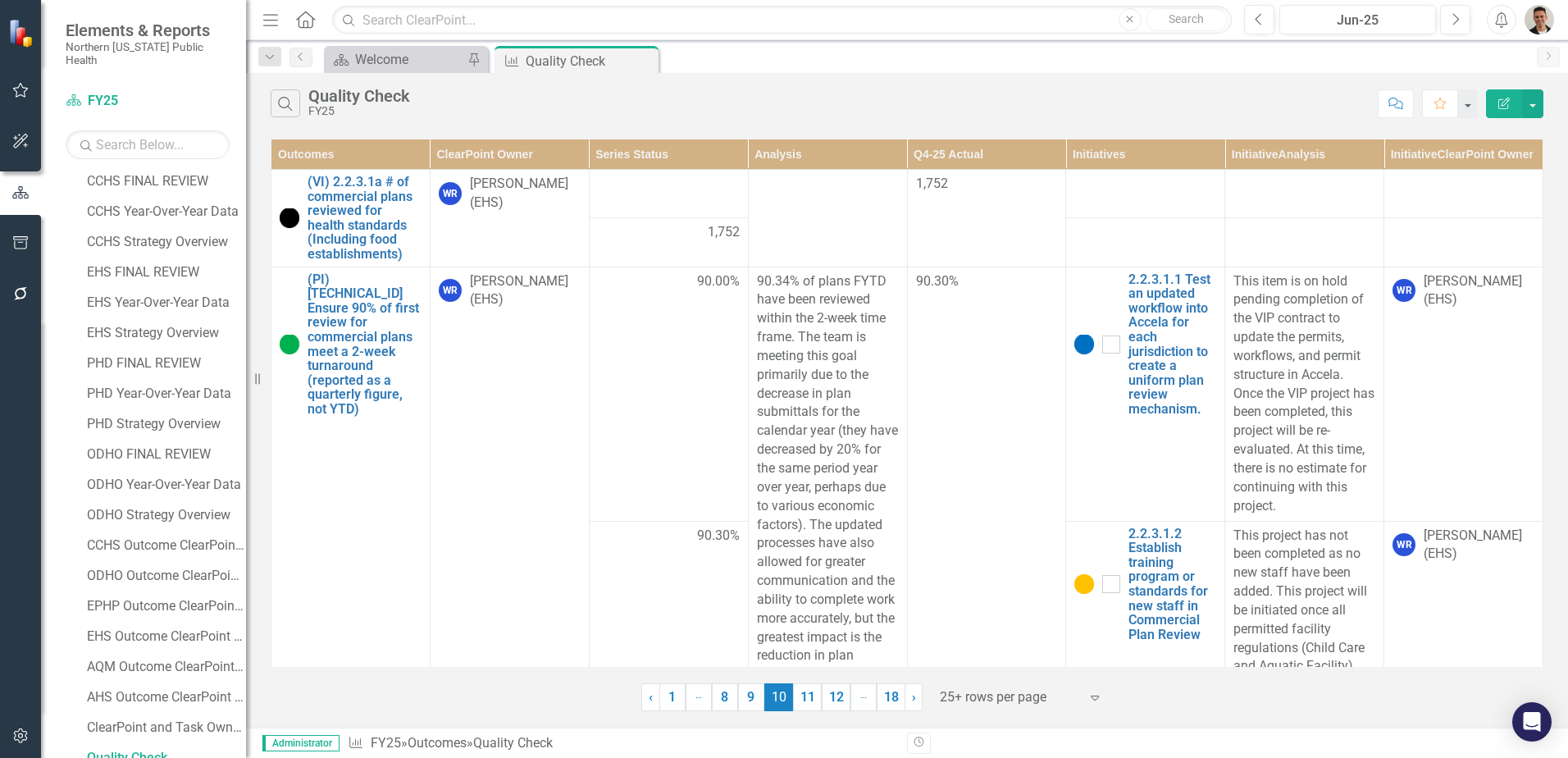
click at [508, 155] on th "ClearPoint Owner" at bounding box center [509, 155] width 159 height 31
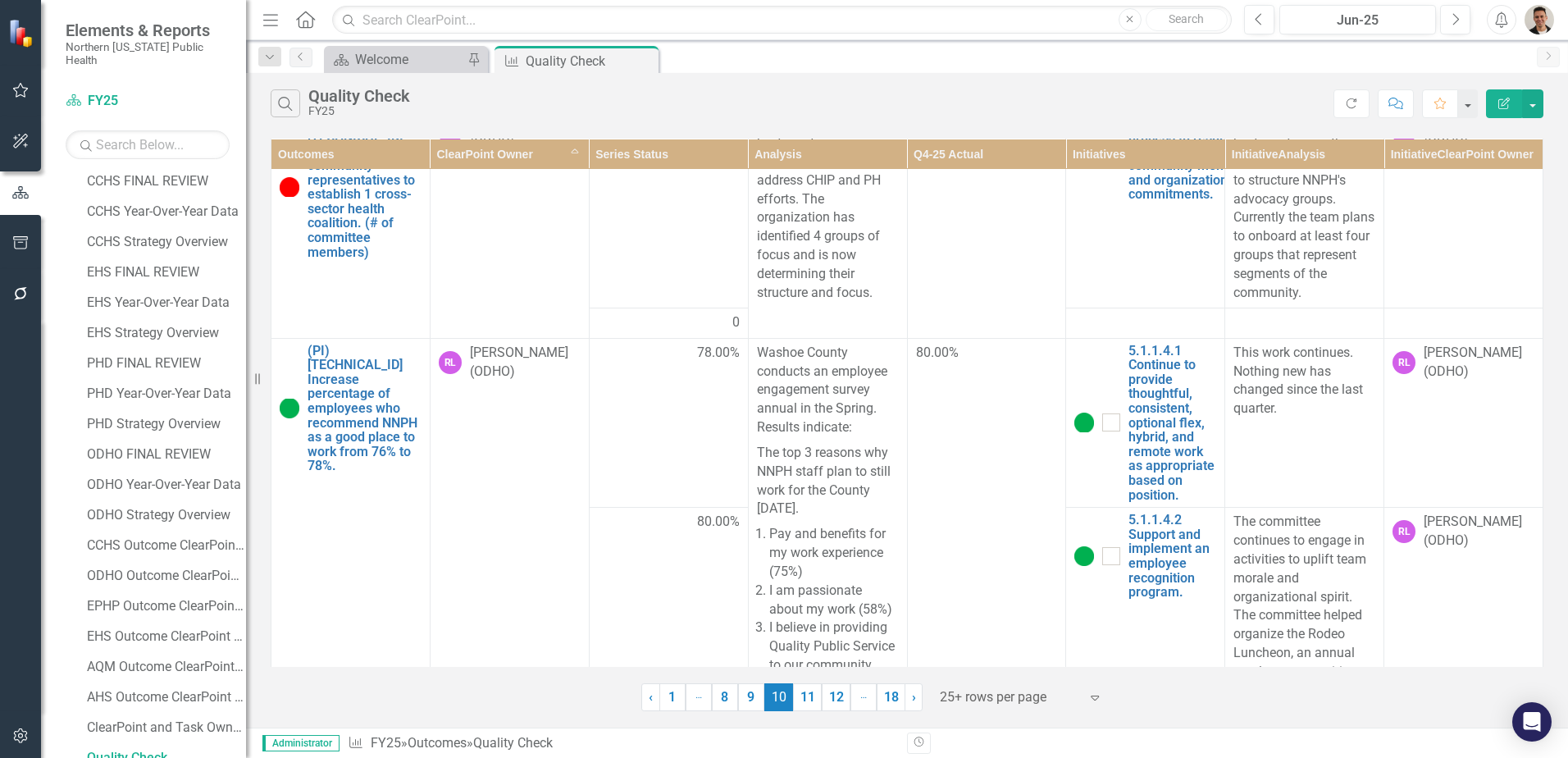
scroll to position [1722, 0]
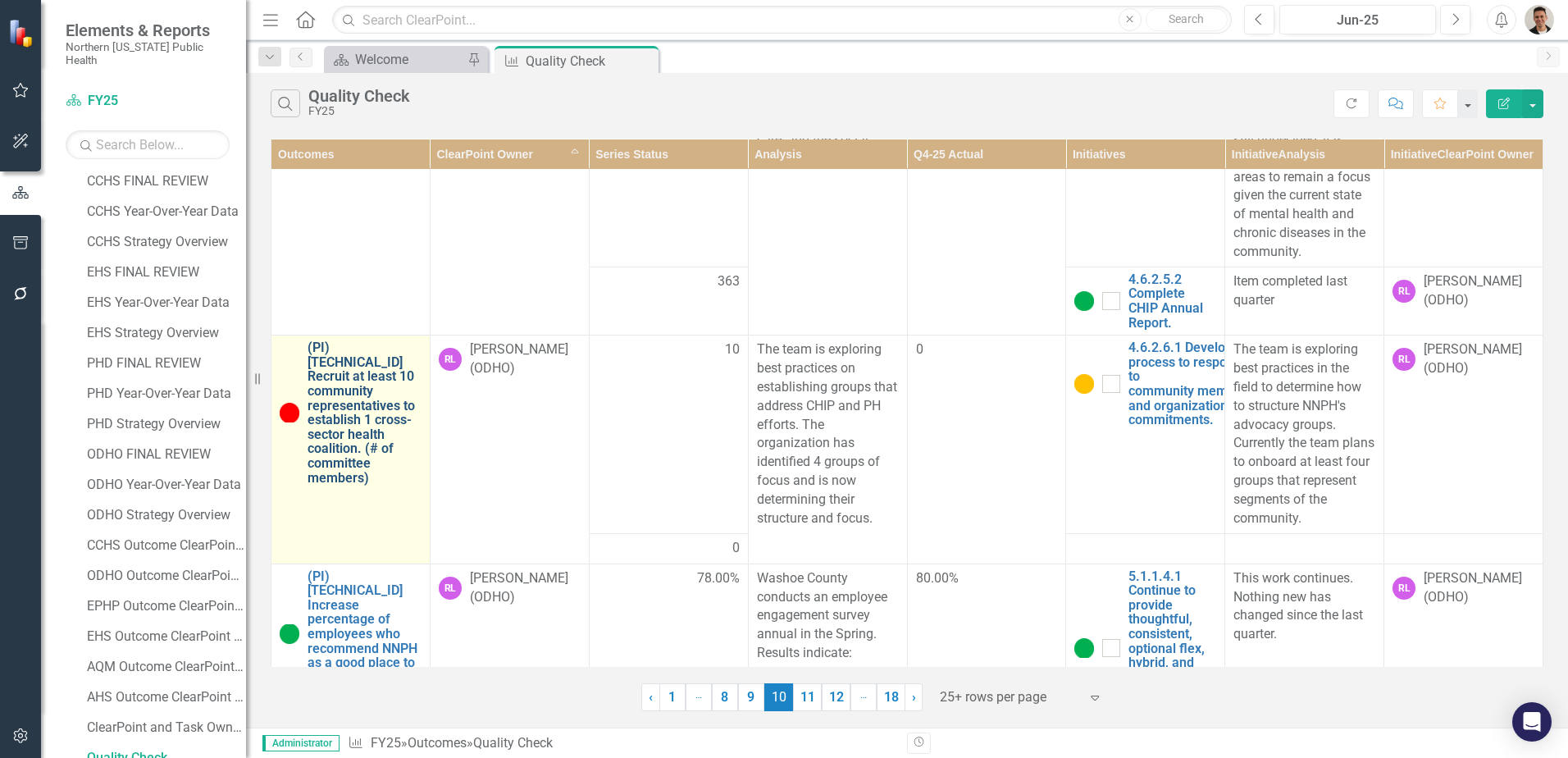
click at [364, 405] on link "(PI) [TECHNICAL_ID] Recruit at least 10 community representatives to establish …" at bounding box center [364, 412] width 114 height 144
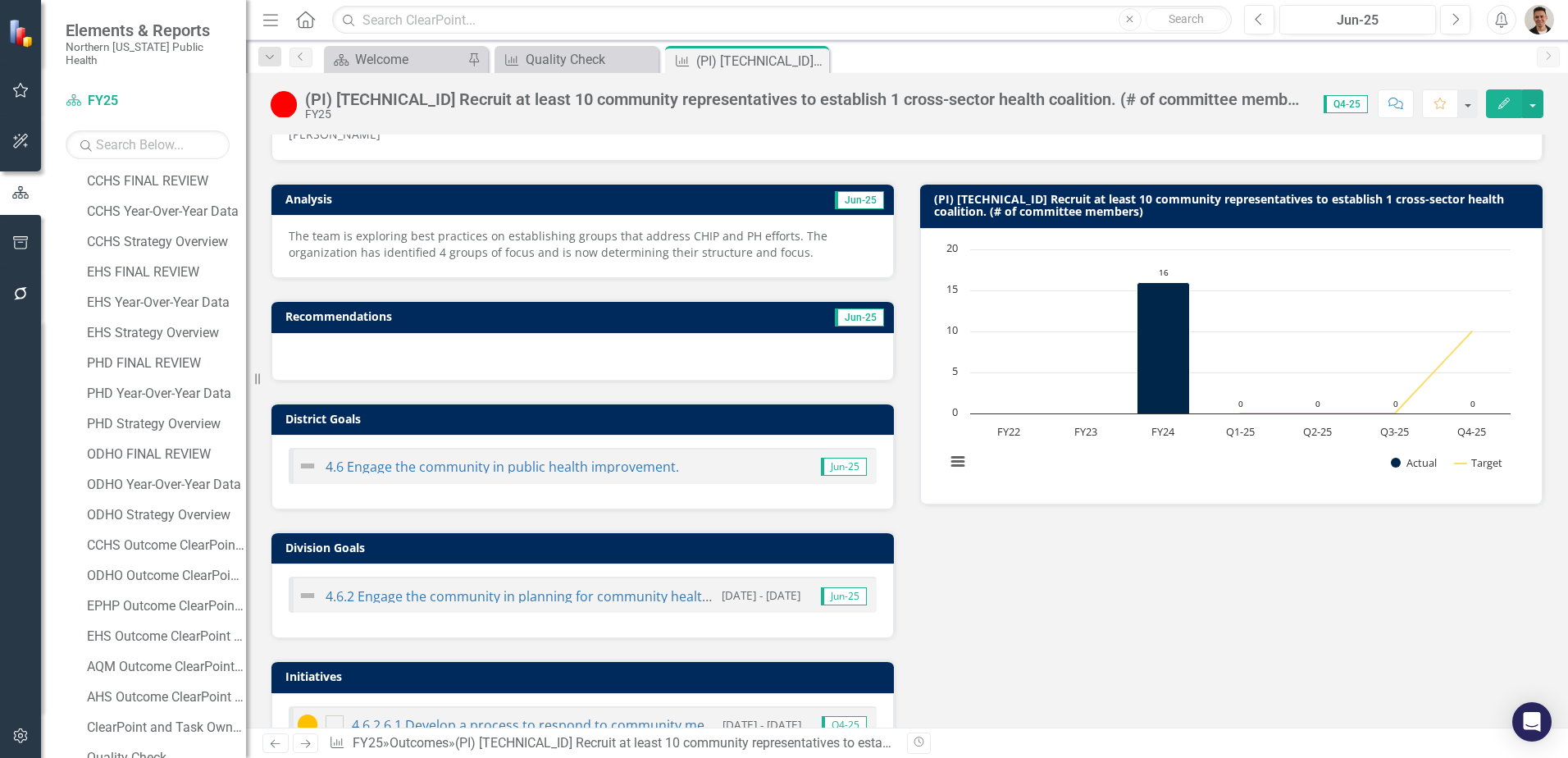
scroll to position [475, 0]
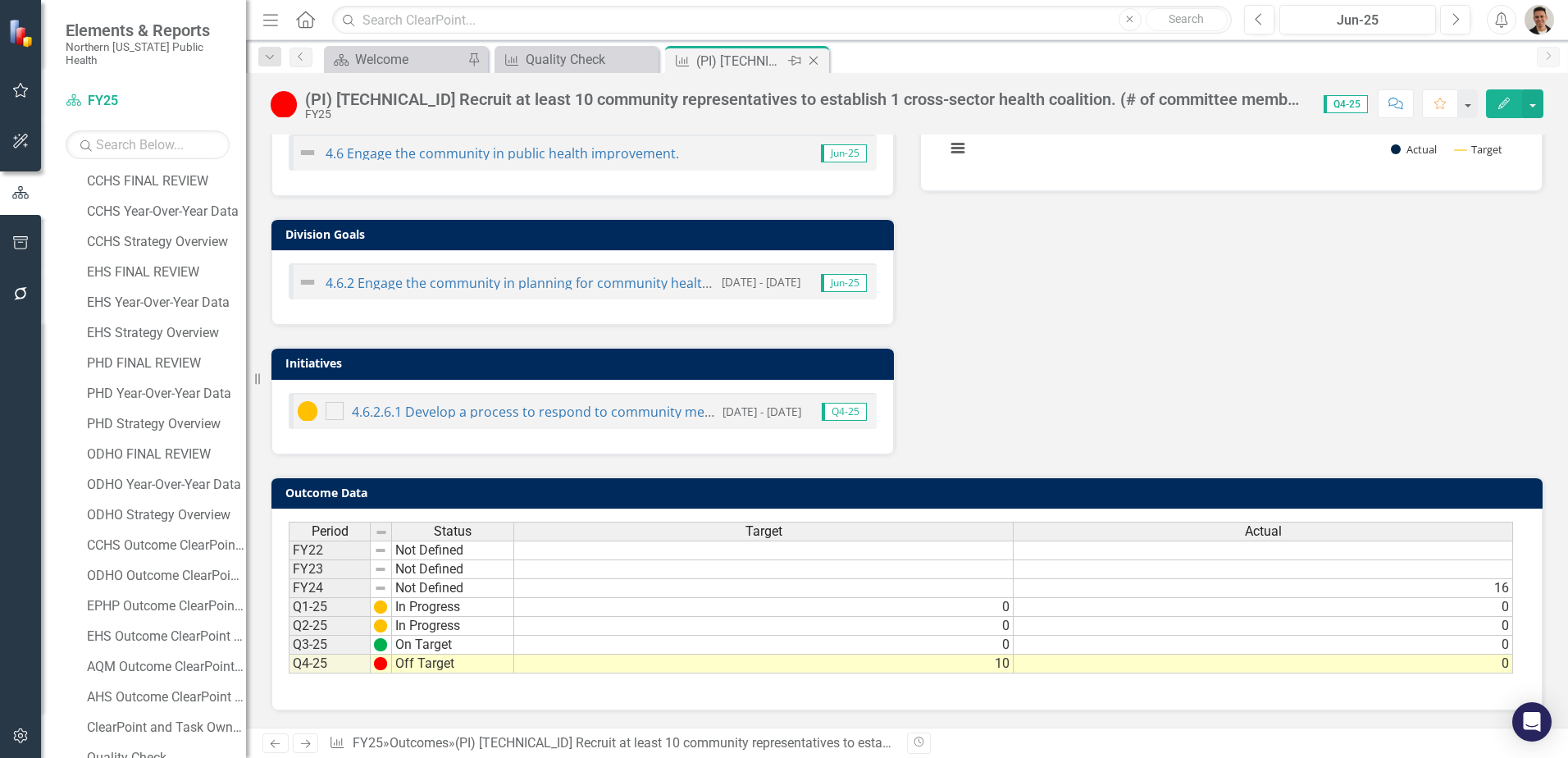
click at [813, 58] on icon "Close" at bounding box center [813, 60] width 16 height 13
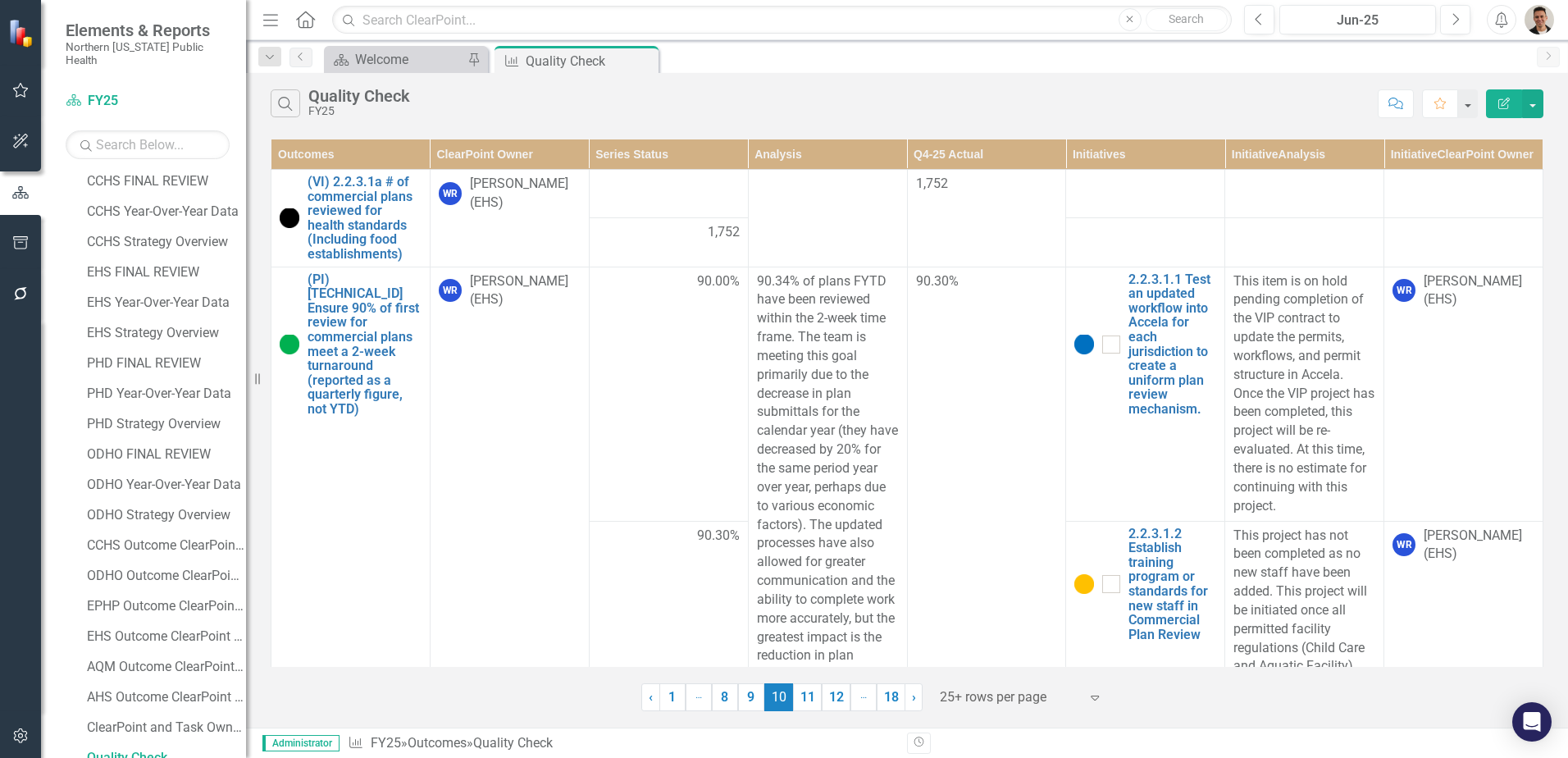
click at [474, 156] on th "ClearPoint Owner" at bounding box center [509, 155] width 159 height 31
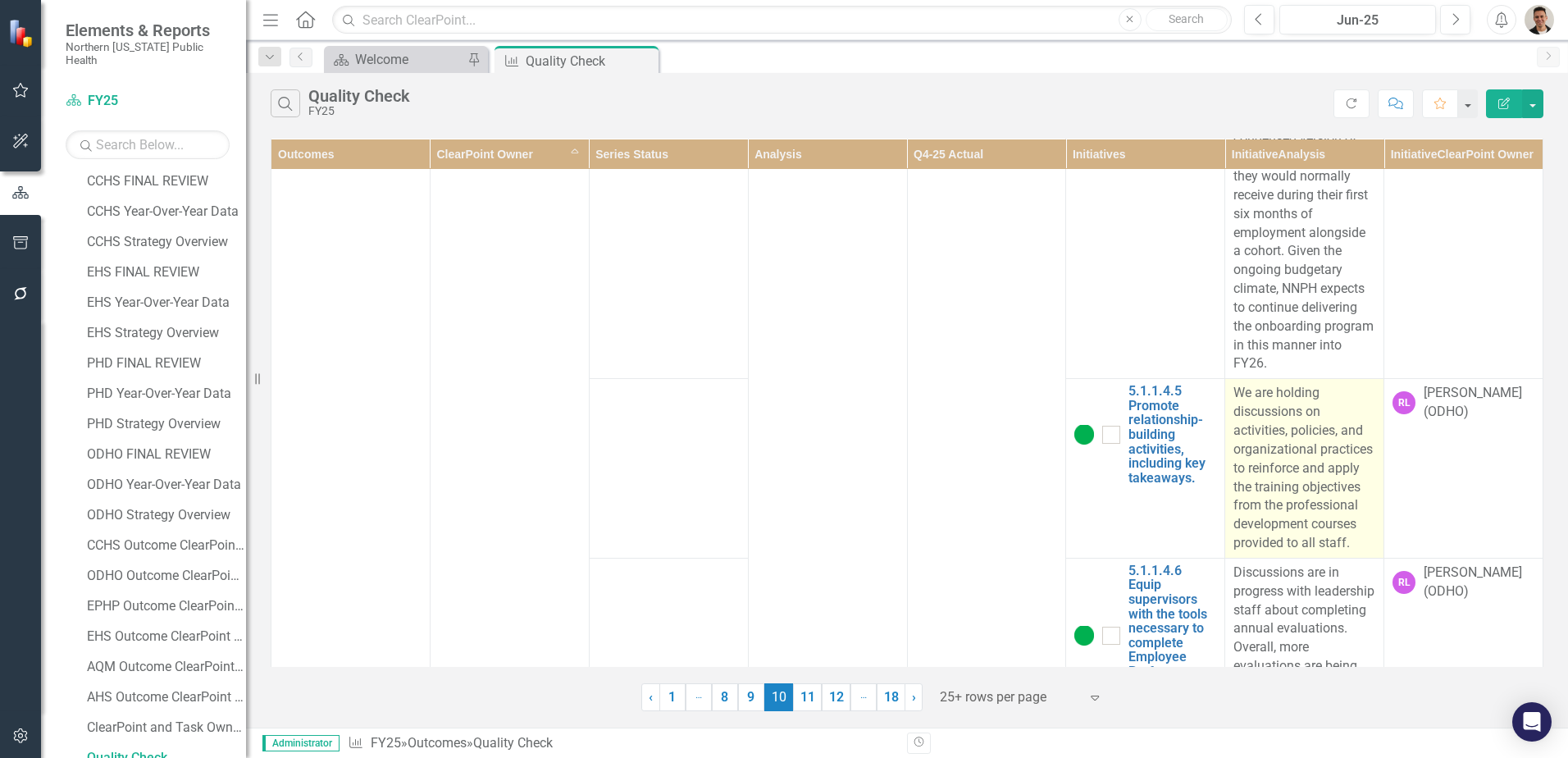
scroll to position [3198, 0]
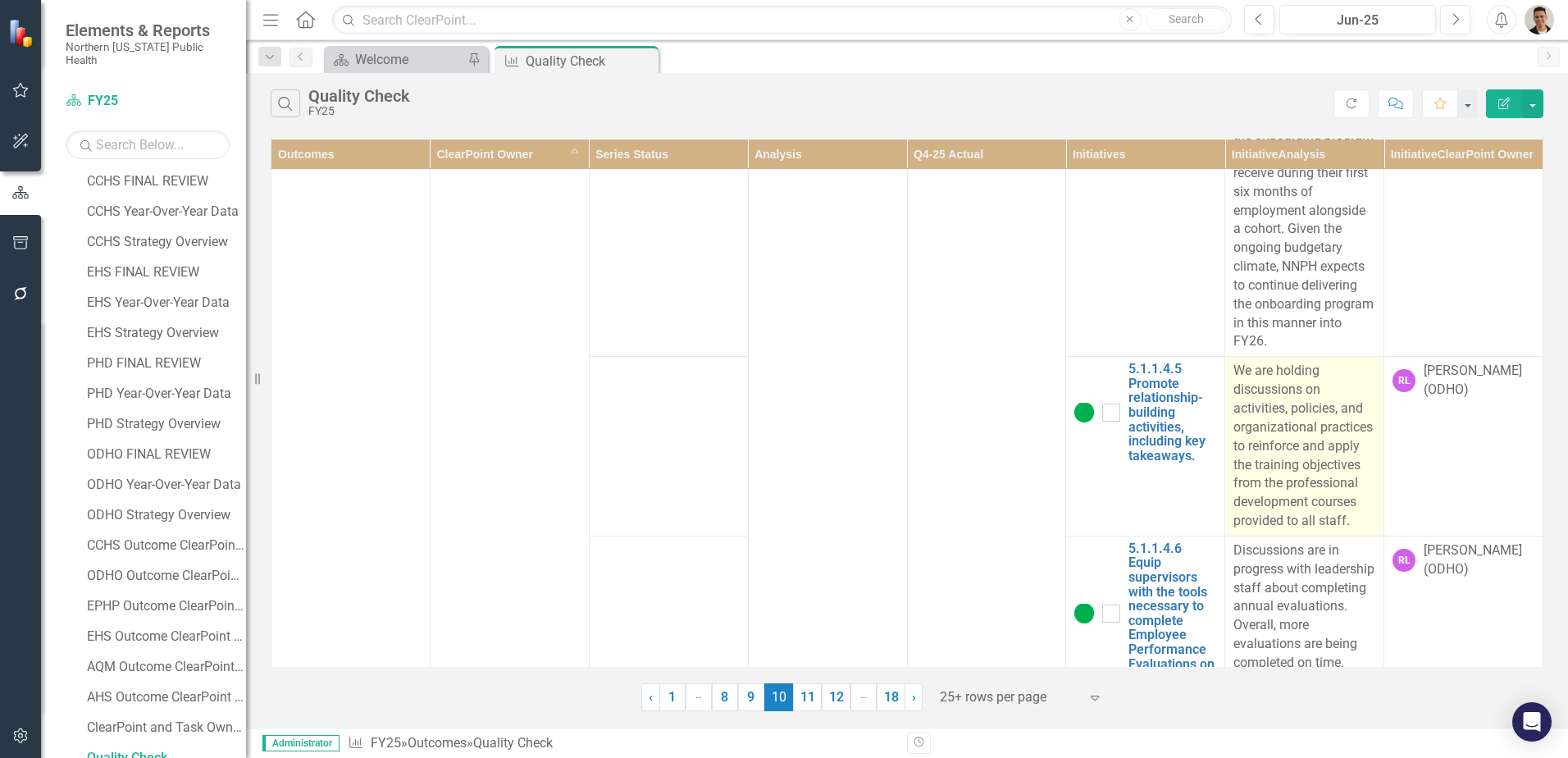
click at [1349, 362] on p "We are holding discussions on activities, policies, and organizational practice…" at bounding box center [1304, 446] width 142 height 169
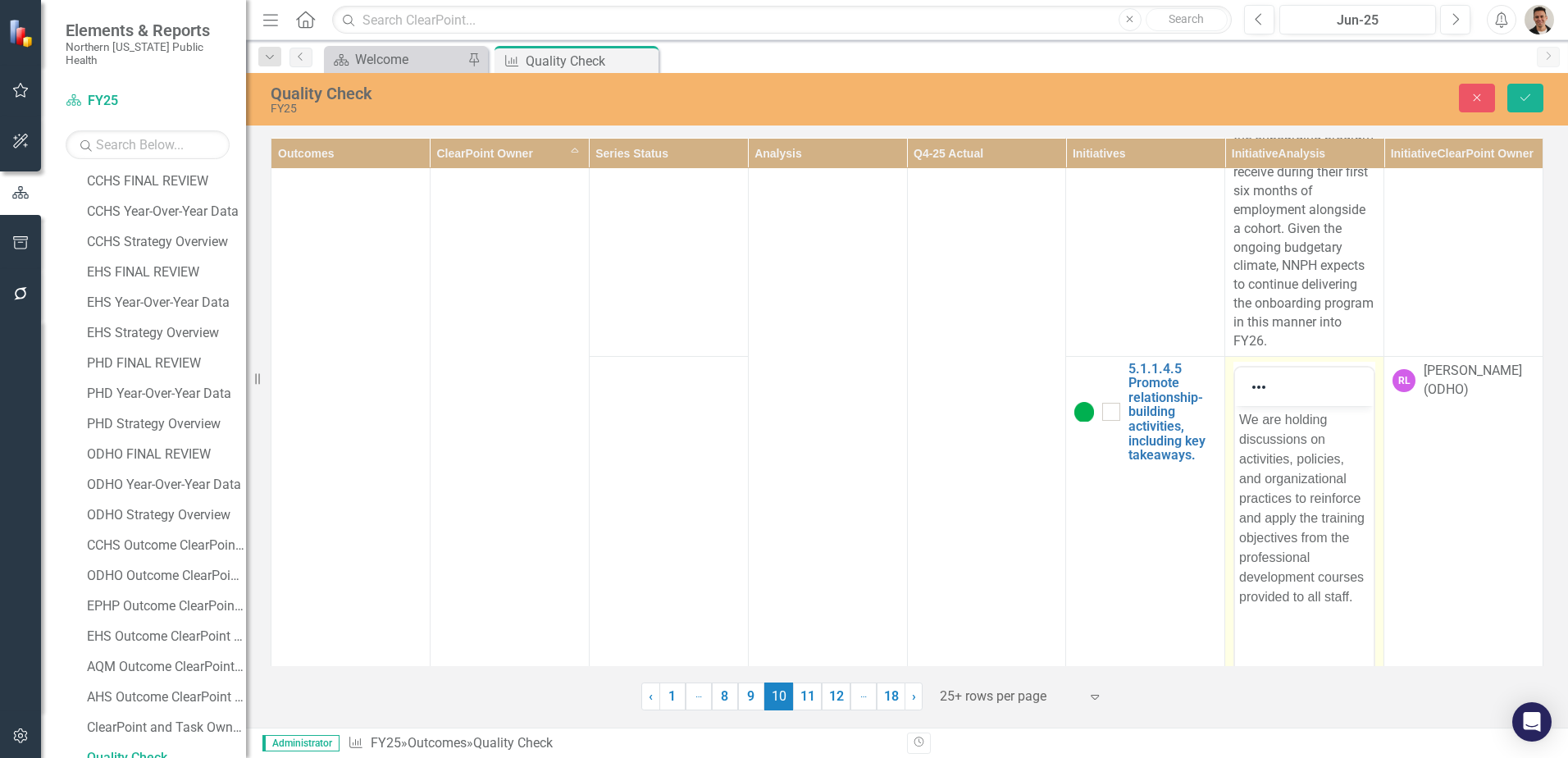
scroll to position [0, 0]
drag, startPoint x: 1281, startPoint y: 419, endPoint x: 1078, endPoint y: 415, distance: 203.0
click at [1235, 415] on html "We are holding discussions on activities, policies, and organizational practice…" at bounding box center [1304, 528] width 138 height 246
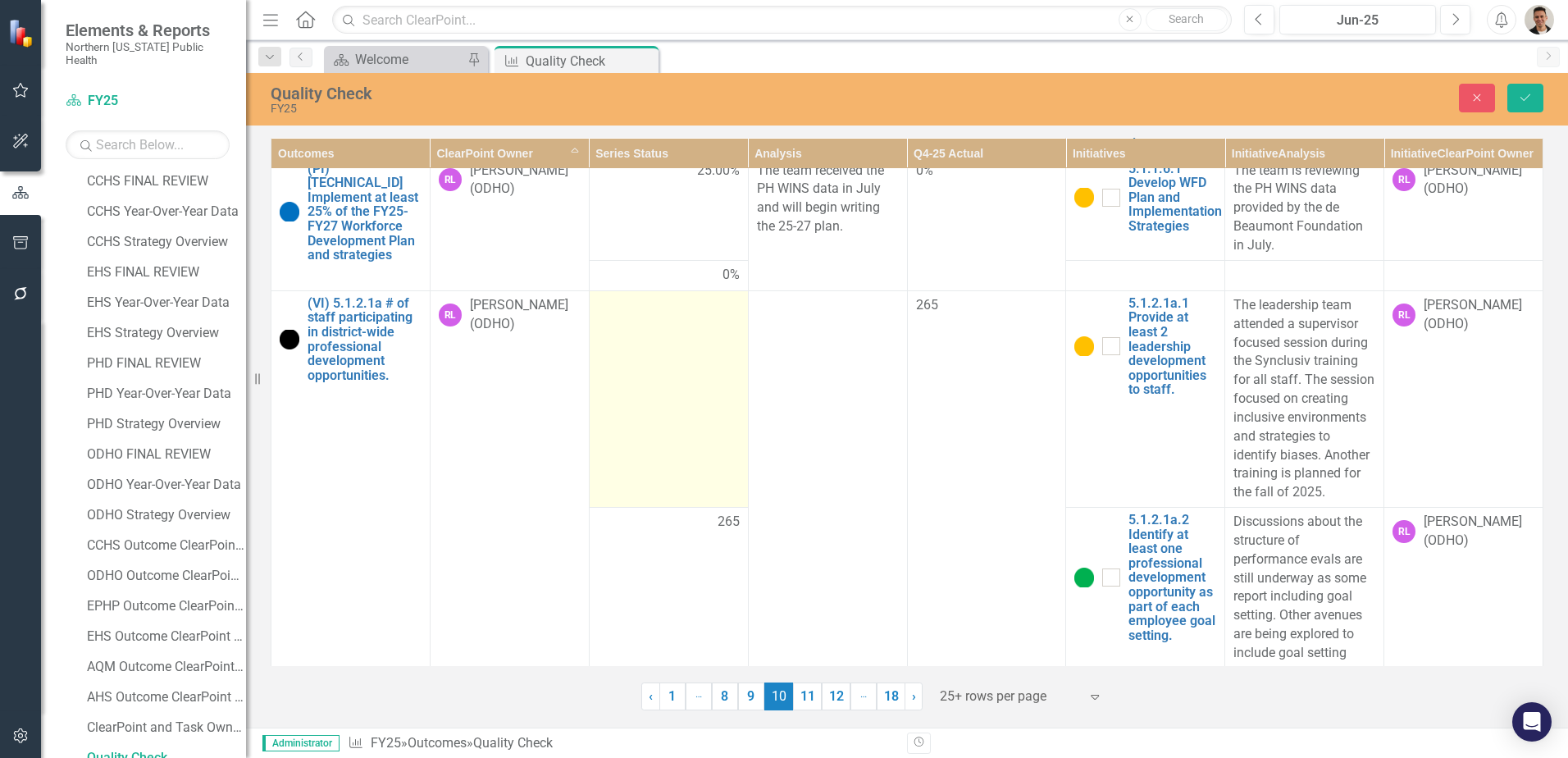
scroll to position [3936, 0]
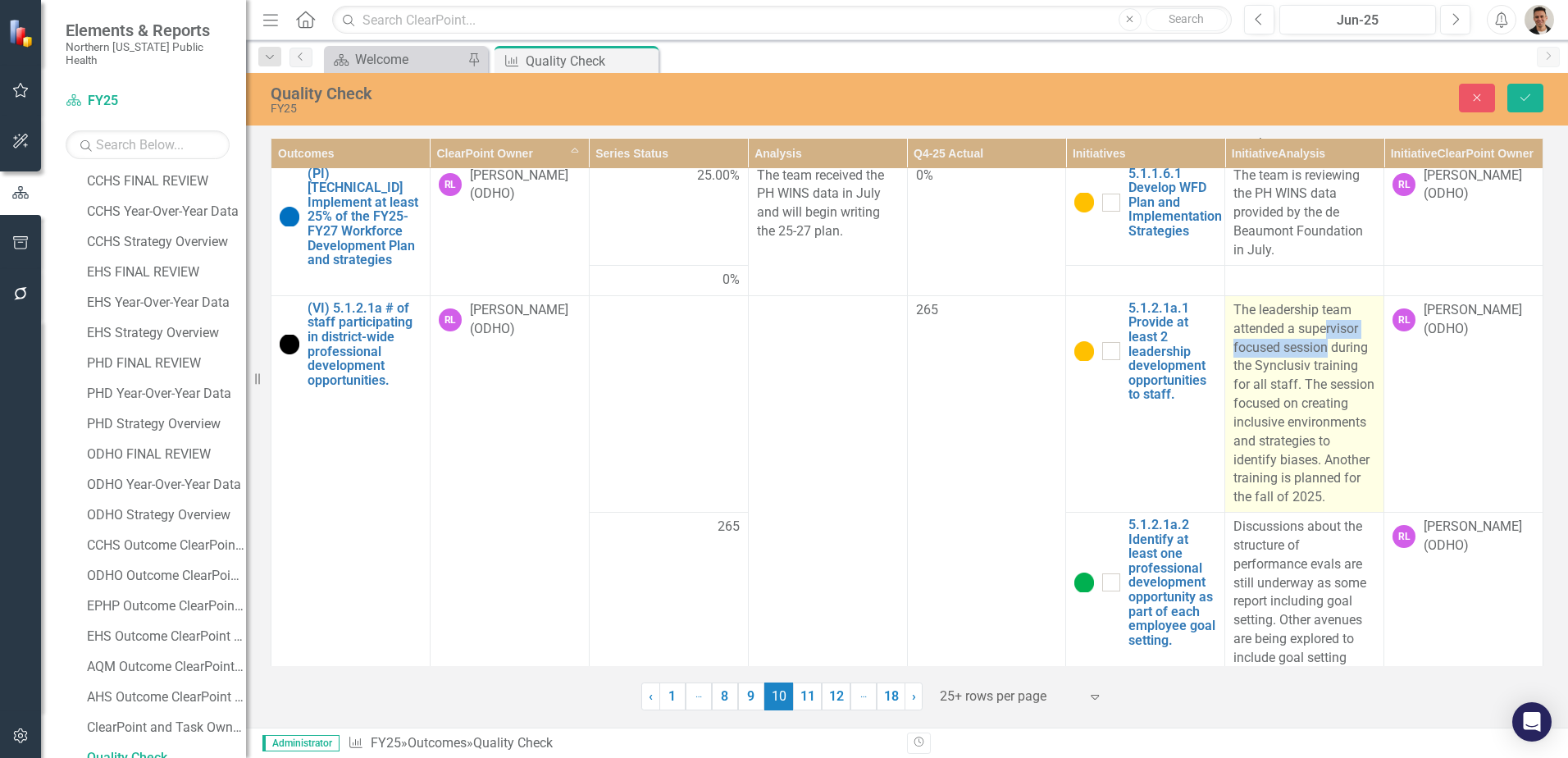
click at [1320, 308] on p "The leadership team attended a supervisor focused session during the Synclusiv …" at bounding box center [1304, 404] width 142 height 206
click at [1320, 308] on p "The leadership team attended a supervisor focused session during the Synclusiv …" at bounding box center [1304, 404] width 142 height 206
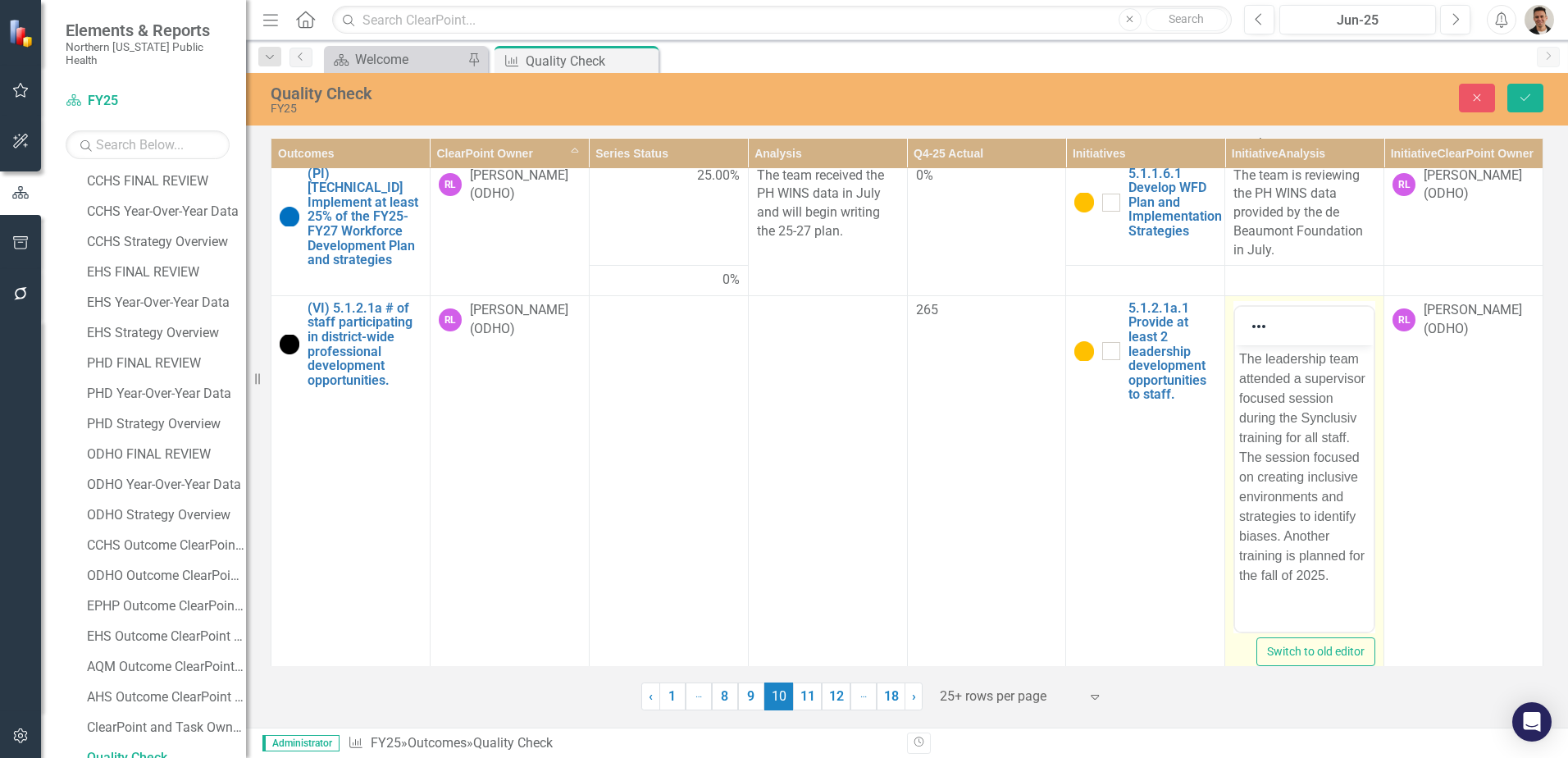
scroll to position [0, 0]
click at [1305, 397] on p "The leadership team attended a supervisor focused session during the Synclusiv …" at bounding box center [1303, 466] width 131 height 236
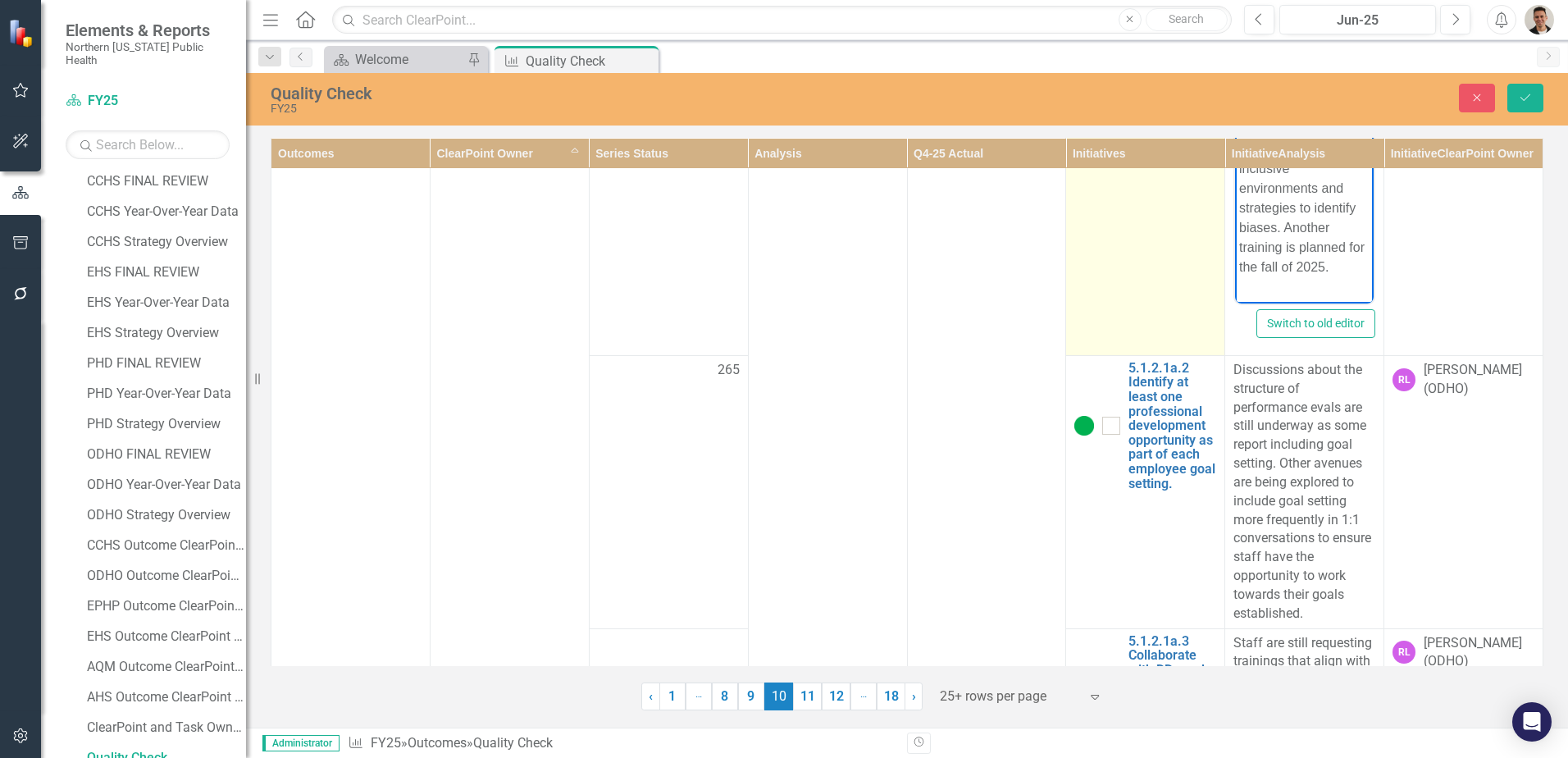
scroll to position [4346, 0]
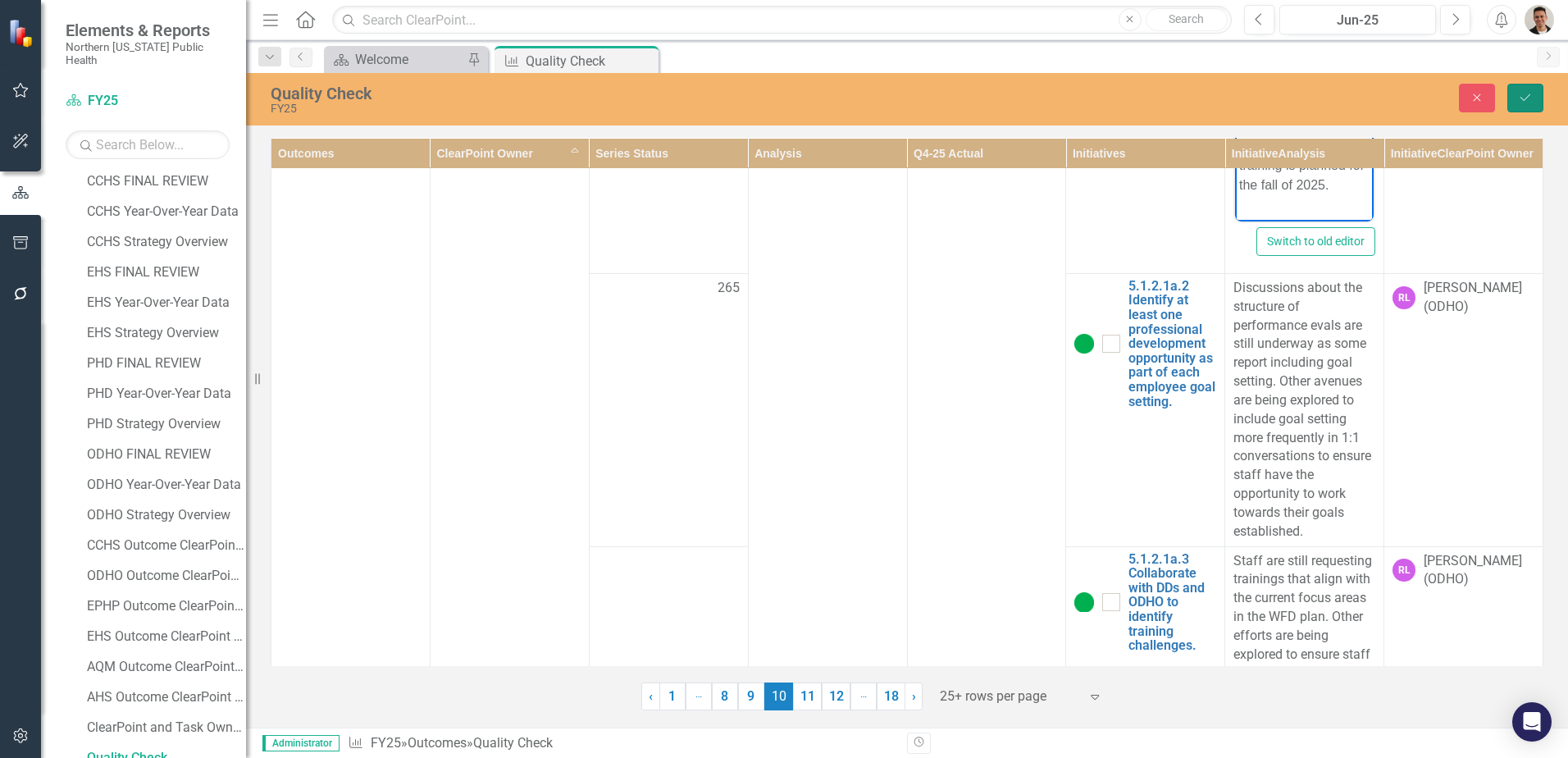
click at [1519, 97] on icon "Save" at bounding box center [1524, 97] width 15 height 11
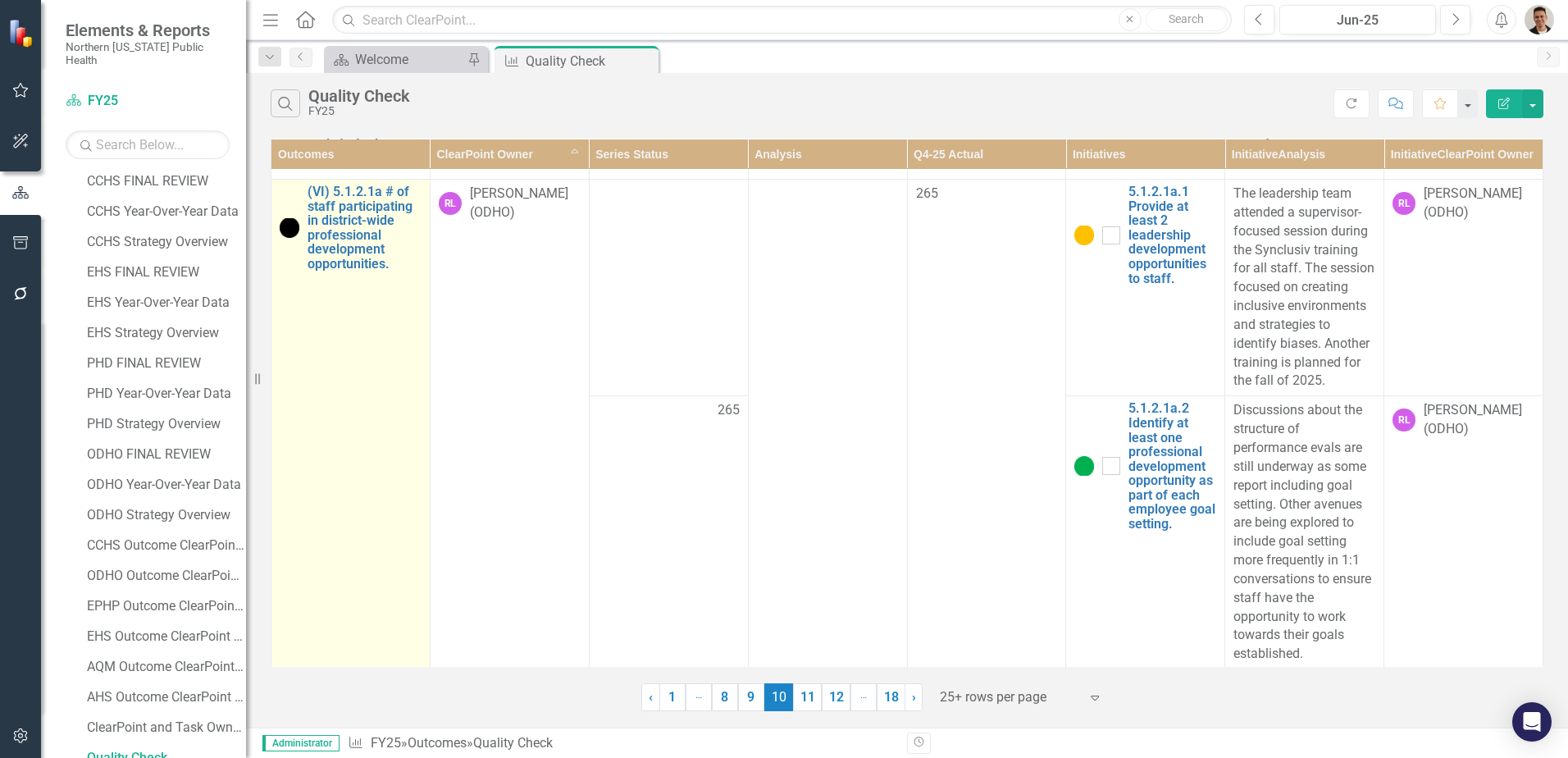
scroll to position [3776, 0]
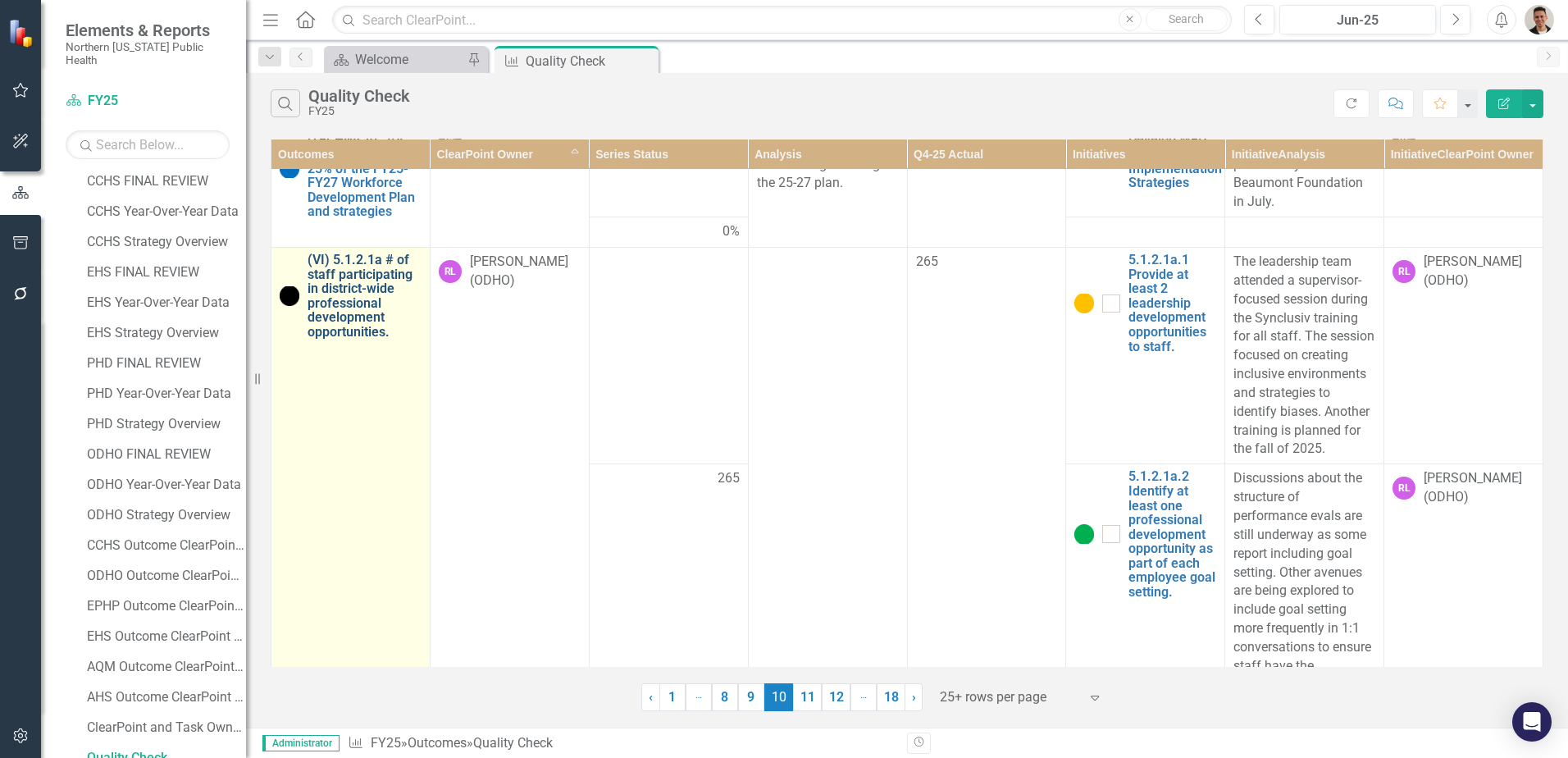
click at [362, 286] on link "(VI) 5.1.2.1a # of staff participating in district-wide professional developmen…" at bounding box center [364, 296] width 114 height 87
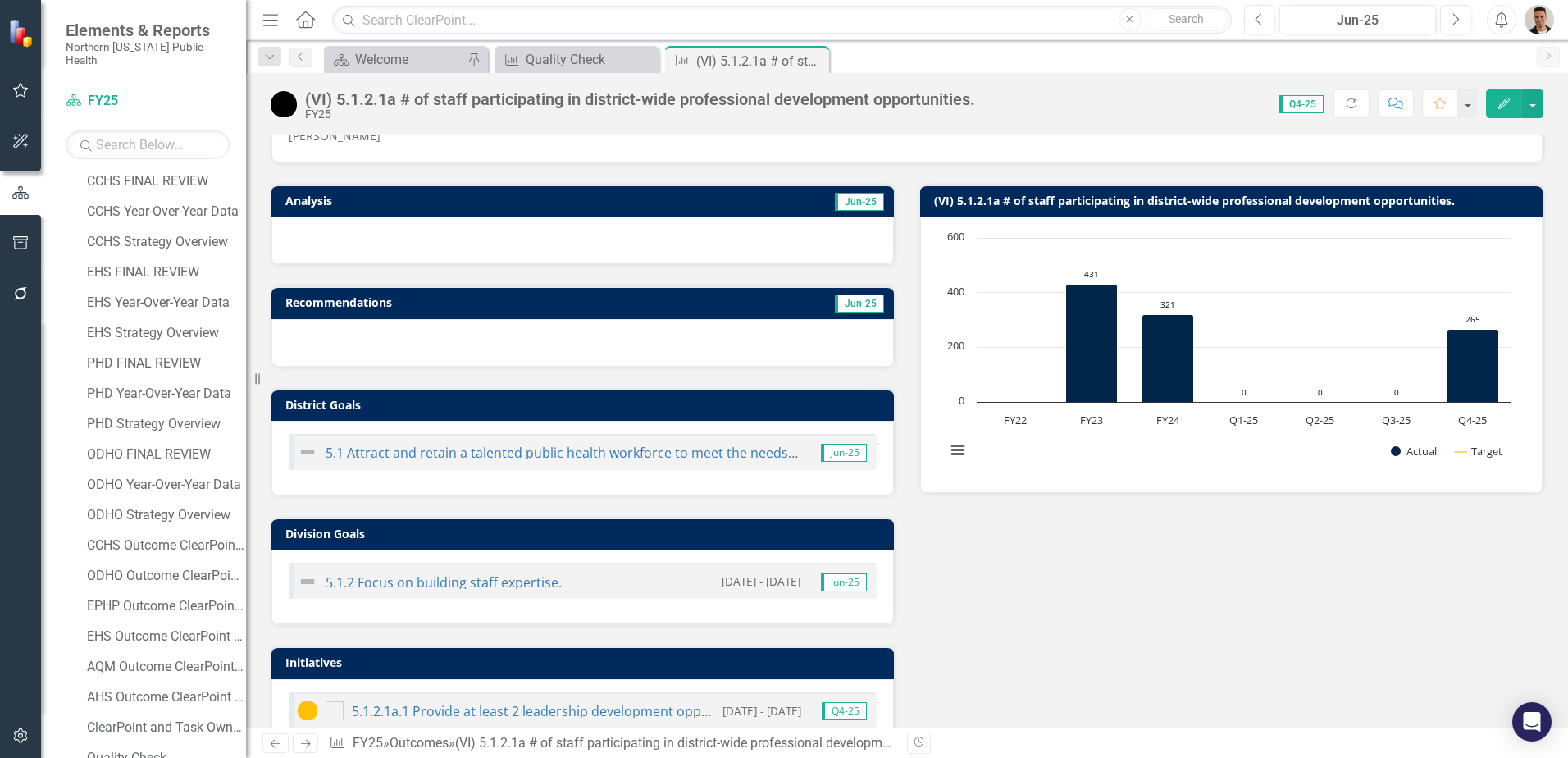
scroll to position [56, 0]
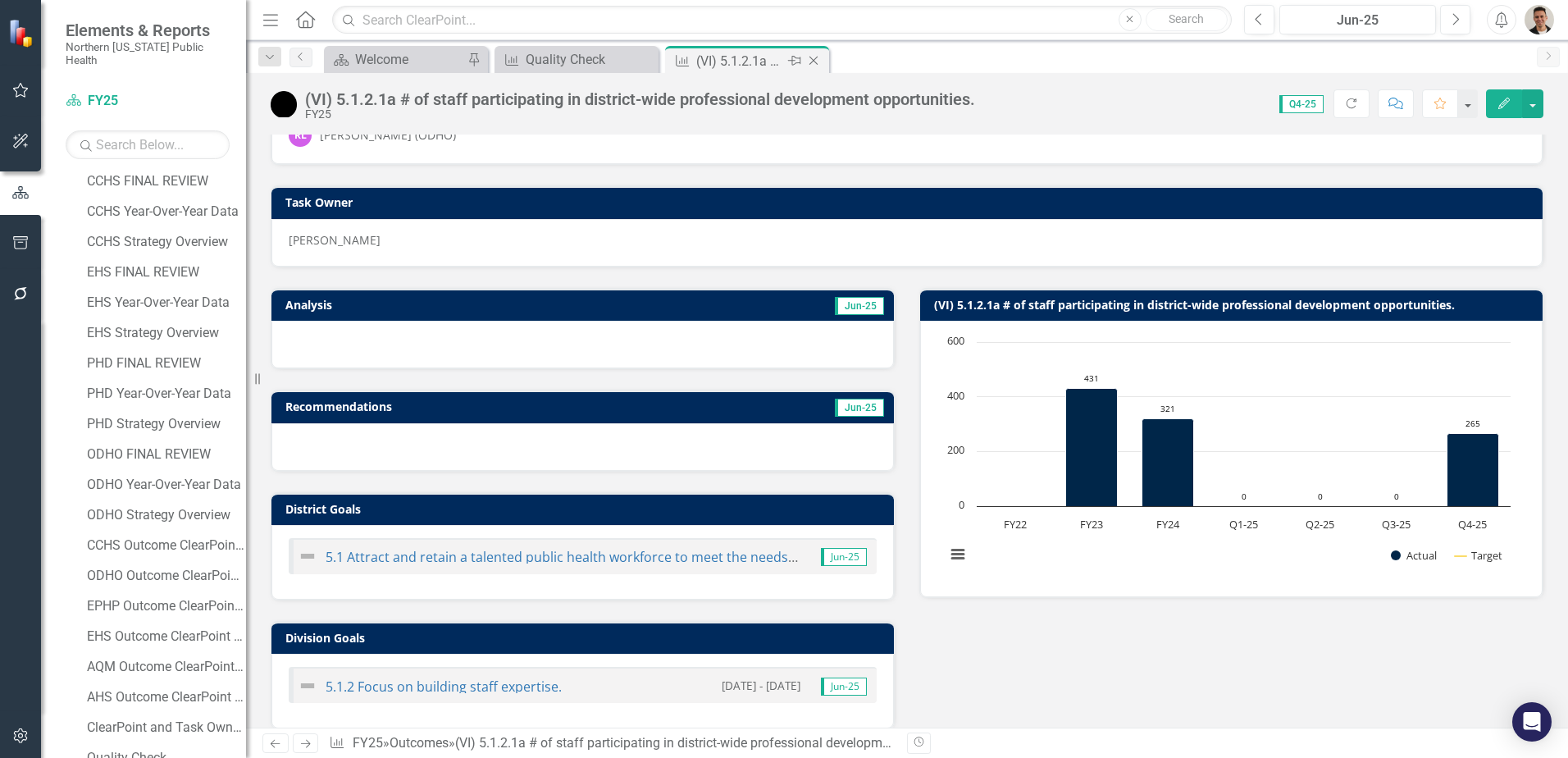
click at [820, 58] on icon "Close" at bounding box center [813, 60] width 16 height 13
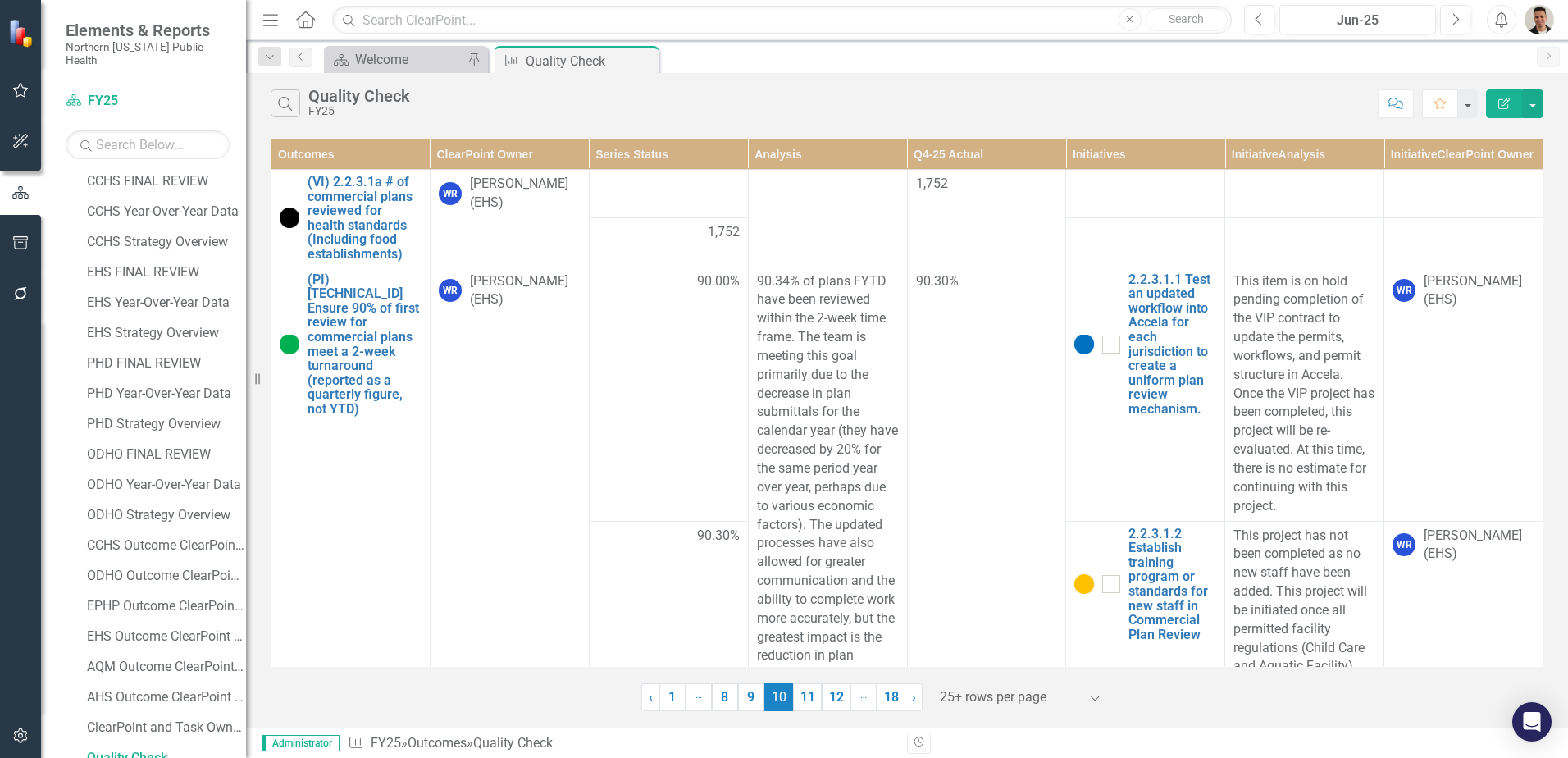
click at [510, 148] on th "ClearPoint Owner" at bounding box center [509, 155] width 159 height 31
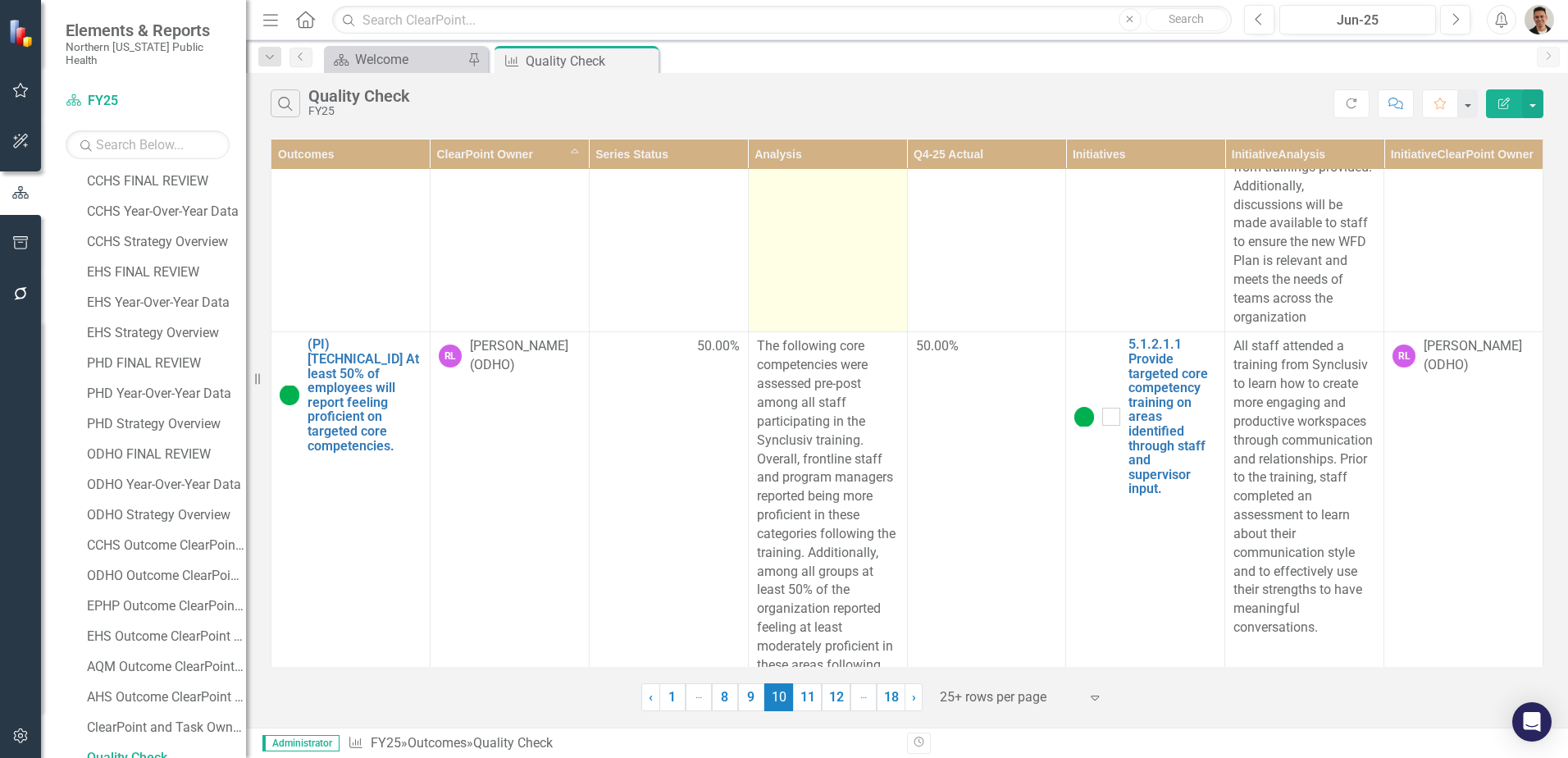
scroll to position [4592, 0]
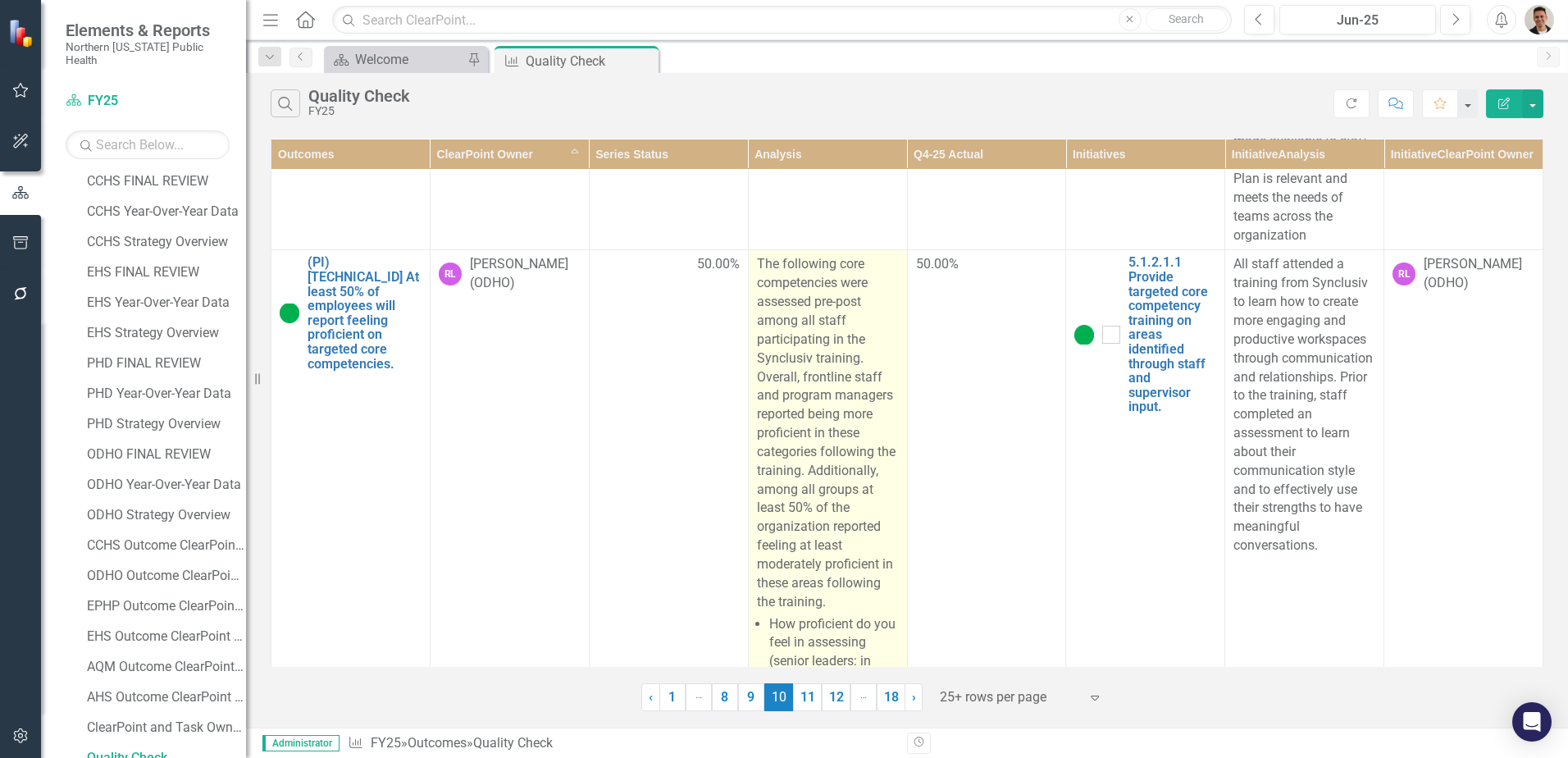
click at [837, 475] on p "The following core competencies were assessed pre-post among all staff particip…" at bounding box center [828, 433] width 142 height 356
drag, startPoint x: 837, startPoint y: 474, endPoint x: 848, endPoint y: 470, distance: 11.7
click at [837, 473] on p "The following core competencies were assessed pre-post among all staff particip…" at bounding box center [828, 433] width 142 height 356
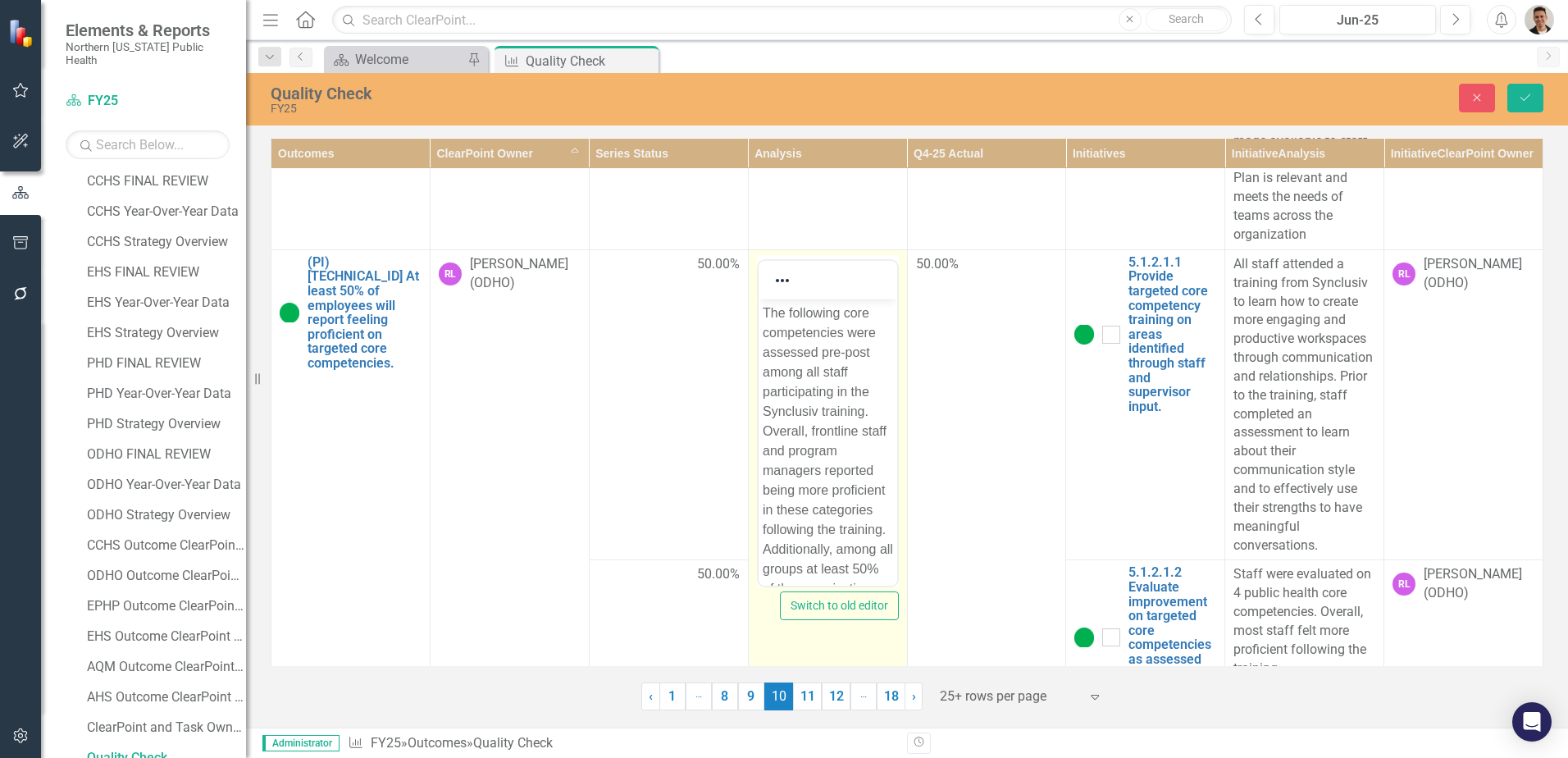
scroll to position [82, 0]
click at [817, 504] on p "The following core competencies were assessed pre-post among all staff particip…" at bounding box center [826, 417] width 131 height 394
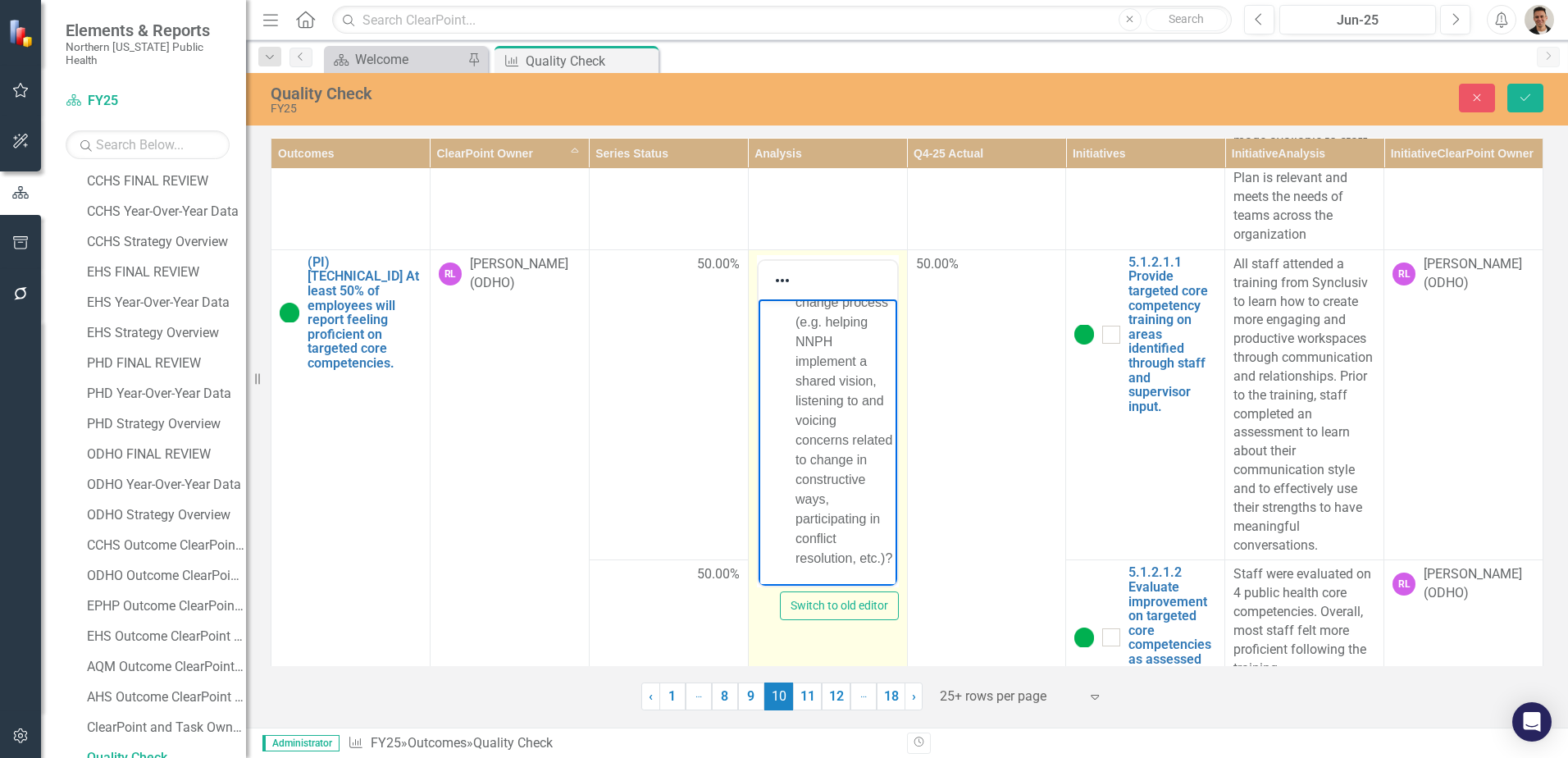
scroll to position [2011, 0]
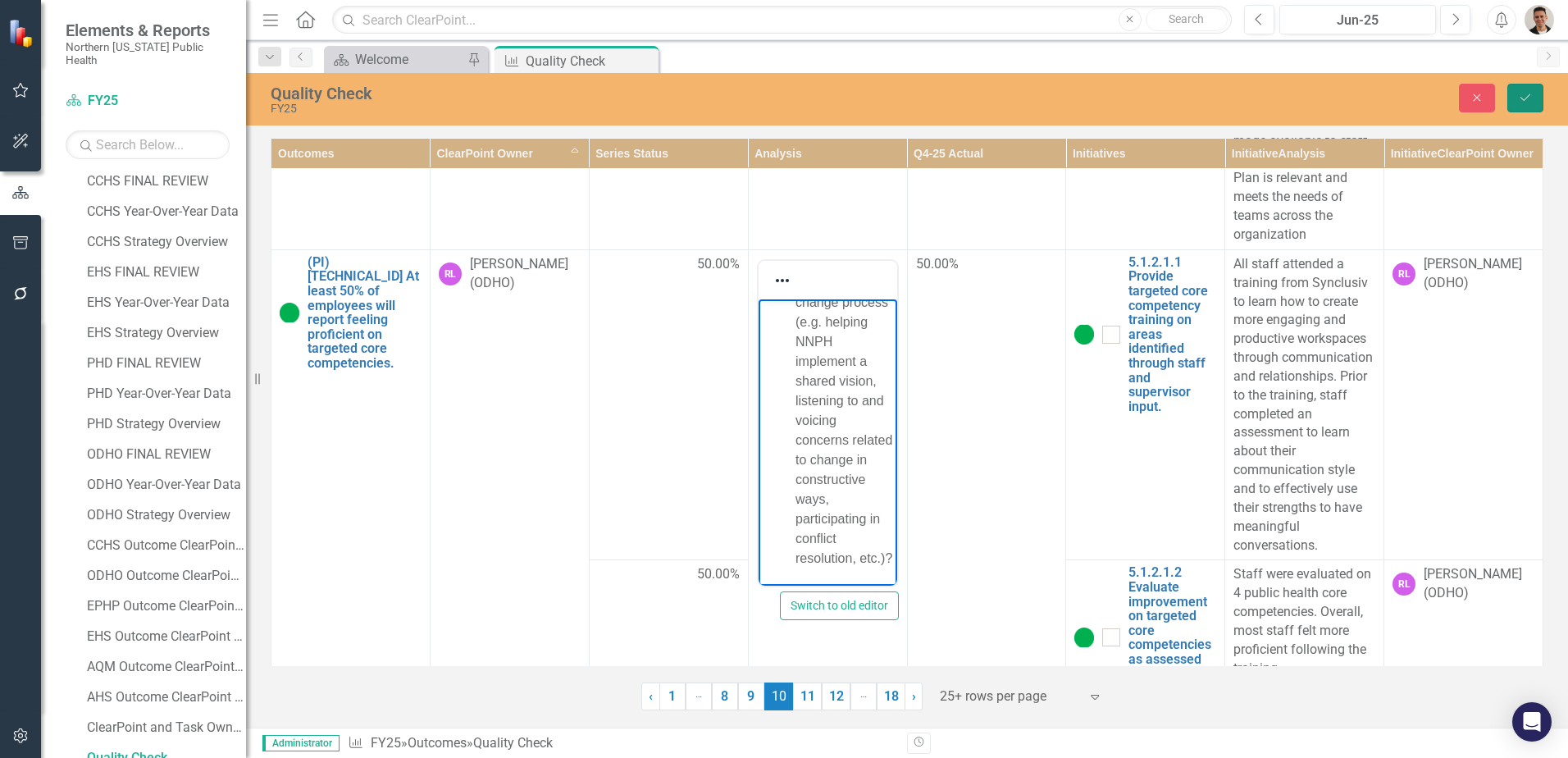
click at [1513, 105] on button "Save" at bounding box center [1525, 98] width 36 height 29
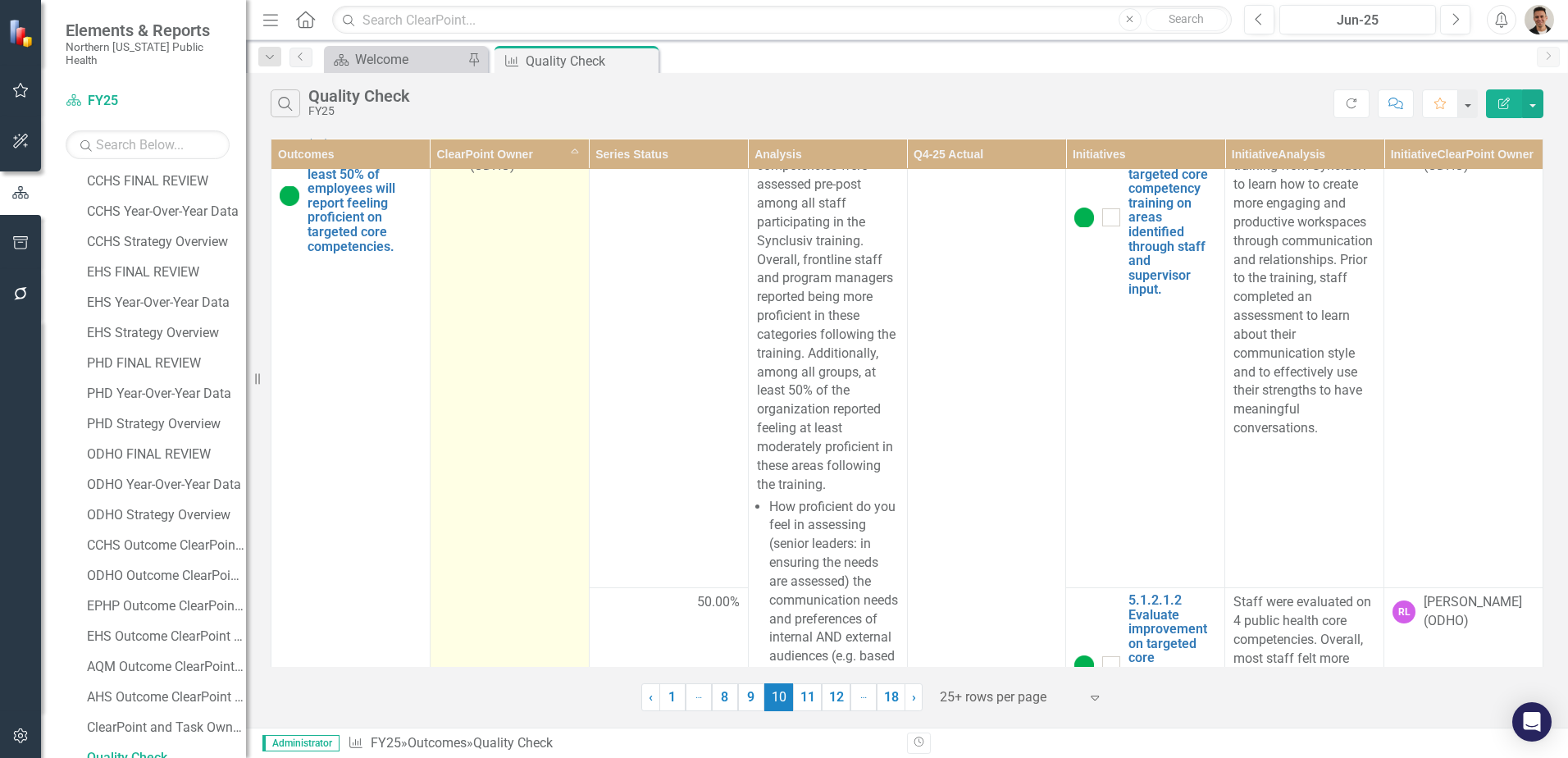
scroll to position [4514, 0]
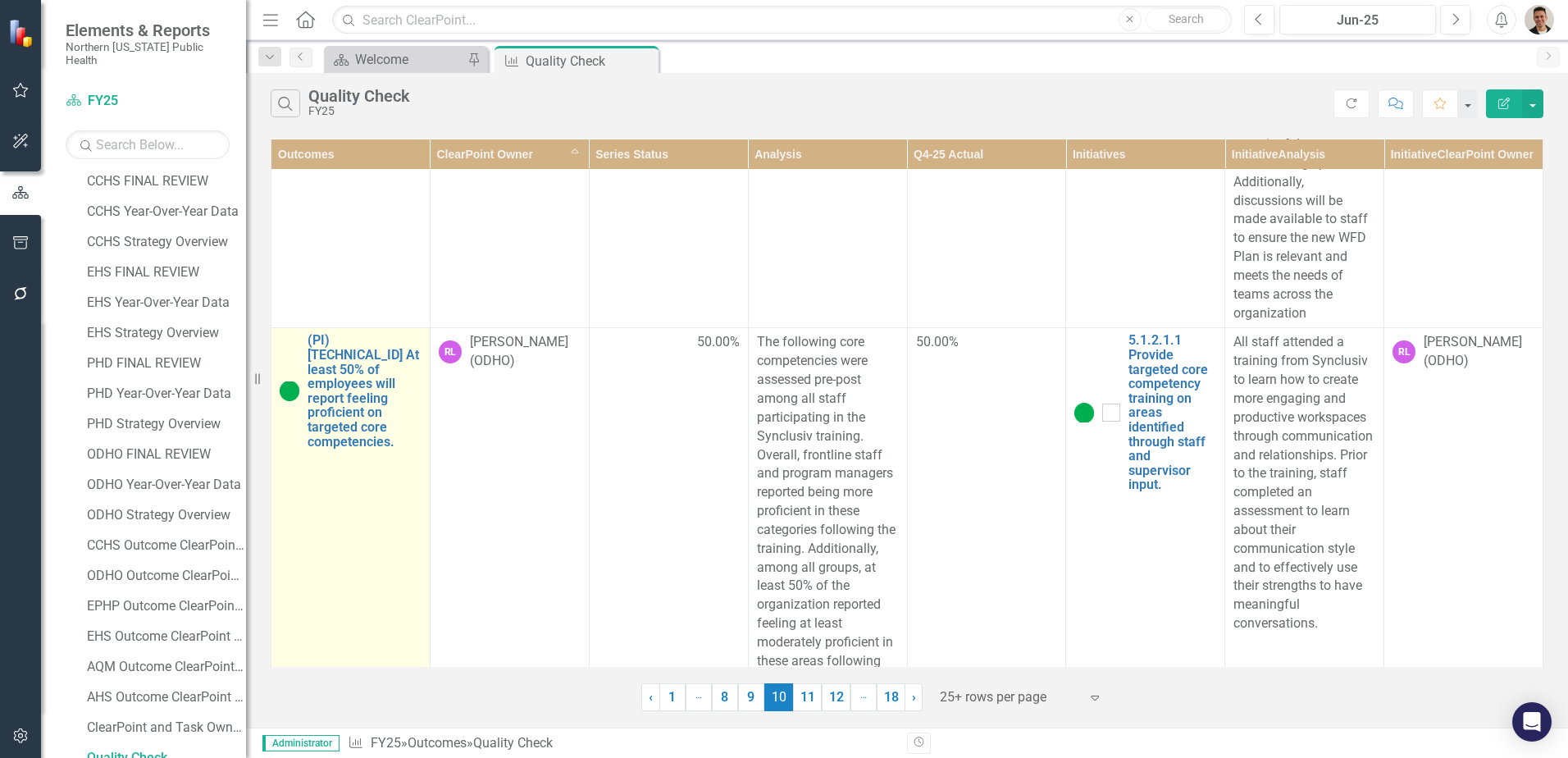
click at [303, 390] on div "(PI) [TECHNICAL_ID] At least 50% of employees will report feeling proficient on…" at bounding box center [351, 390] width 142 height 115
click at [313, 389] on link "(PI) [TECHNICAL_ID] At least 50% of employees will report feeling proficient on…" at bounding box center [364, 390] width 114 height 115
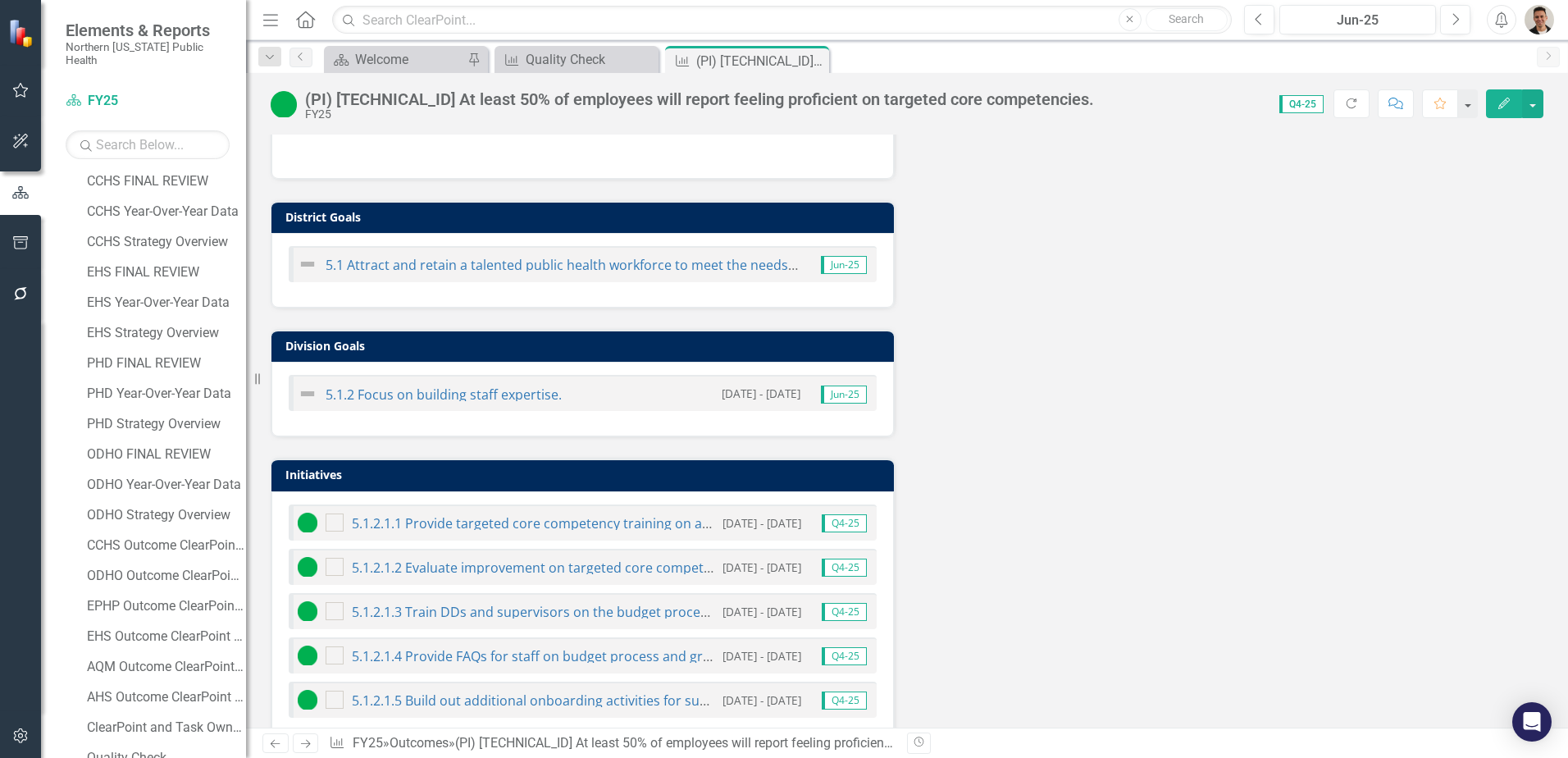
scroll to position [397, 0]
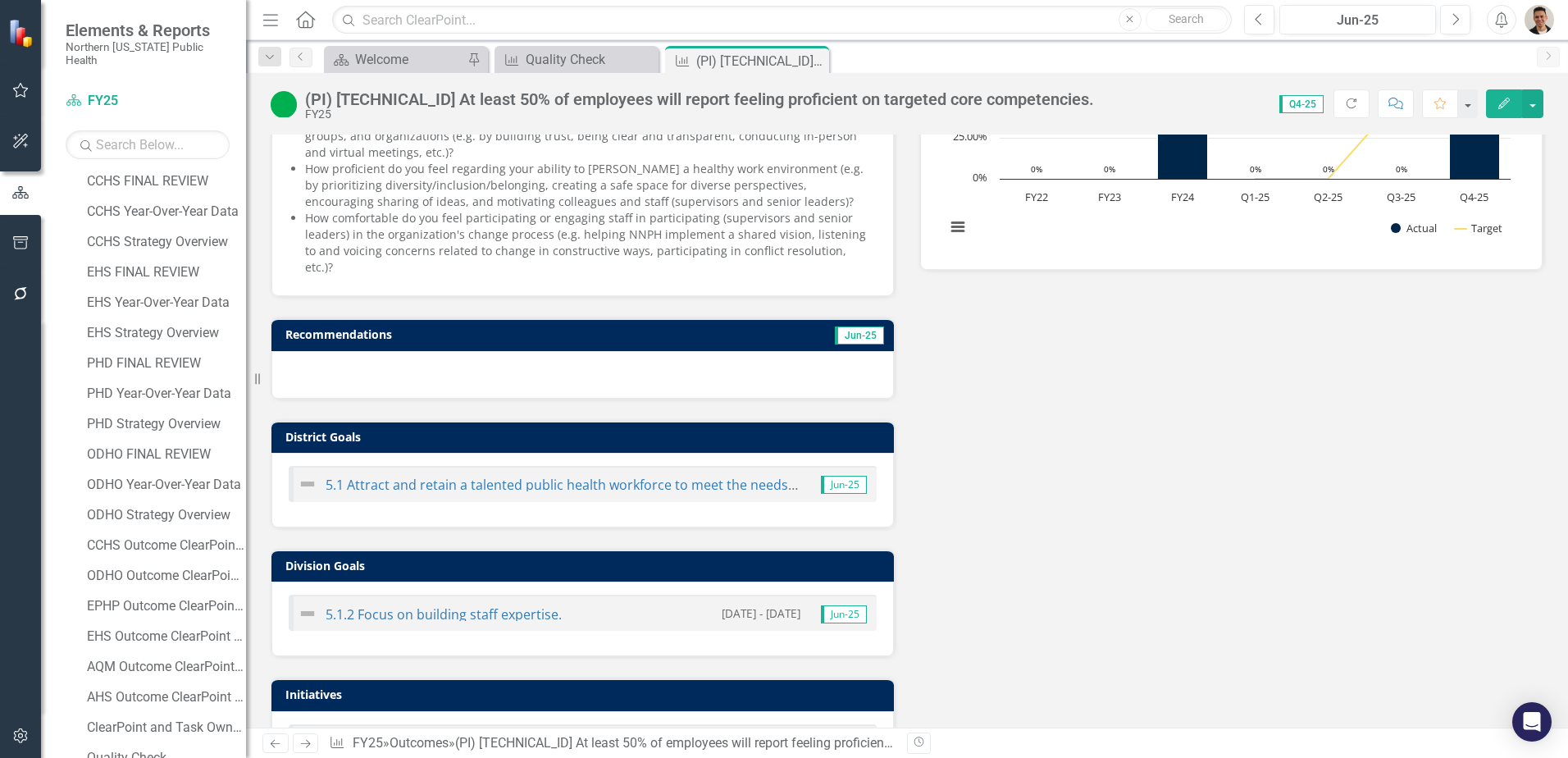
drag, startPoint x: 819, startPoint y: 63, endPoint x: 825, endPoint y: 44, distance: 19.9
click at [0, 0] on icon "Close" at bounding box center [0, 0] width 0 height 0
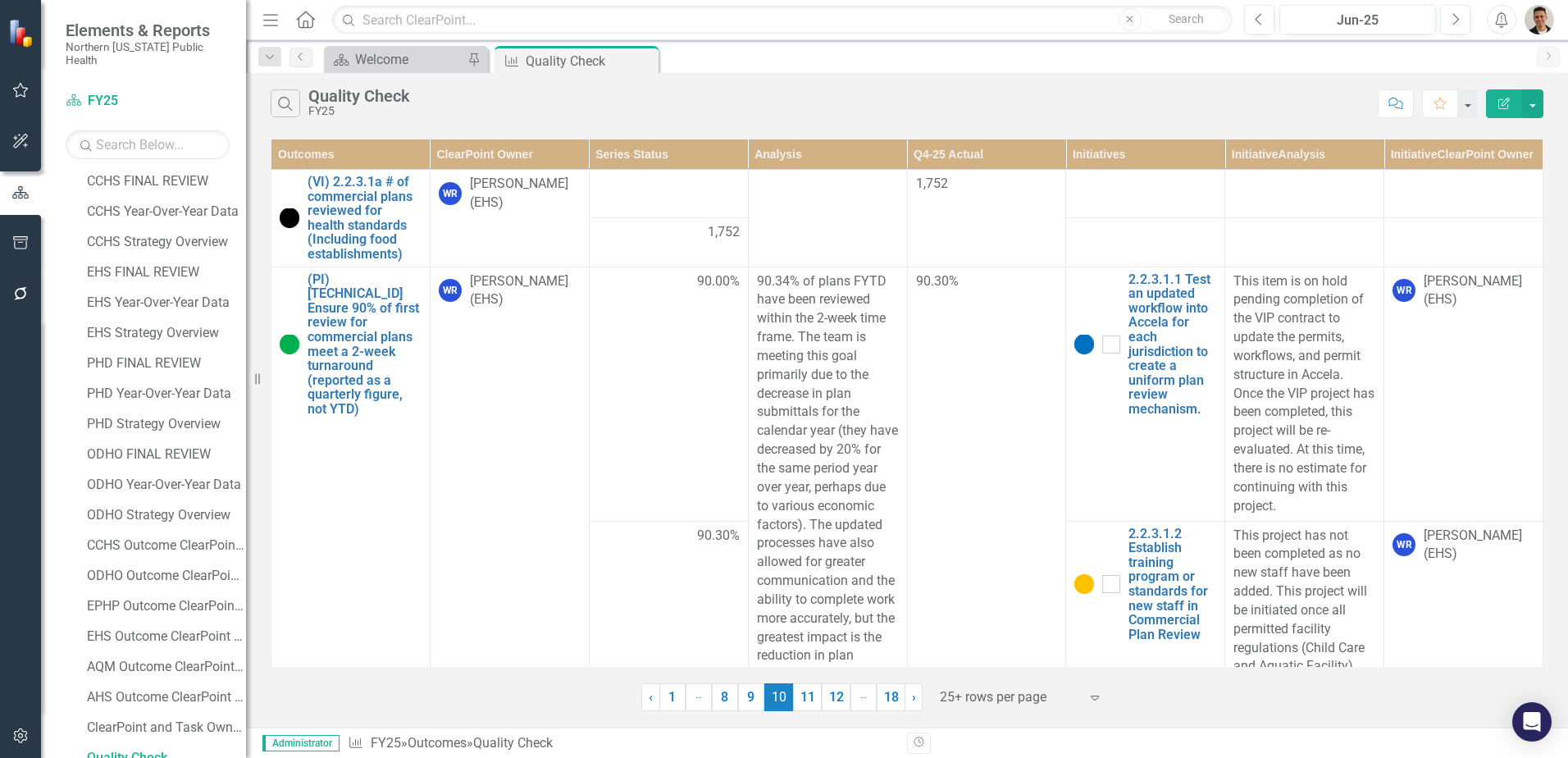
click at [494, 170] on th "ClearPoint Owner" at bounding box center [509, 155] width 159 height 31
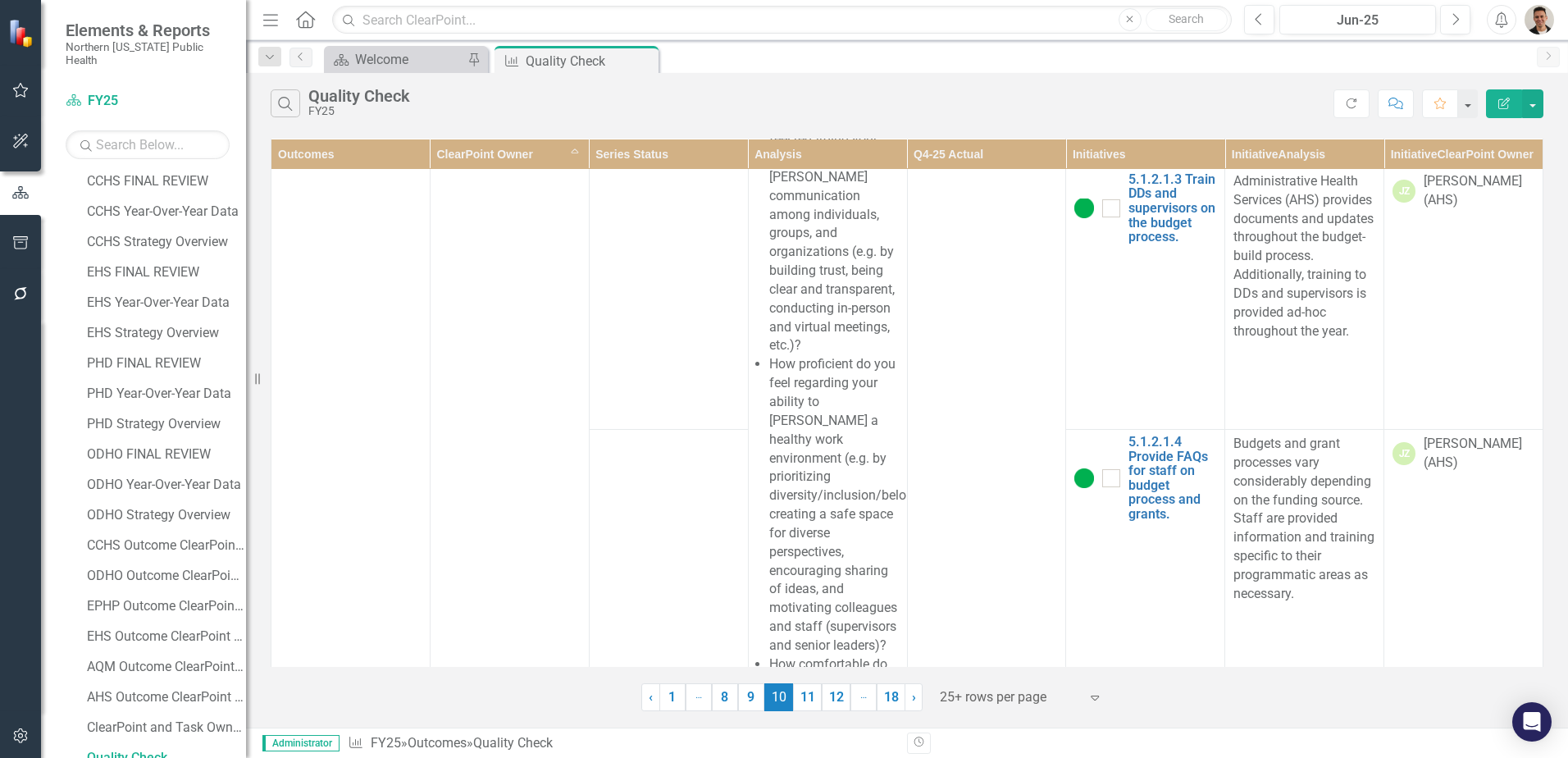
scroll to position [5662, 0]
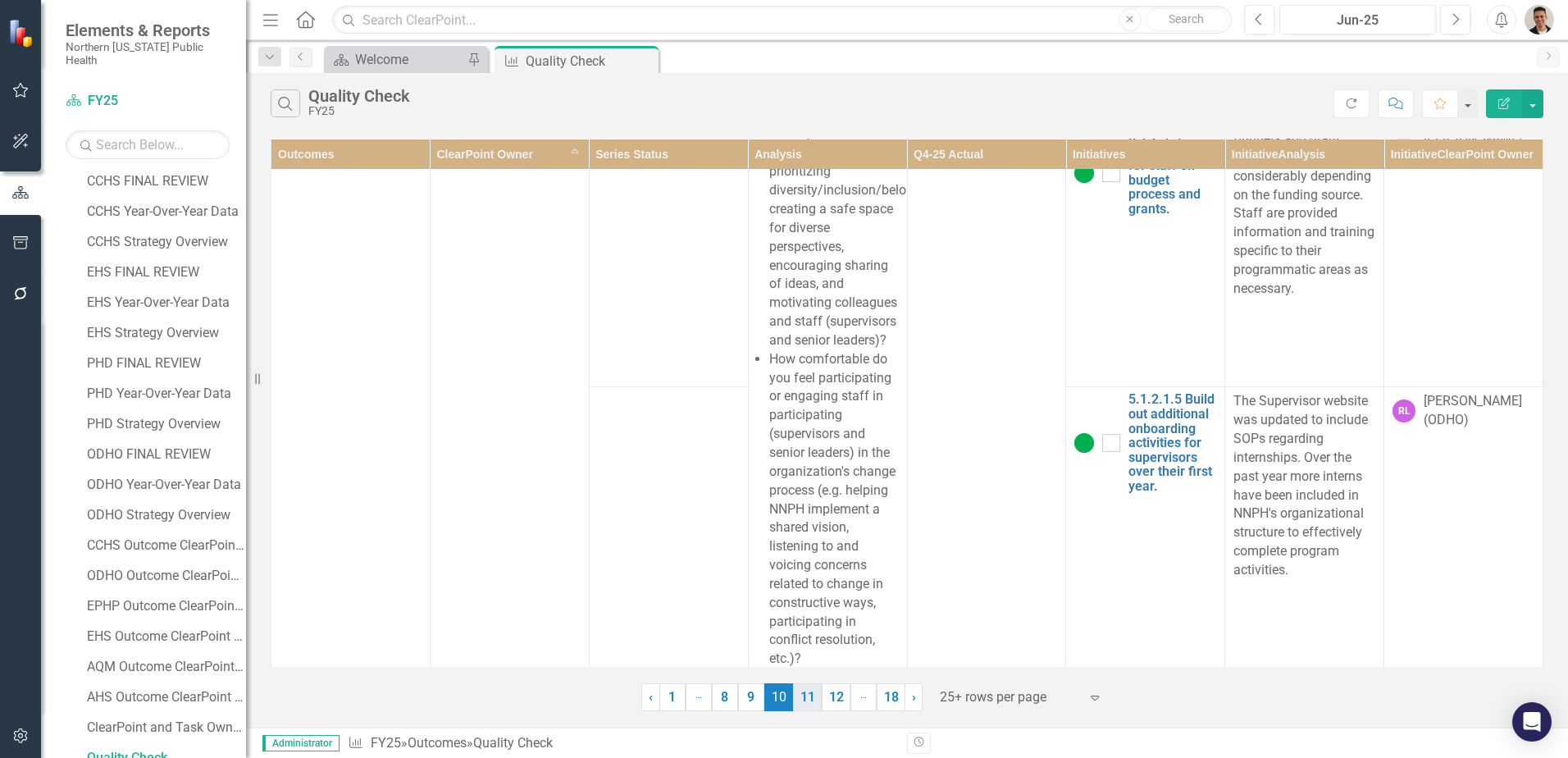
click at [799, 694] on link "11" at bounding box center [807, 697] width 29 height 28
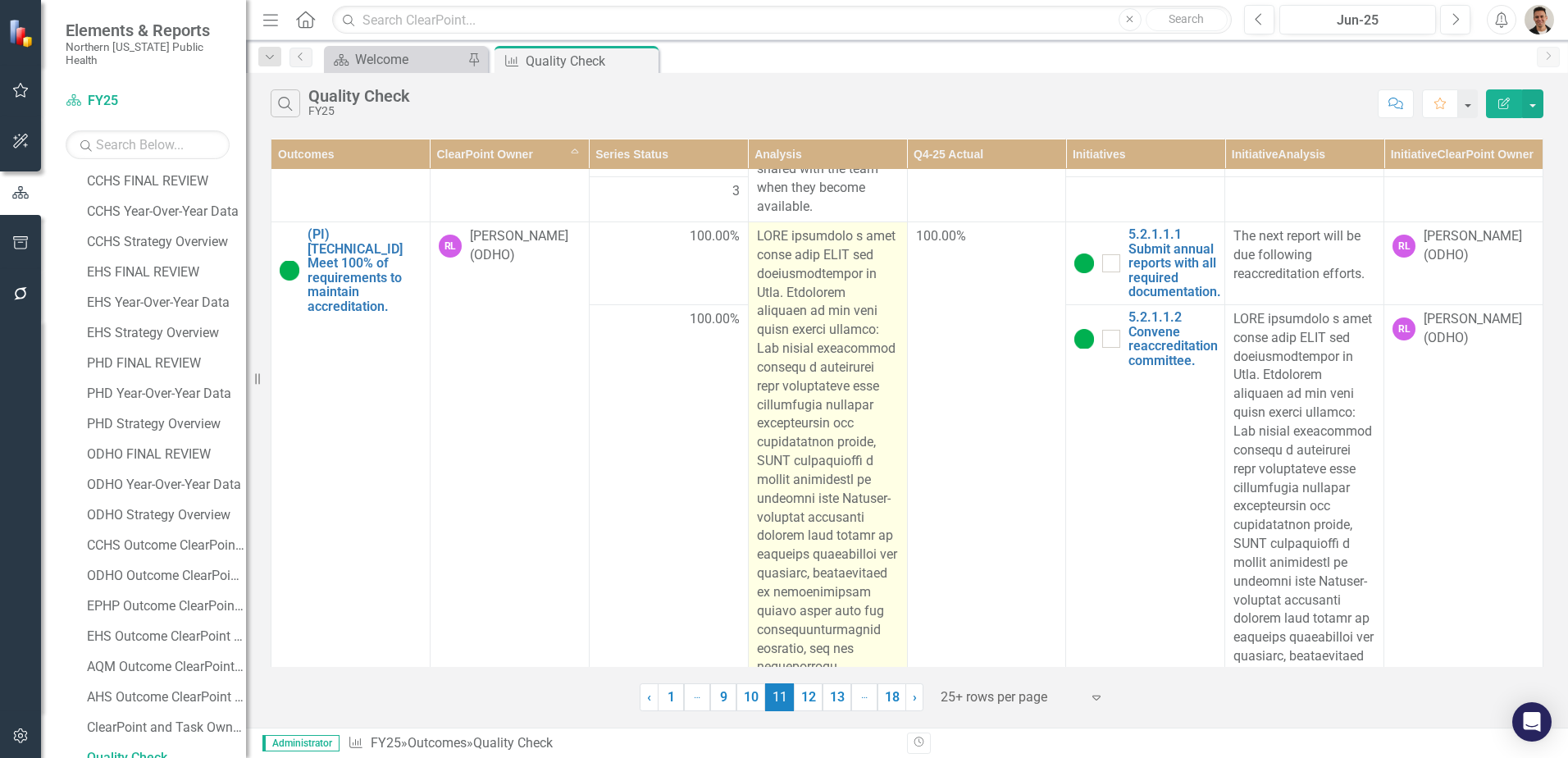
scroll to position [0, 0]
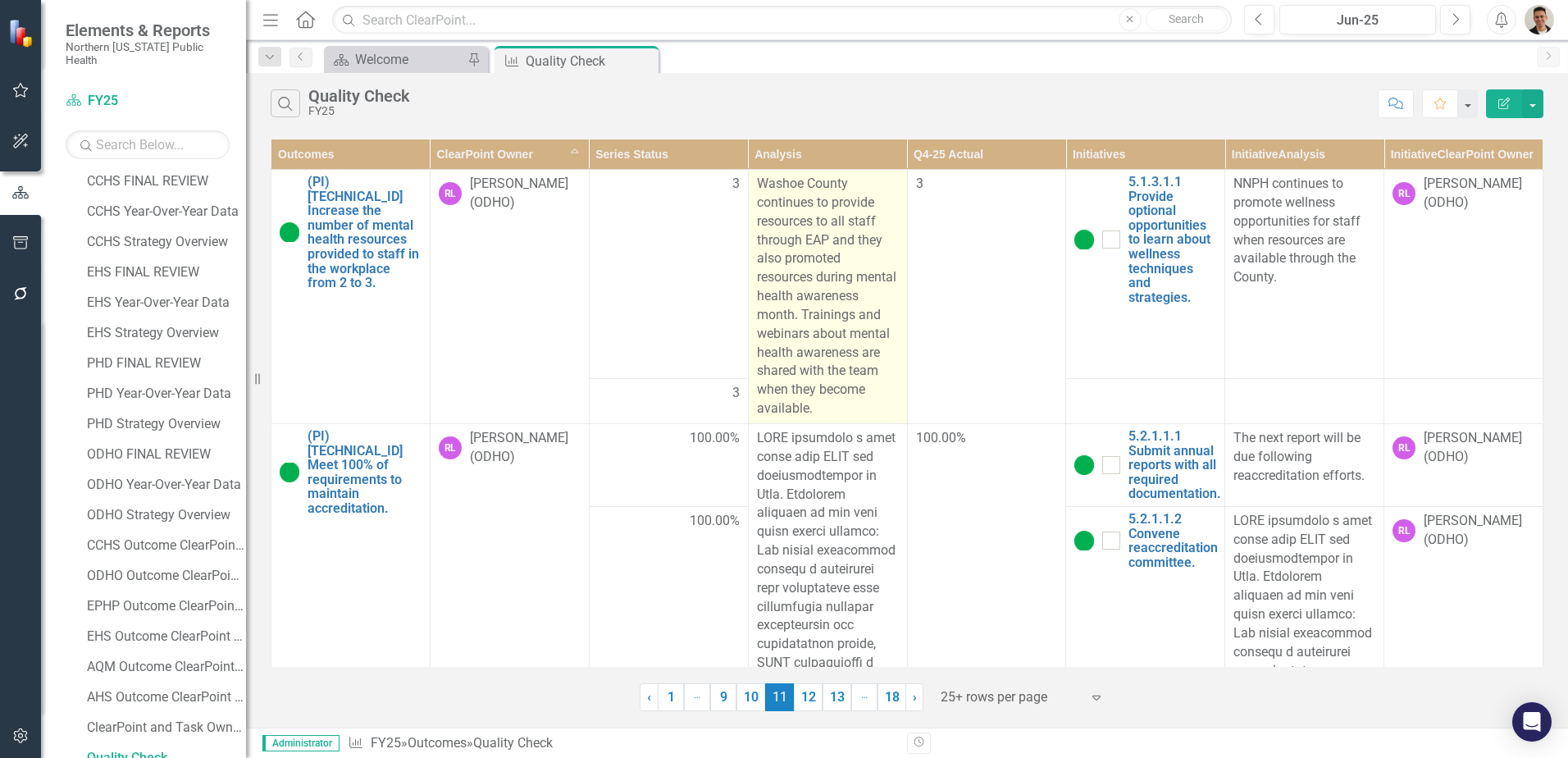
click at [825, 315] on p "Washoe County continues to provide resources to all staff through EAP and they …" at bounding box center [828, 296] width 142 height 243
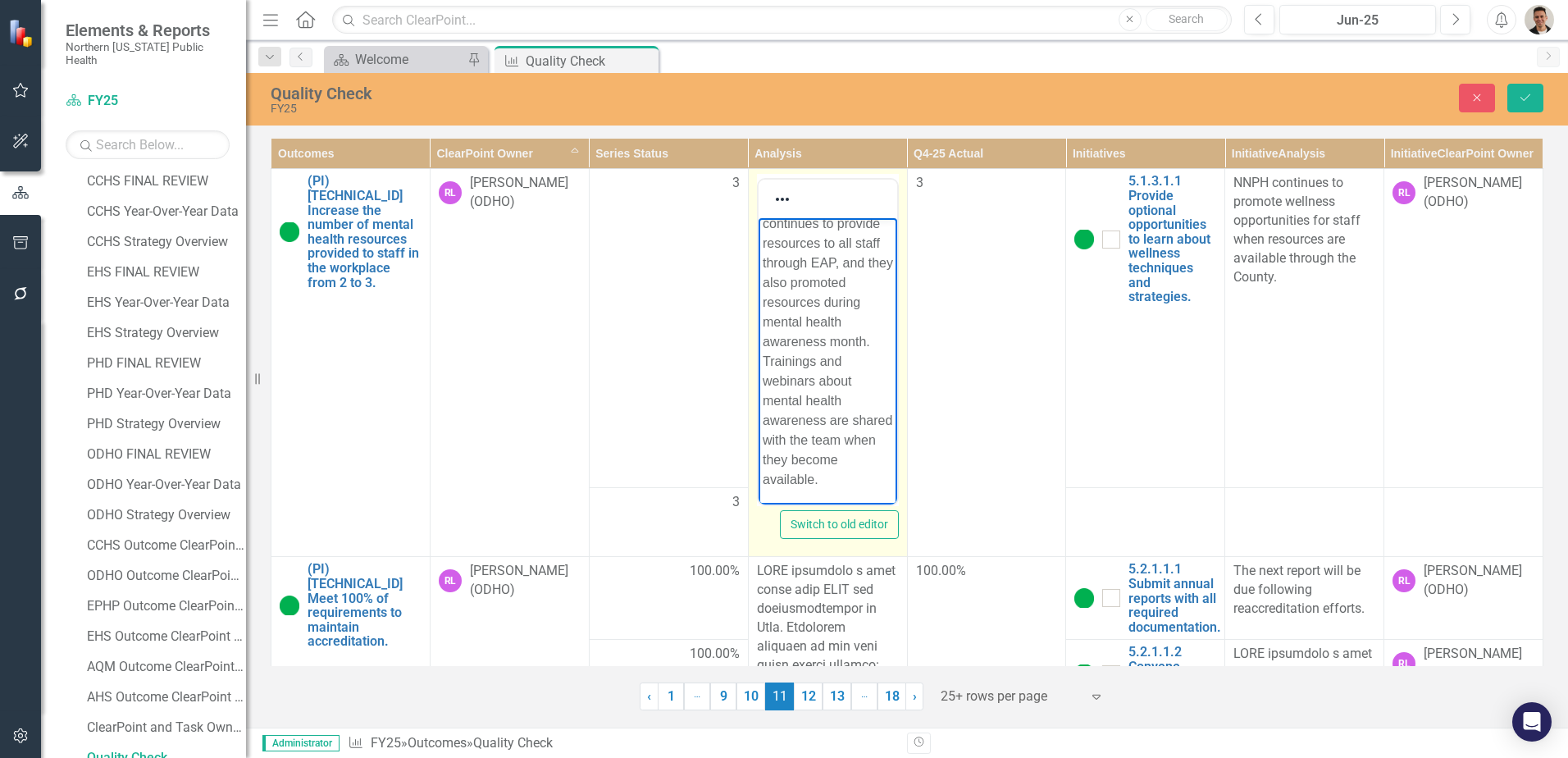
scroll to position [50, 0]
click at [1523, 107] on button "Save" at bounding box center [1525, 98] width 36 height 29
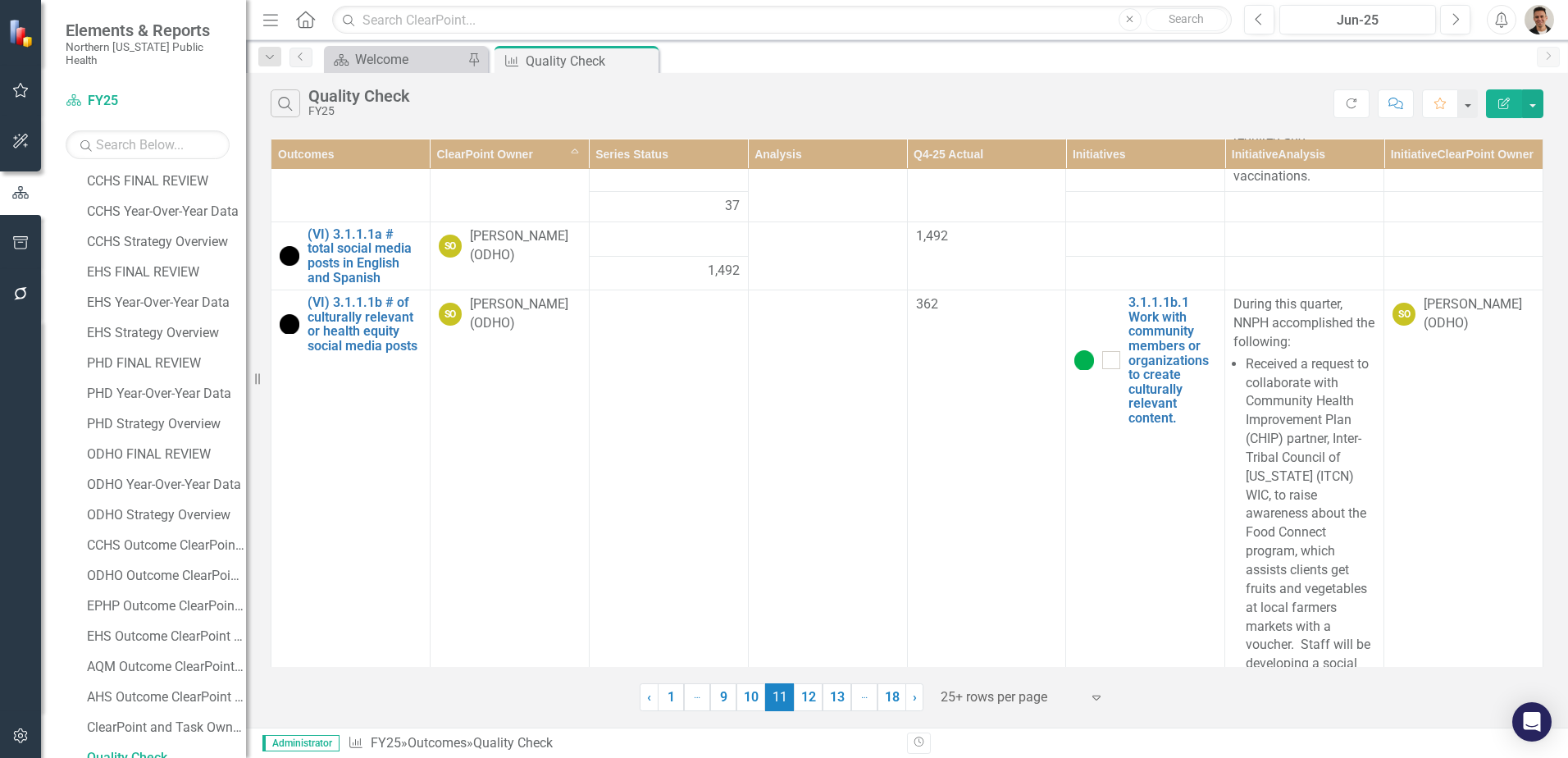
scroll to position [1312, 0]
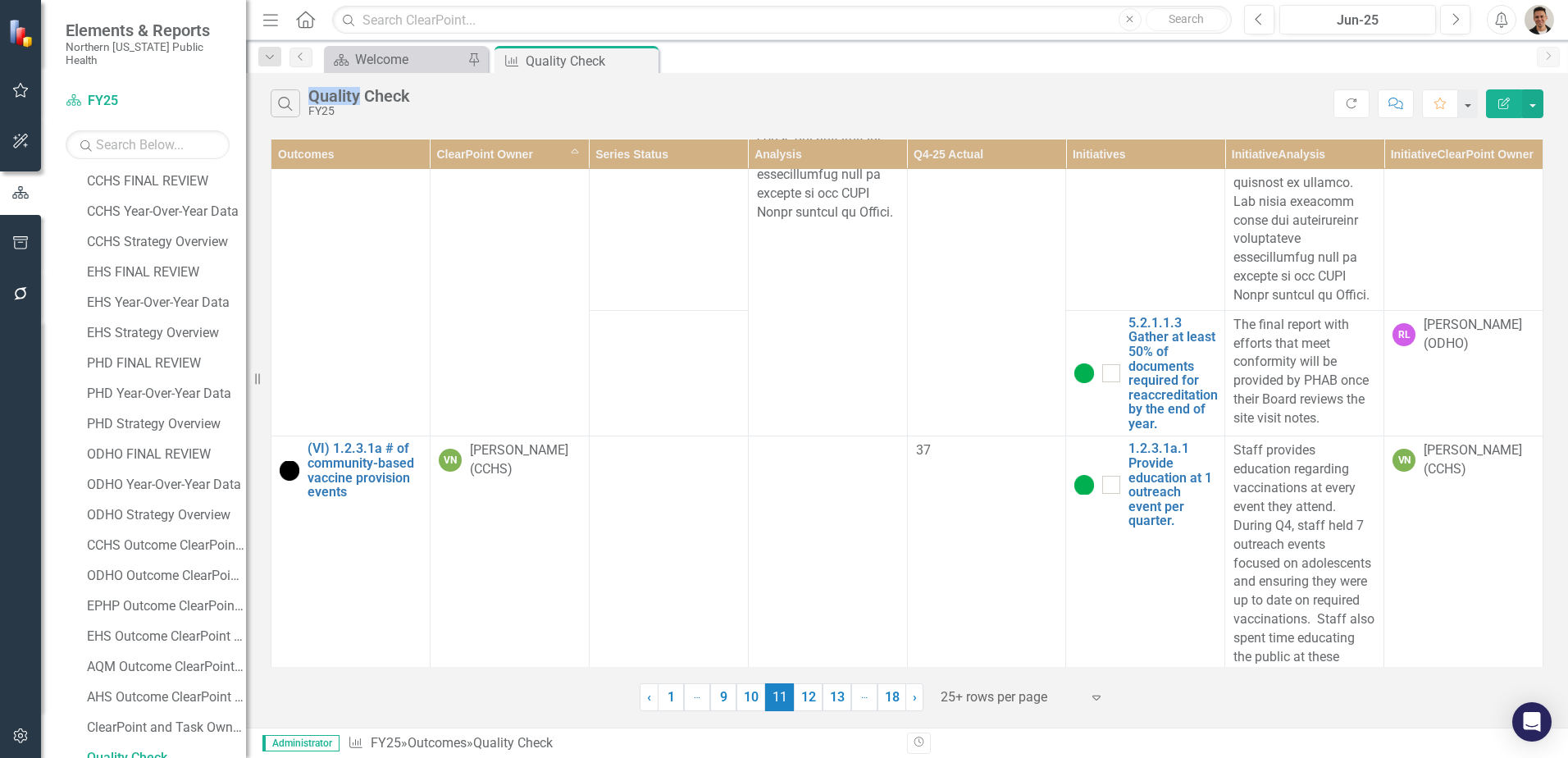
click at [0, 0] on icon "Close" at bounding box center [0, 0] width 0 height 0
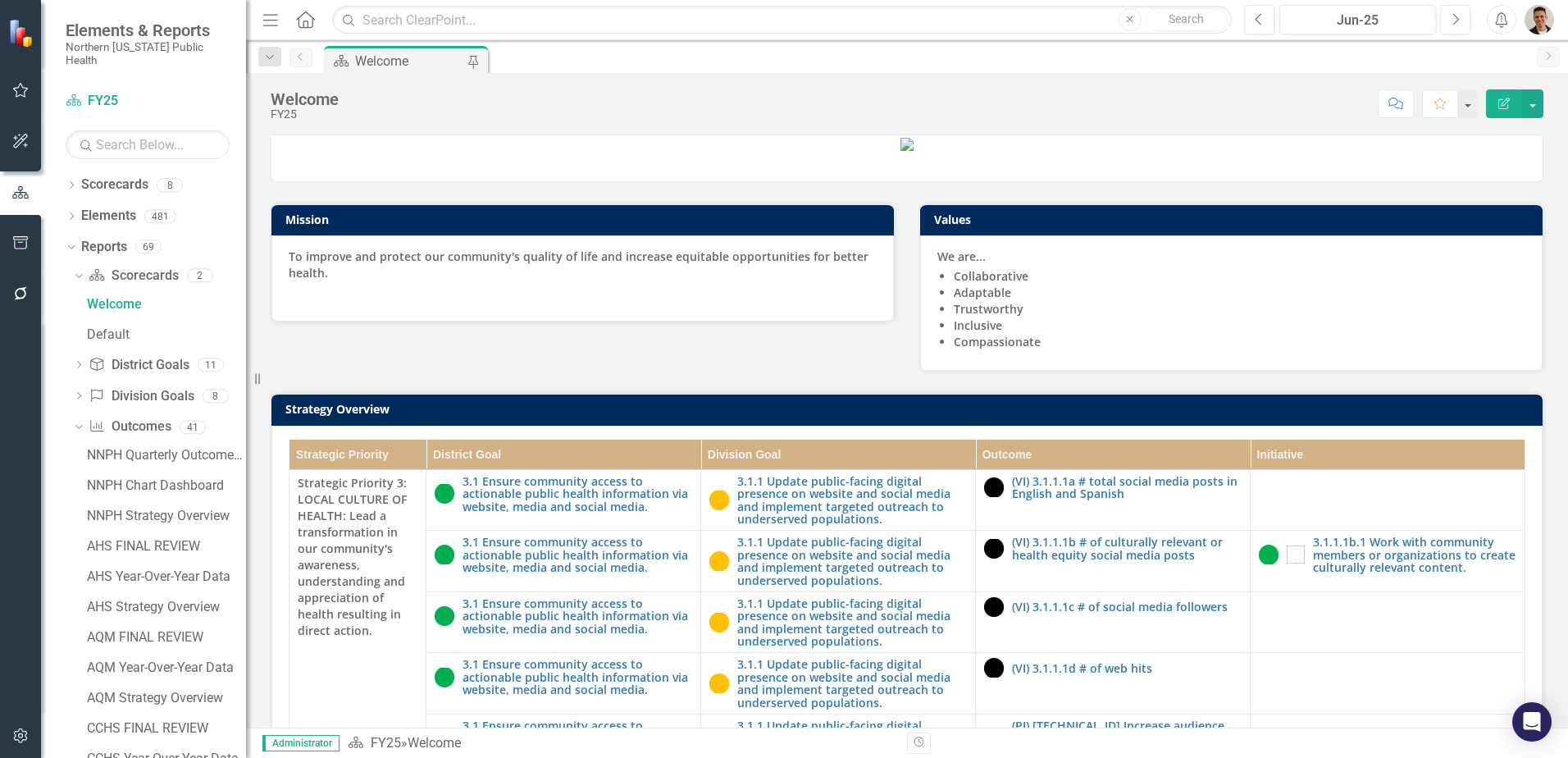
scroll to position [164, 0]
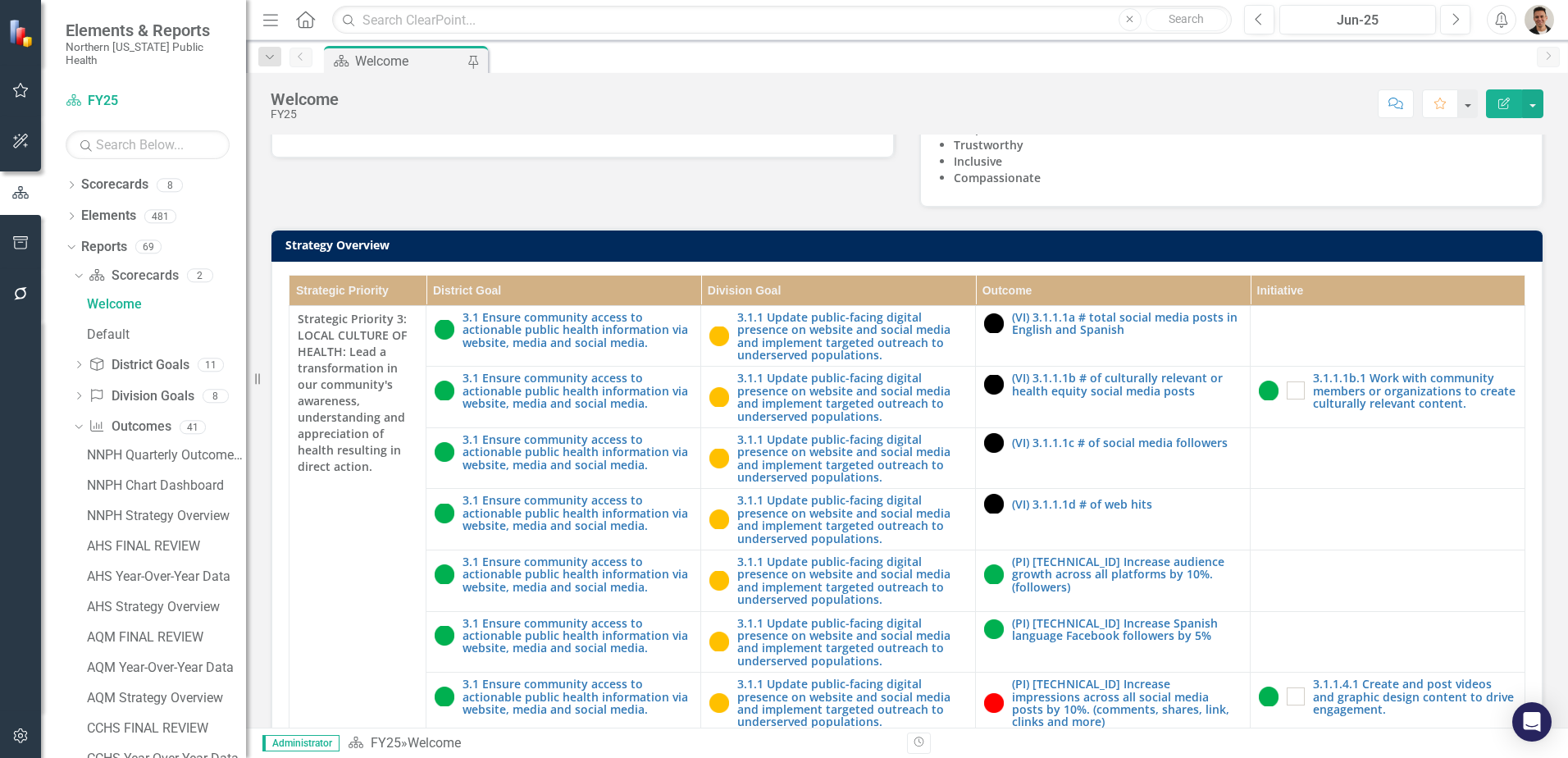
click at [1548, 20] on img "button" at bounding box center [1539, 20] width 30 height 30
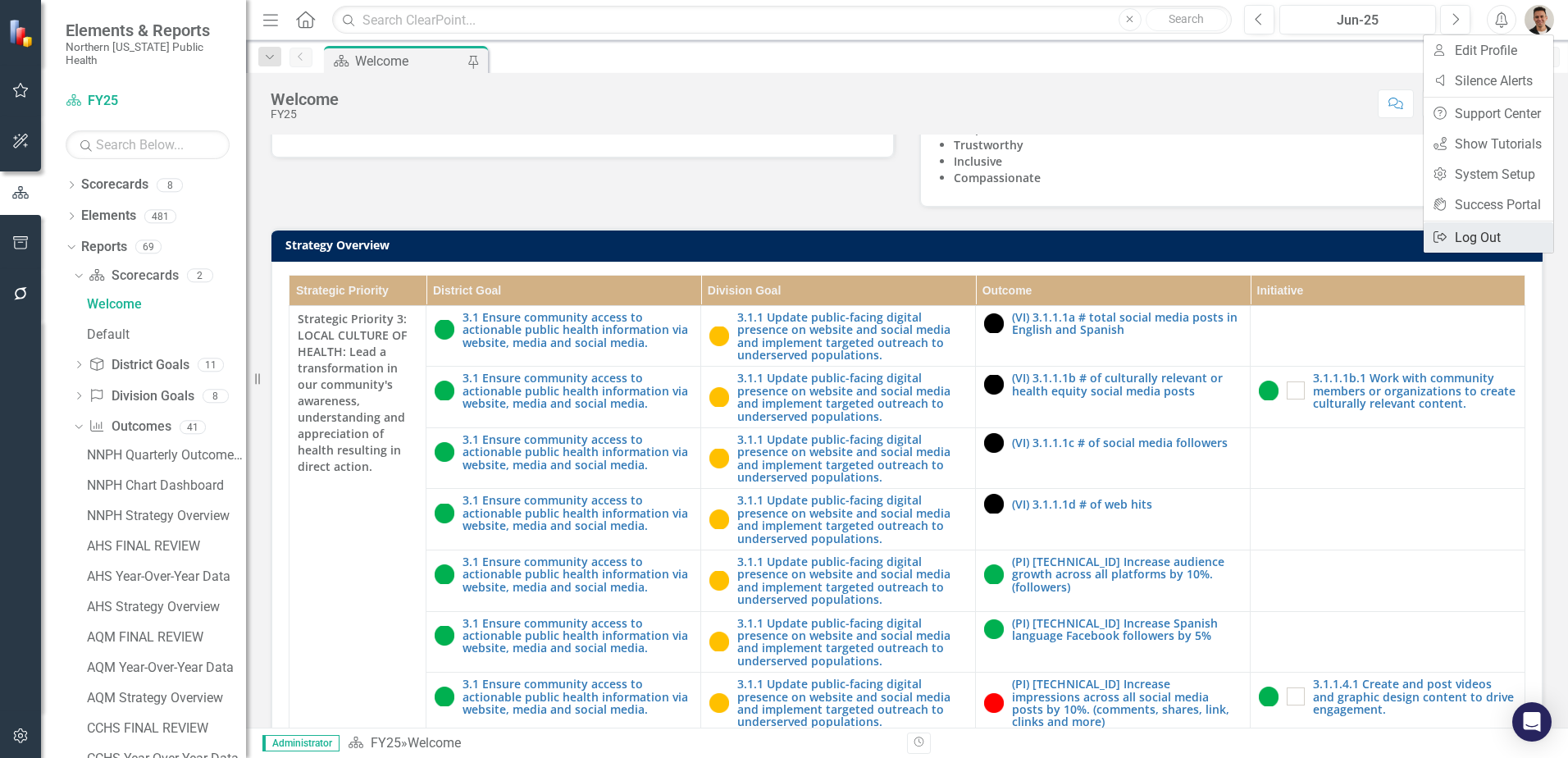
click at [1487, 233] on link "Logout Log Out" at bounding box center [1489, 237] width 130 height 31
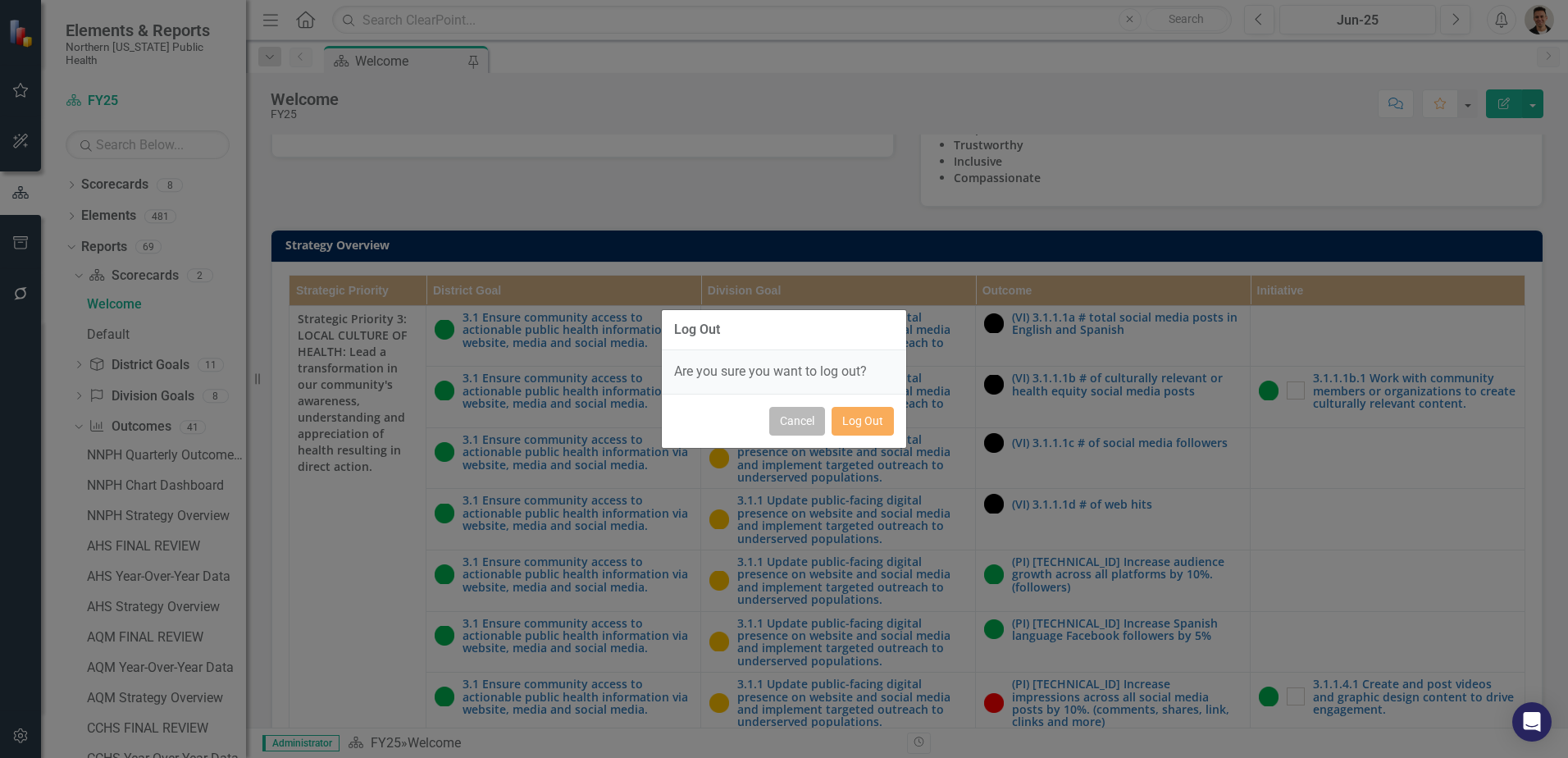
click at [807, 420] on button "Cancel" at bounding box center [796, 421] width 55 height 29
